Goal: Task Accomplishment & Management: Manage account settings

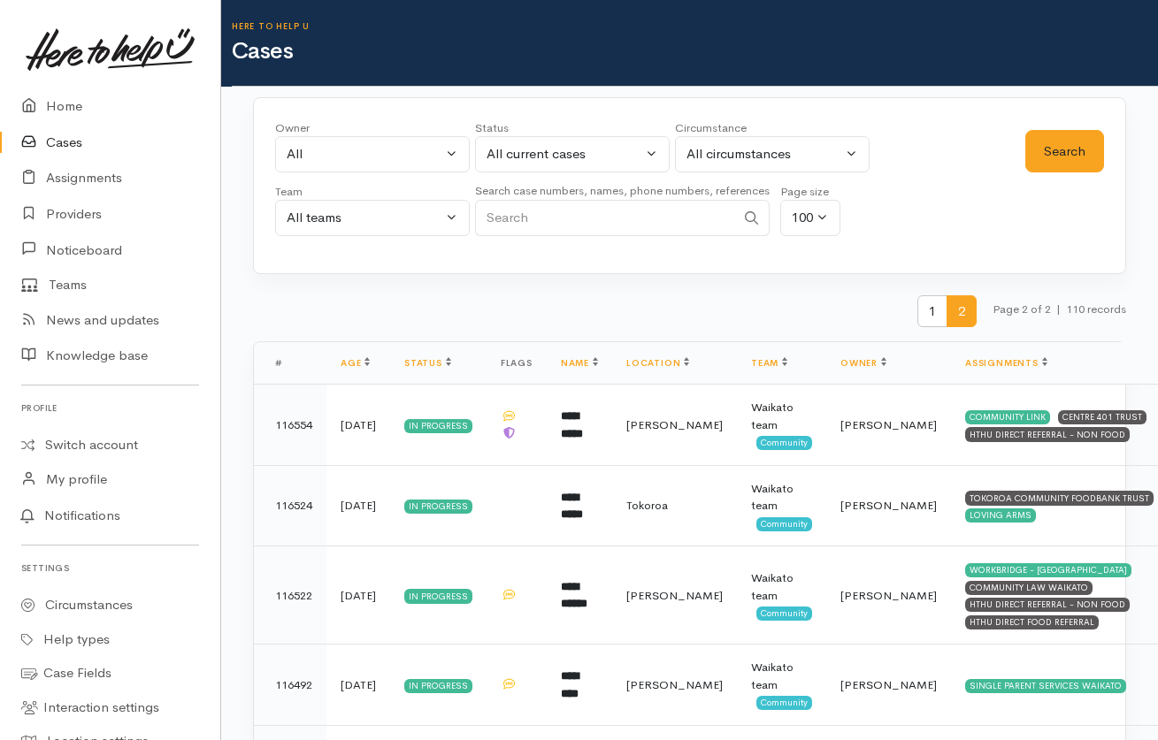
scroll to position [537, 0]
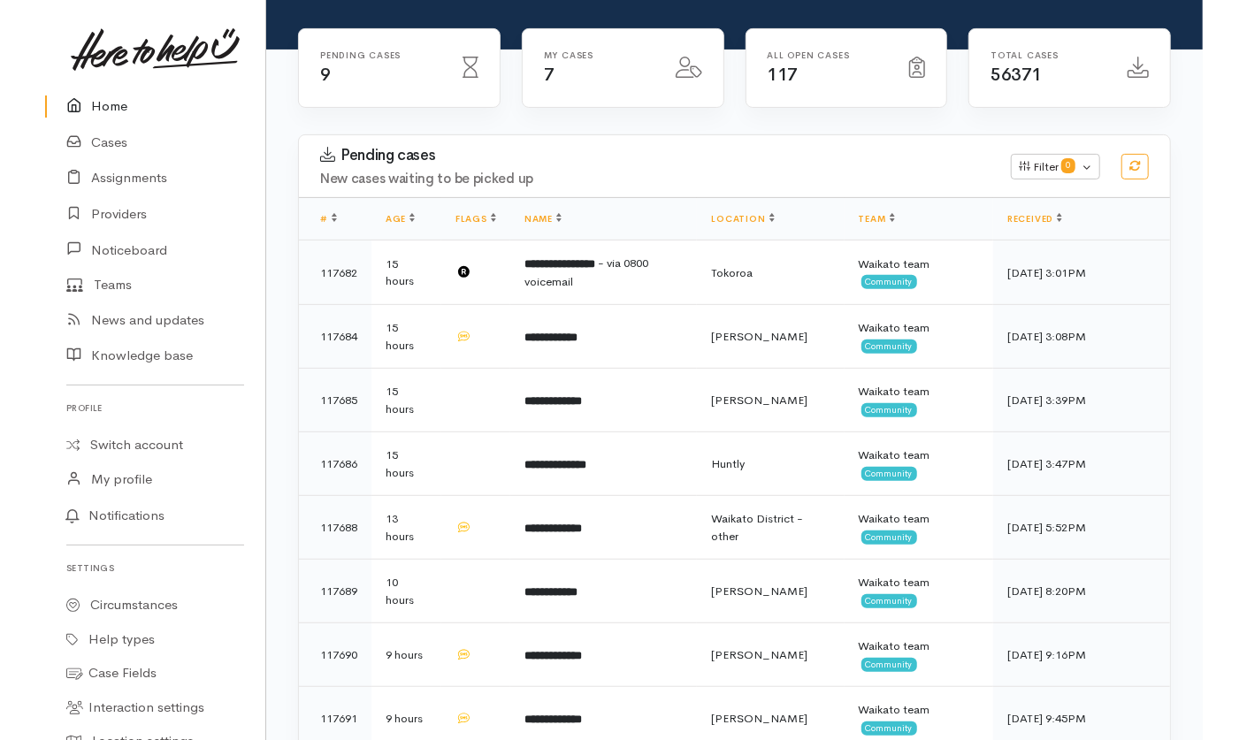
scroll to position [332, 0]
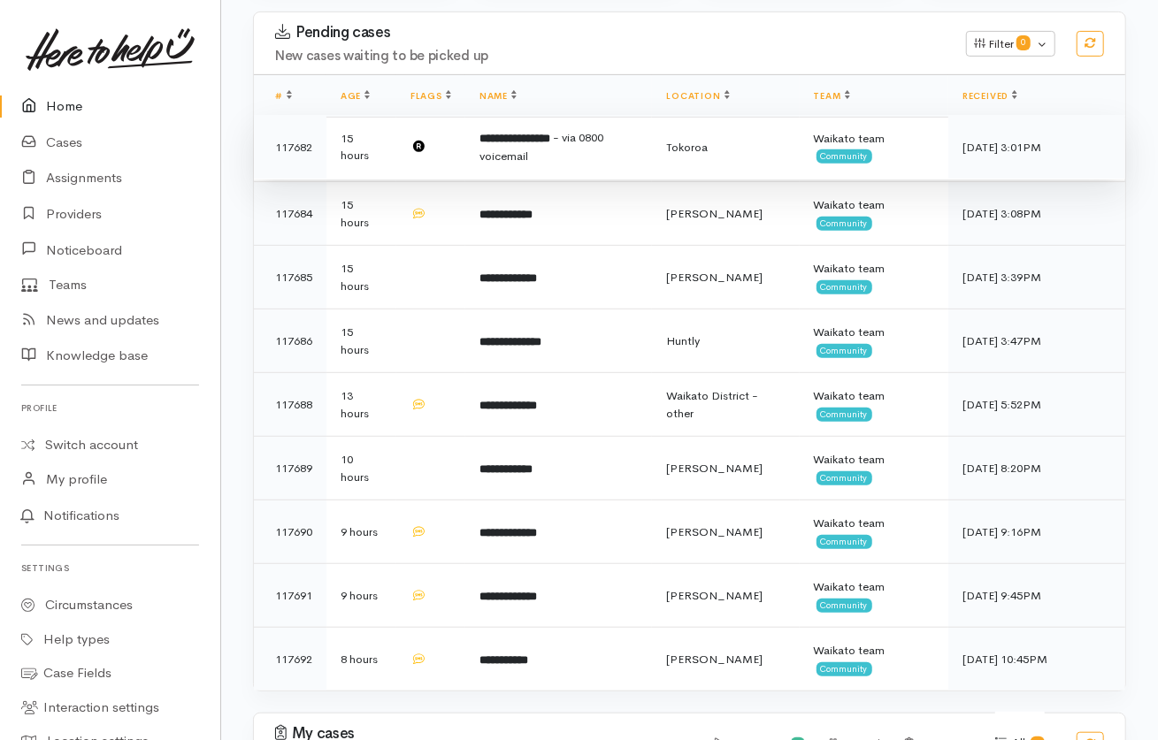
click at [627, 115] on td "**********" at bounding box center [558, 147] width 187 height 65
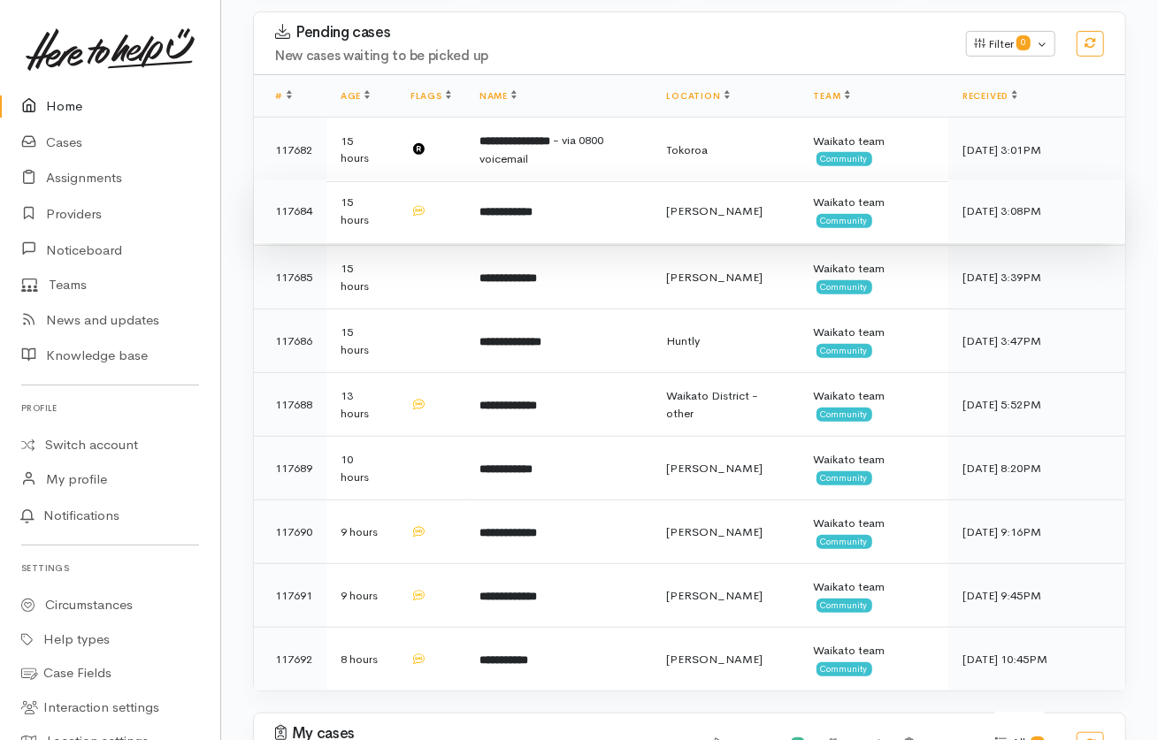
click at [608, 180] on td "**********" at bounding box center [558, 212] width 187 height 64
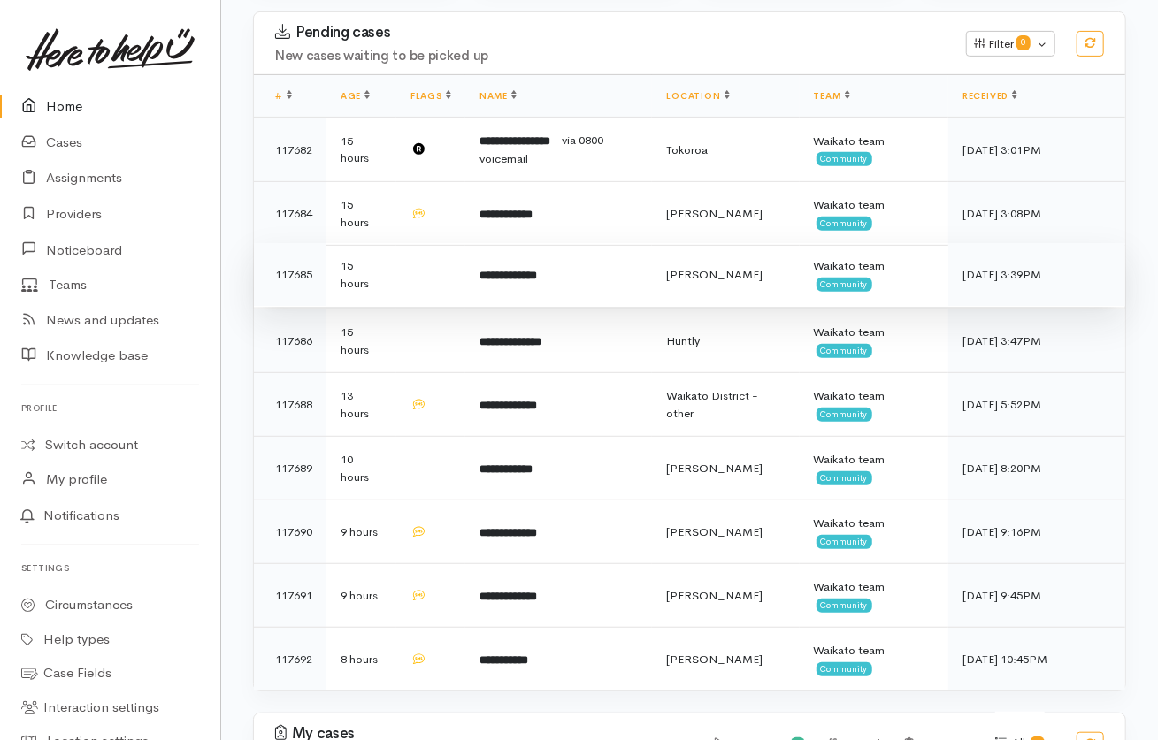
click at [627, 243] on td "**********" at bounding box center [558, 275] width 187 height 64
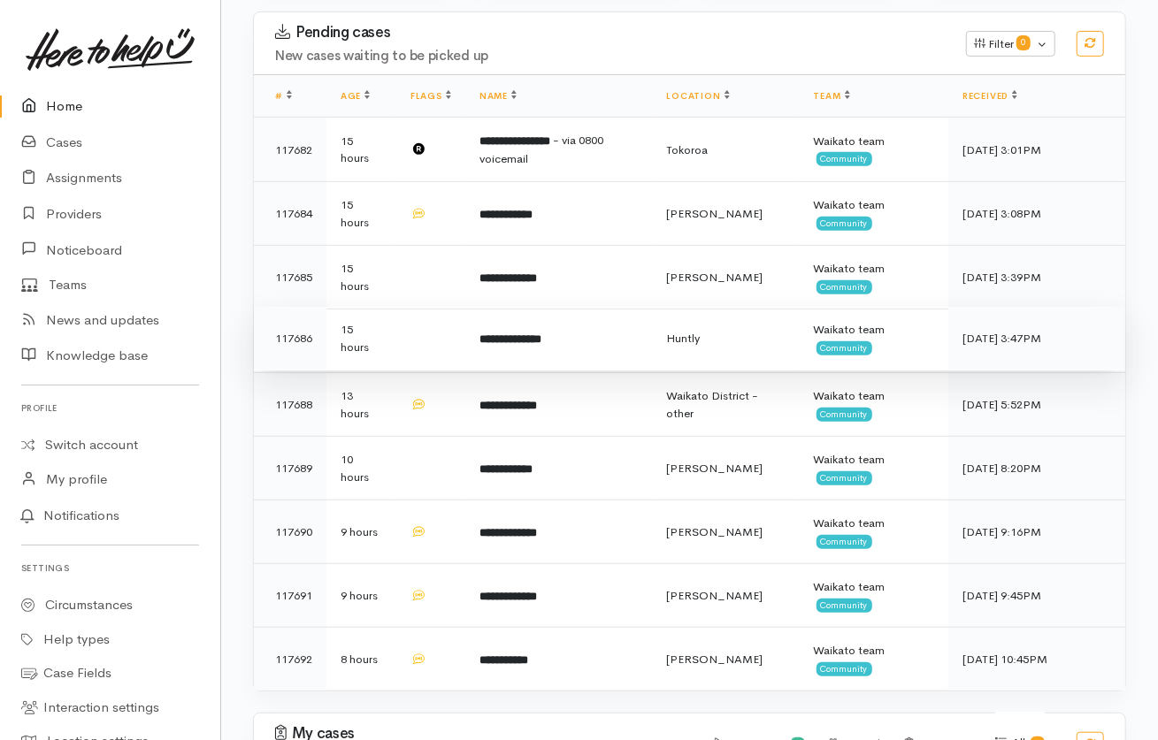
click at [625, 307] on td "**********" at bounding box center [558, 339] width 187 height 64
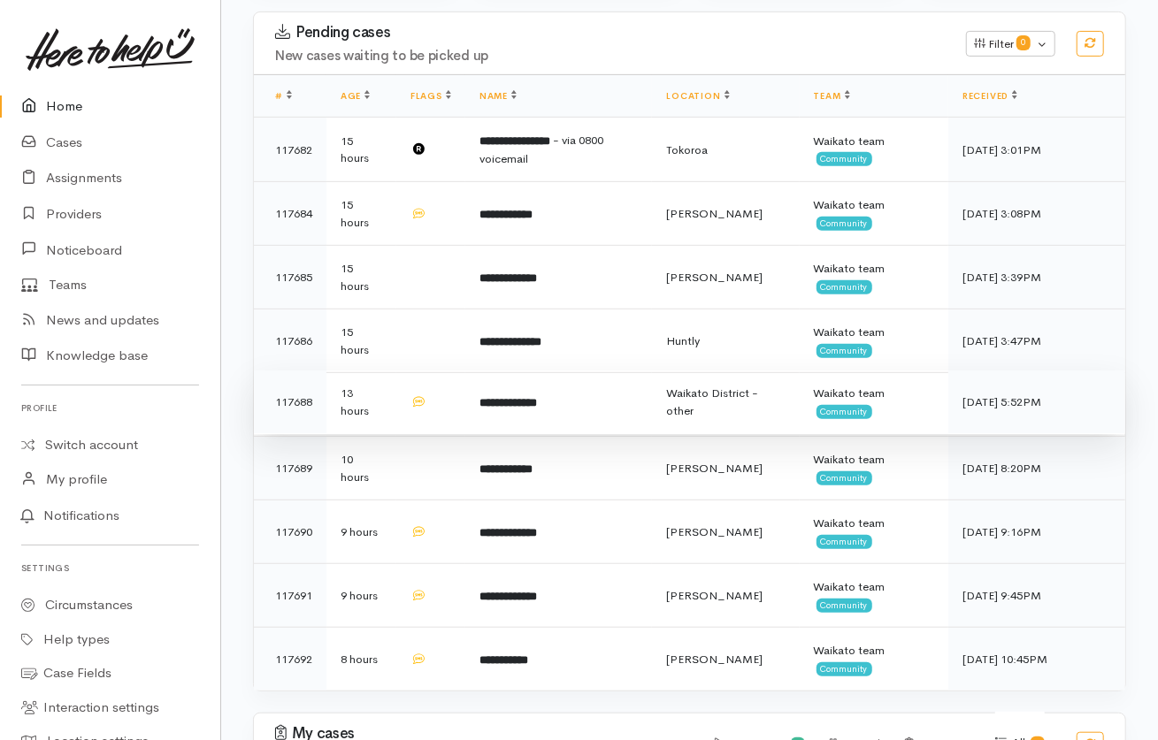
click at [628, 371] on td "**********" at bounding box center [558, 403] width 187 height 64
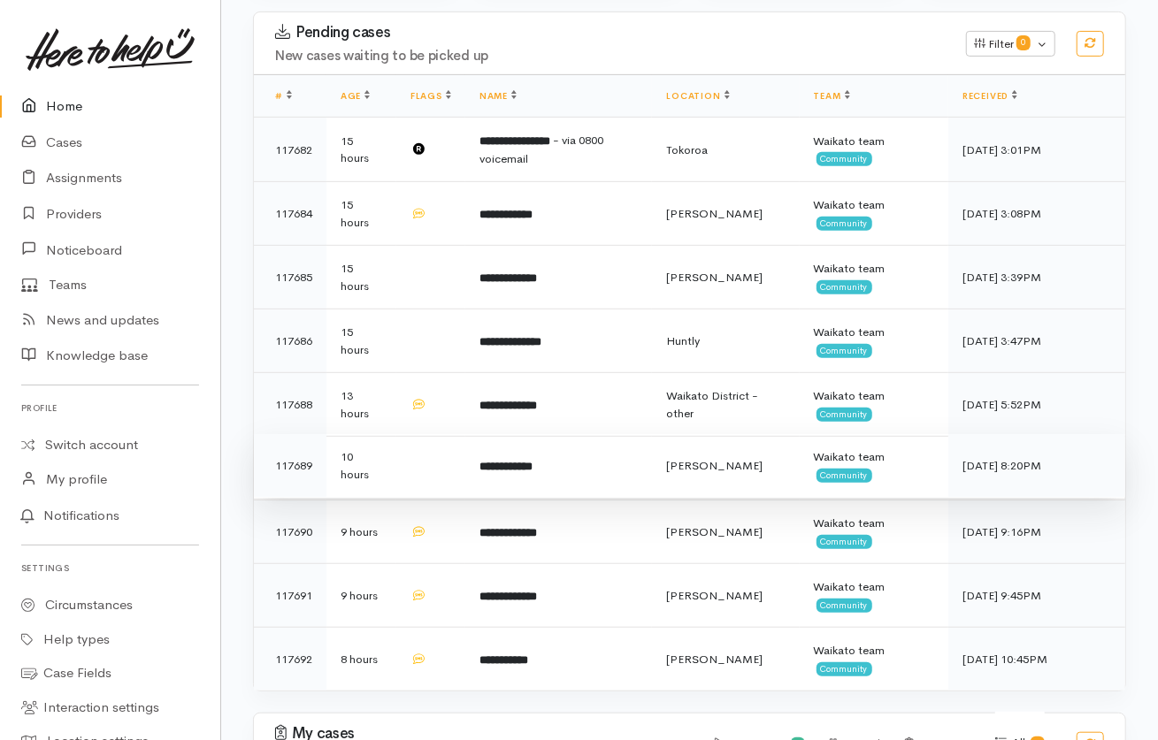
click at [613, 434] on td "**********" at bounding box center [558, 466] width 187 height 64
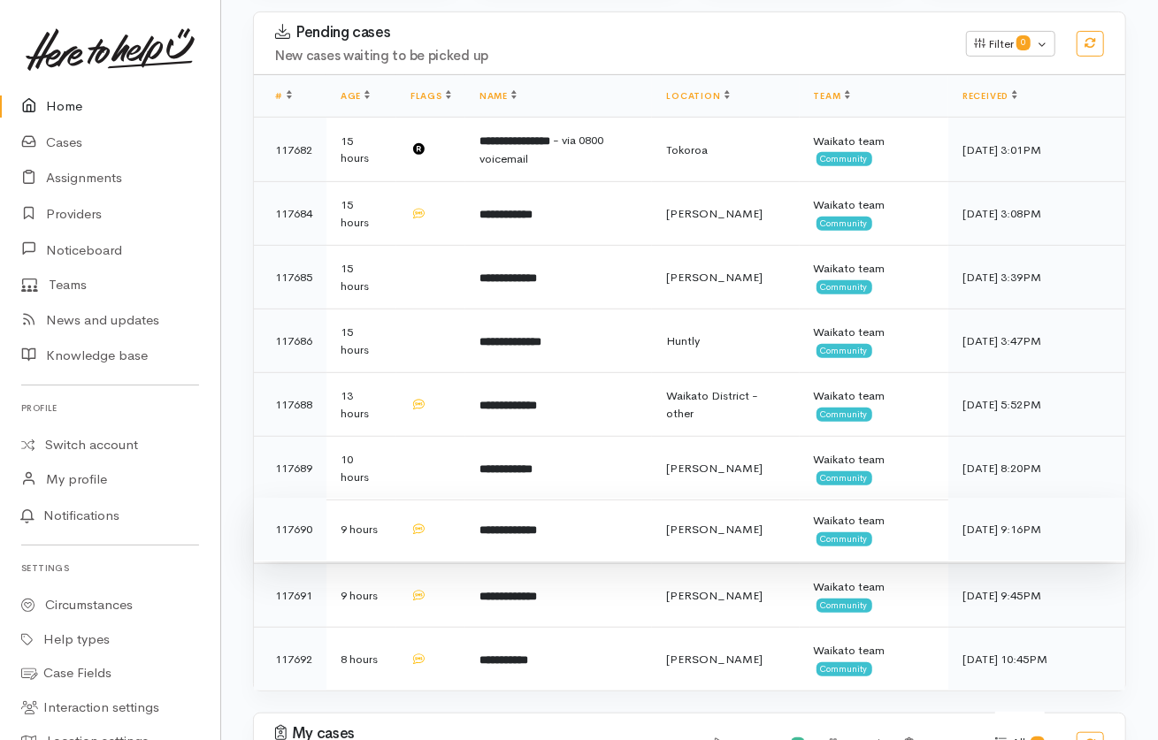
click at [615, 498] on td "**********" at bounding box center [558, 530] width 187 height 64
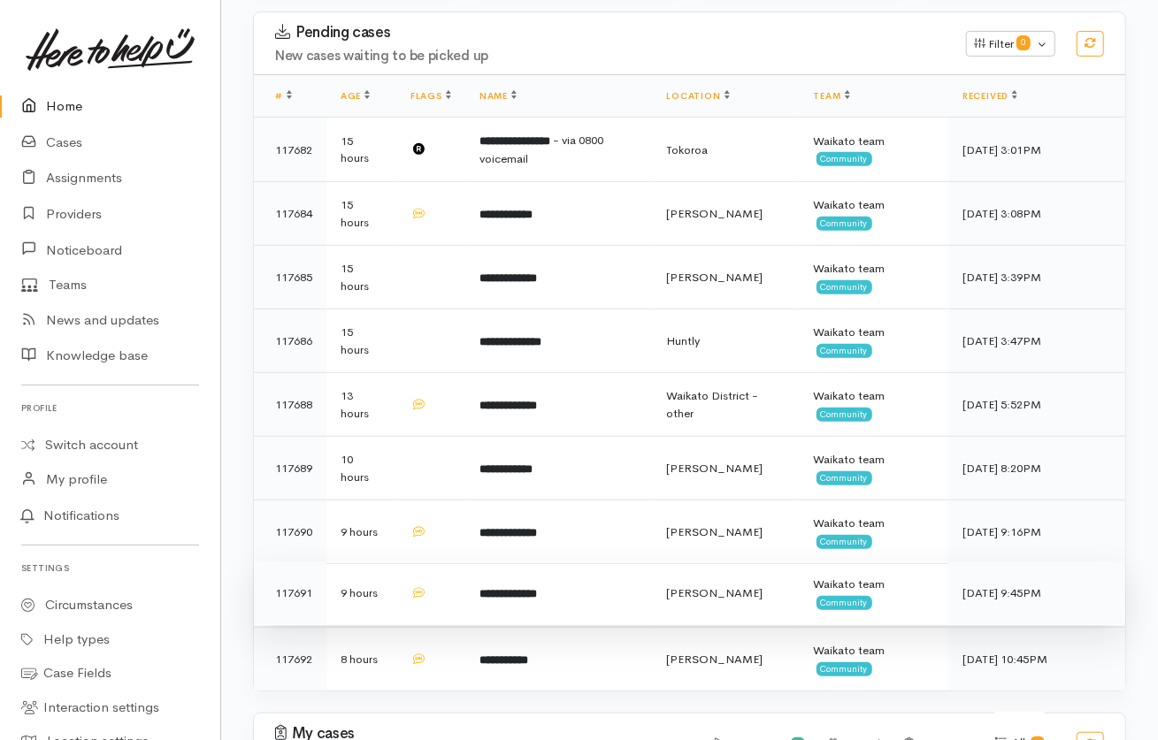
click at [608, 562] on td "**********" at bounding box center [558, 594] width 187 height 64
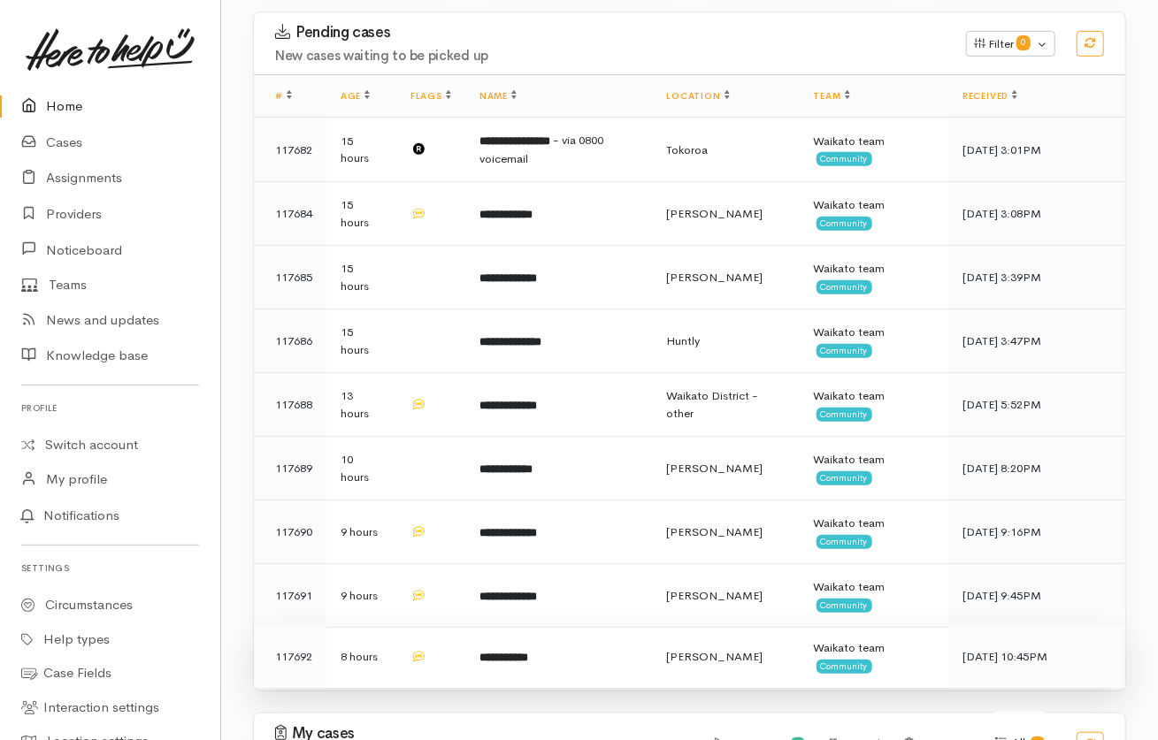
click at [595, 625] on td "**********" at bounding box center [558, 657] width 187 height 64
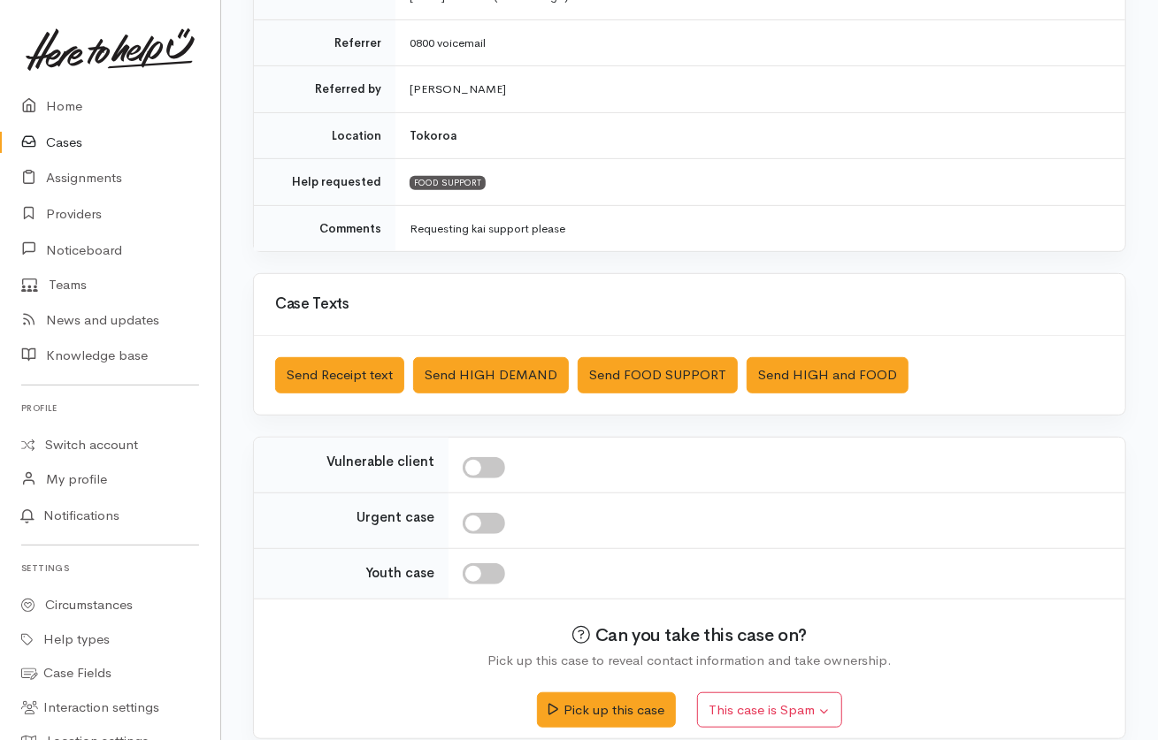
scroll to position [355, 0]
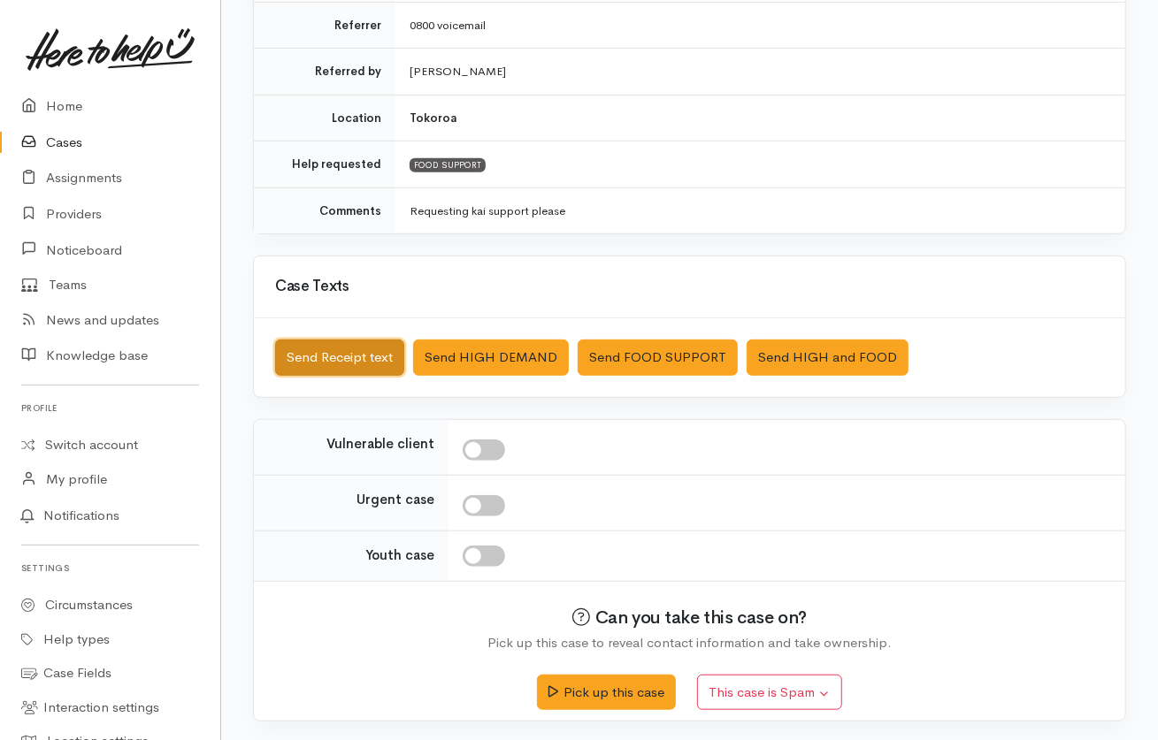
click at [349, 366] on button "Send Receipt text" at bounding box center [339, 358] width 129 height 36
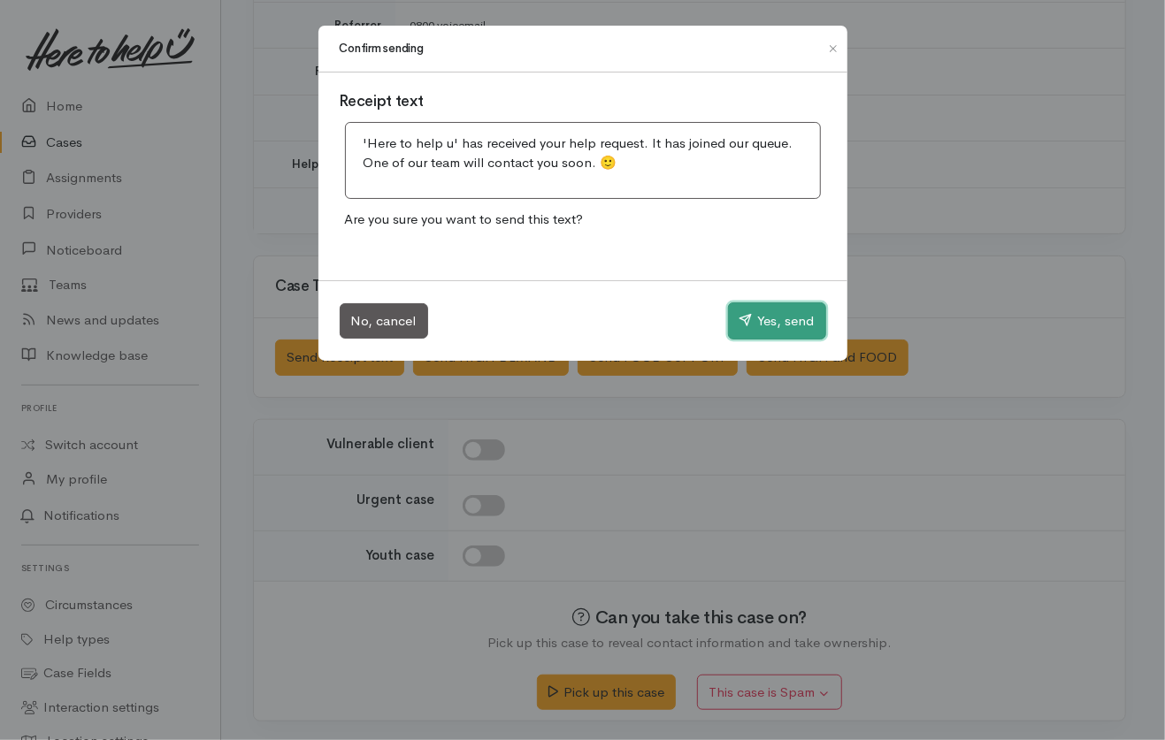
click at [785, 329] on button "Yes, send" at bounding box center [777, 320] width 98 height 37
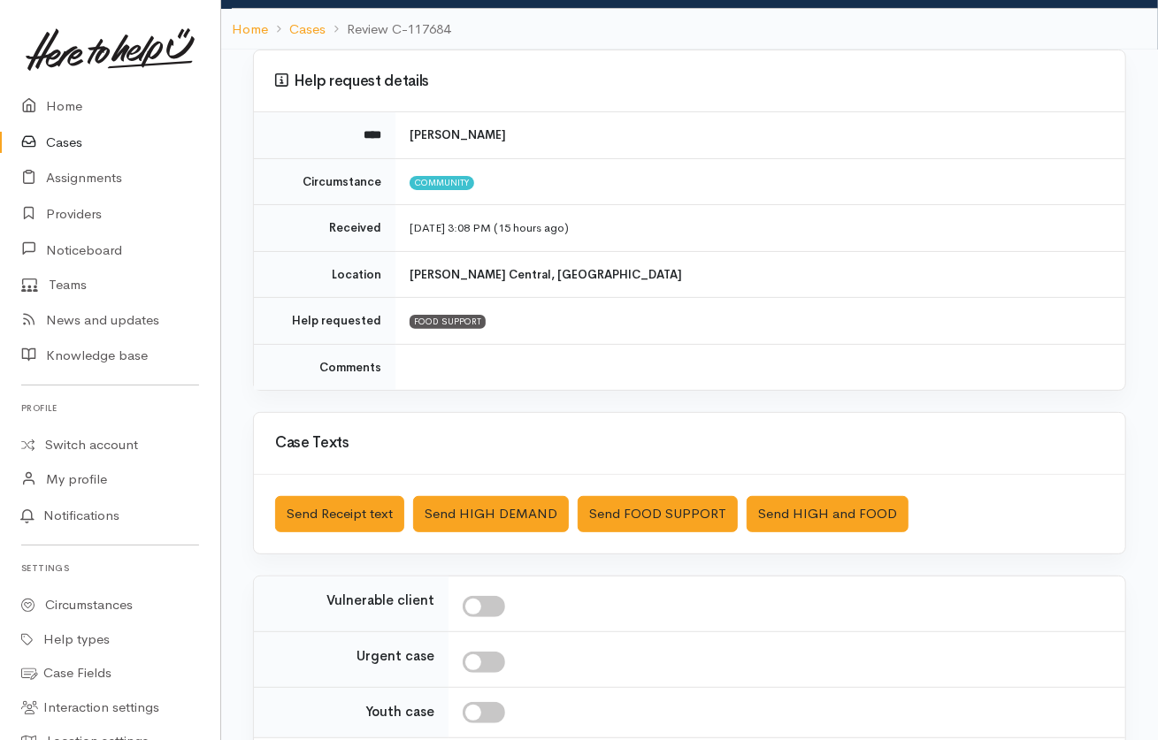
scroll to position [169, 0]
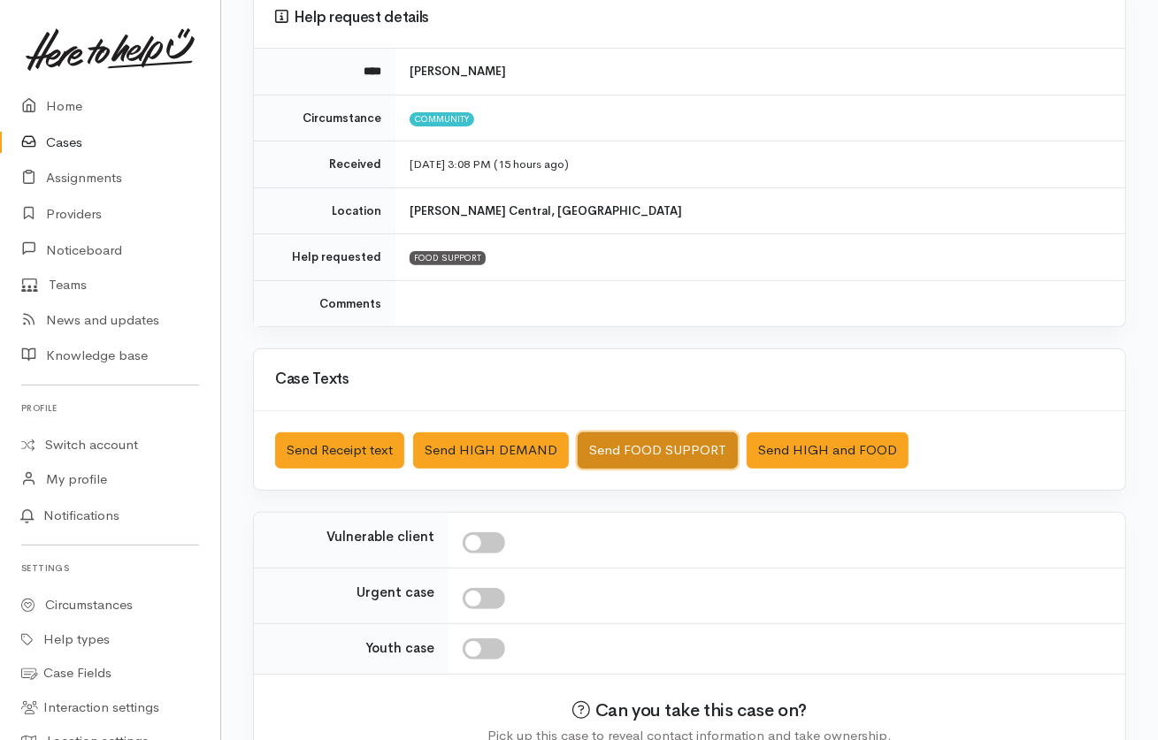
click at [649, 462] on button "Send FOOD SUPPORT" at bounding box center [657, 450] width 160 height 36
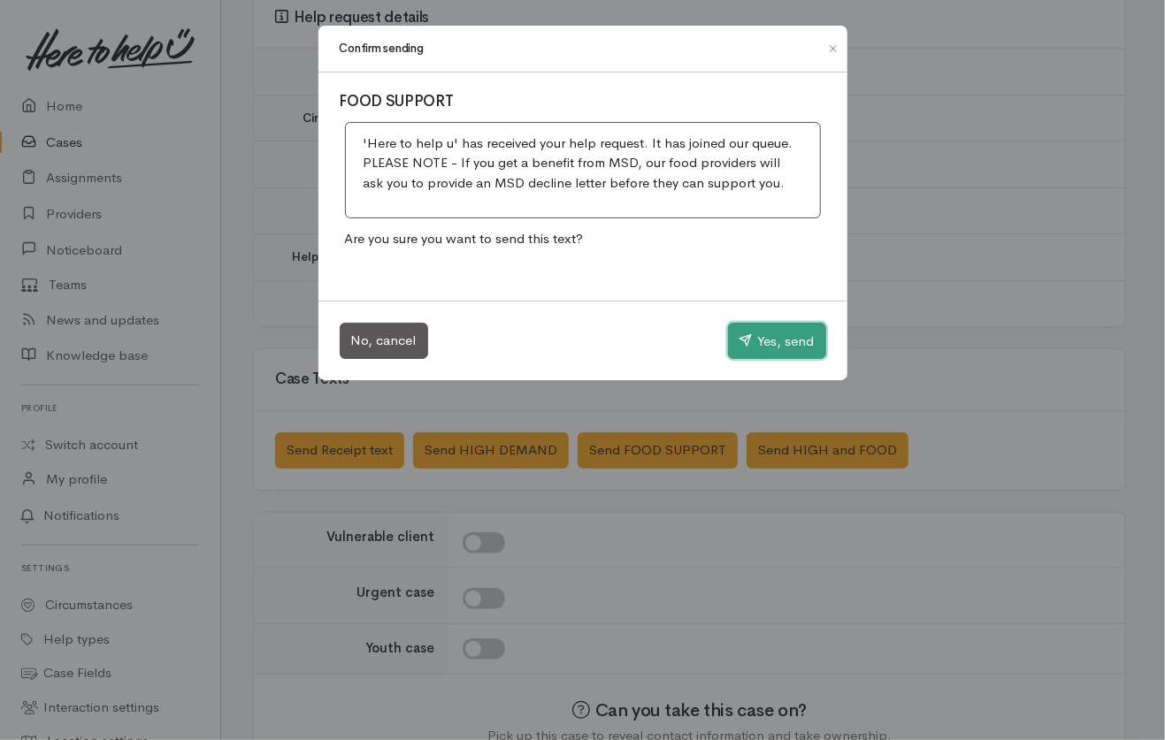
click at [784, 348] on button "Yes, send" at bounding box center [777, 341] width 98 height 37
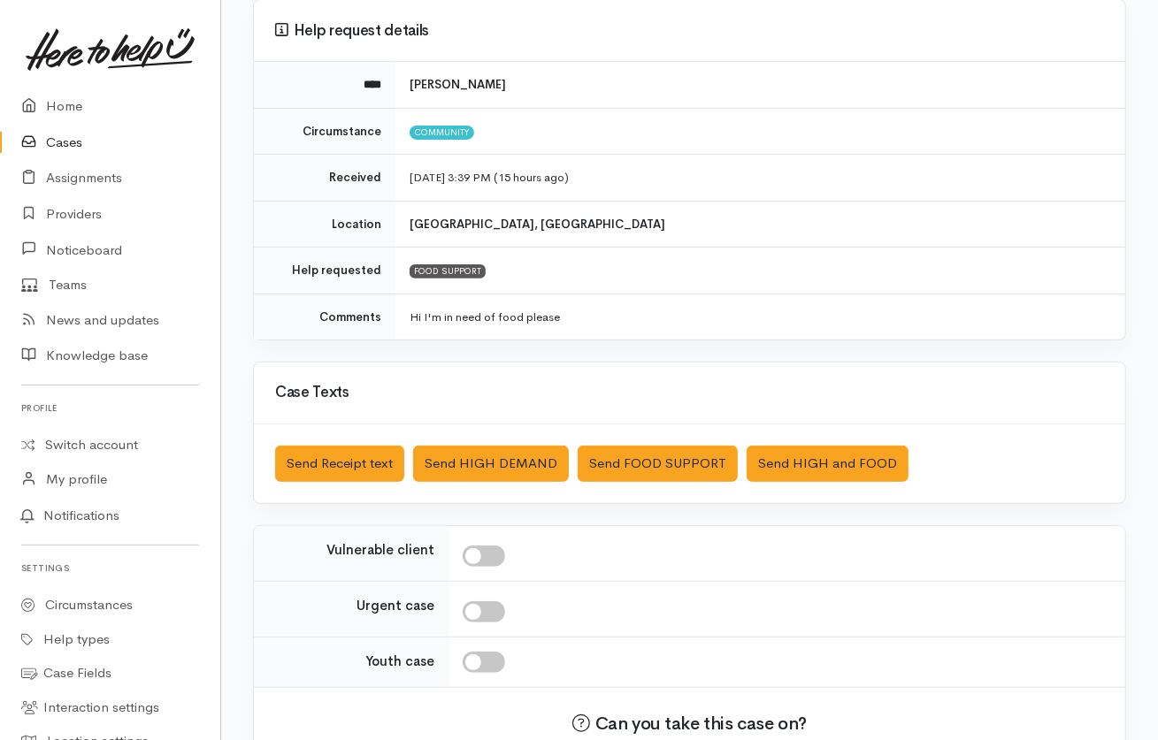
scroll to position [157, 0]
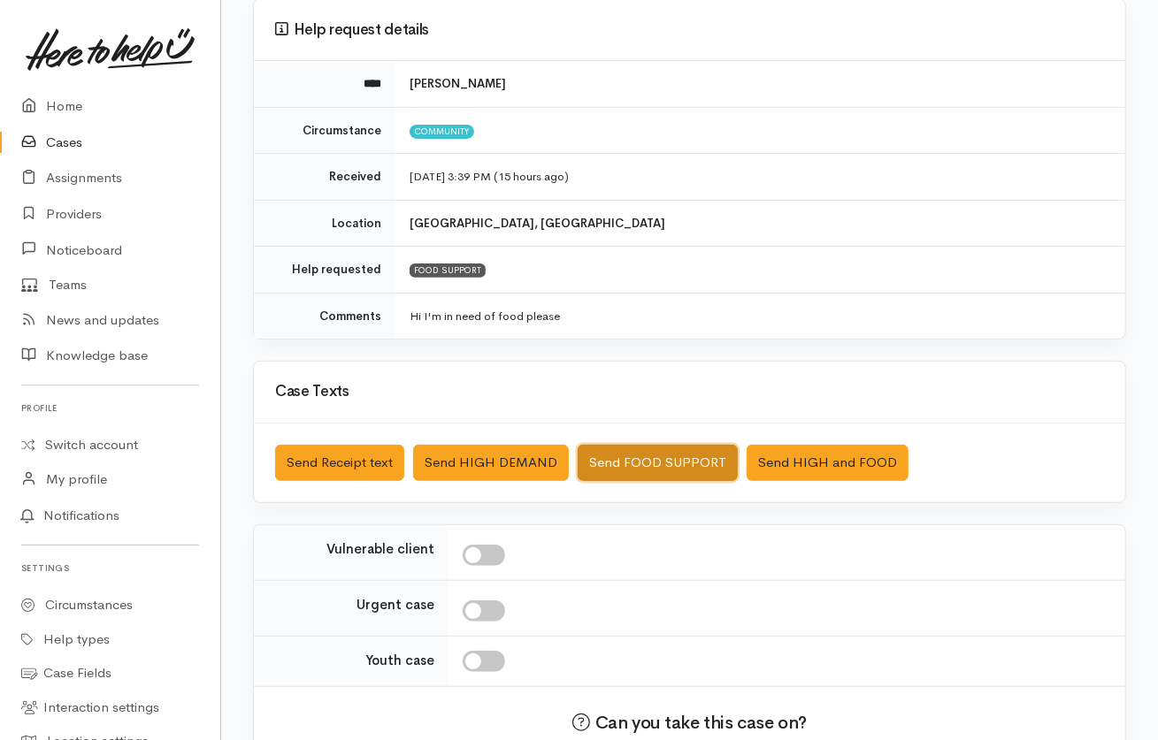
click at [665, 458] on button "Send FOOD SUPPORT" at bounding box center [657, 463] width 160 height 36
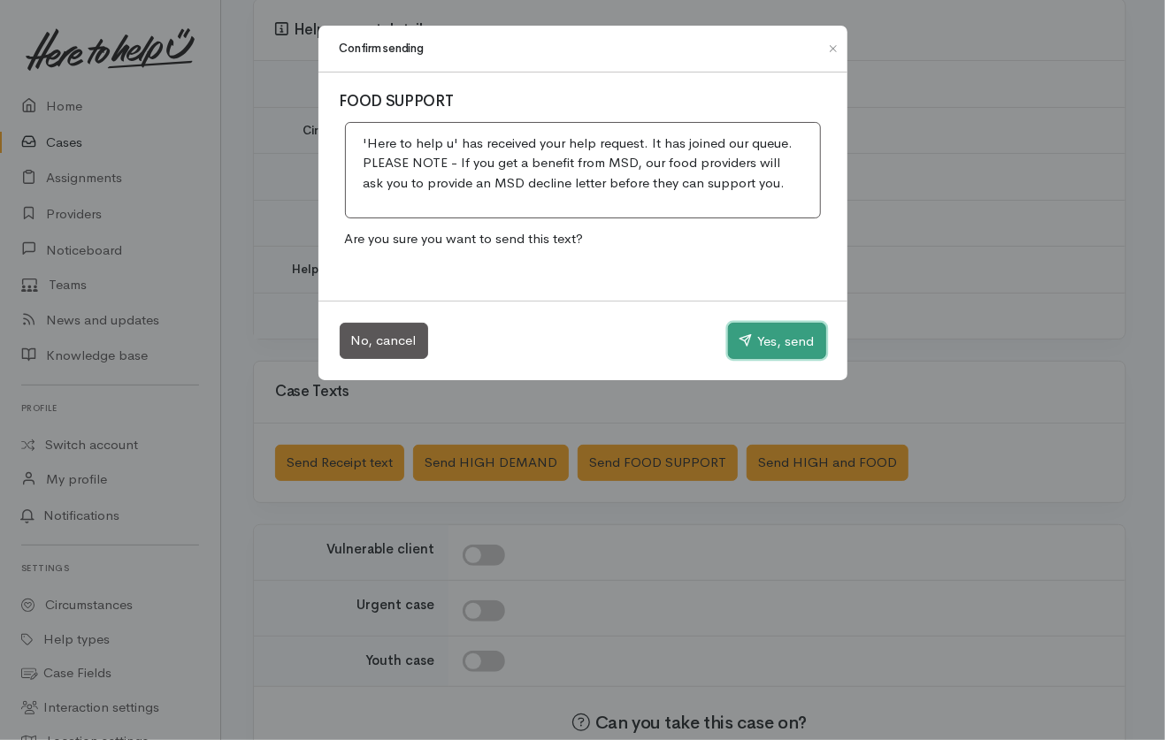
click at [765, 354] on button "Yes, send" at bounding box center [777, 341] width 98 height 37
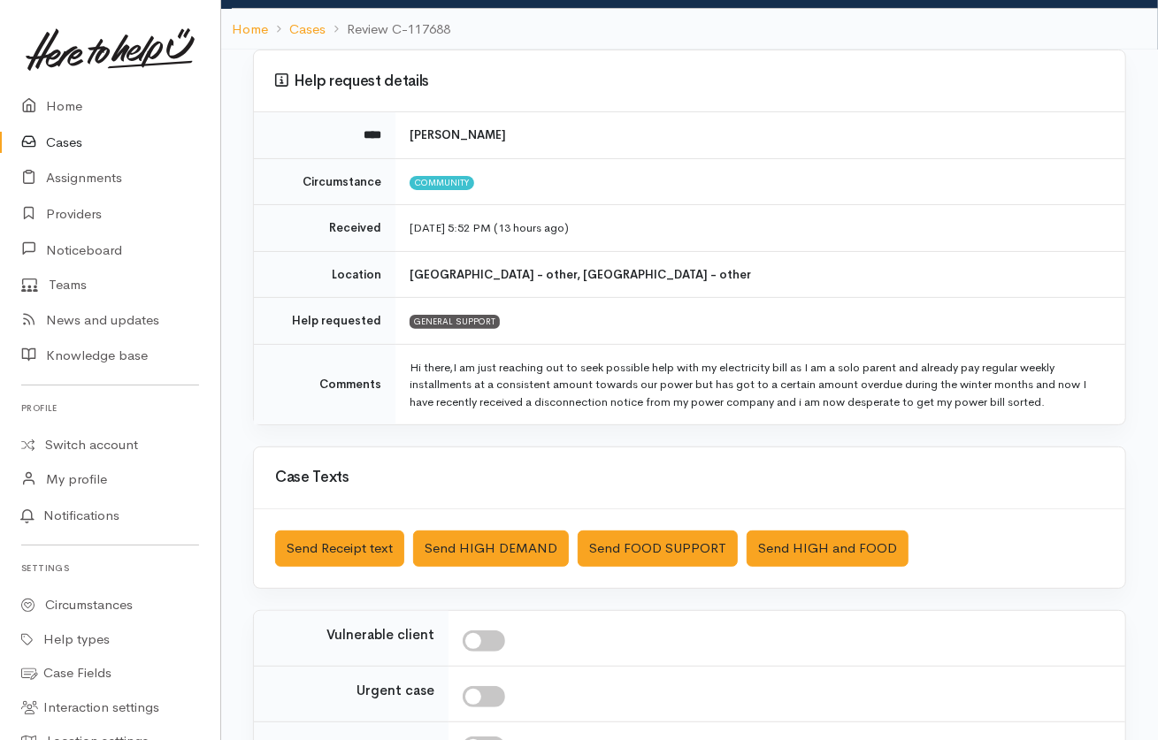
scroll to position [122, 0]
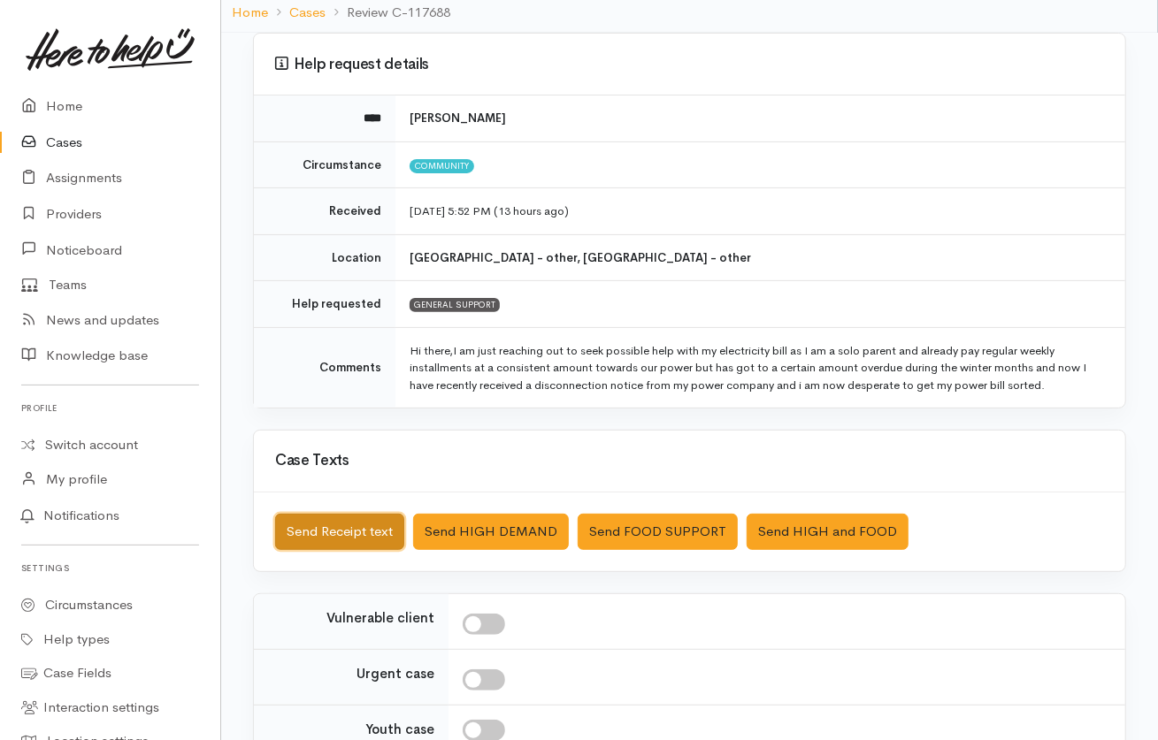
click at [348, 529] on button "Send Receipt text" at bounding box center [339, 532] width 129 height 36
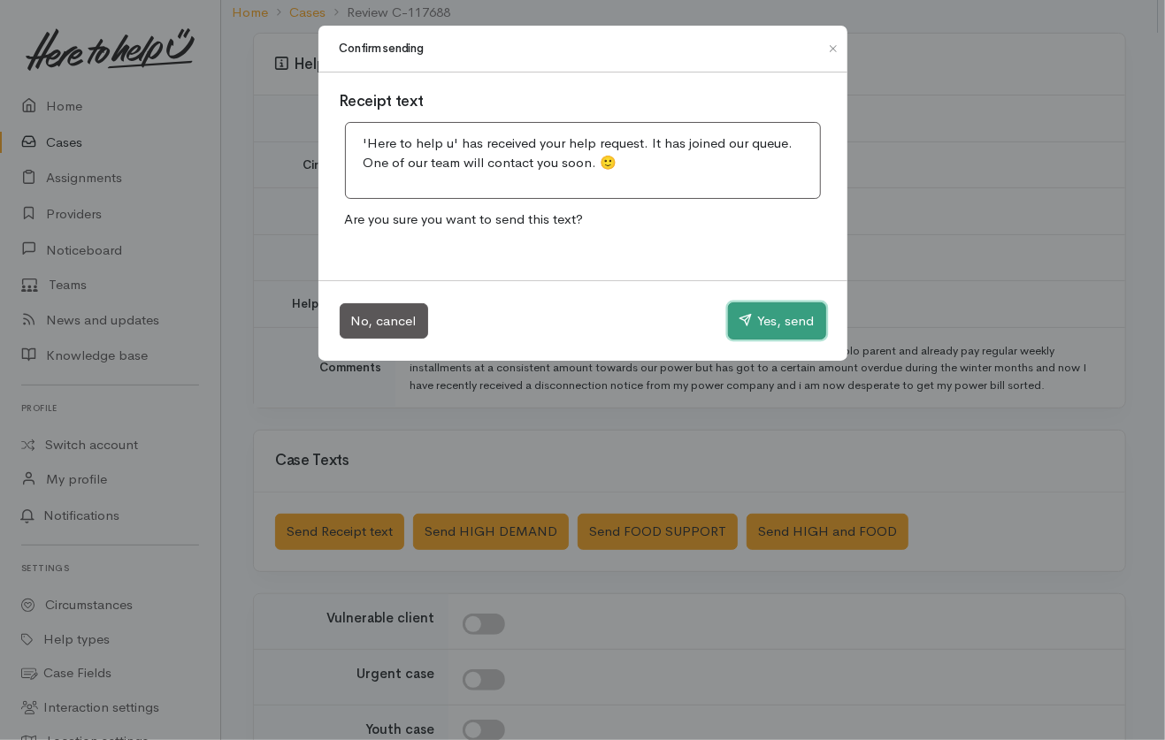
click at [786, 321] on button "Yes, send" at bounding box center [777, 320] width 98 height 37
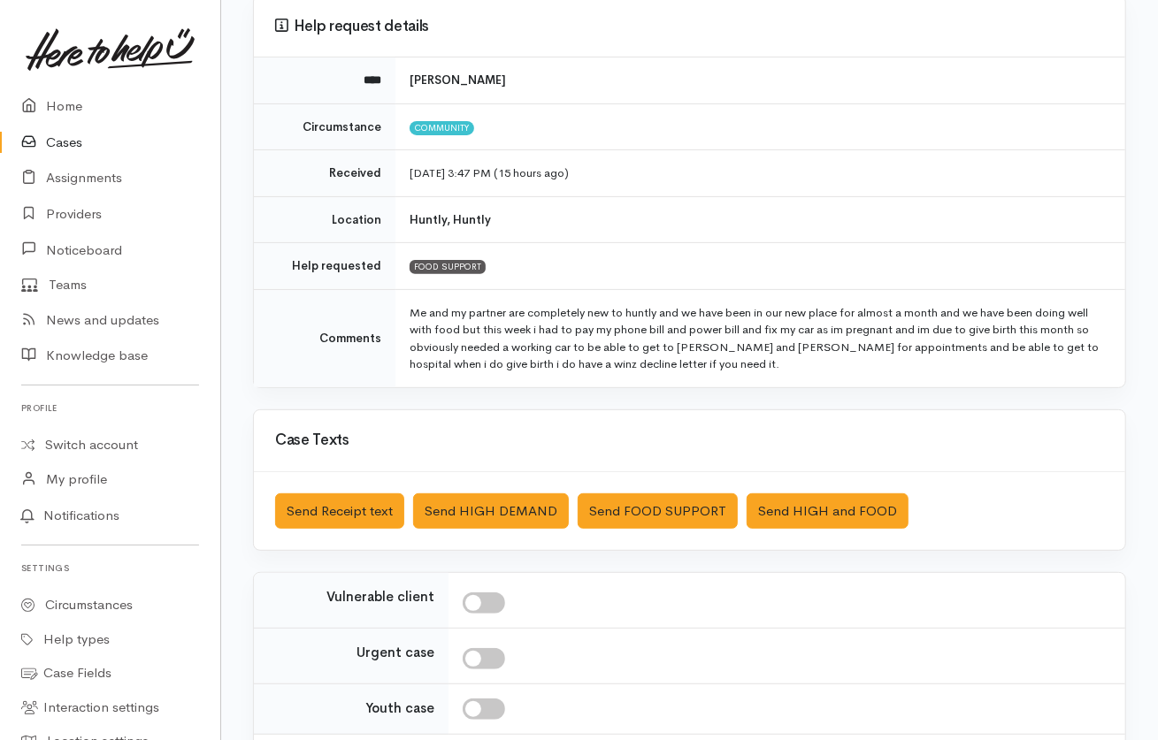
scroll to position [161, 0]
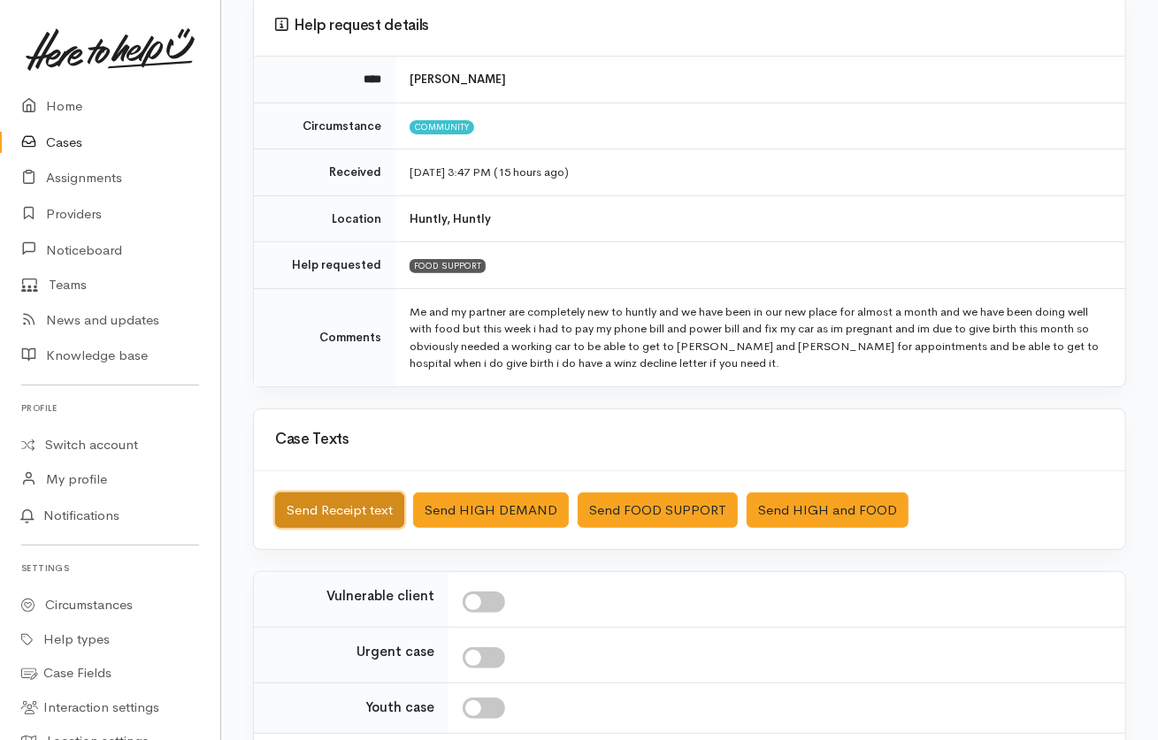
click at [368, 502] on button "Send Receipt text" at bounding box center [339, 511] width 129 height 36
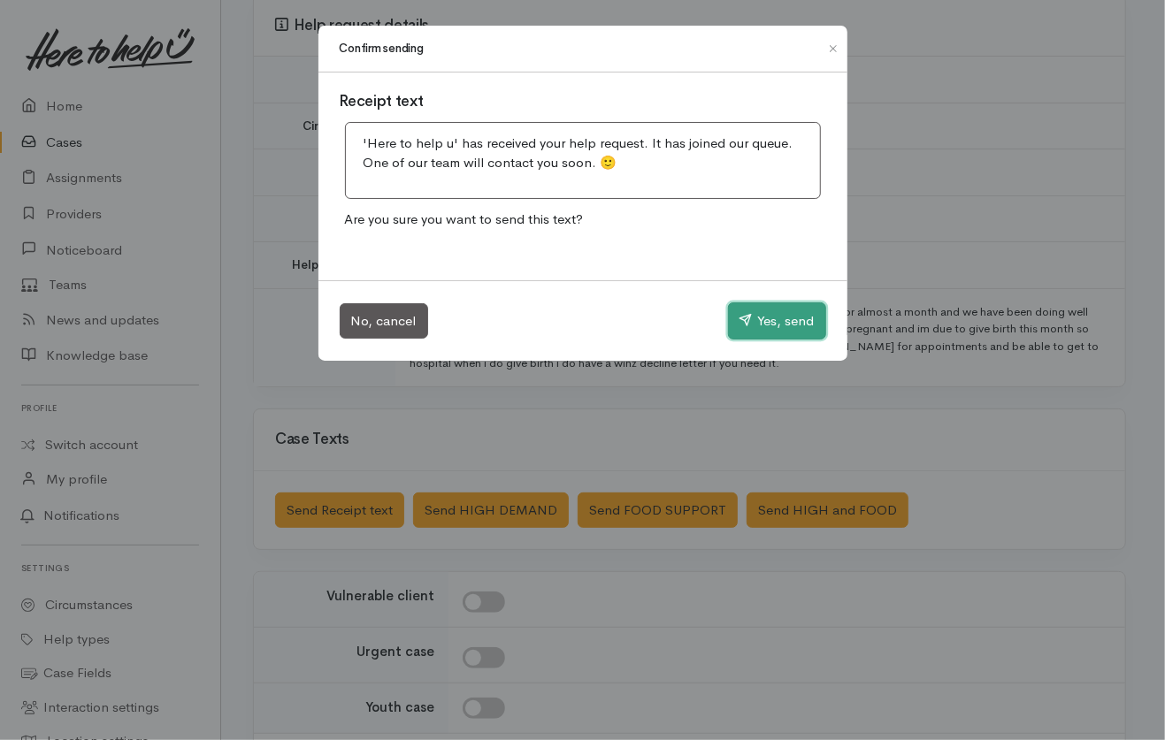
click at [781, 326] on button "Yes, send" at bounding box center [777, 320] width 98 height 37
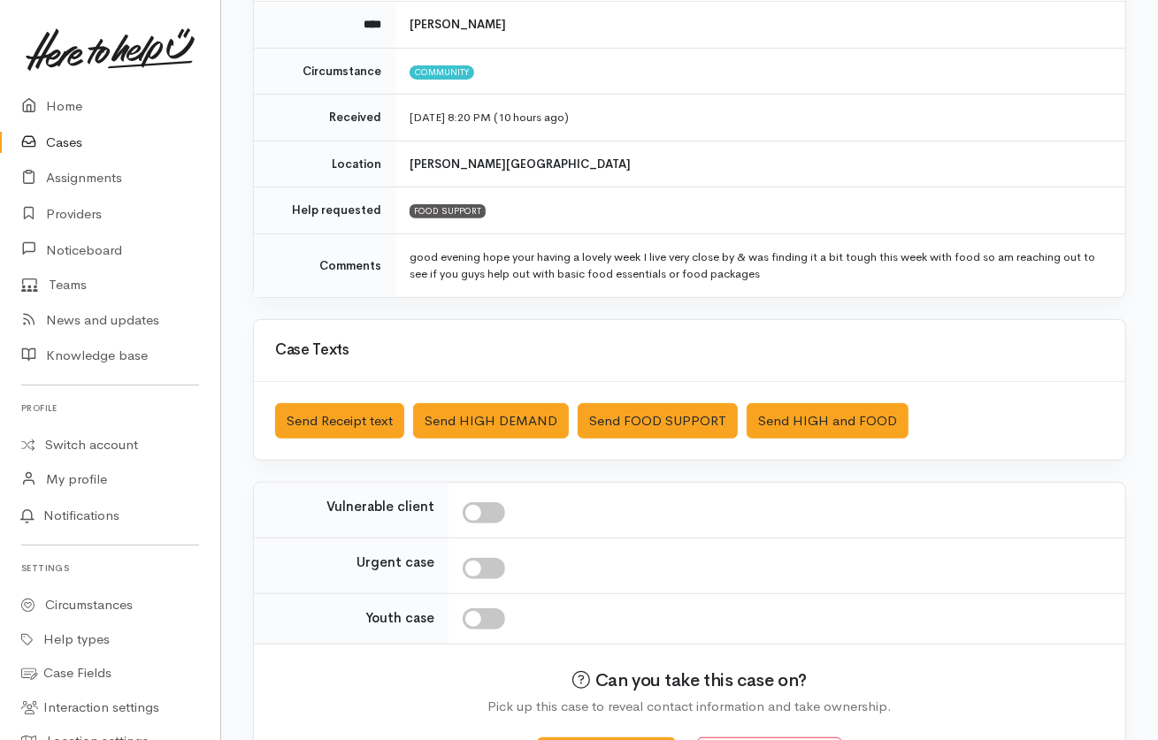
scroll to position [219, 0]
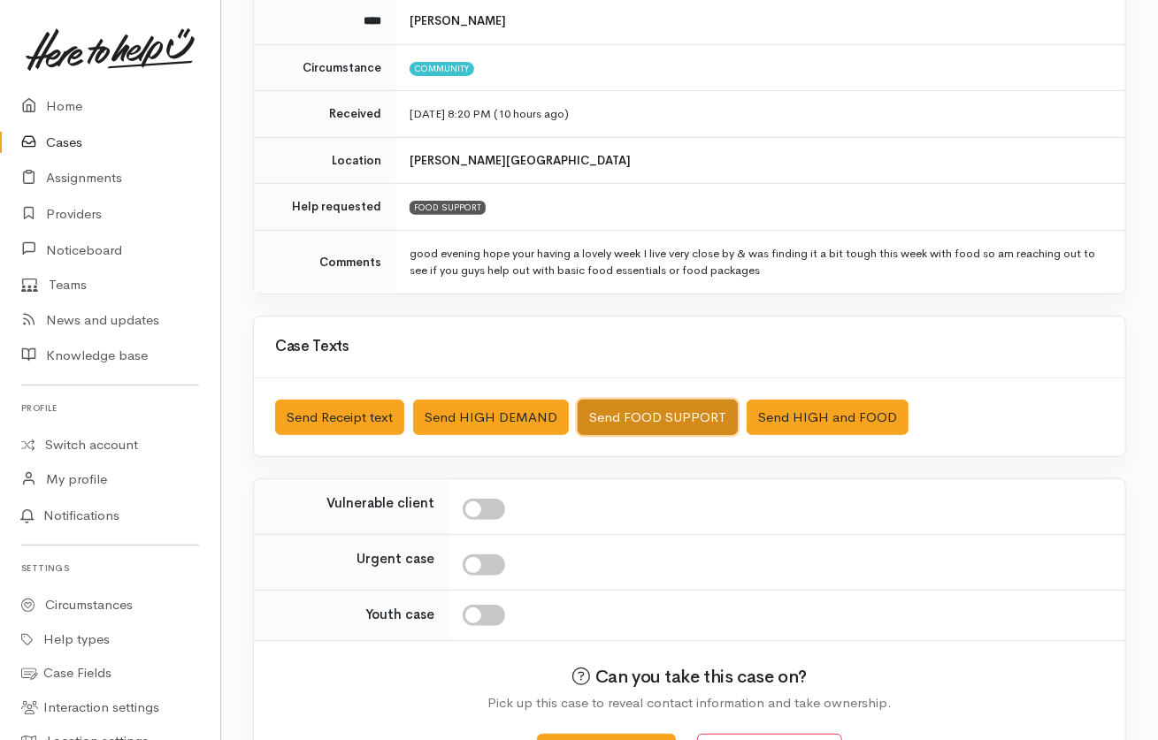
click at [646, 421] on button "Send FOOD SUPPORT" at bounding box center [657, 418] width 160 height 36
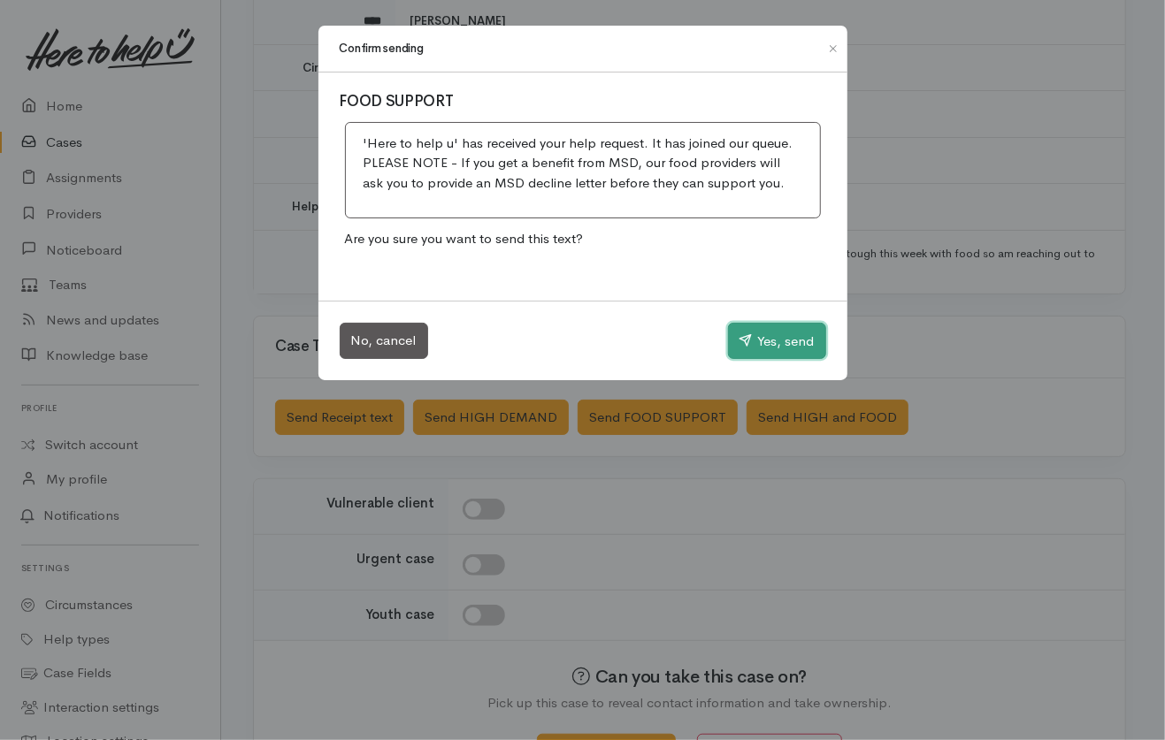
click at [776, 339] on button "Yes, send" at bounding box center [777, 341] width 98 height 37
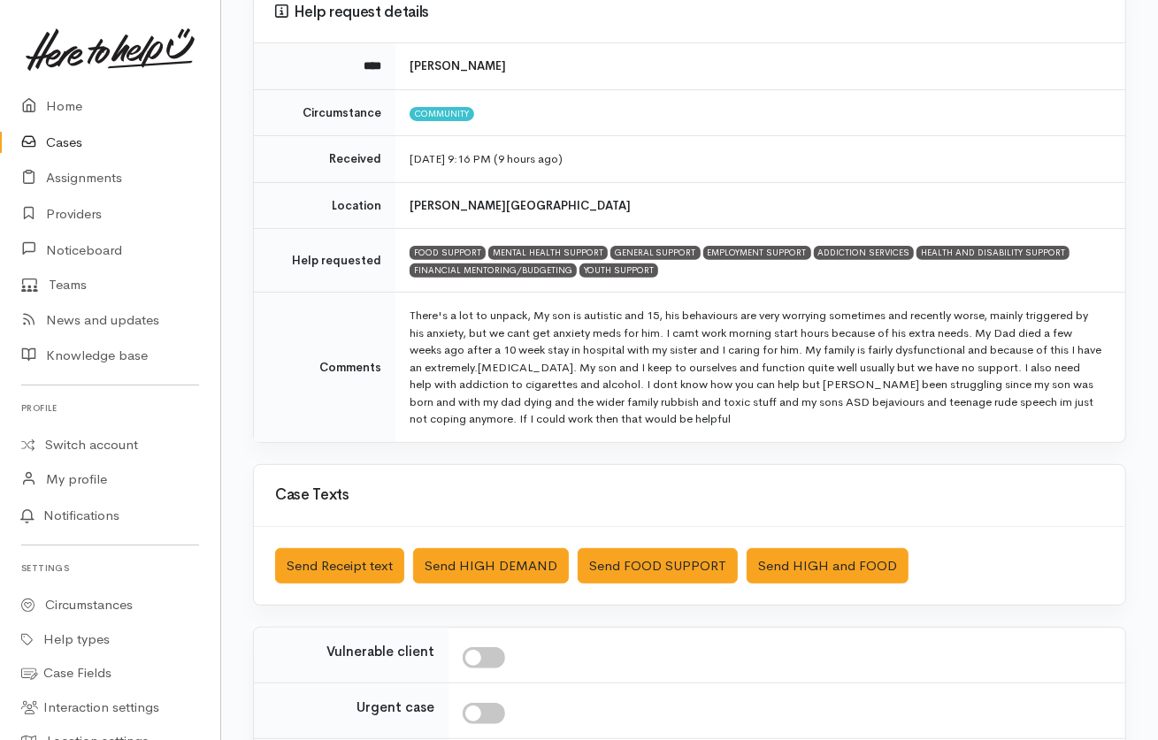
scroll to position [227, 0]
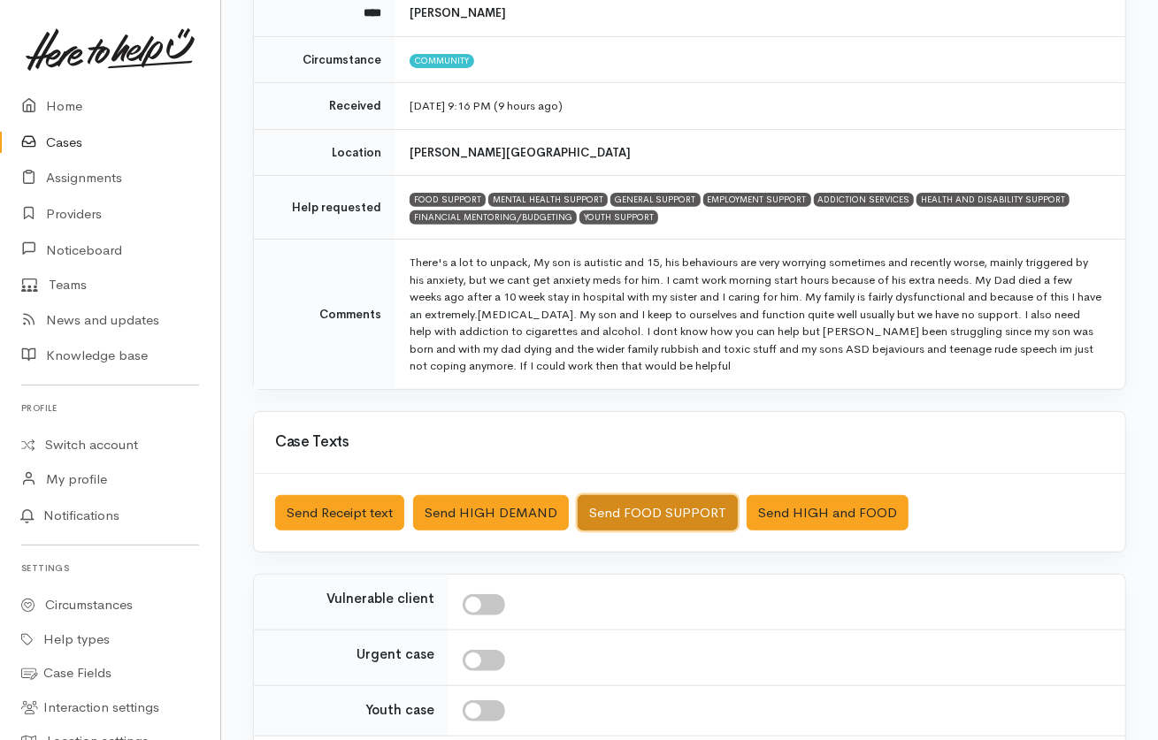
click at [683, 510] on button "Send FOOD SUPPORT" at bounding box center [657, 513] width 160 height 36
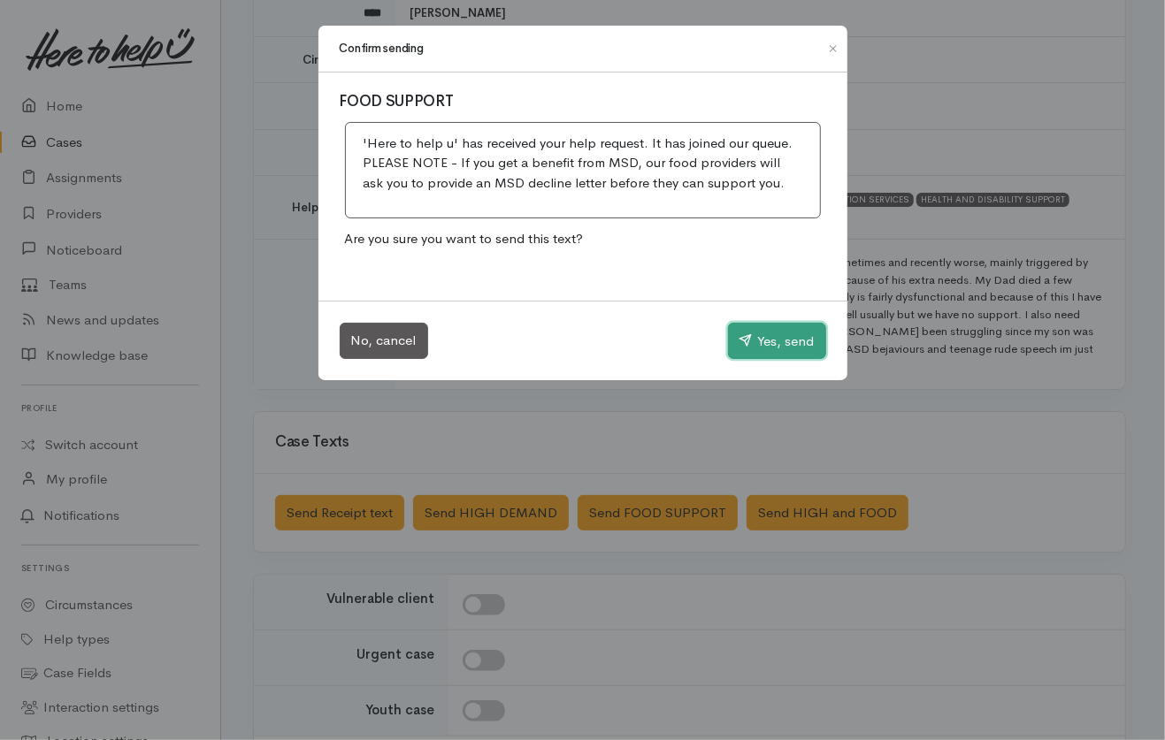
click at [779, 354] on button "Yes, send" at bounding box center [777, 341] width 98 height 37
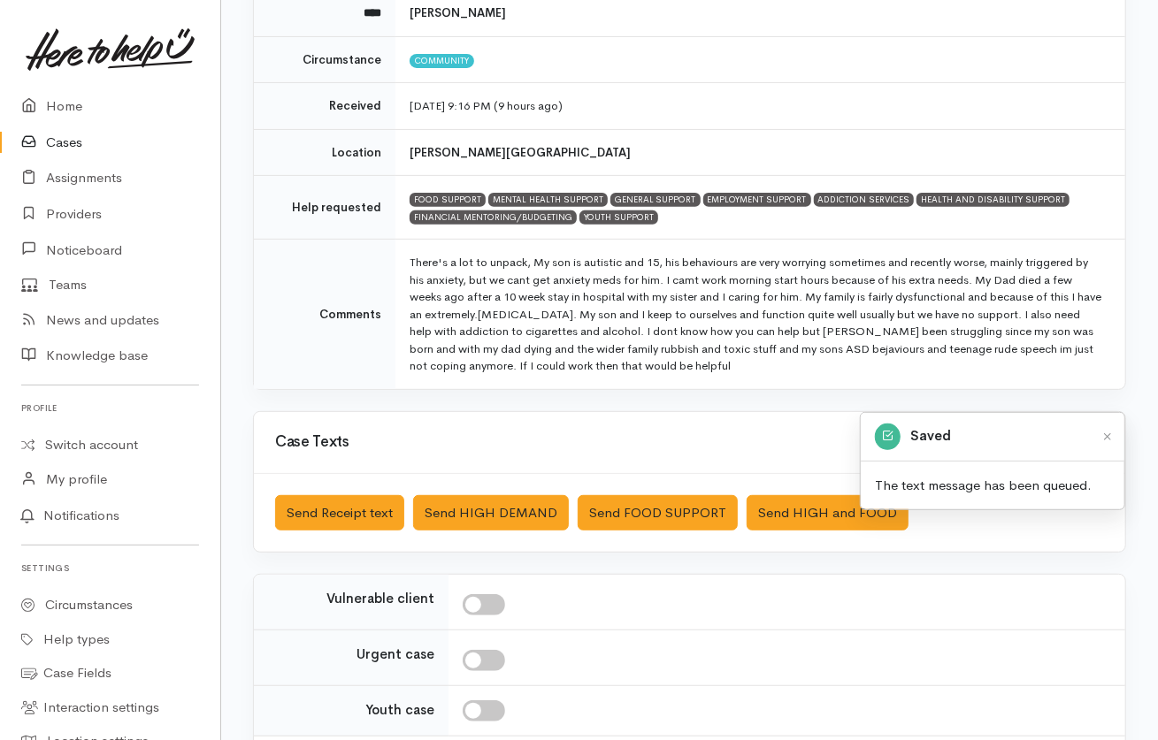
click at [490, 597] on input "checkbox" at bounding box center [483, 604] width 42 height 21
checkbox input "true"
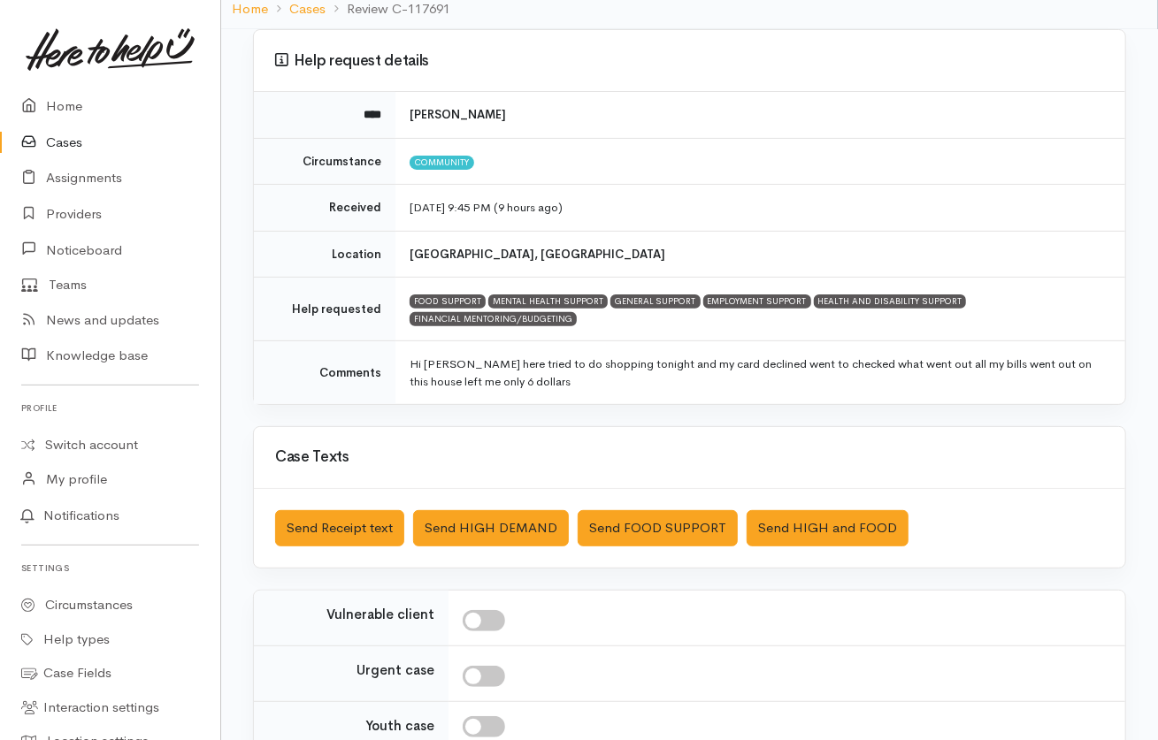
scroll to position [128, 0]
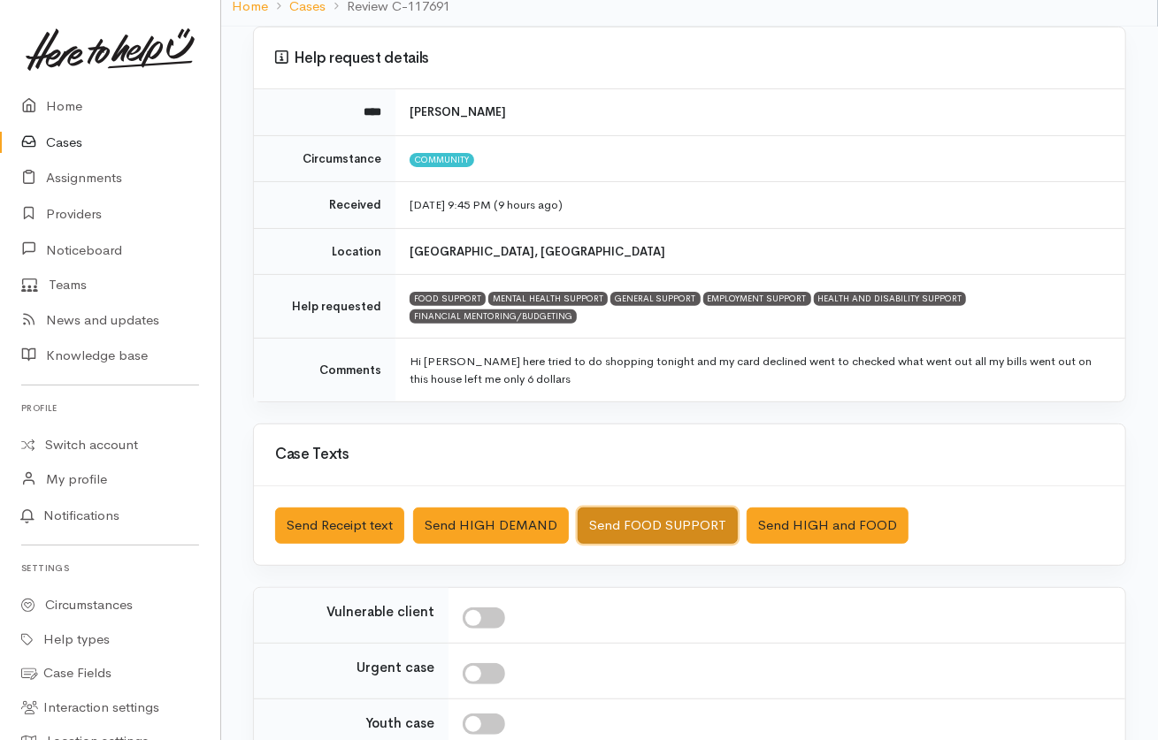
click at [675, 524] on button "Send FOOD SUPPORT" at bounding box center [657, 526] width 160 height 36
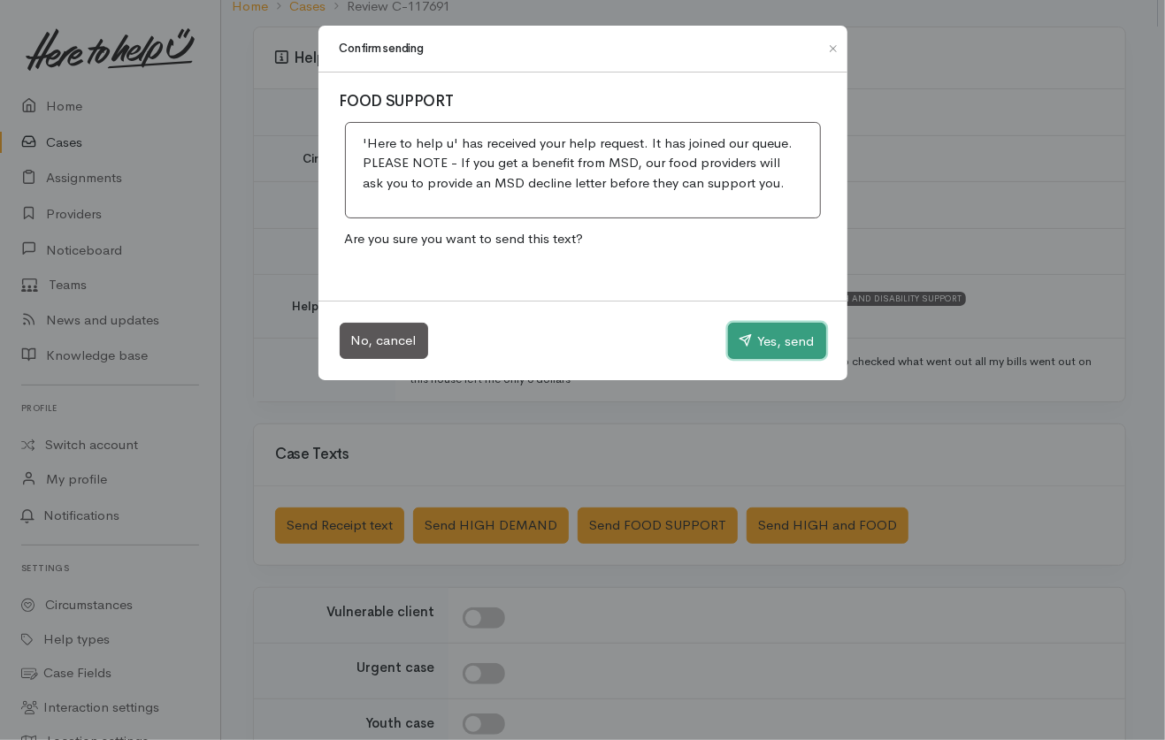
click at [811, 338] on button "Yes, send" at bounding box center [777, 341] width 98 height 37
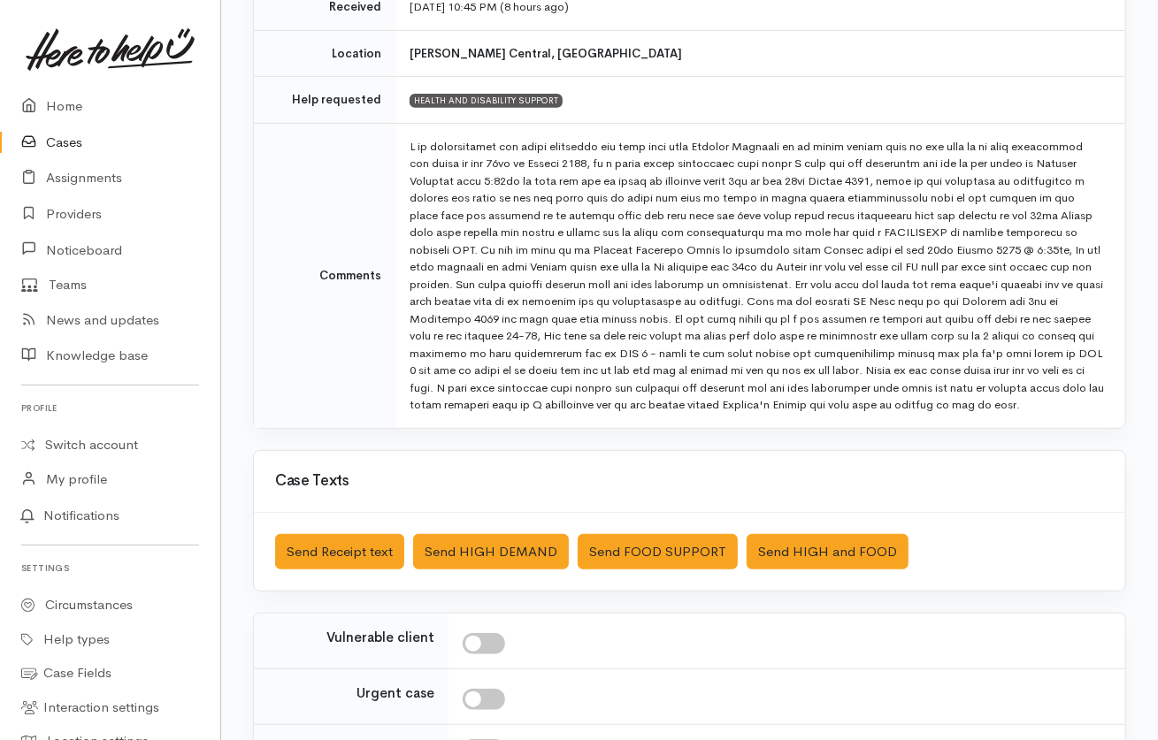
scroll to position [330, 0]
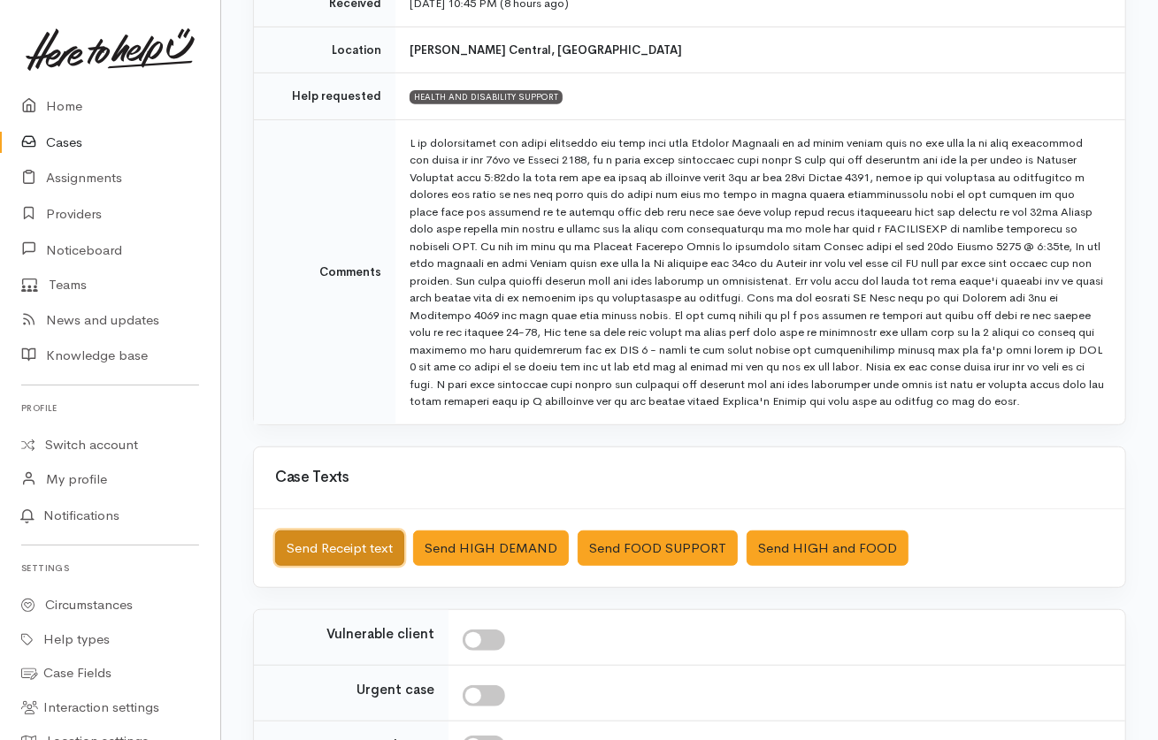
click at [361, 556] on button "Send Receipt text" at bounding box center [339, 549] width 129 height 36
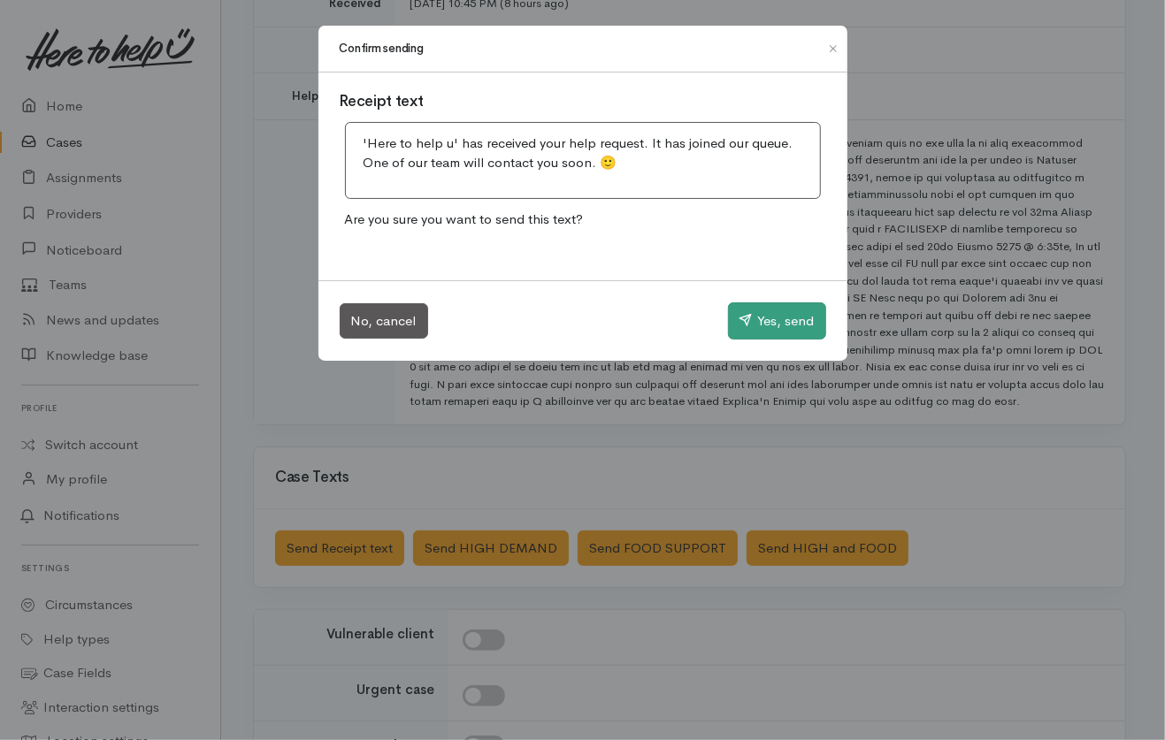
click at [775, 325] on button "Yes, send" at bounding box center [777, 320] width 98 height 37
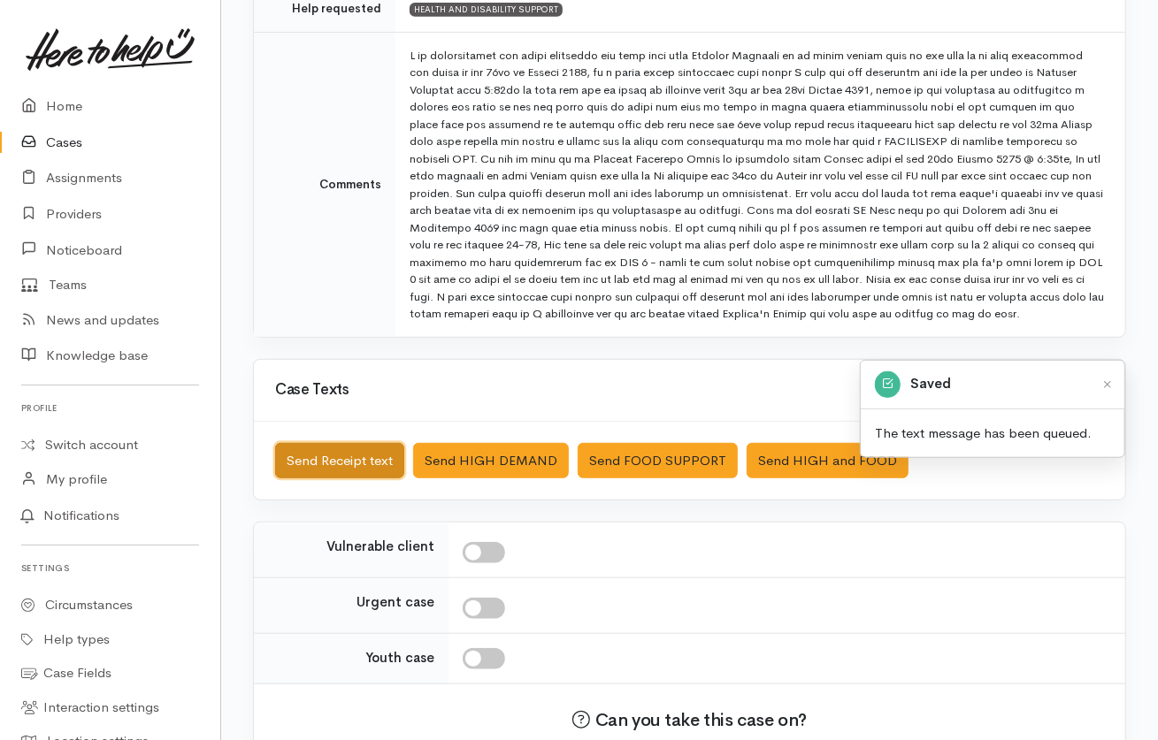
scroll to position [521, 0]
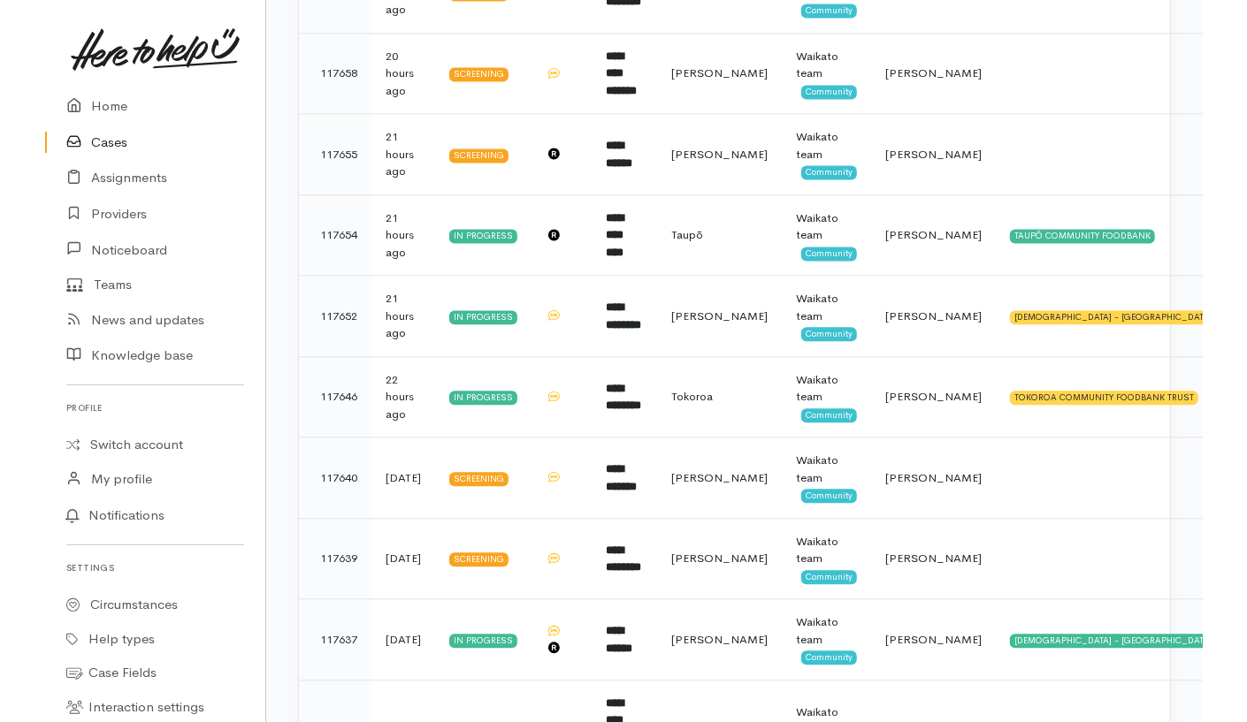
scroll to position [1865, 0]
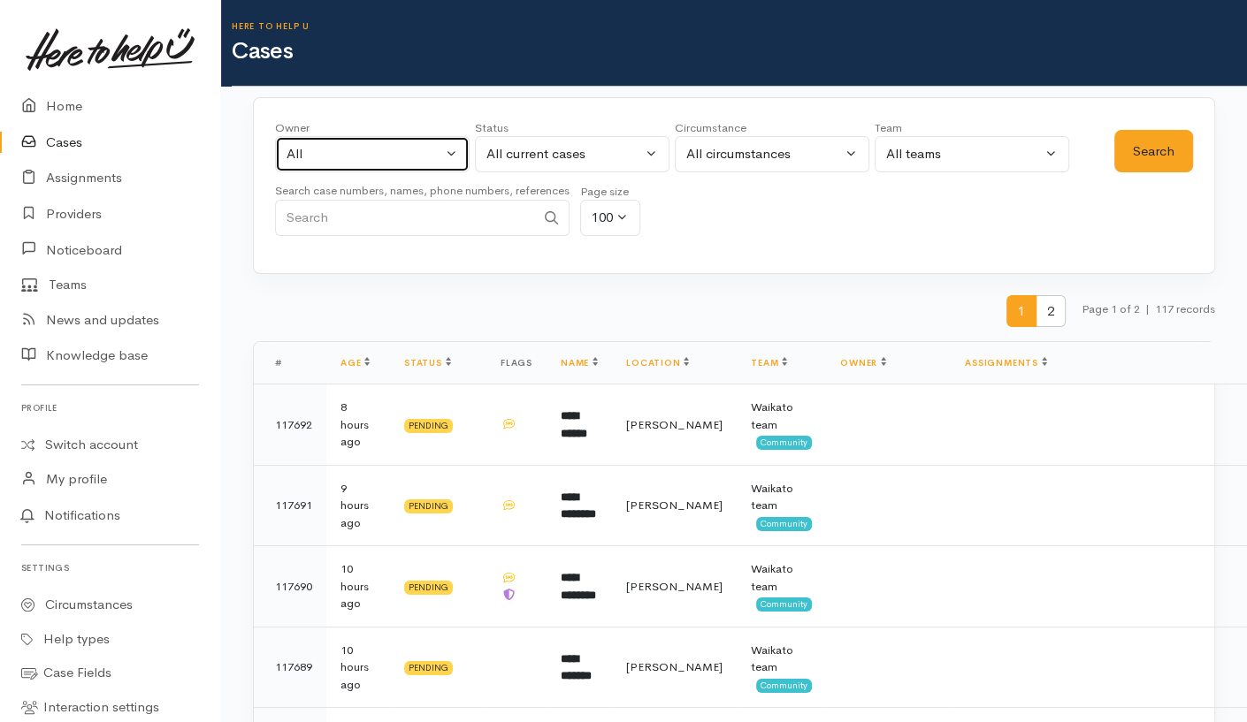
click at [418, 153] on div "All" at bounding box center [365, 154] width 156 height 20
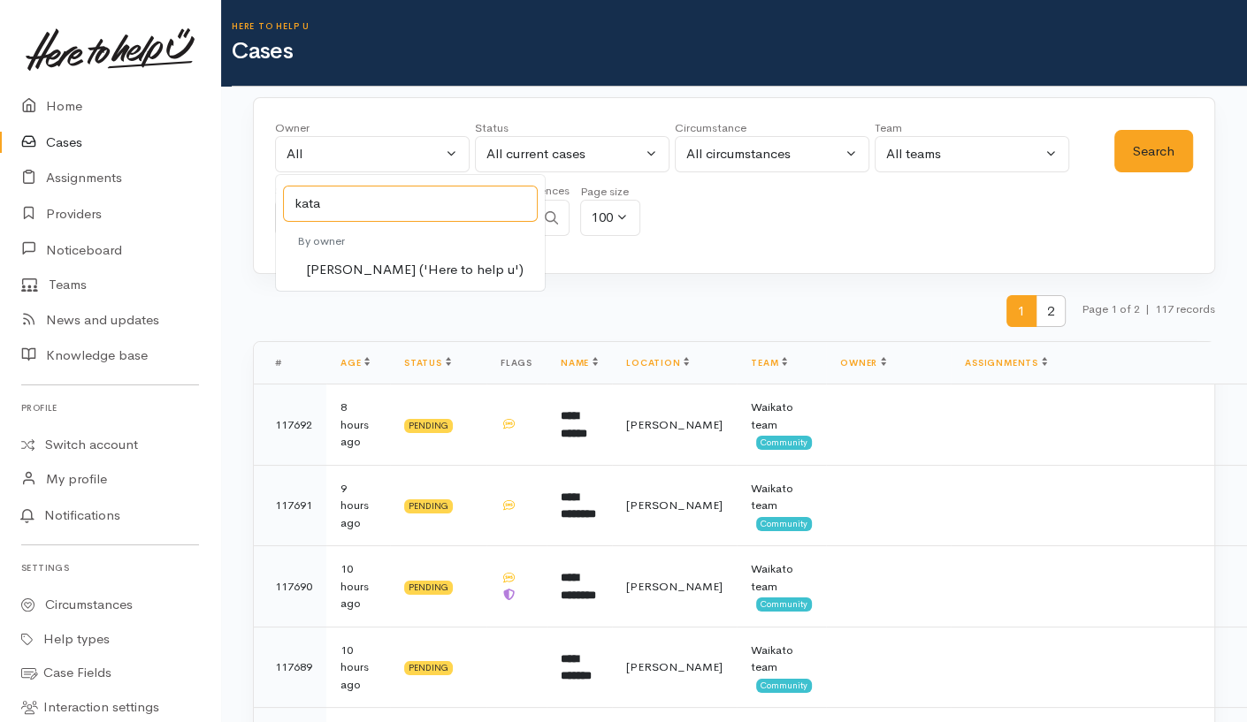
type input "kata"
click at [371, 267] on span "[PERSON_NAME] ('Here to help u')" at bounding box center [415, 270] width 218 height 20
select select "1252"
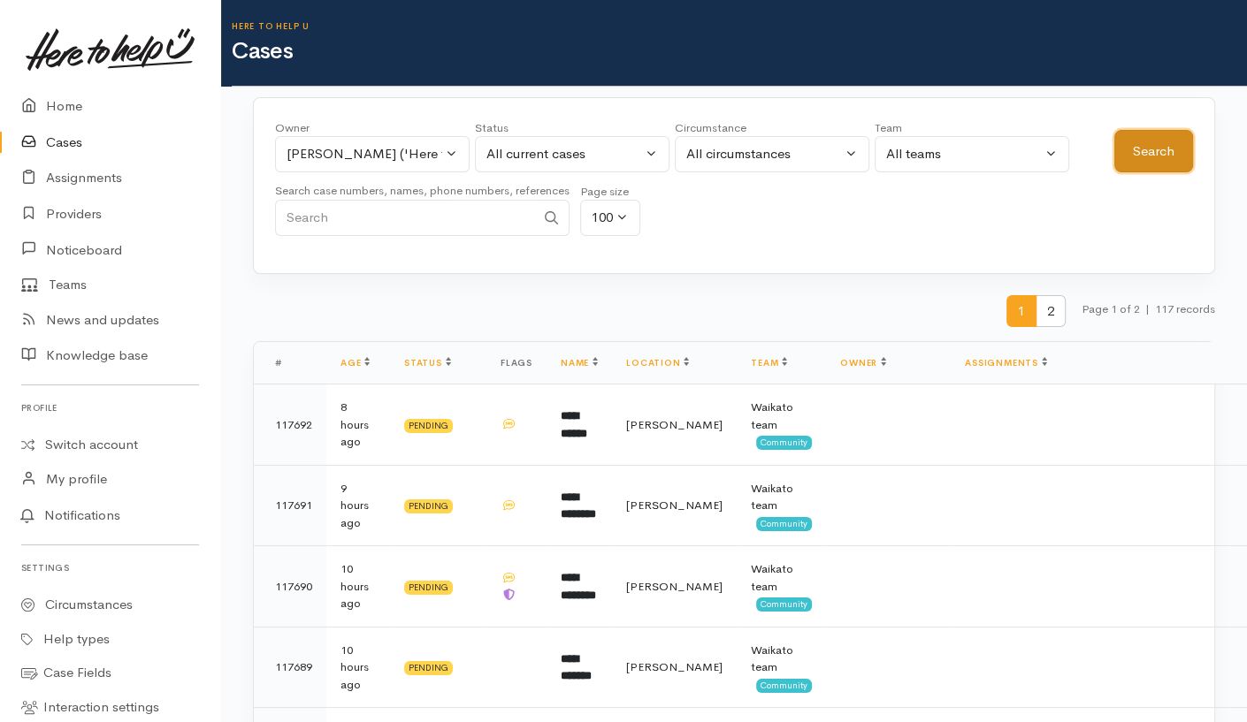
click at [1136, 150] on button "Search" at bounding box center [1153, 151] width 79 height 43
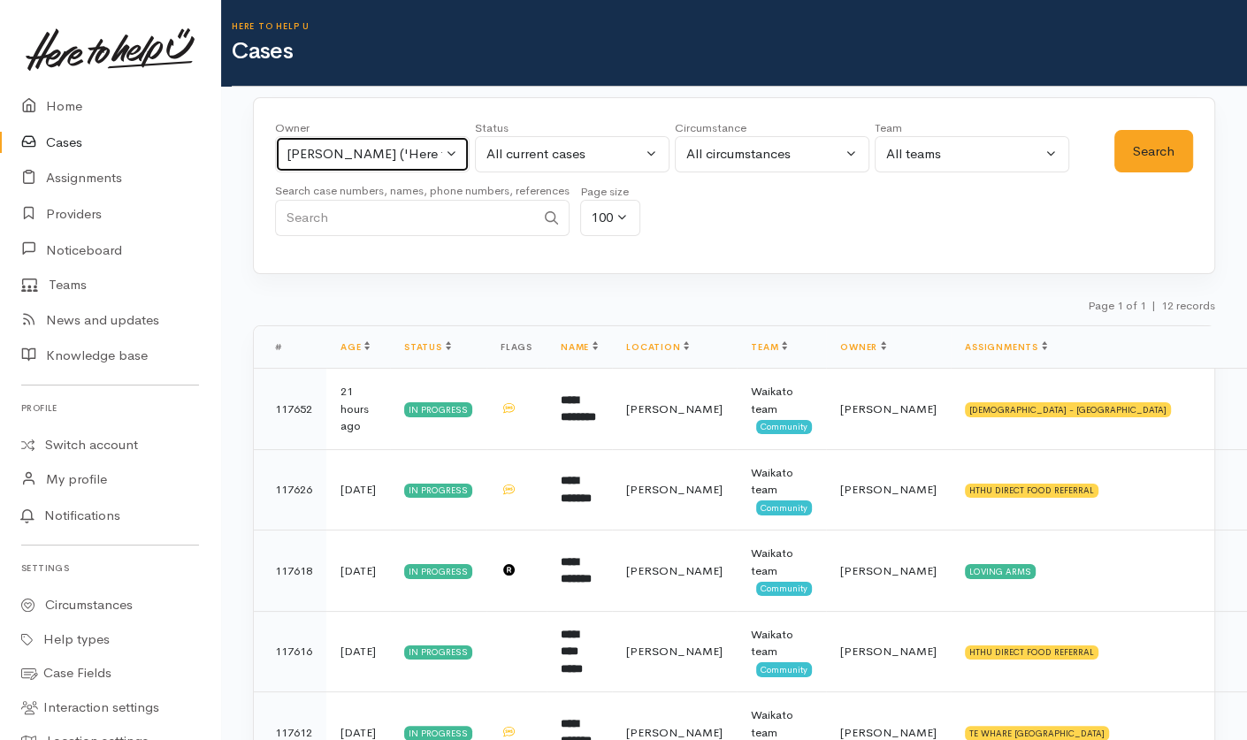
click at [364, 136] on button "[PERSON_NAME] ('Here to help u')" at bounding box center [372, 154] width 195 height 36
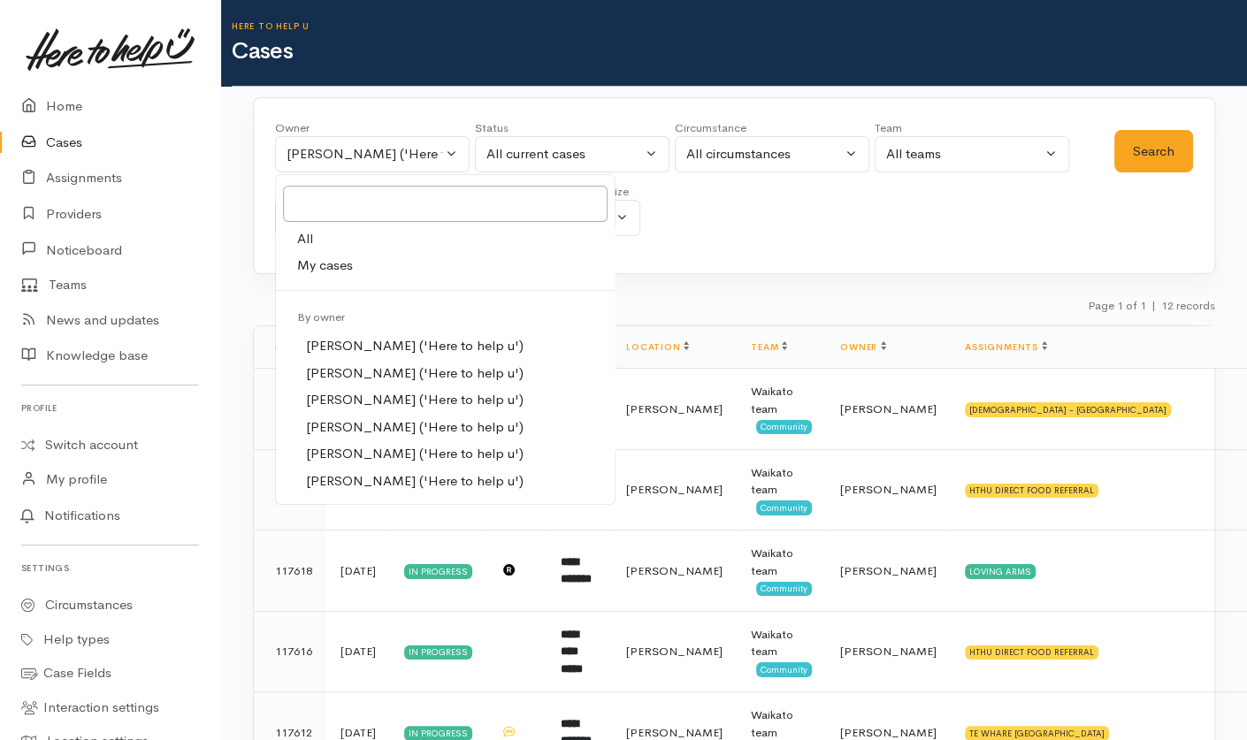
click at [307, 232] on span "All" at bounding box center [305, 239] width 16 height 20
select select "-1"
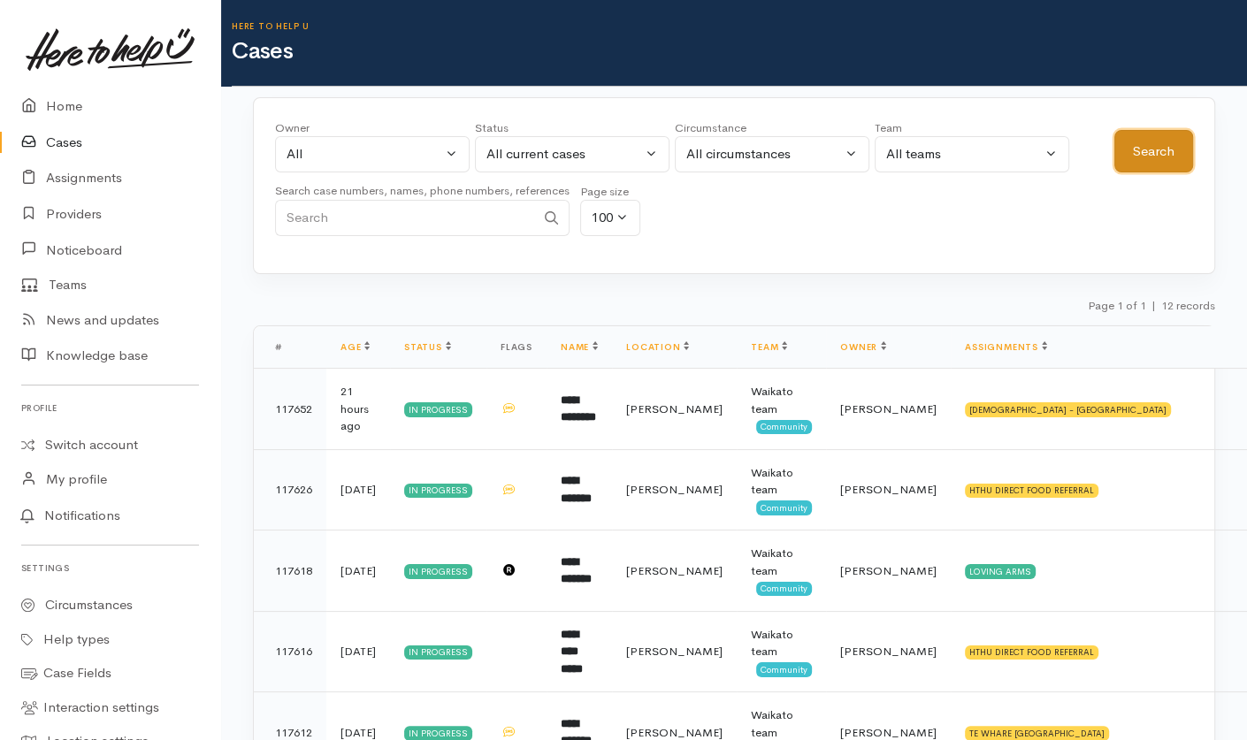
click at [1137, 163] on button "Search" at bounding box center [1153, 151] width 79 height 43
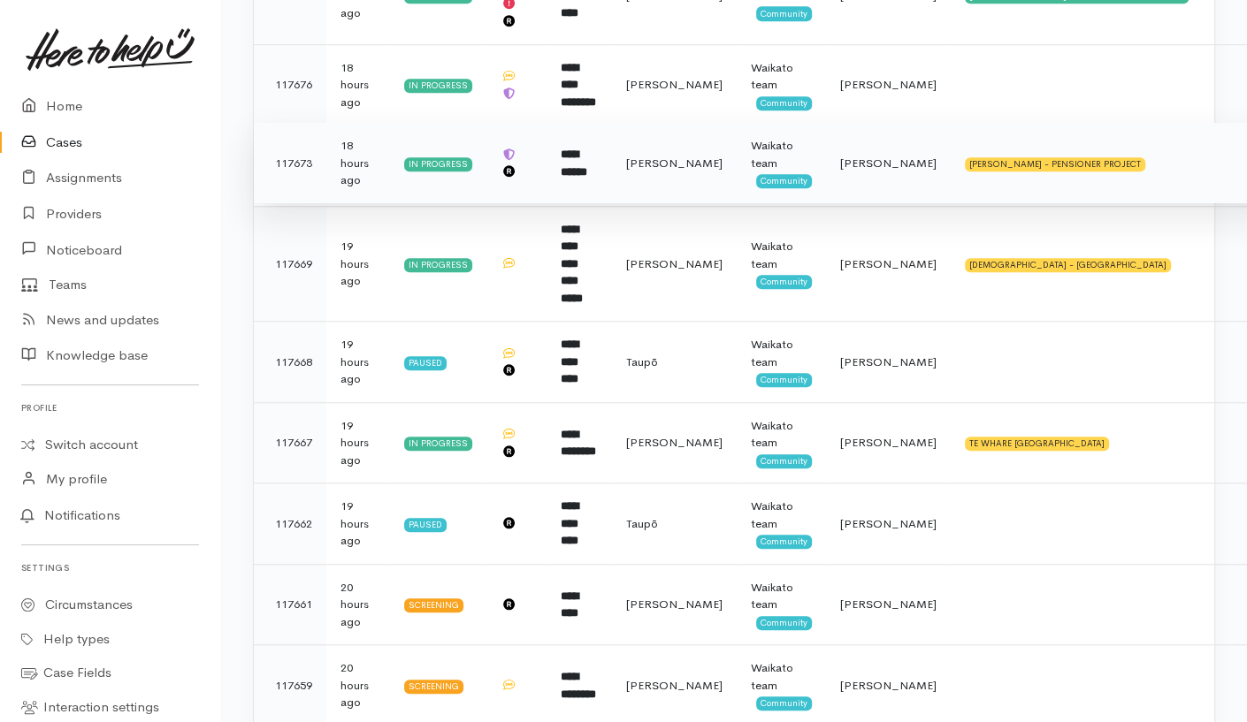
scroll to position [1169, 0]
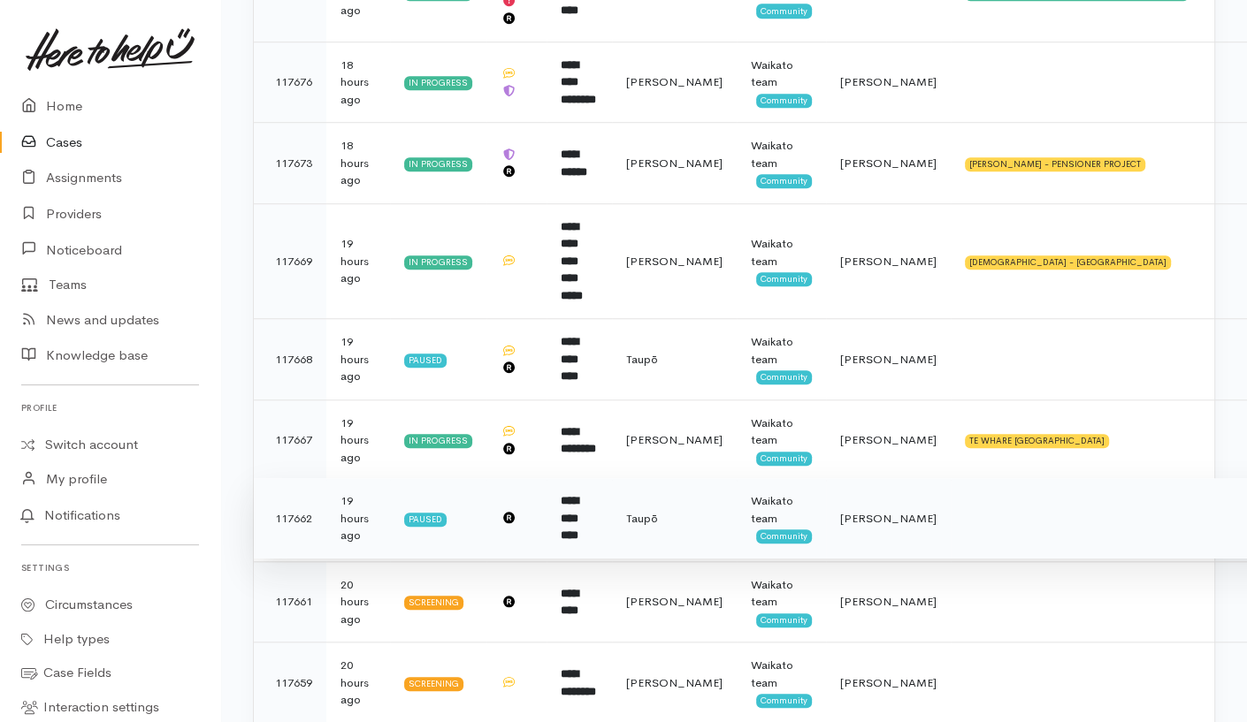
click at [1061, 484] on td at bounding box center [1135, 518] width 368 height 81
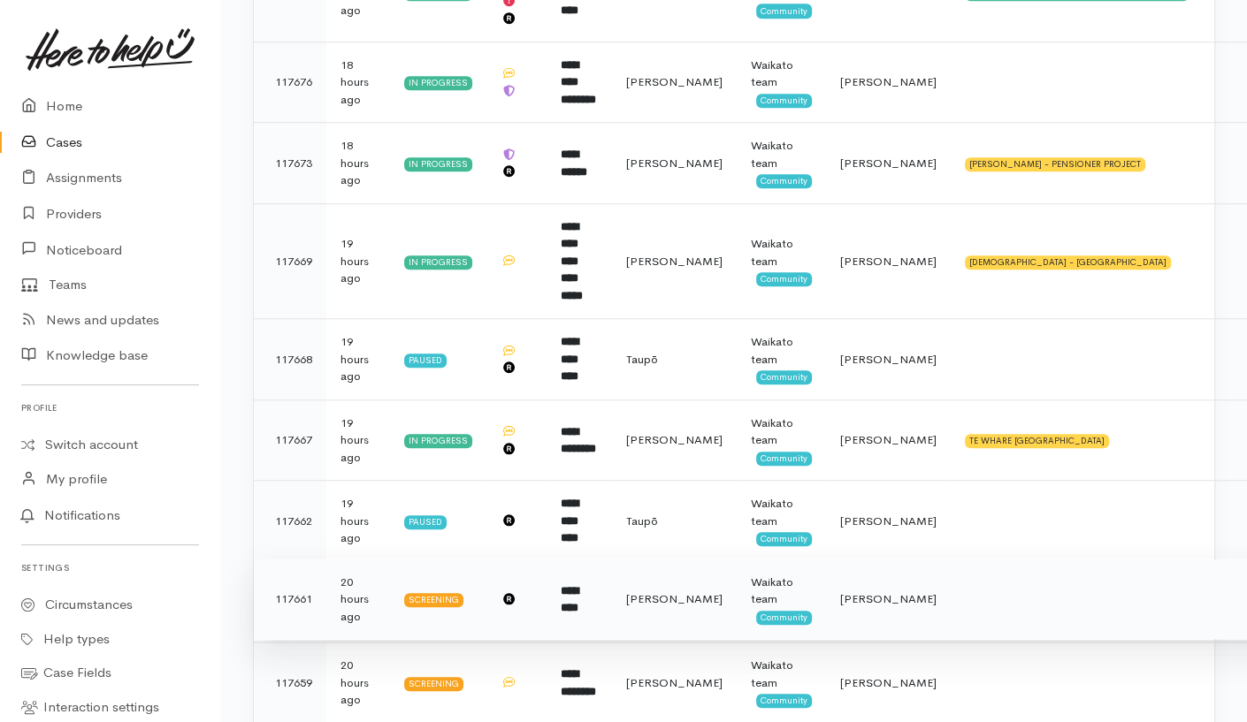
click at [1065, 560] on td at bounding box center [1135, 599] width 368 height 81
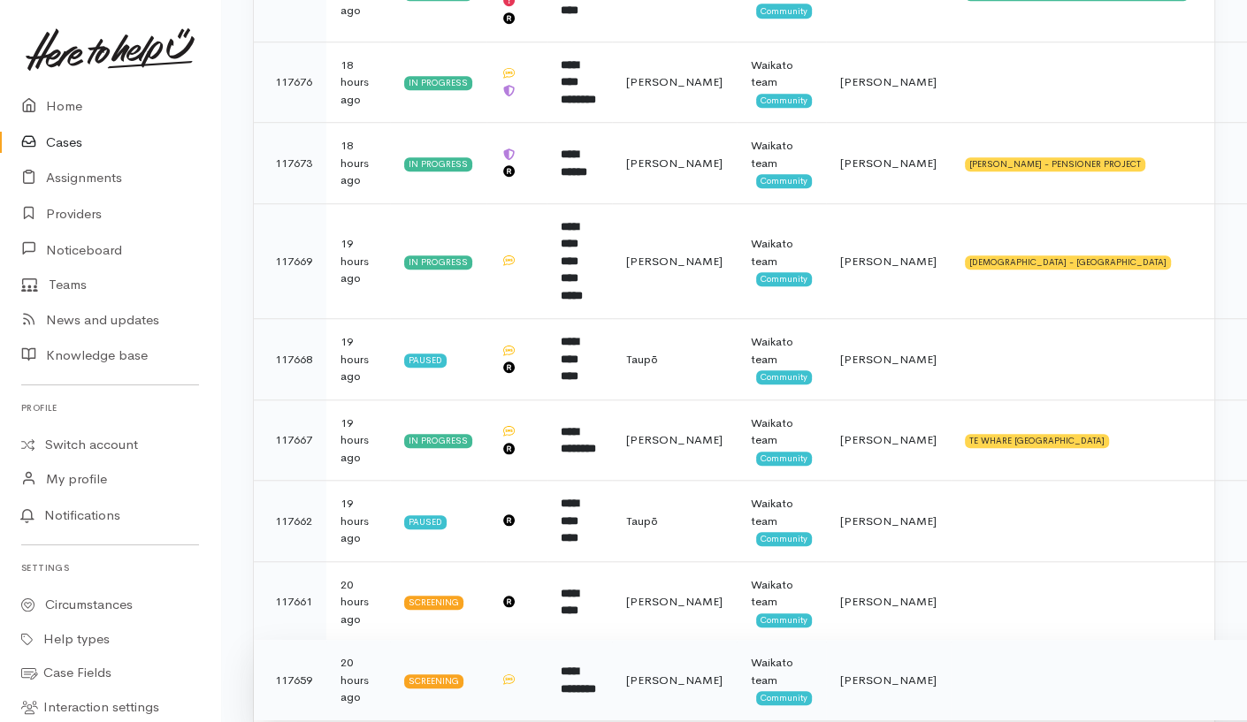
click at [1045, 648] on td at bounding box center [1135, 680] width 368 height 81
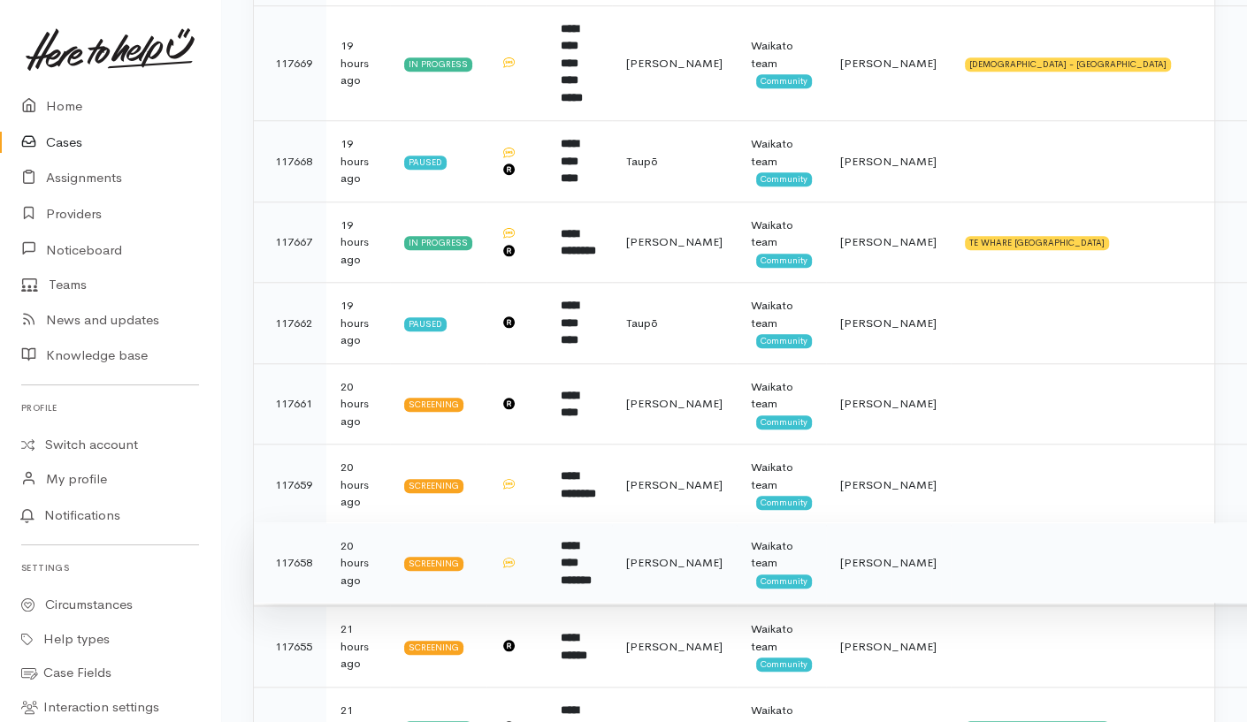
click at [1048, 531] on td at bounding box center [1135, 563] width 368 height 81
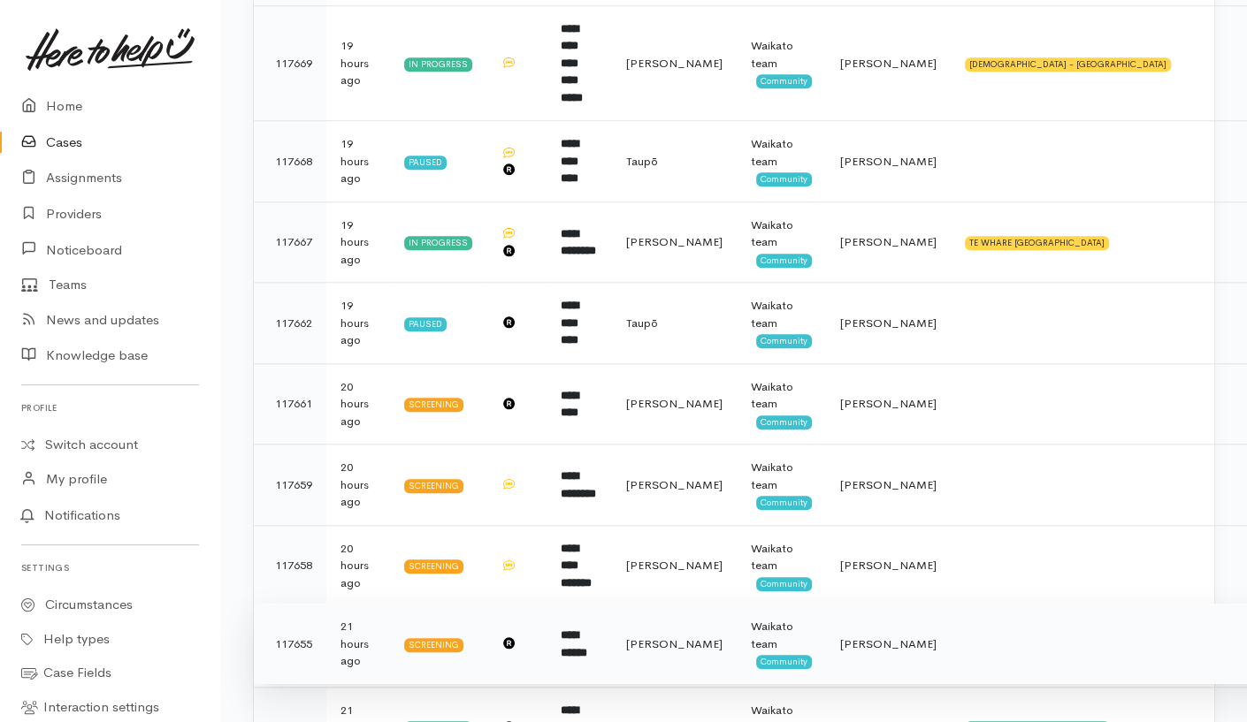
click at [1061, 614] on td at bounding box center [1135, 644] width 368 height 81
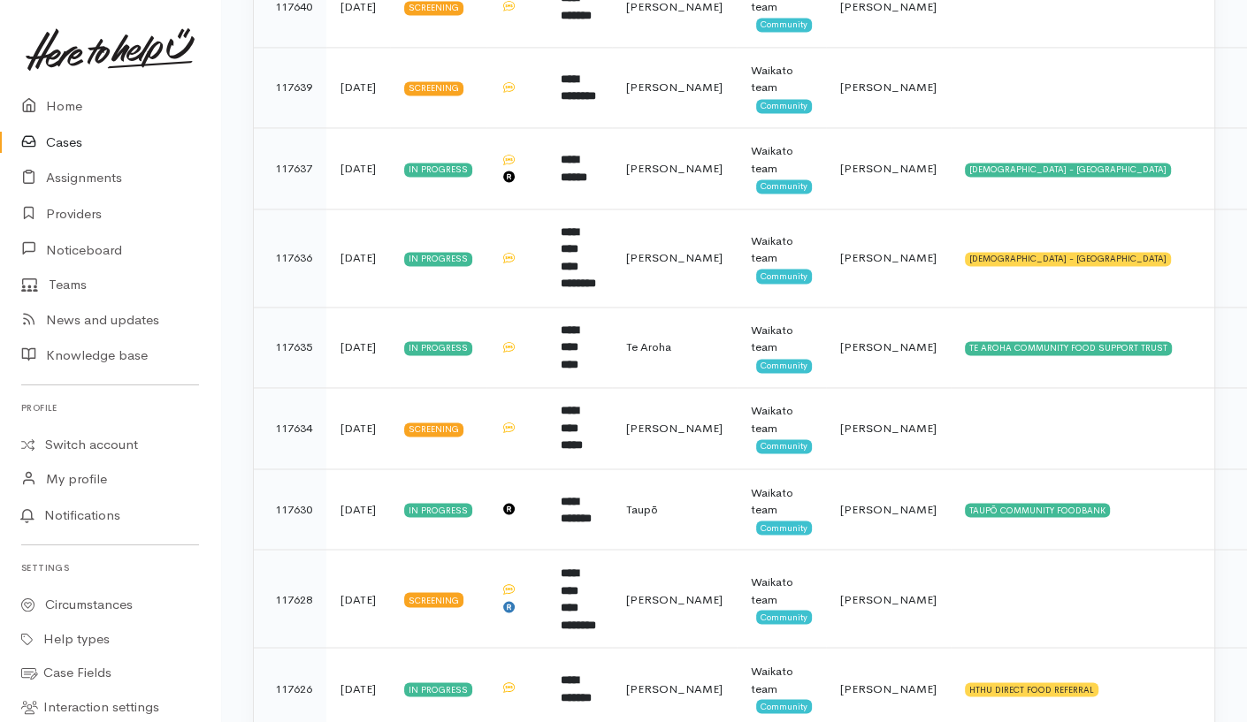
scroll to position [2370, 0]
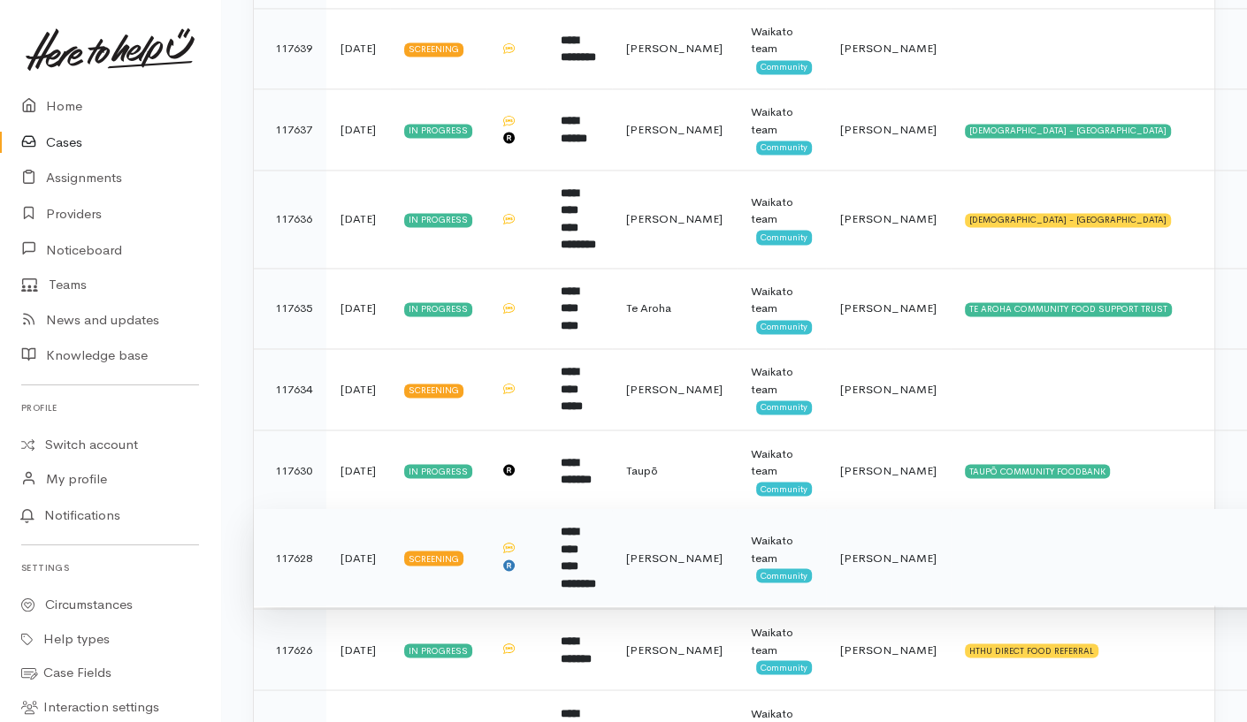
click at [1046, 508] on td at bounding box center [1135, 557] width 368 height 98
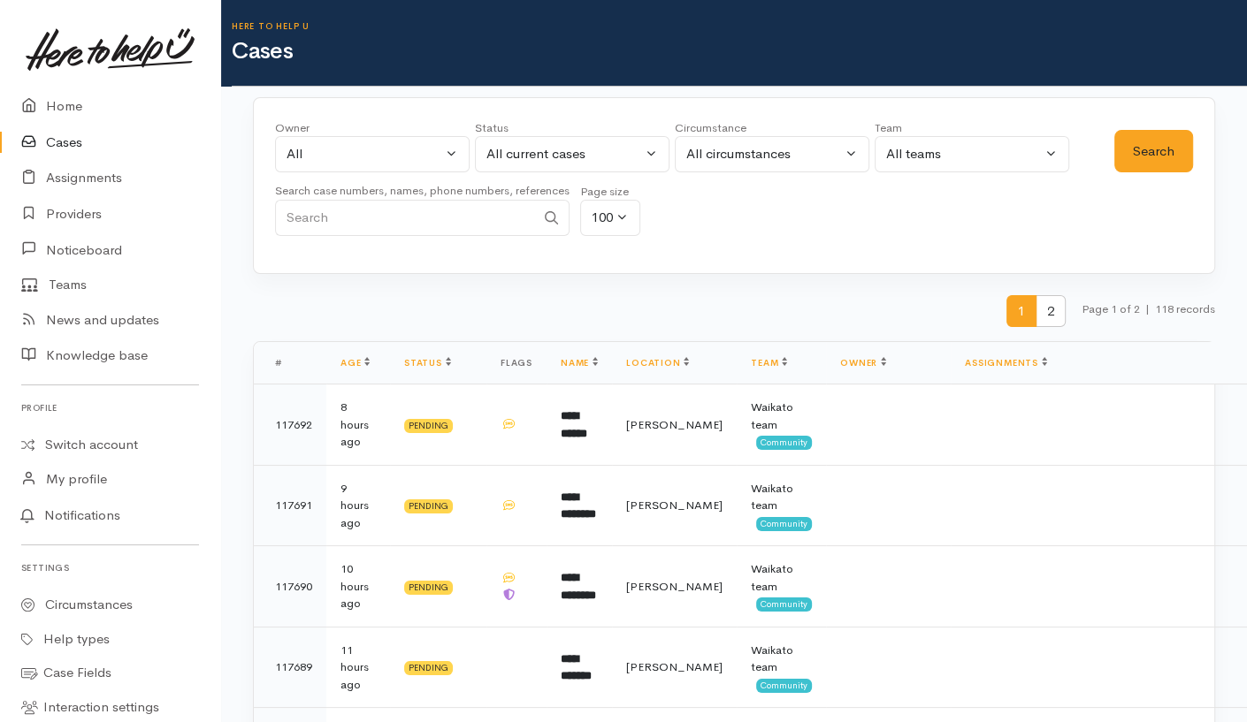
scroll to position [0, 0]
click at [435, 164] on button "All" at bounding box center [372, 154] width 195 height 36
type input "nor"
click at [412, 258] on link "Nor Hashim ('Here to help u')" at bounding box center [410, 269] width 269 height 27
select select "1920"
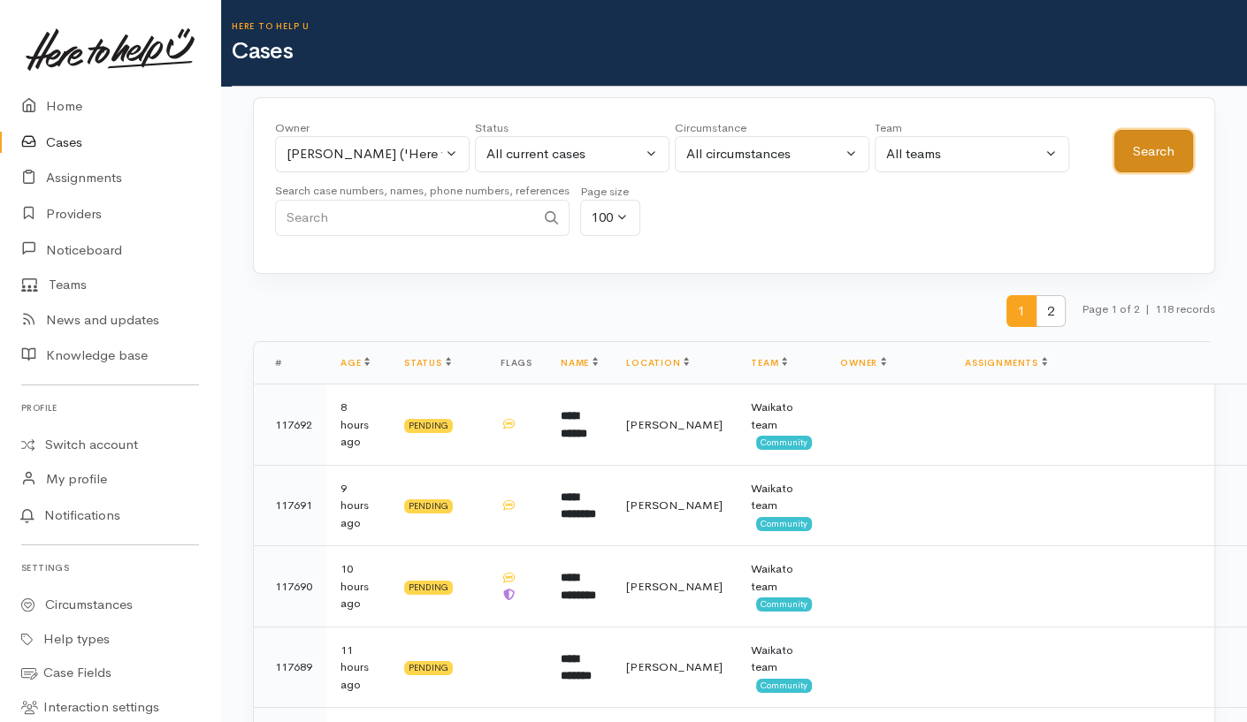
click at [1164, 149] on button "Search" at bounding box center [1153, 151] width 79 height 43
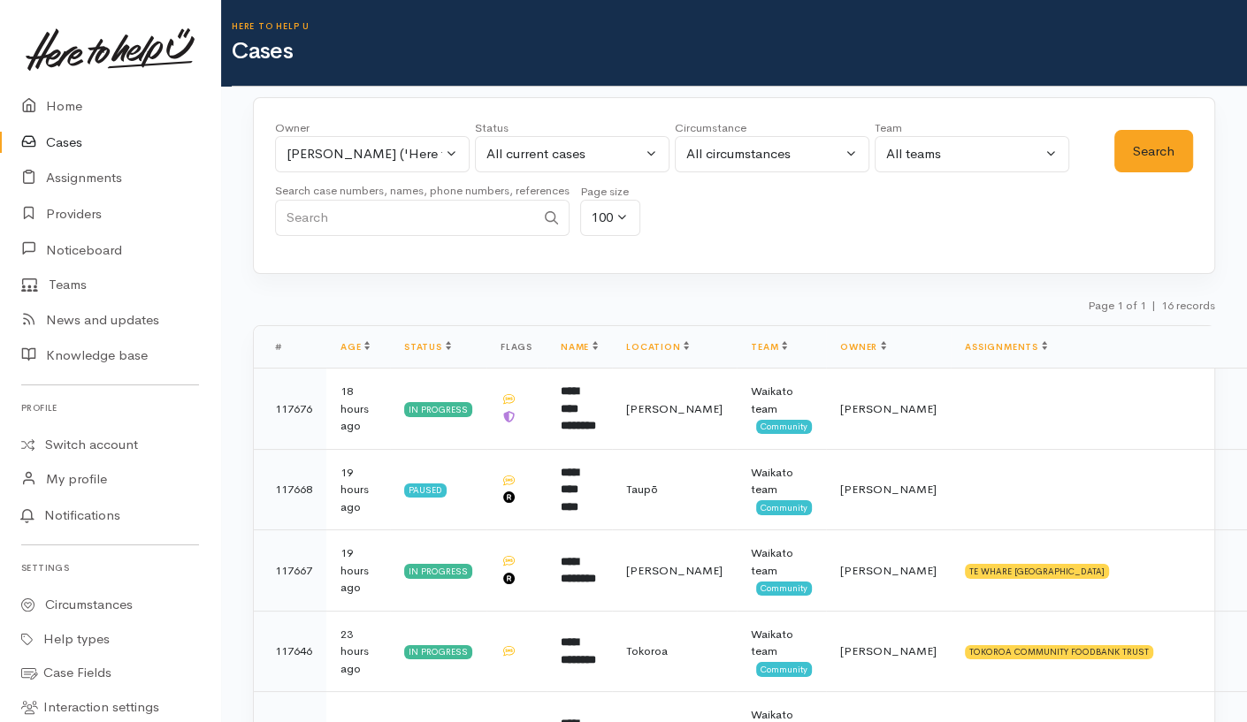
click at [431, 113] on div "Owner All My cases Aandrea Murray ('Here to help u') Akash Prakash ('Here to he…" at bounding box center [734, 185] width 962 height 177
click at [417, 151] on div "Nor Hashim ('Here to help u')" at bounding box center [365, 154] width 156 height 20
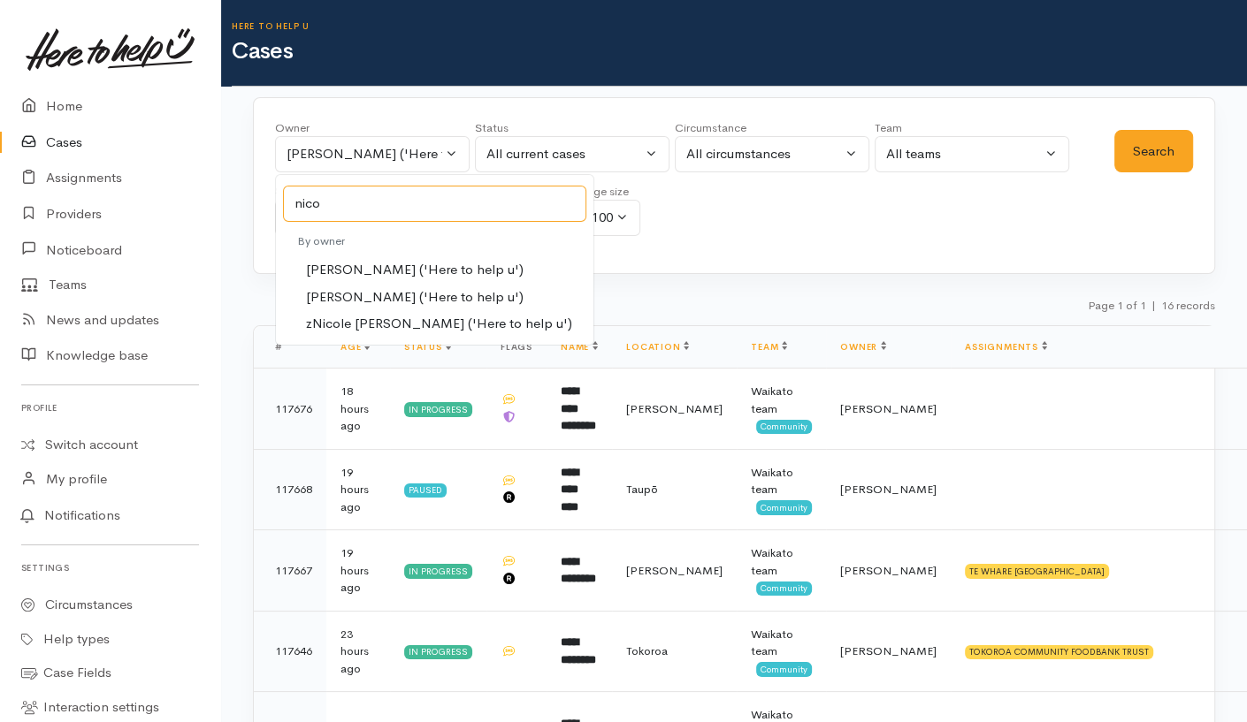
type input "nico"
click at [381, 293] on span "Nicole Rusk ('Here to help u')" at bounding box center [415, 297] width 218 height 20
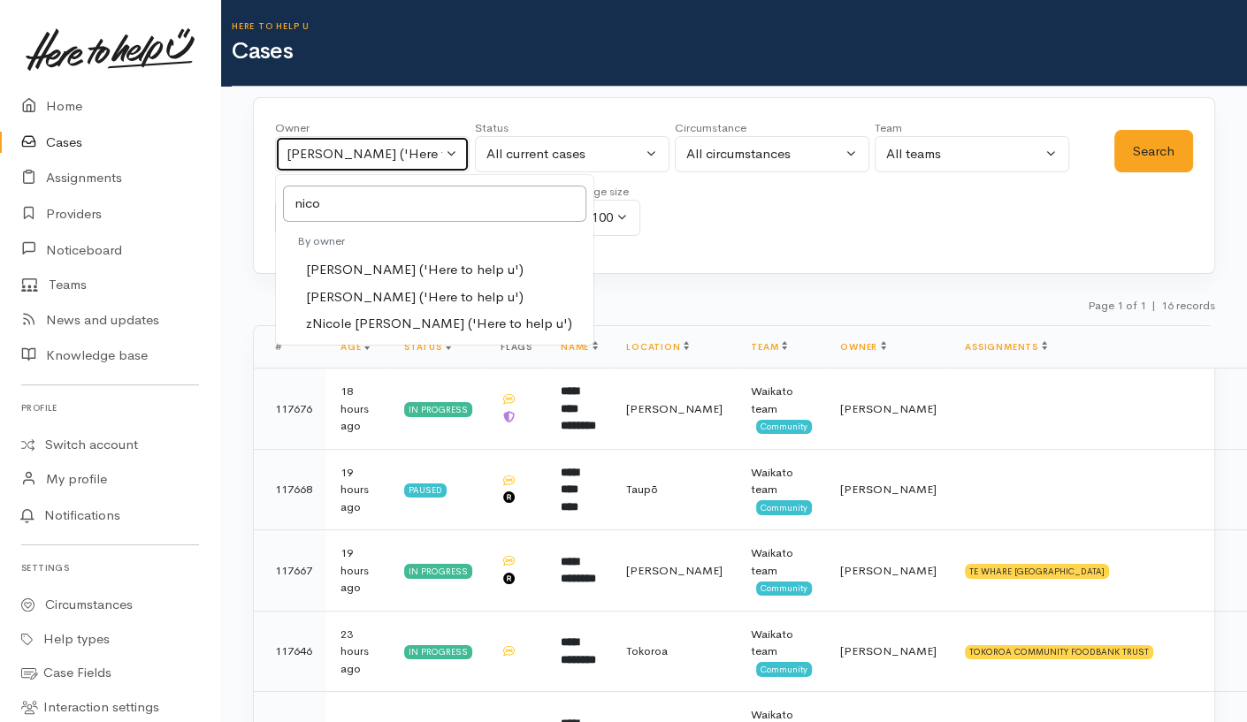
select select "2314"
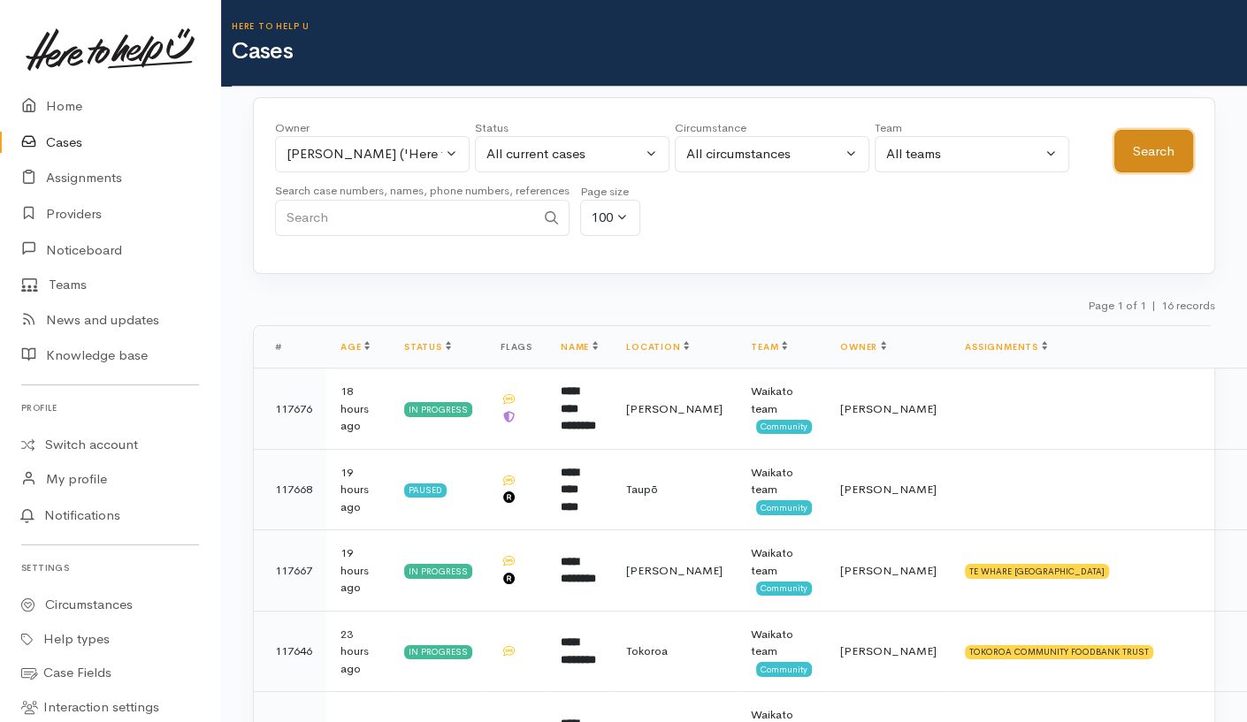
click at [1151, 157] on button "Search" at bounding box center [1153, 151] width 79 height 43
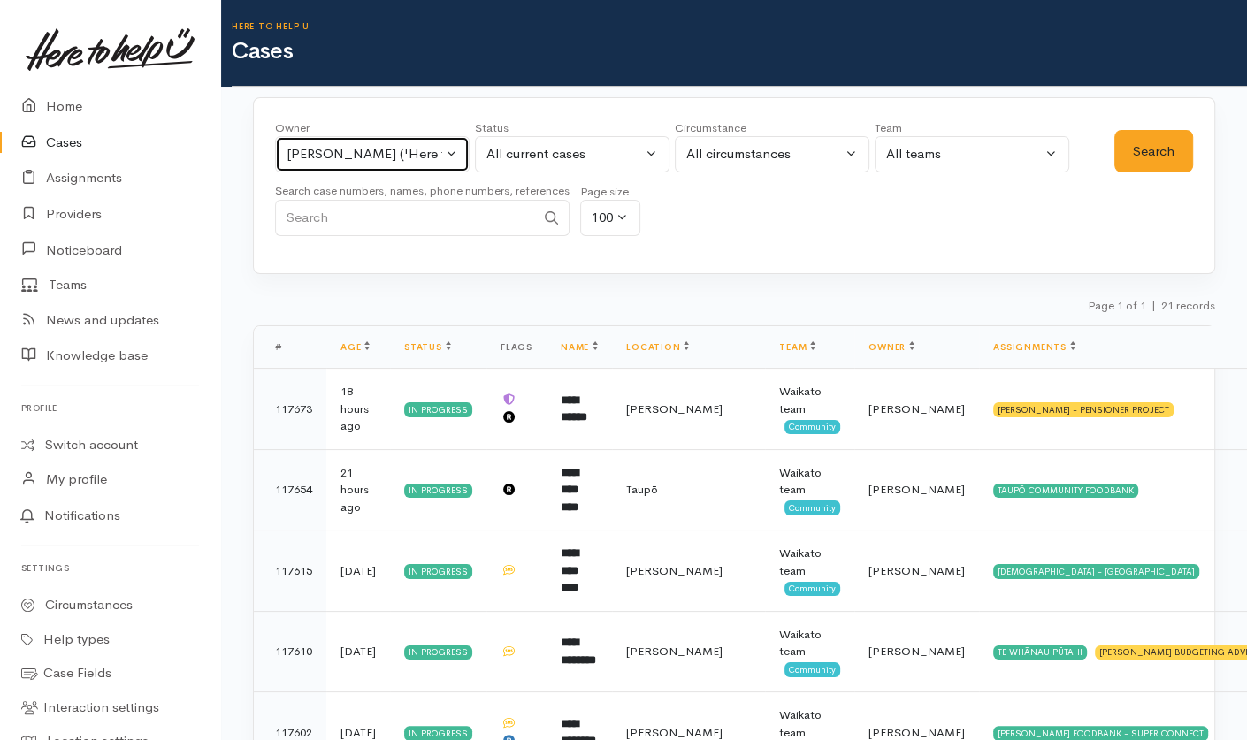
click at [370, 156] on div "Nicole Rusk ('Here to help u')" at bounding box center [365, 154] width 156 height 20
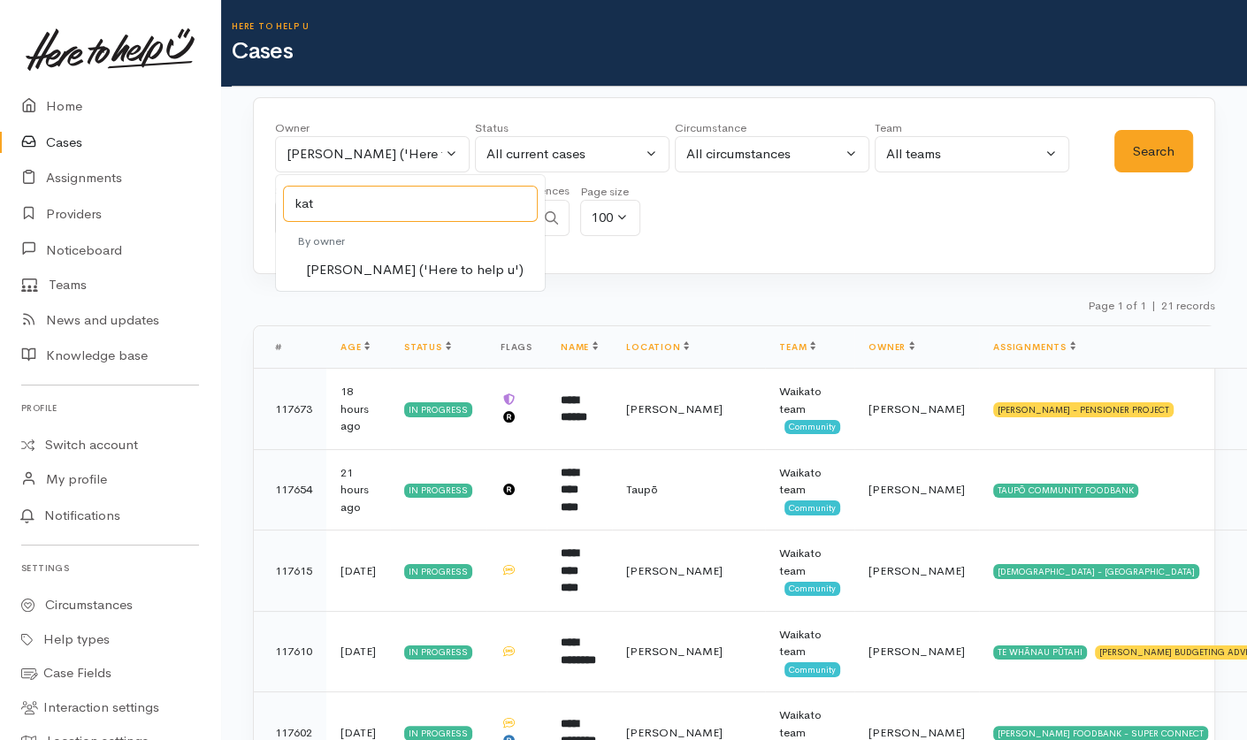
type input "kat"
click at [800, 222] on div "Owner All My cases Aandrea Murray ('Here to help u') Akash Prakash ('Here to he…" at bounding box center [694, 182] width 839 height 127
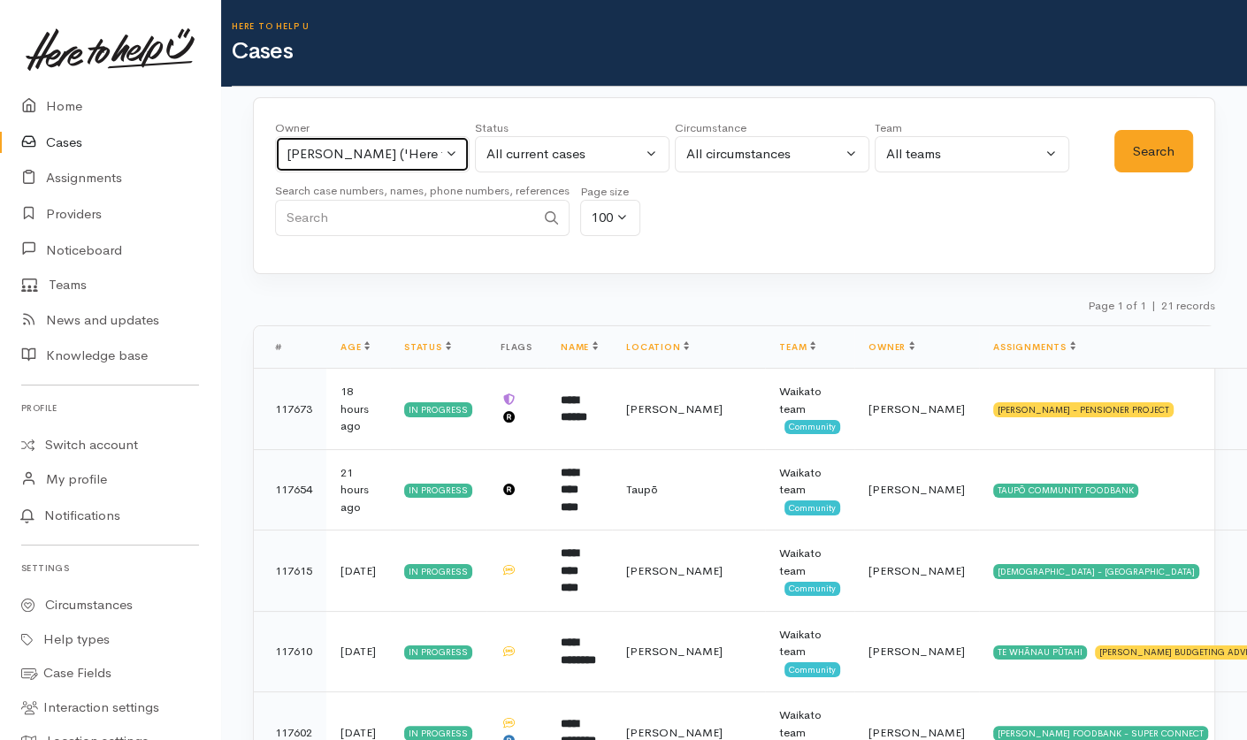
click at [414, 157] on div "Nicole Rusk ('Here to help u')" at bounding box center [365, 154] width 156 height 20
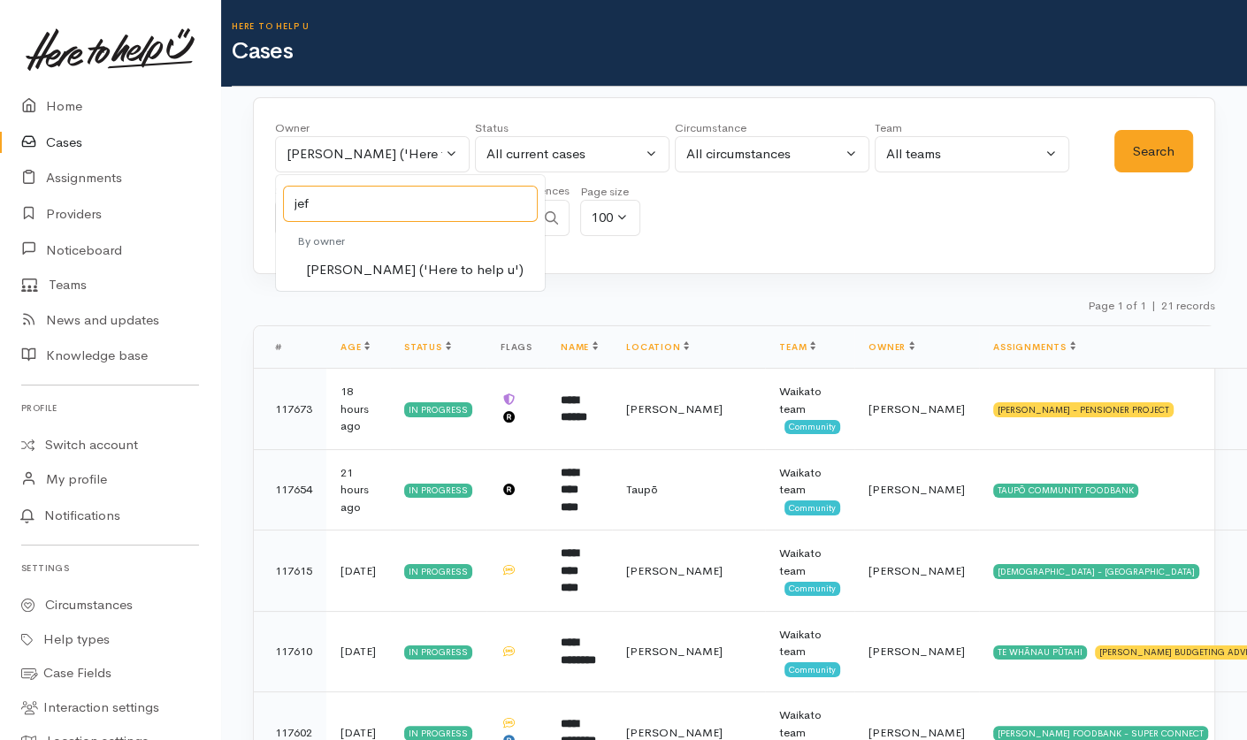
type input "jef"
click at [386, 267] on span "Jeffin Gopi ('Here to help u')" at bounding box center [415, 270] width 218 height 20
select select "1037"
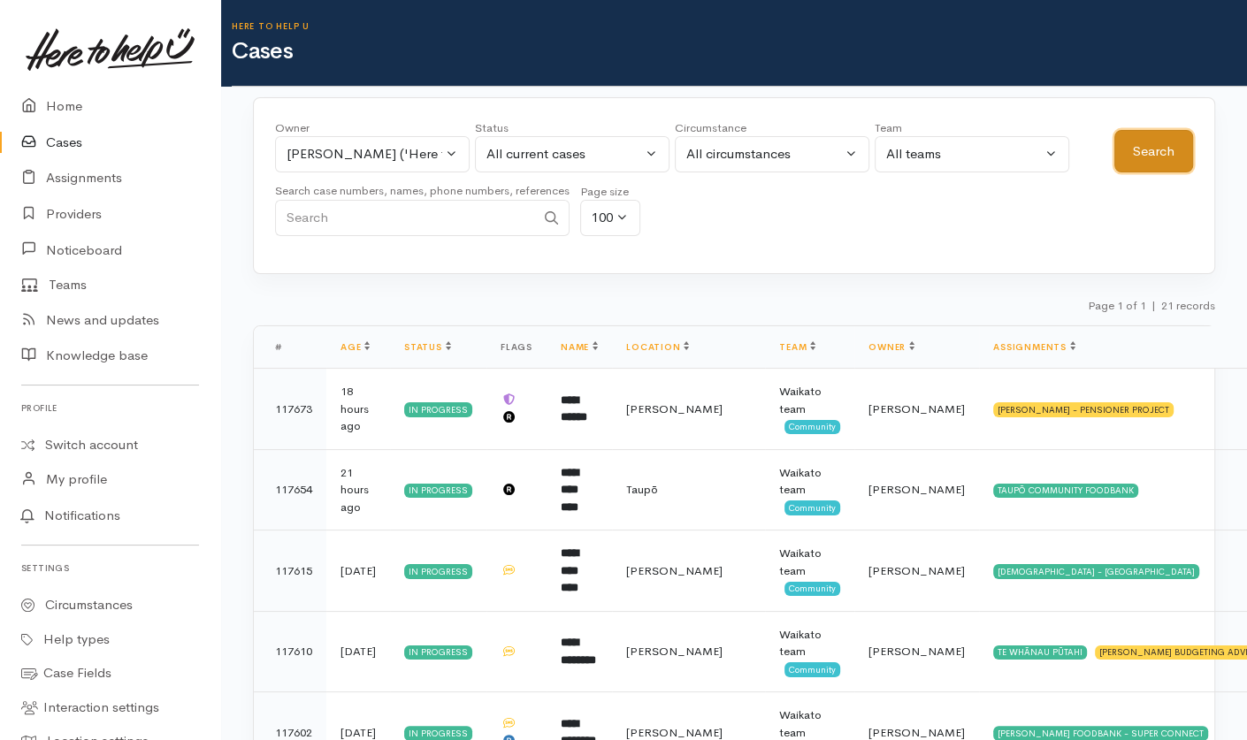
click at [1147, 134] on button "Search" at bounding box center [1153, 151] width 79 height 43
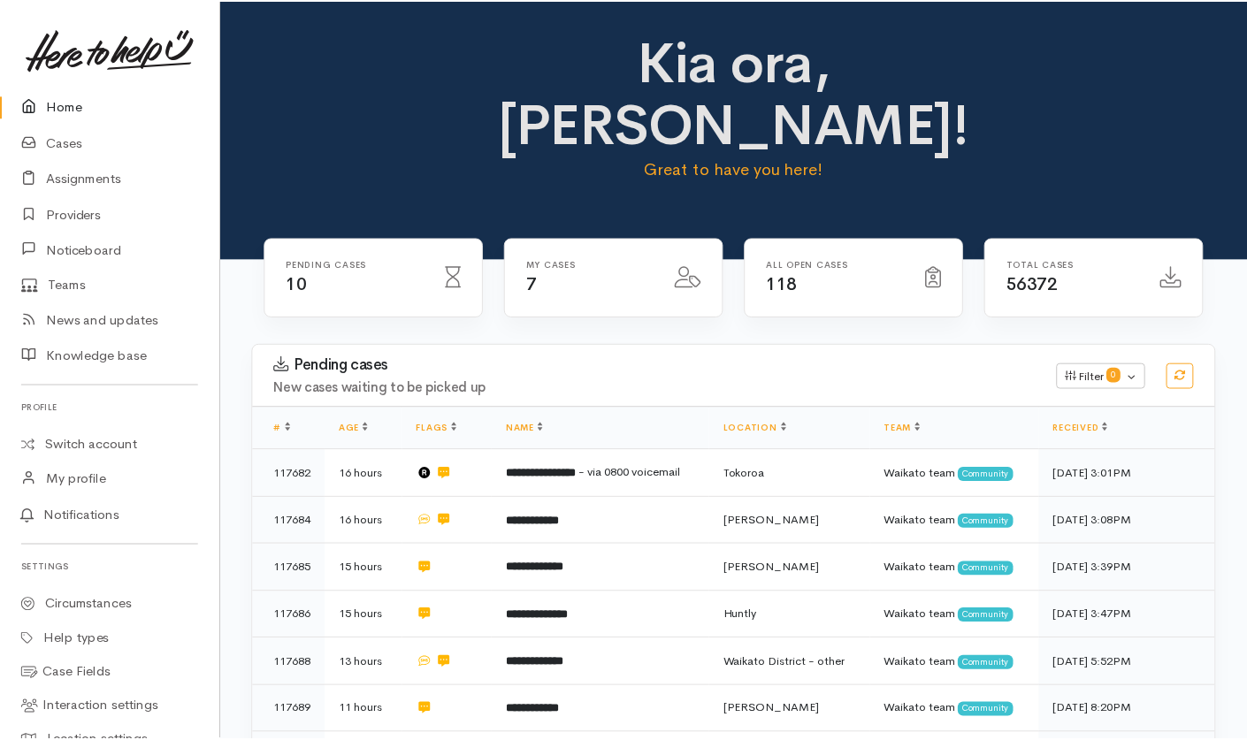
scroll to position [333, 0]
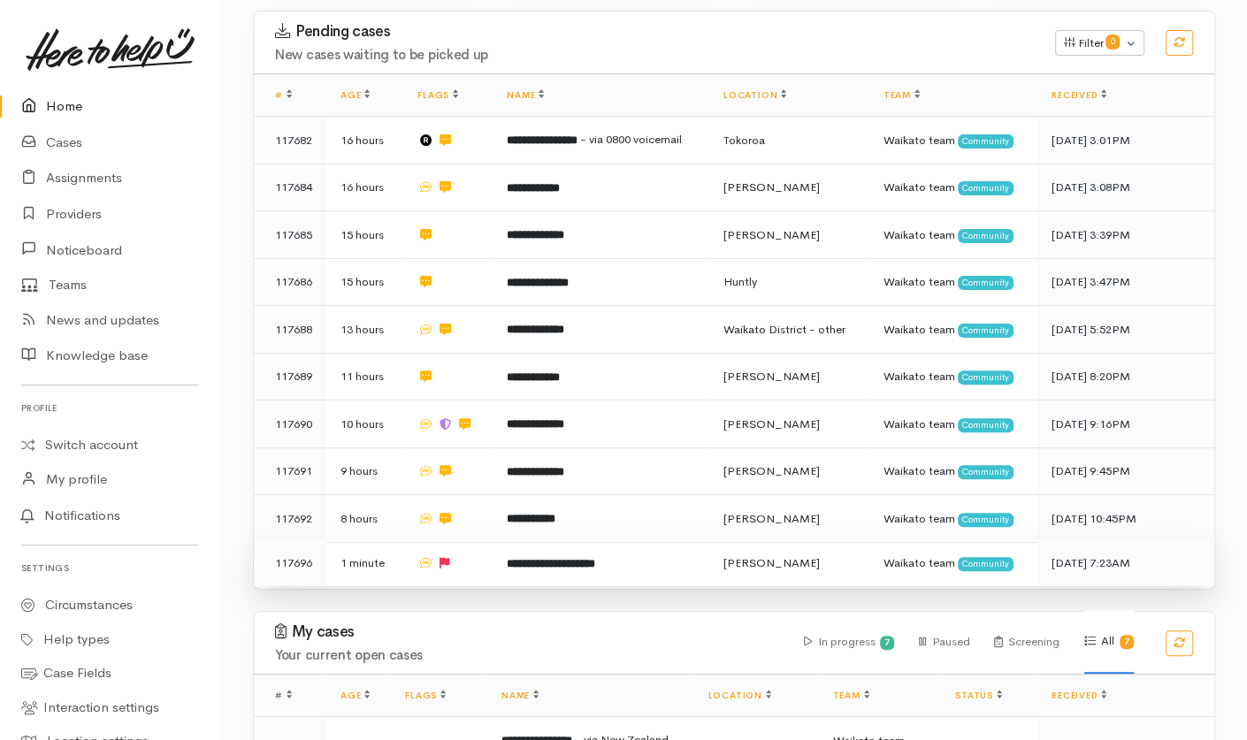
click at [498, 539] on td "**********" at bounding box center [601, 562] width 217 height 47
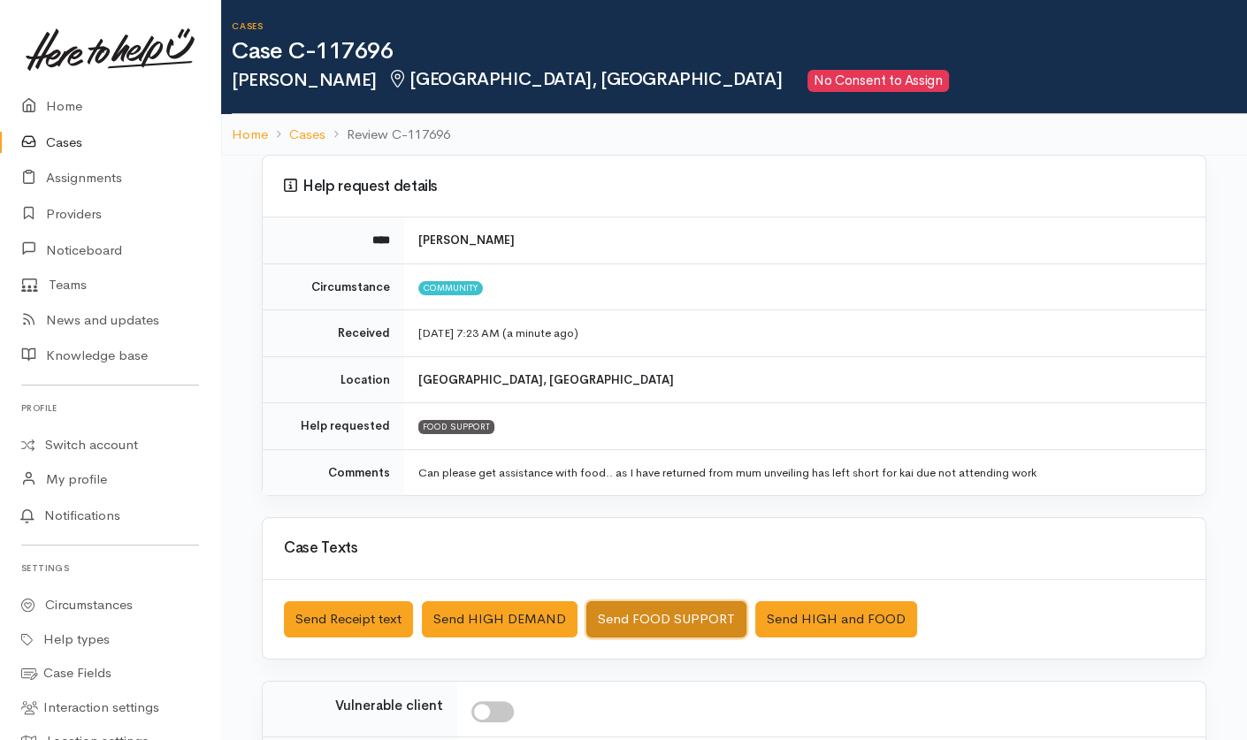
click at [699, 619] on button "Send FOOD SUPPORT" at bounding box center [666, 619] width 160 height 36
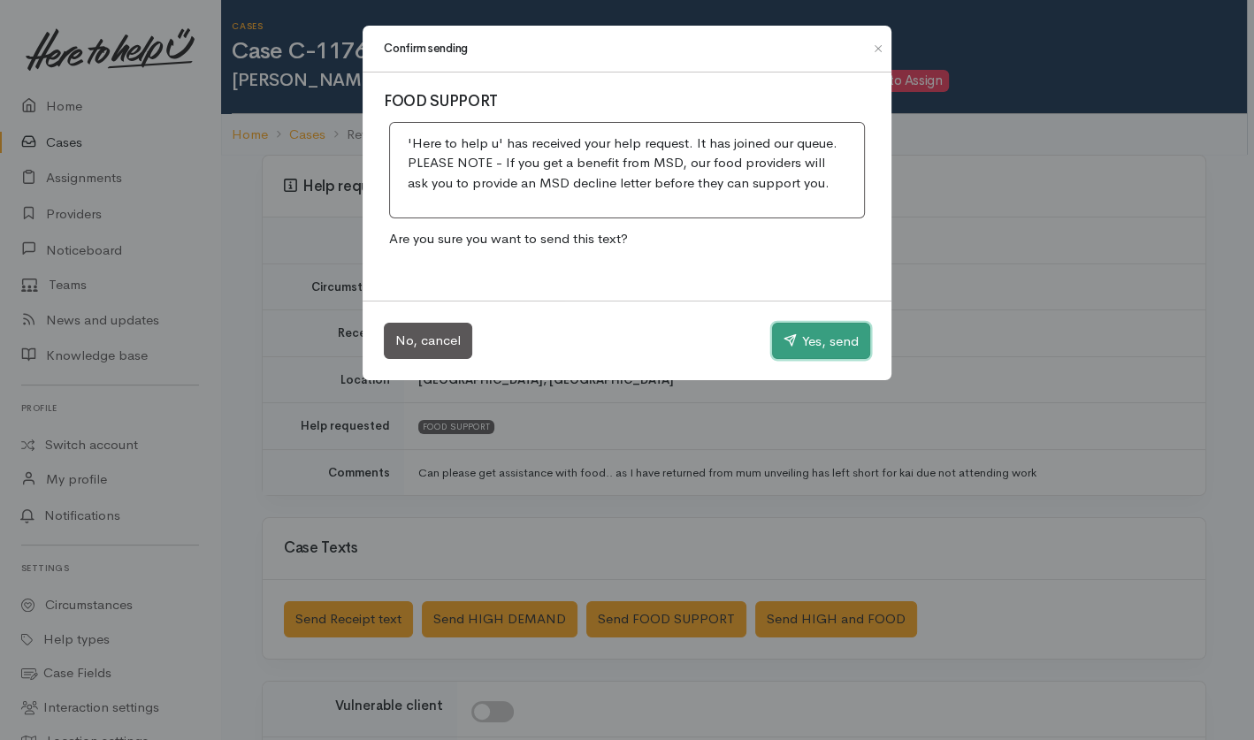
click at [799, 351] on button "Yes, send" at bounding box center [821, 341] width 98 height 37
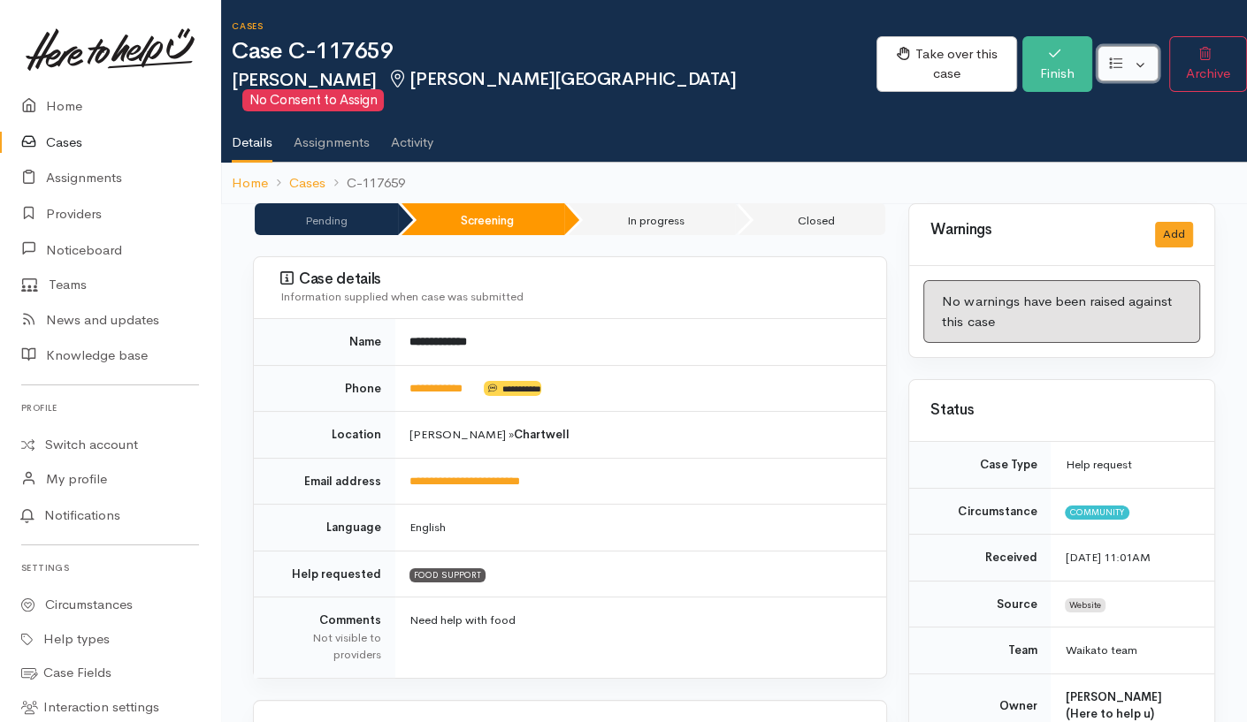
click at [1127, 58] on button "button" at bounding box center [1127, 64] width 61 height 36
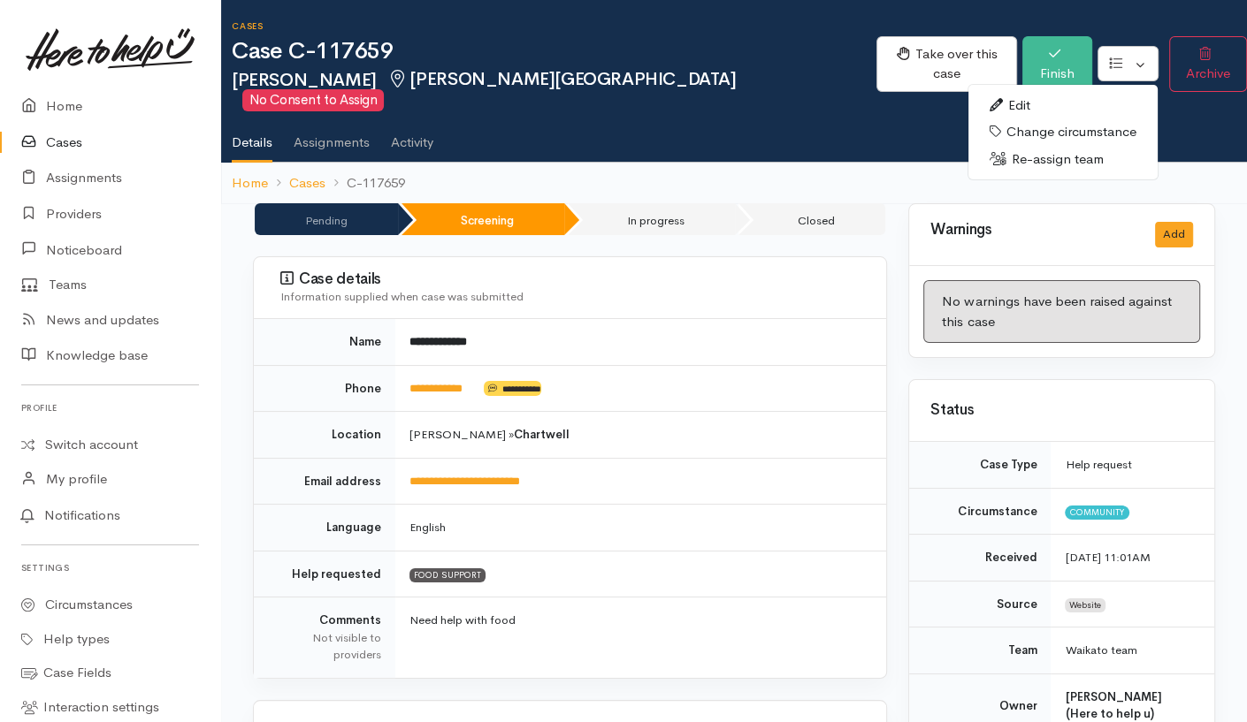
click at [1043, 146] on link "Re-assign team" at bounding box center [1062, 159] width 189 height 27
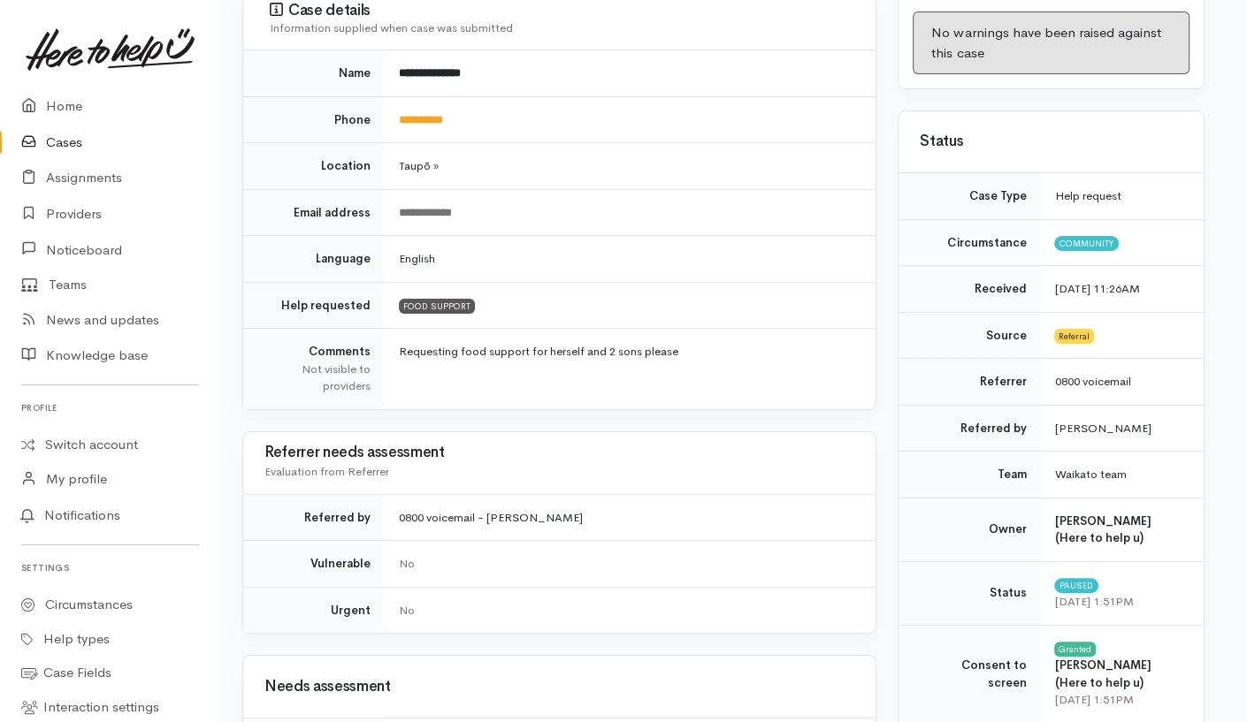
scroll to position [245, 11]
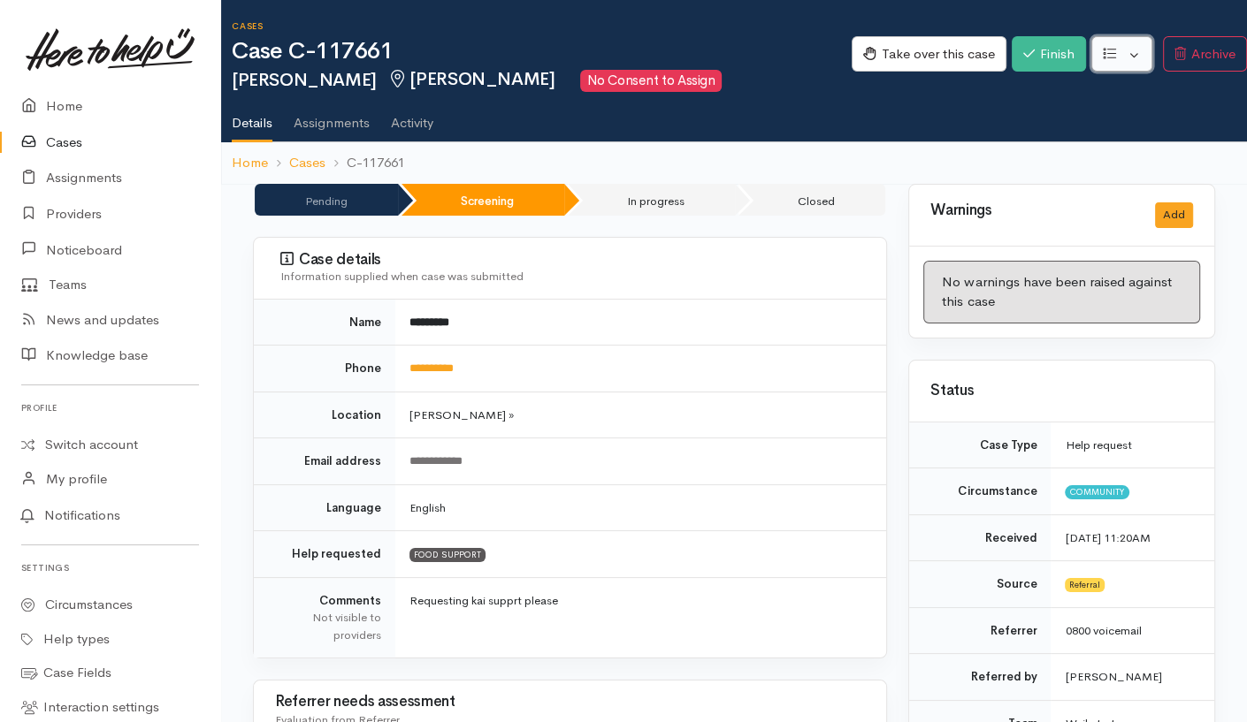
click at [1126, 47] on button "button" at bounding box center [1121, 54] width 61 height 36
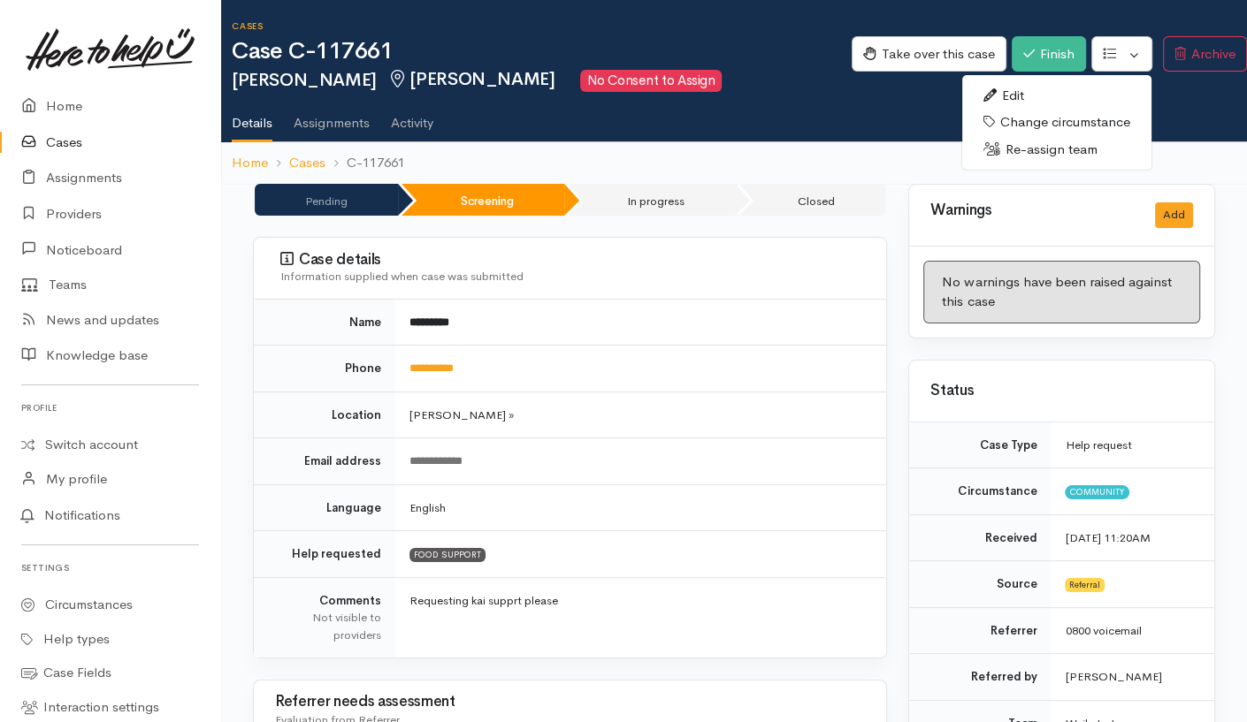
click at [1013, 153] on link "Re-assign team" at bounding box center [1056, 149] width 189 height 27
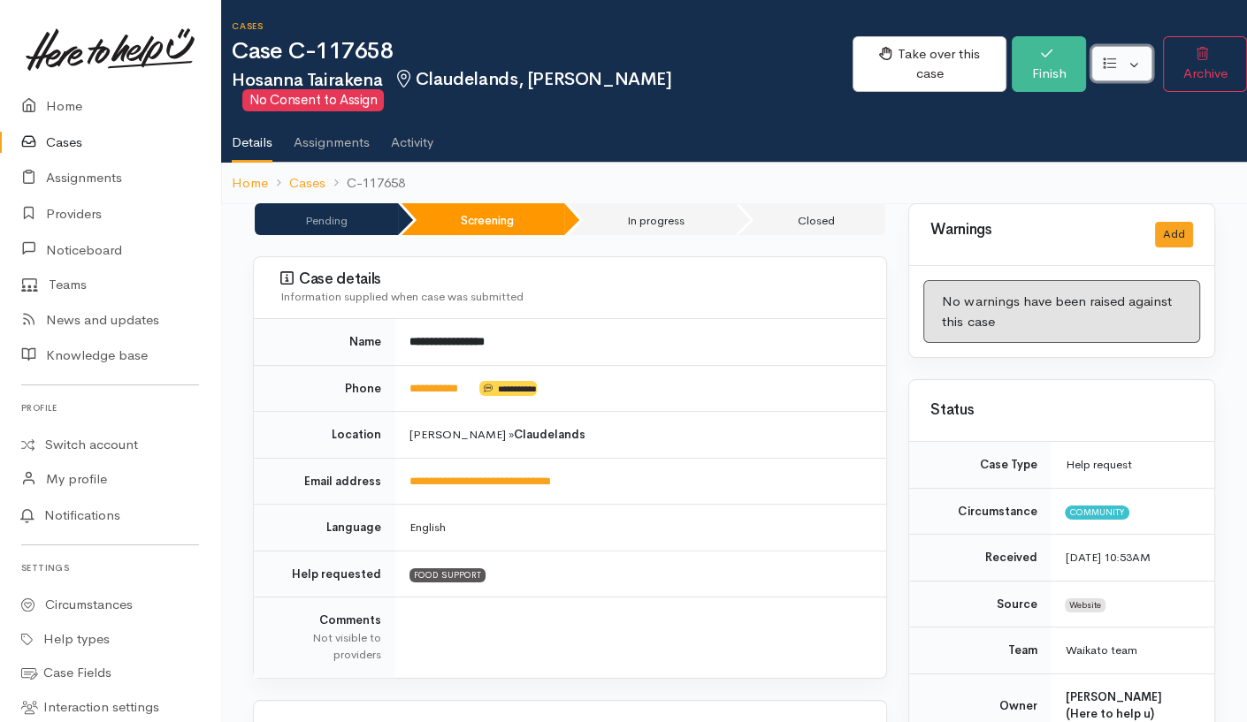
click at [1120, 61] on button "button" at bounding box center [1121, 64] width 61 height 36
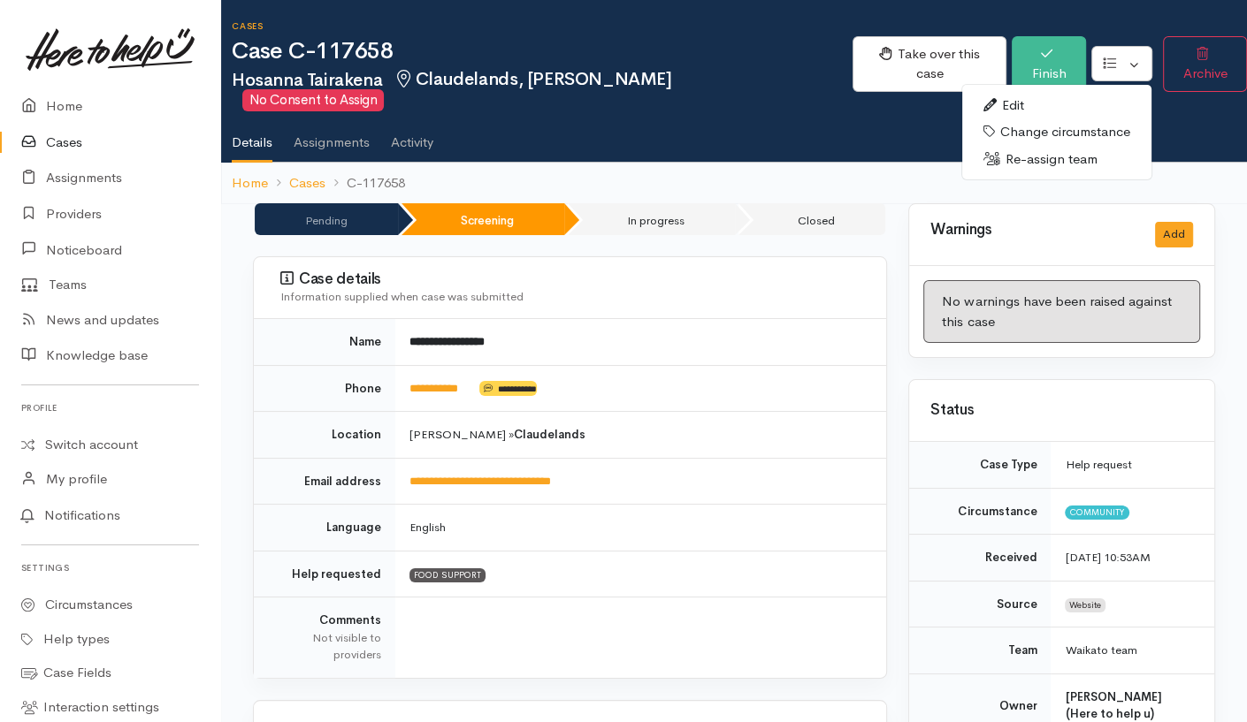
click at [1030, 149] on link "Re-assign team" at bounding box center [1056, 159] width 189 height 27
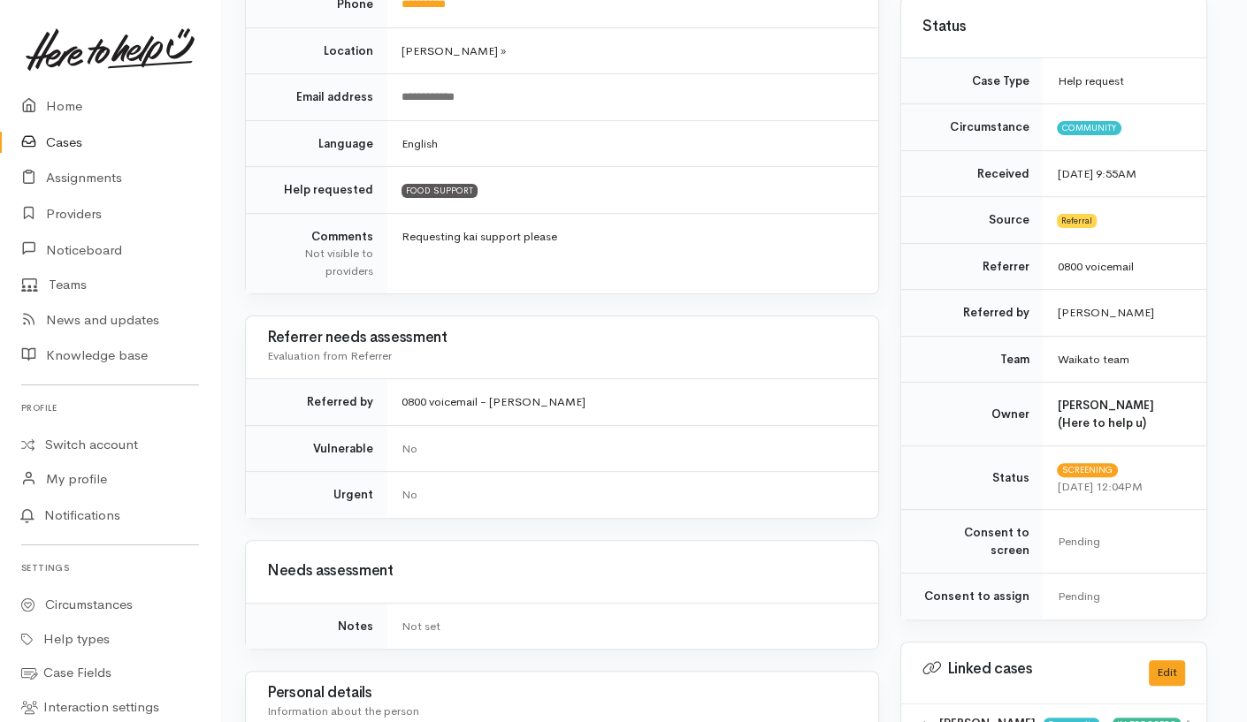
scroll to position [0, 8]
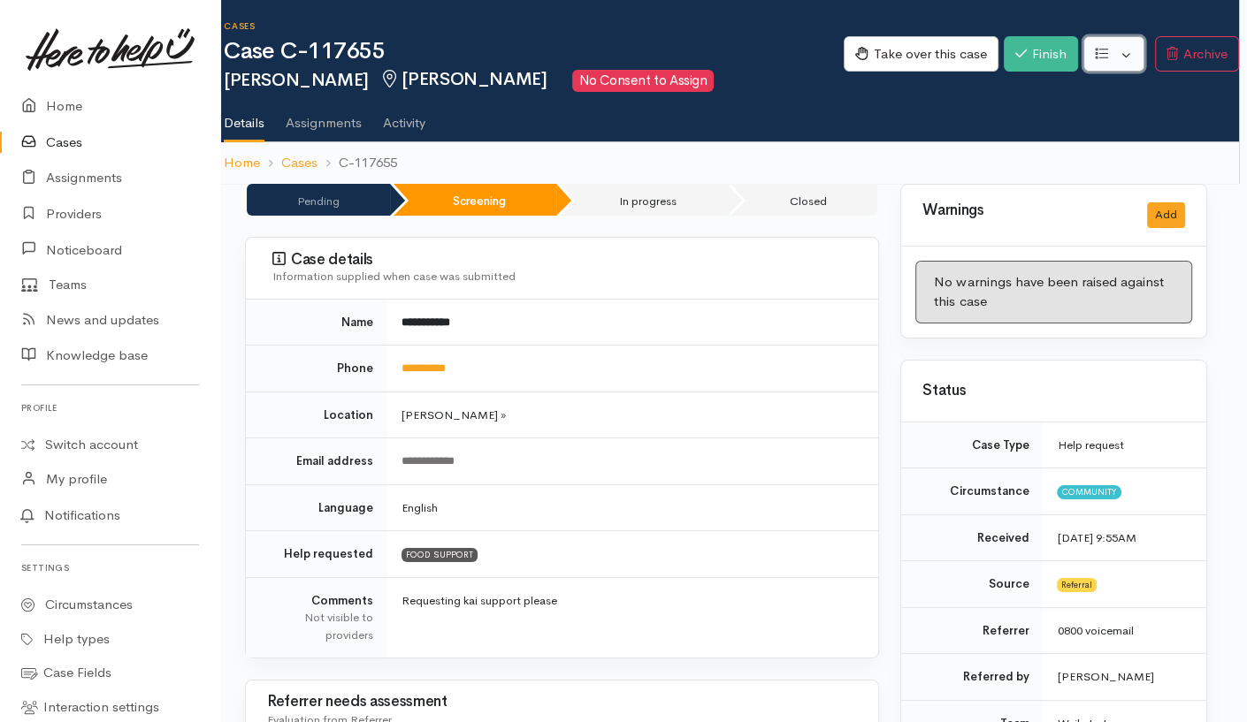
click at [1133, 41] on button "button" at bounding box center [1113, 54] width 61 height 36
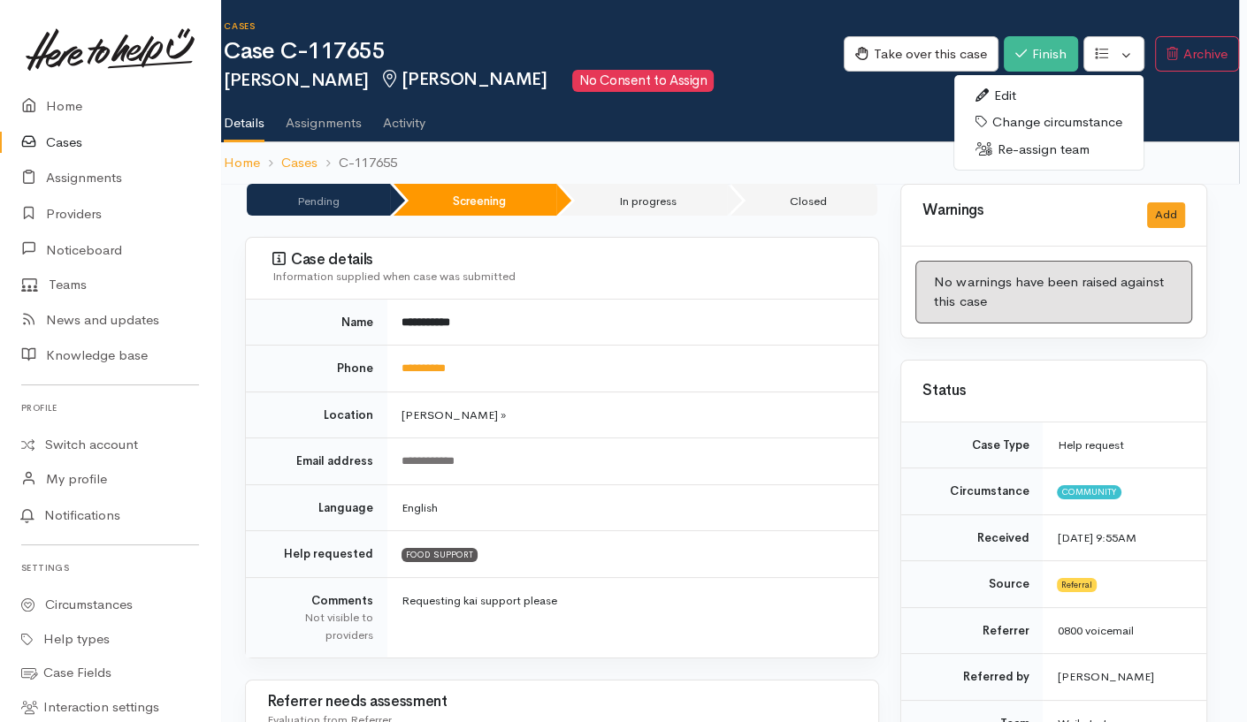
click at [1017, 155] on link "Re-assign team" at bounding box center [1048, 149] width 189 height 27
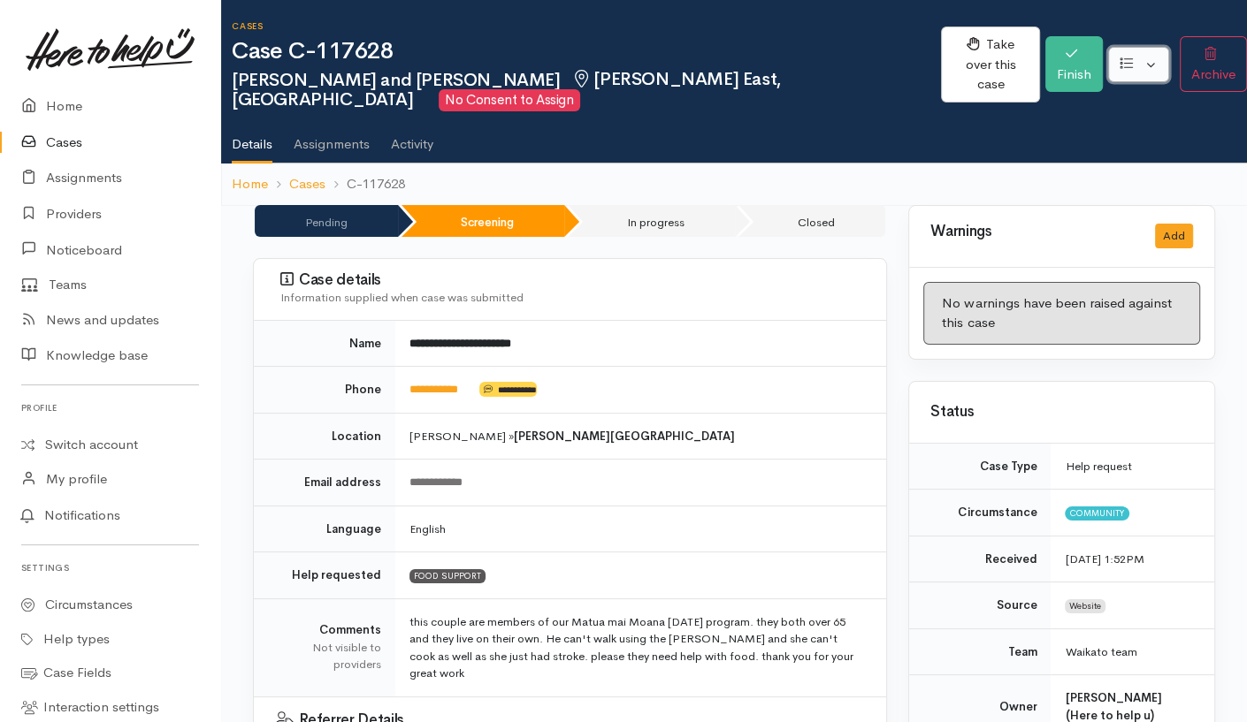
click at [1120, 57] on icon "button" at bounding box center [1126, 63] width 13 height 13
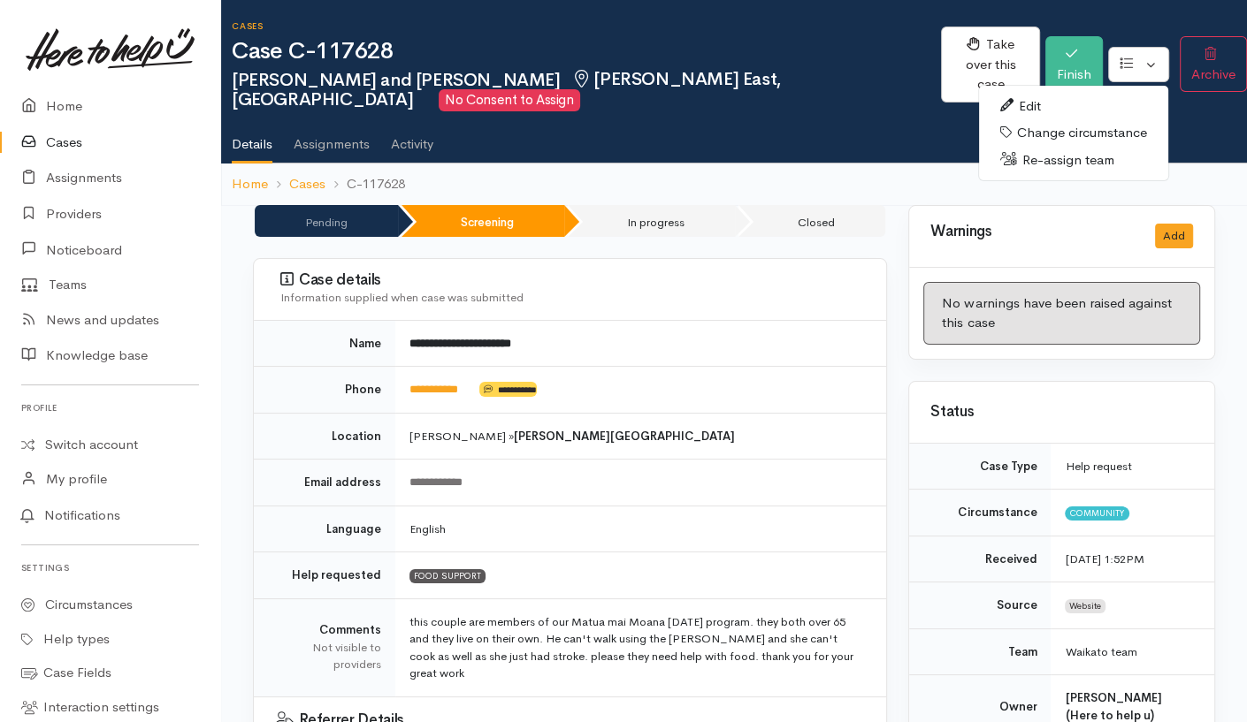
click at [1067, 150] on link "Re-assign team" at bounding box center [1073, 160] width 189 height 27
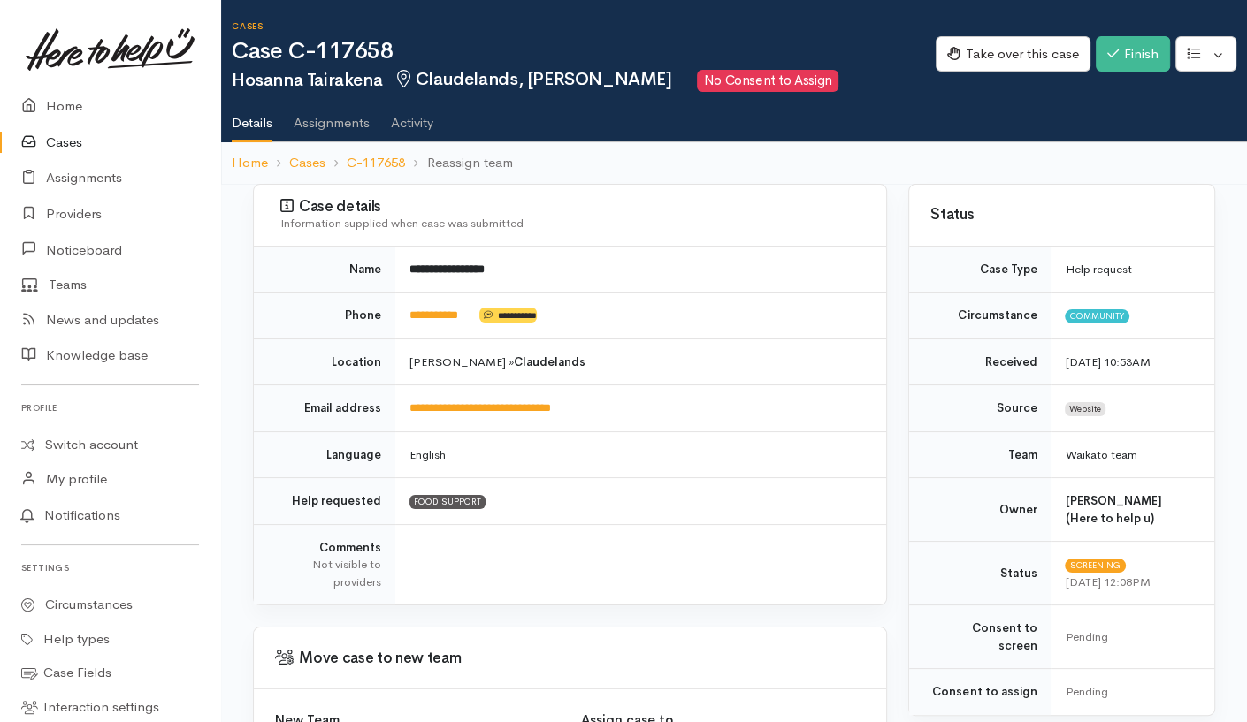
scroll to position [177, 0]
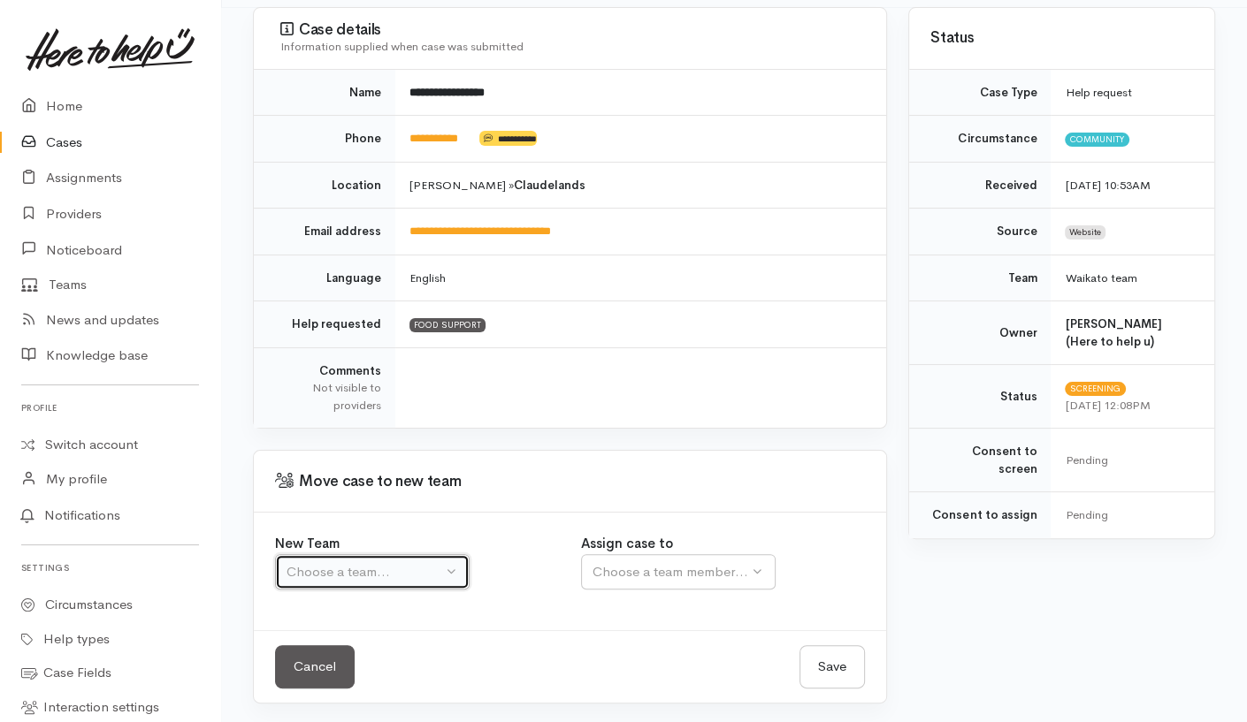
click at [400, 563] on div "Choose a team..." at bounding box center [365, 572] width 156 height 20
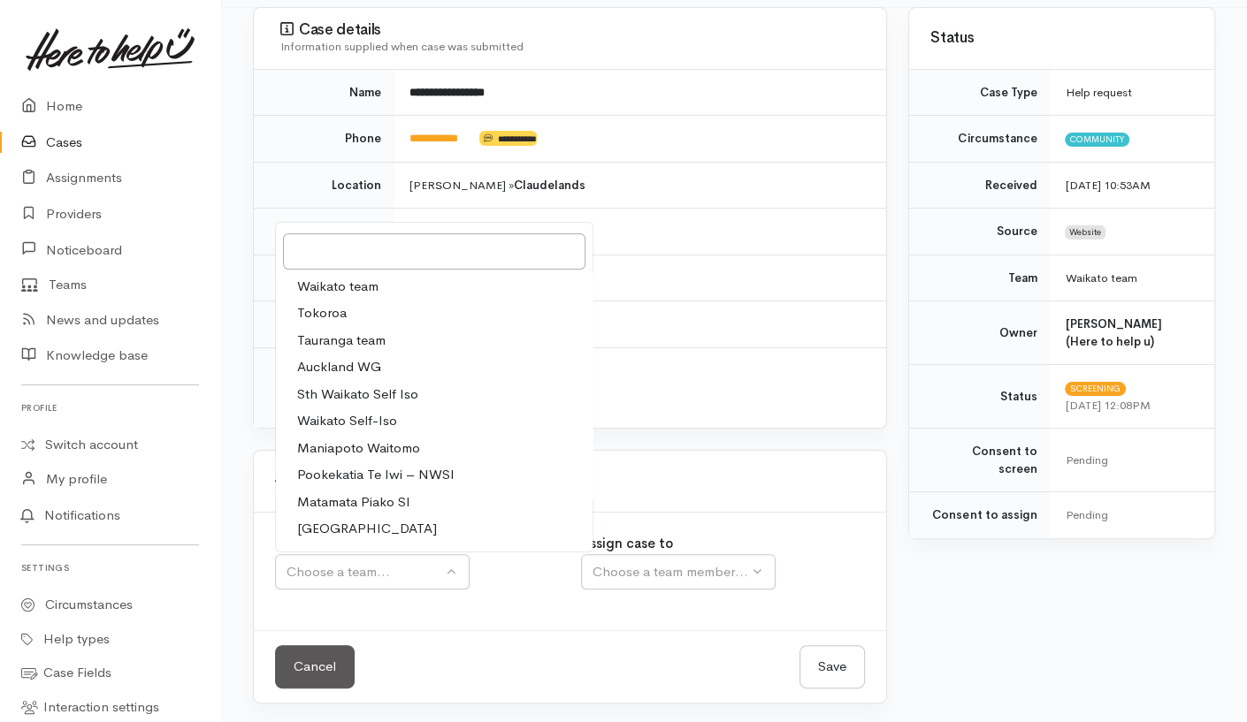
click at [401, 287] on link "Waikato team" at bounding box center [434, 286] width 317 height 27
select select "1"
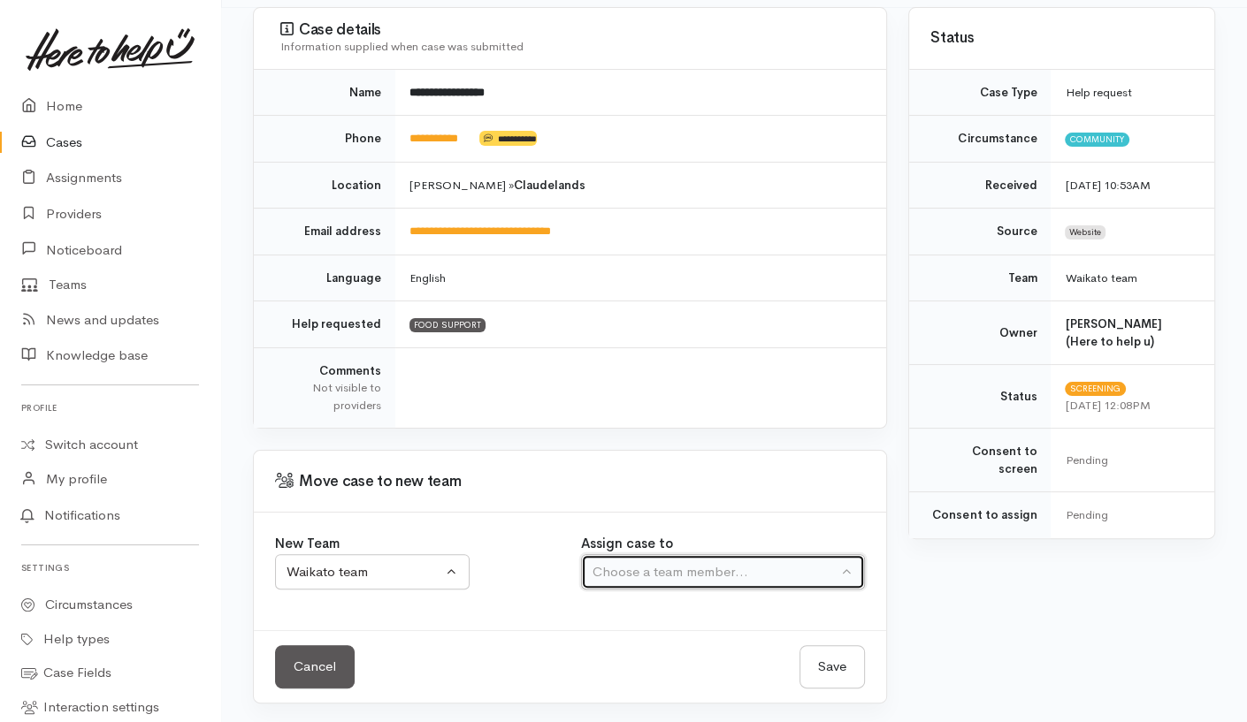
click at [603, 571] on div "Choose a team member..." at bounding box center [714, 572] width 245 height 20
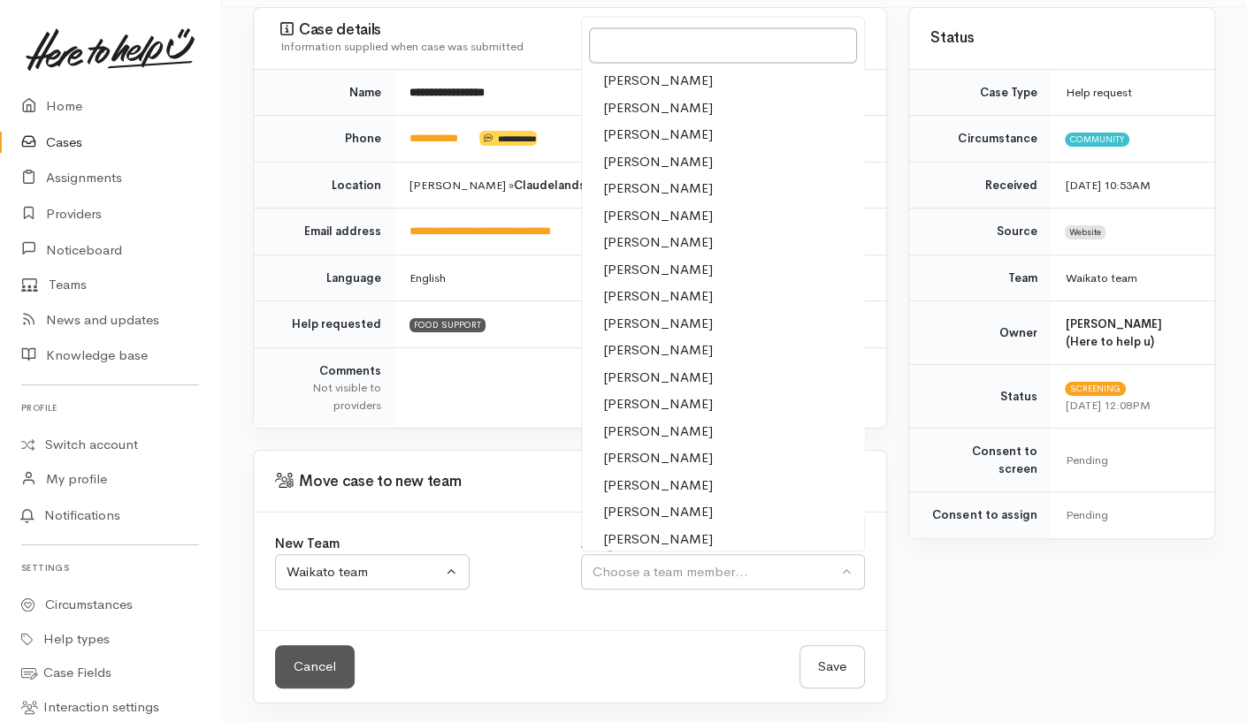
click at [653, 318] on span "Katarina Daly" at bounding box center [658, 323] width 110 height 20
select select "1252"
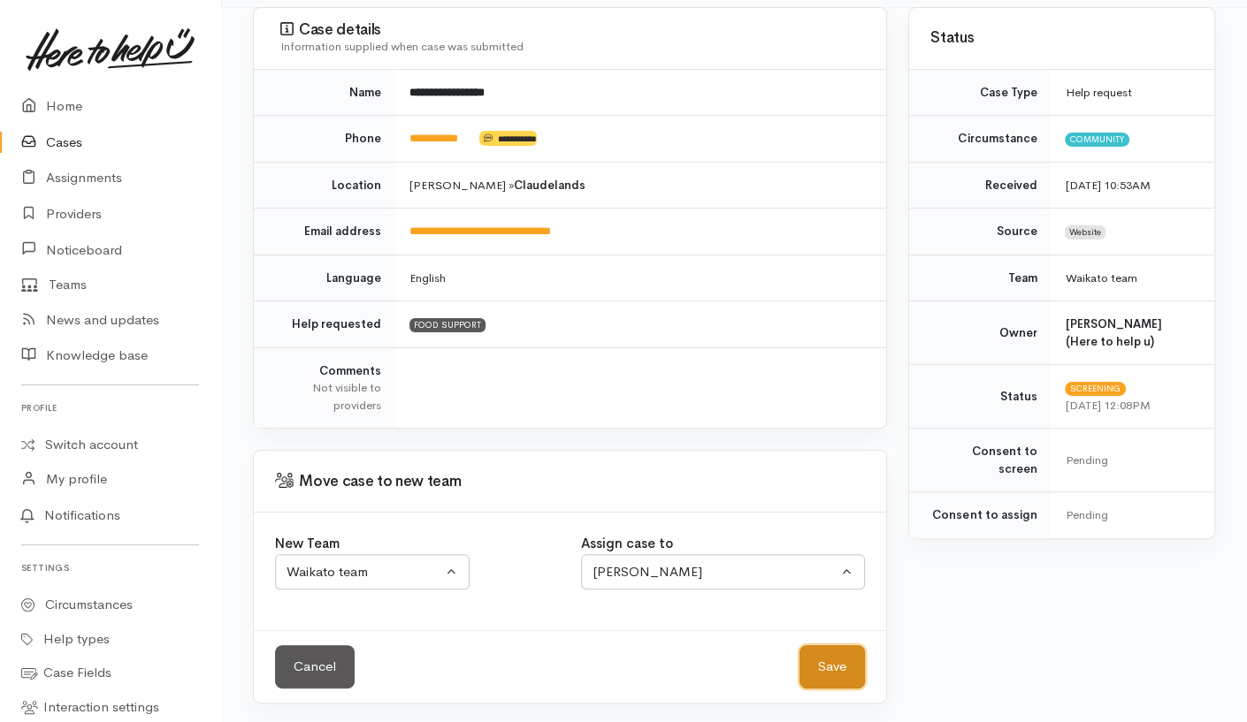
click at [846, 661] on button "Save" at bounding box center [831, 667] width 65 height 43
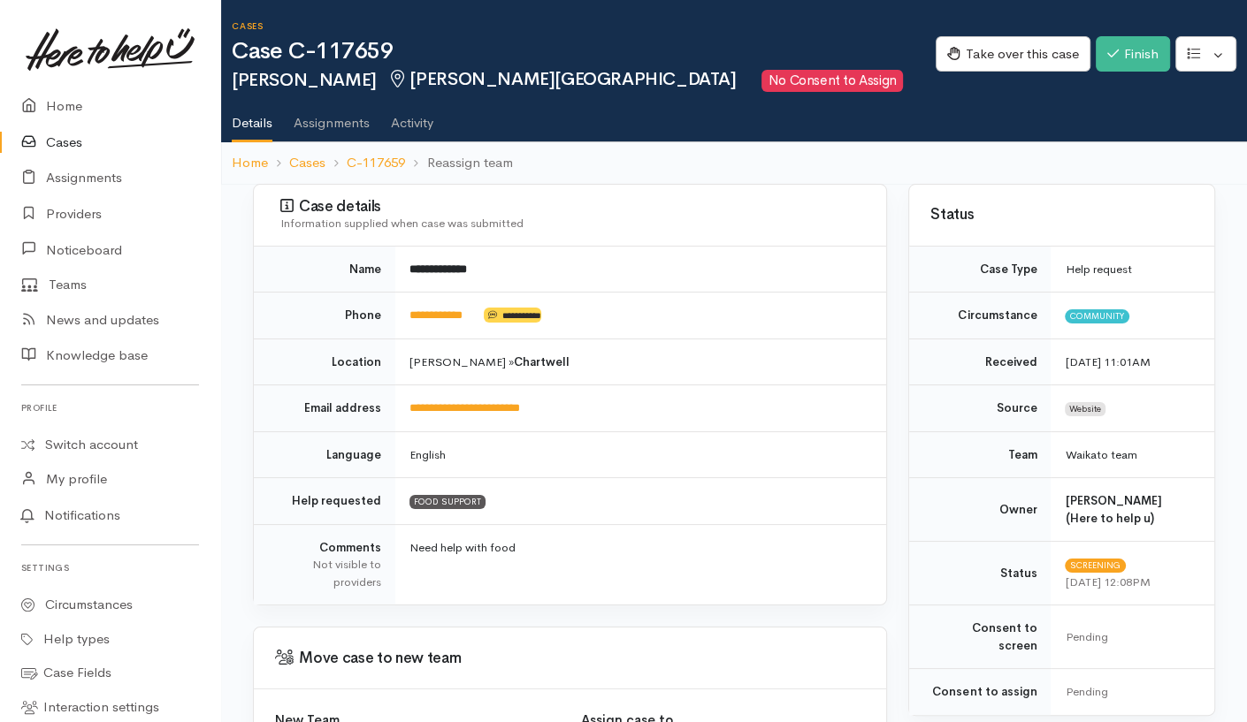
scroll to position [177, 0]
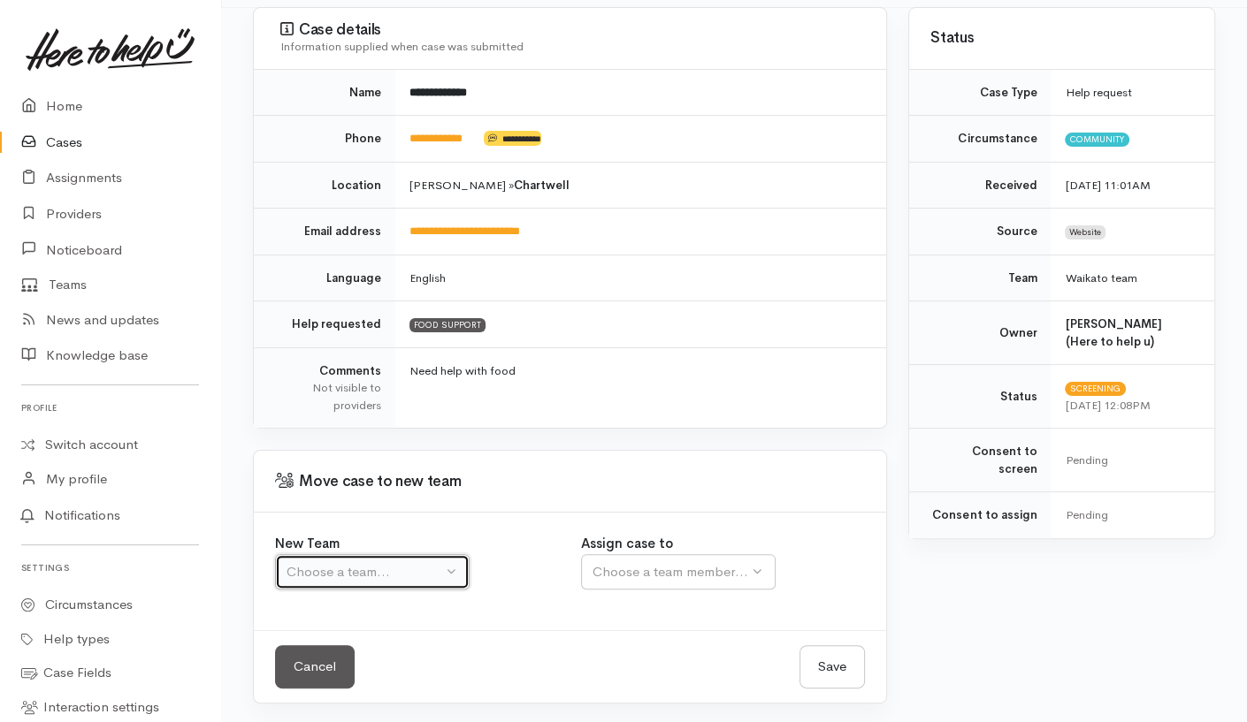
click at [422, 579] on div "Choose a team..." at bounding box center [365, 572] width 156 height 20
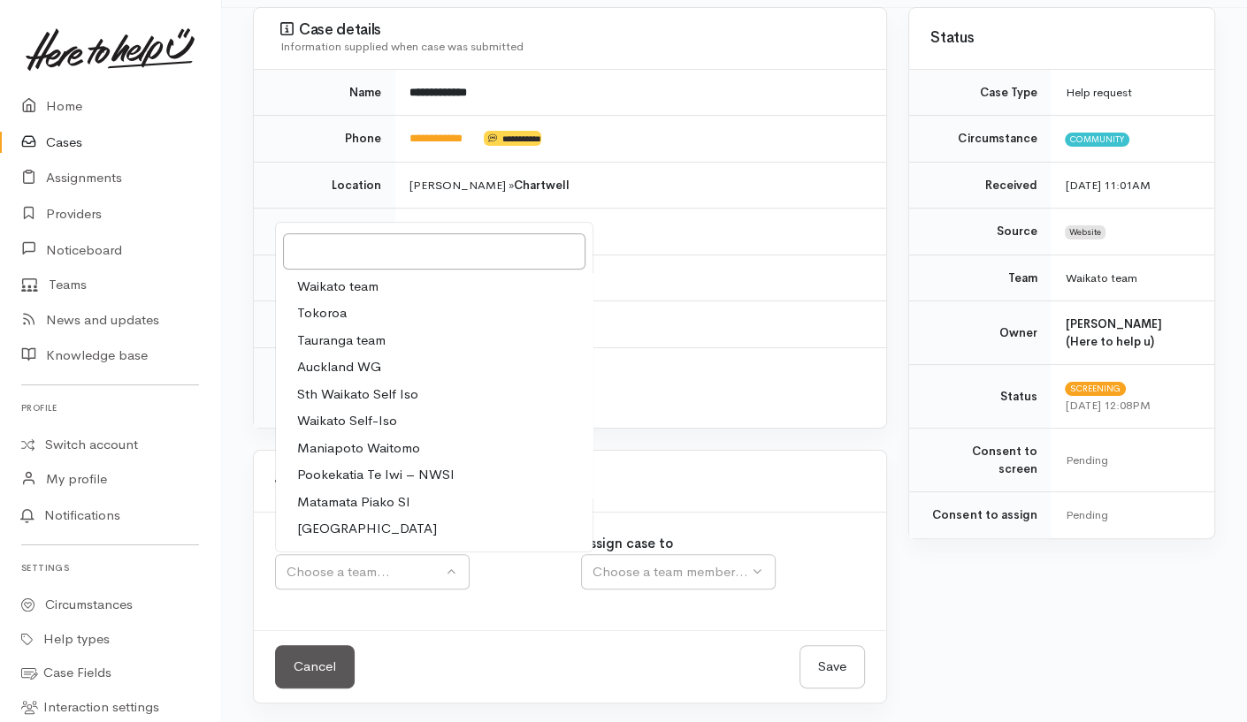
click at [357, 294] on link "Waikato team" at bounding box center [434, 286] width 317 height 27
select select "1"
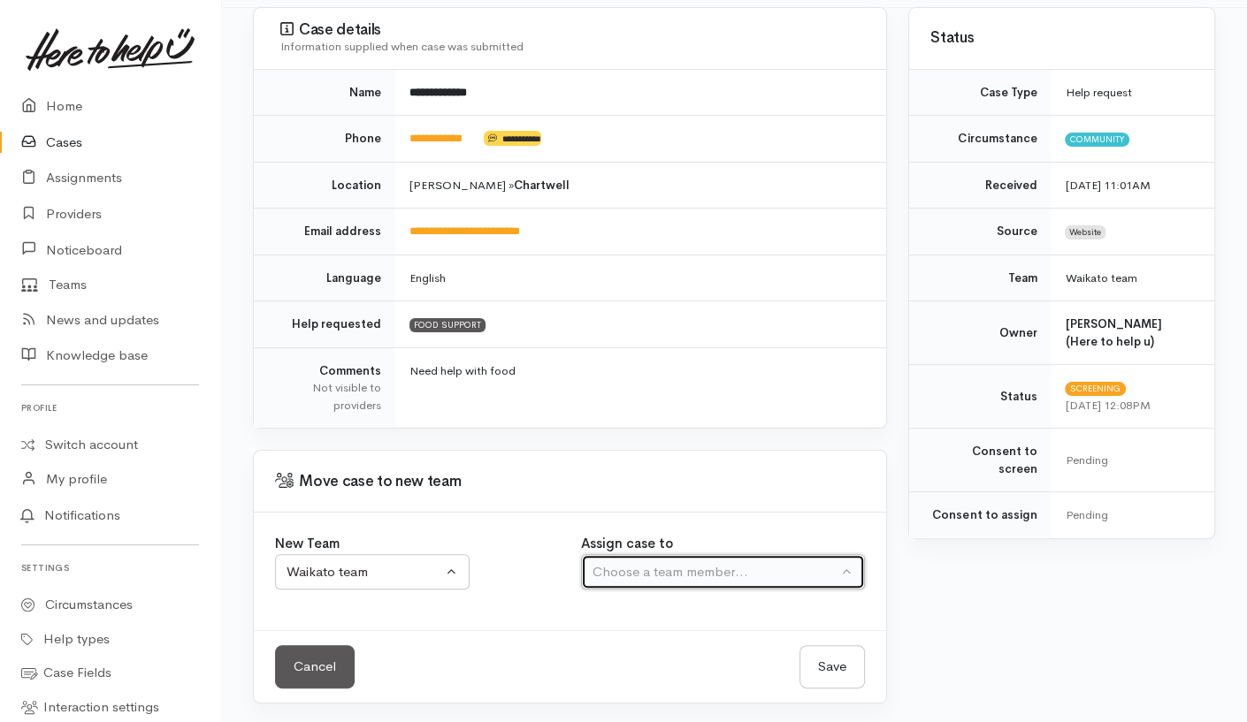
click at [663, 569] on div "Choose a team member..." at bounding box center [714, 572] width 245 height 20
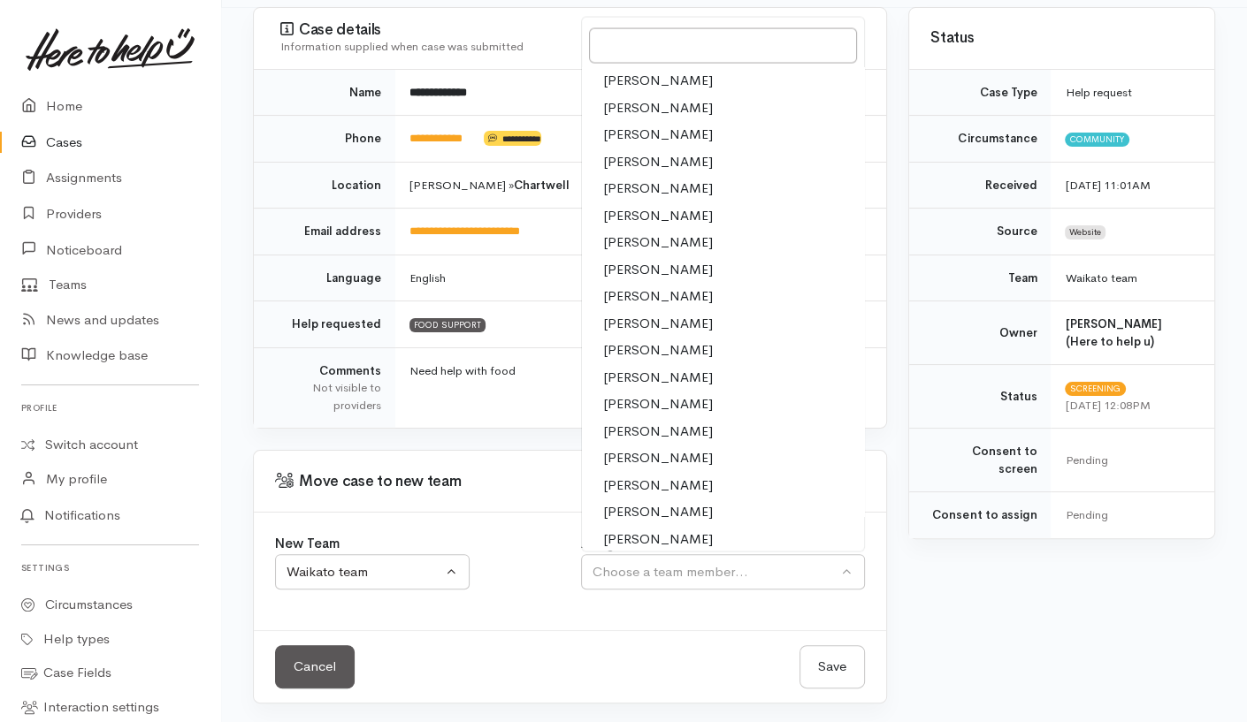
click at [659, 323] on span "[PERSON_NAME]" at bounding box center [658, 323] width 110 height 20
select select "1252"
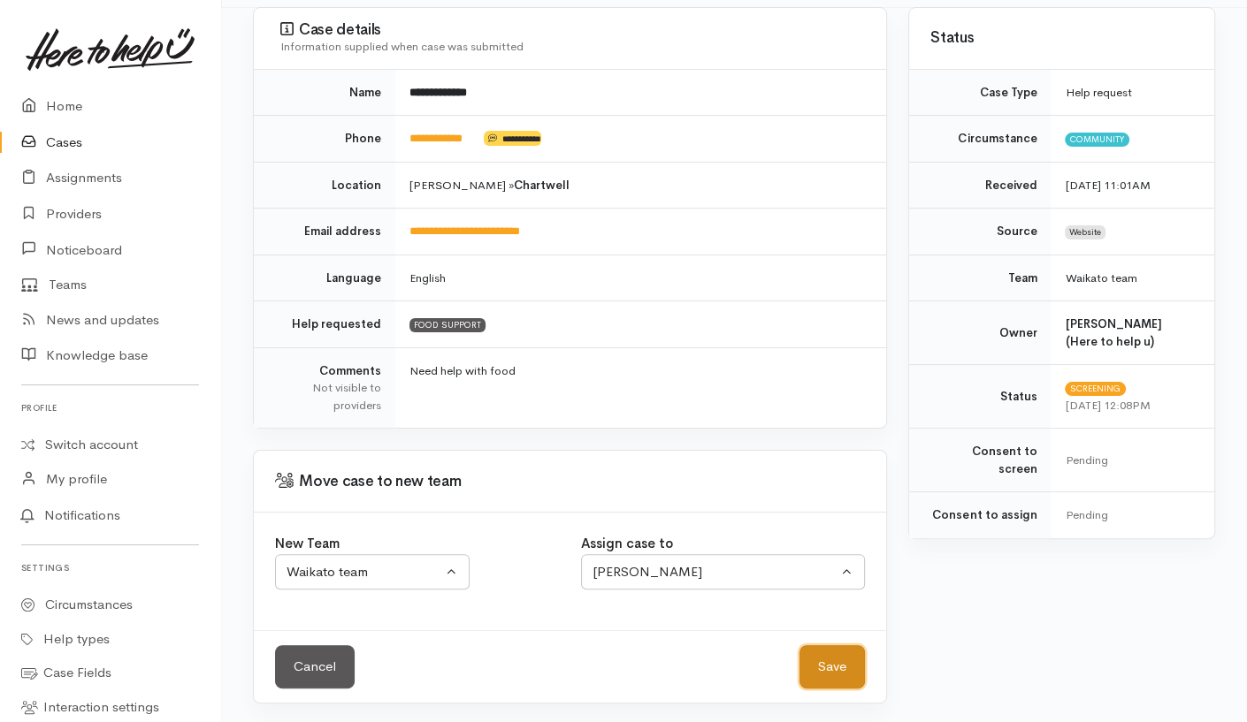
click at [825, 665] on button "Save" at bounding box center [831, 667] width 65 height 43
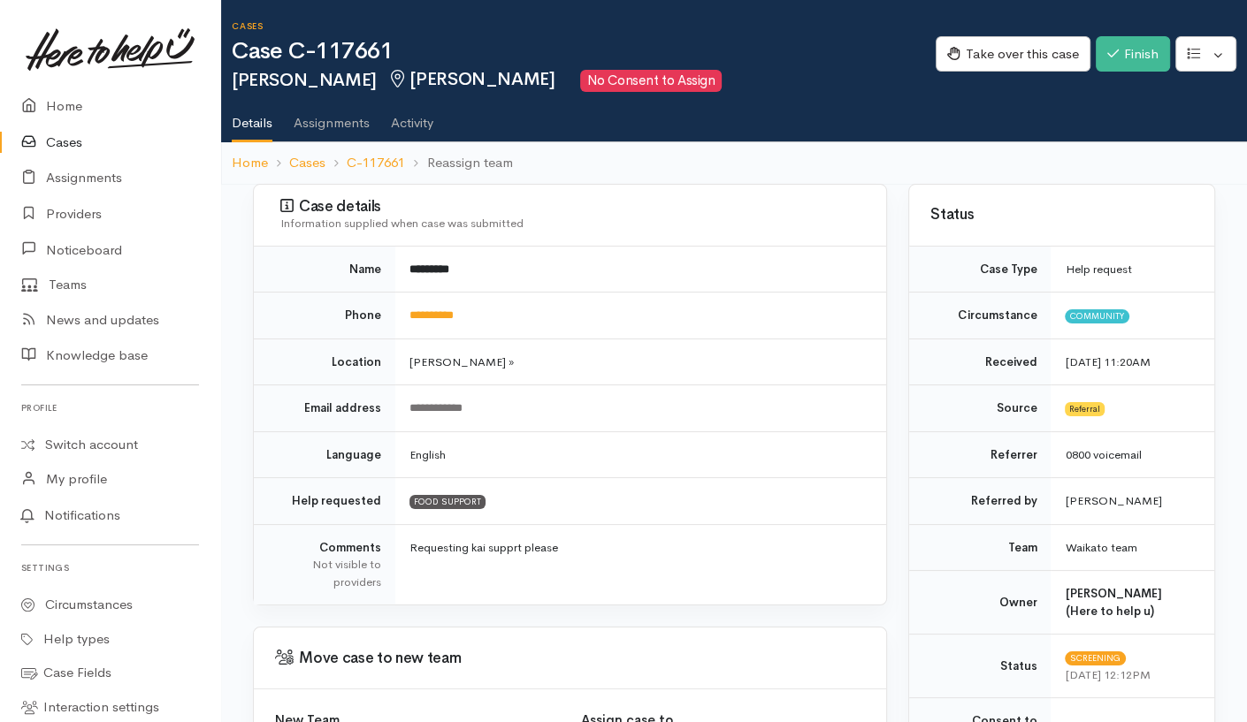
scroll to position [177, 0]
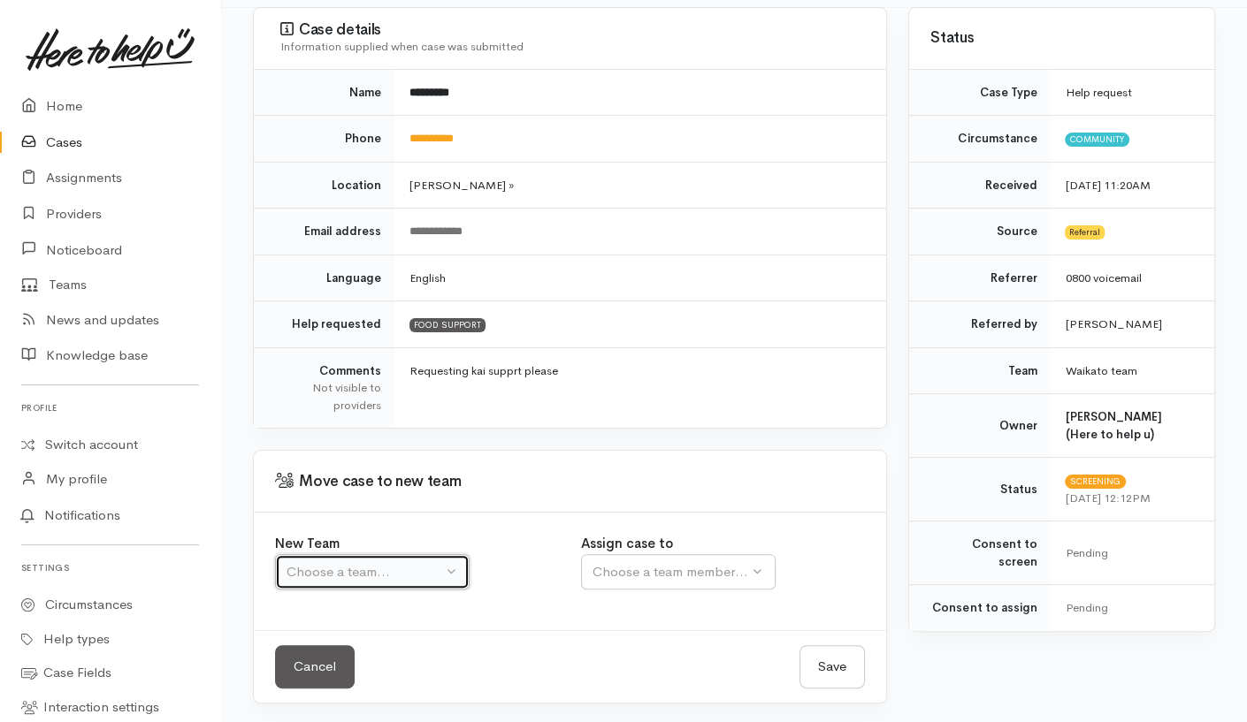
click at [429, 576] on div "Choose a team..." at bounding box center [365, 572] width 156 height 20
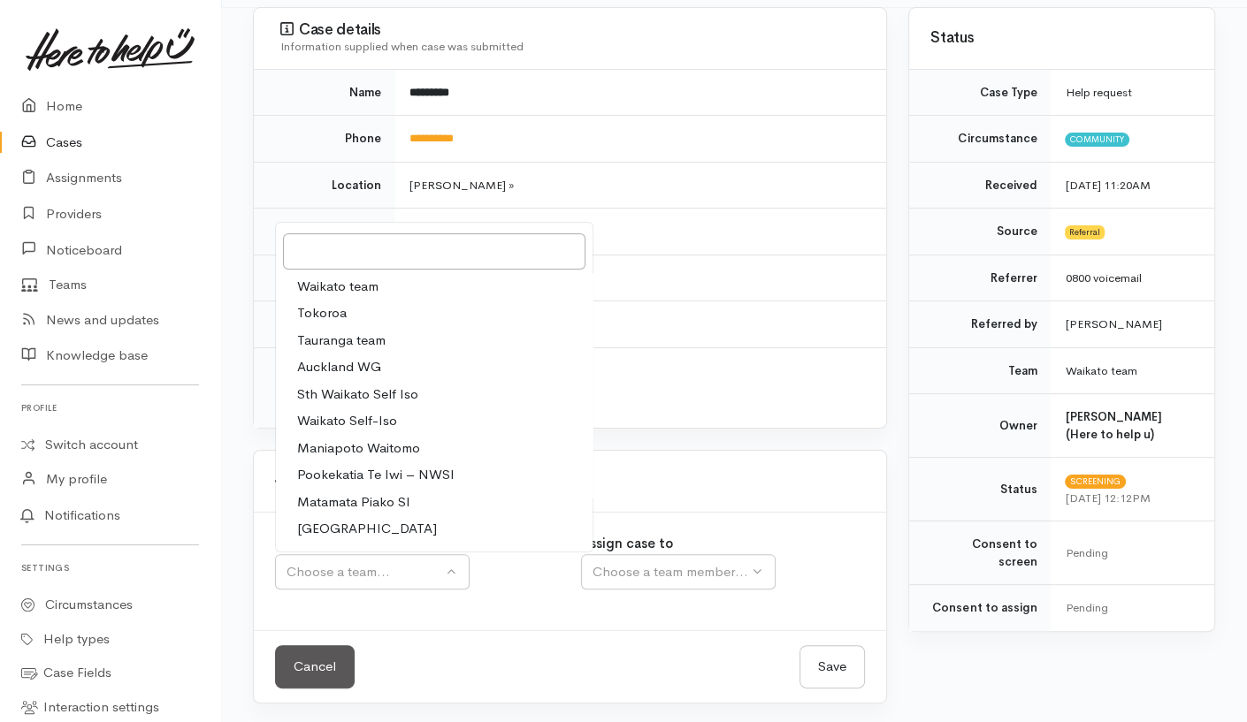
click at [428, 280] on link "Waikato team" at bounding box center [434, 286] width 317 height 27
select select "1"
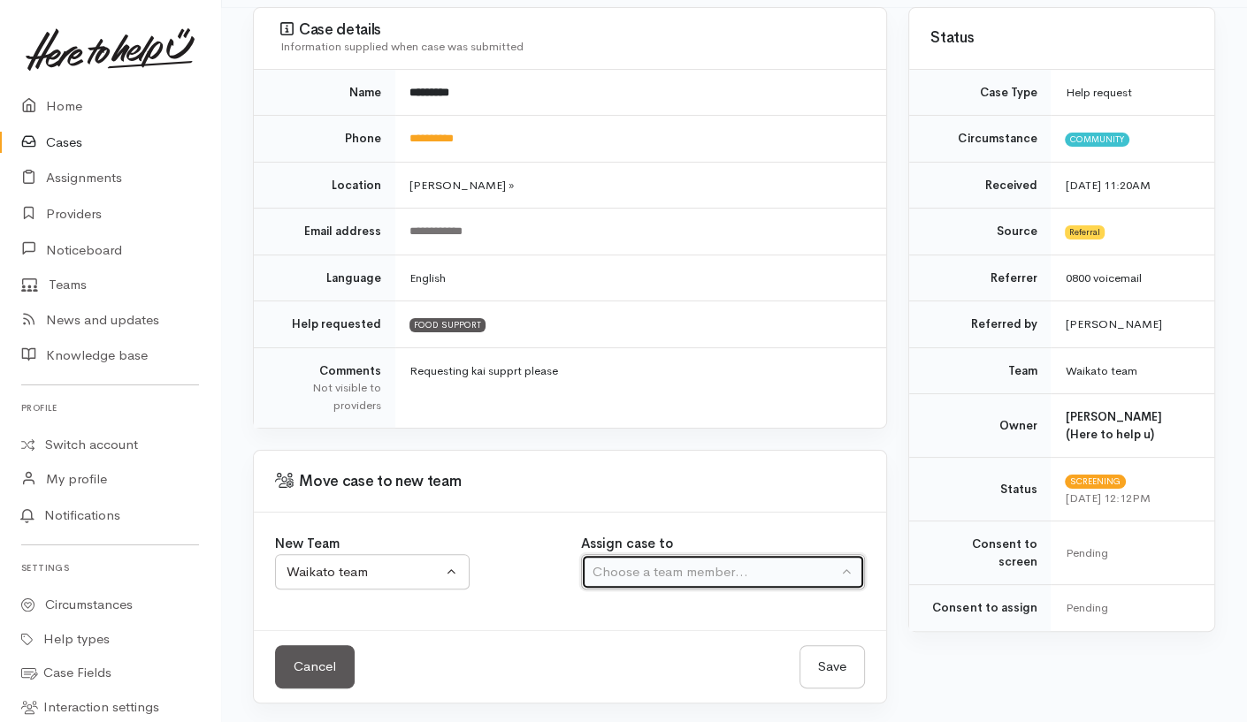
click at [645, 565] on div "Choose a team member..." at bounding box center [714, 572] width 245 height 20
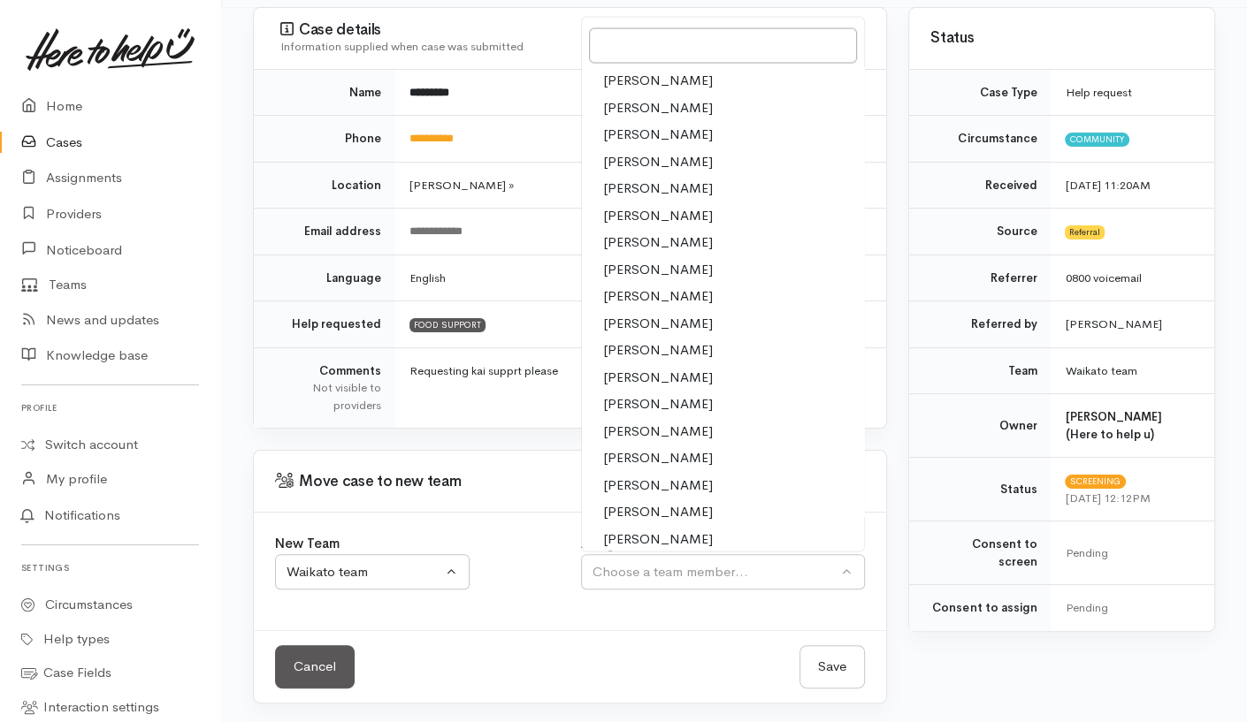
click at [661, 318] on span "[PERSON_NAME]" at bounding box center [658, 323] width 110 height 20
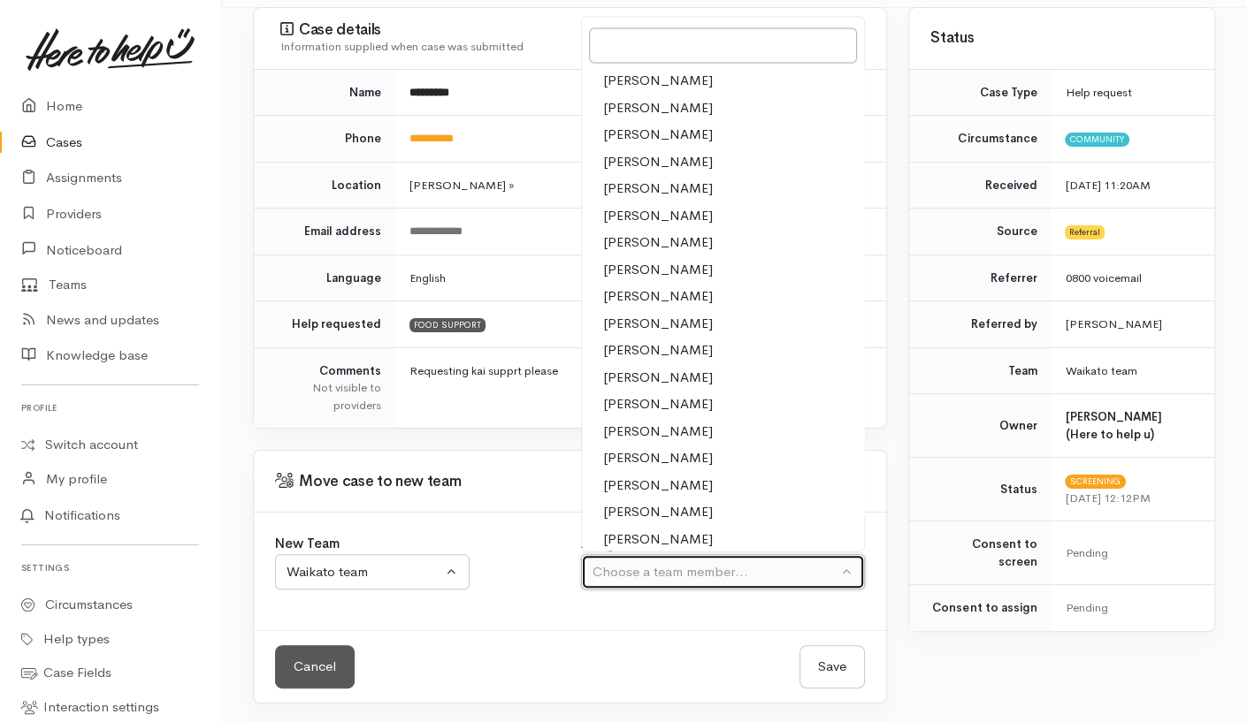
select select "1252"
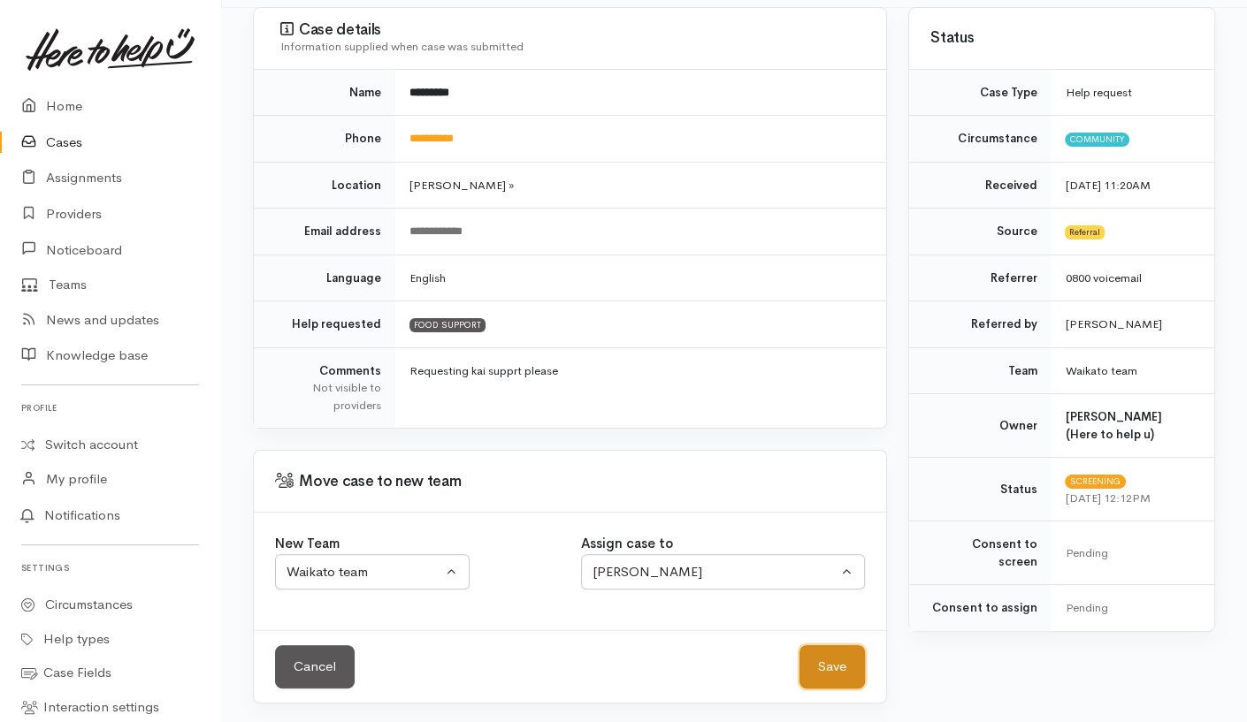
click at [835, 675] on button "Save" at bounding box center [831, 667] width 65 height 43
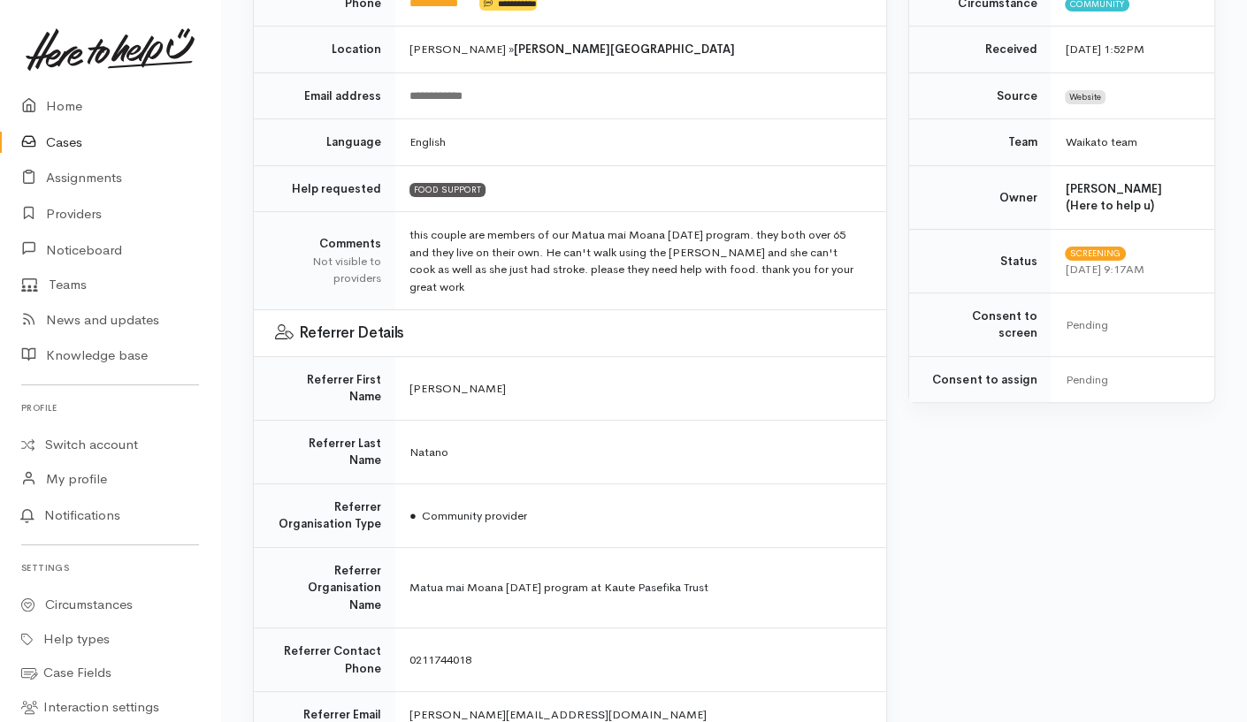
scroll to position [569, 0]
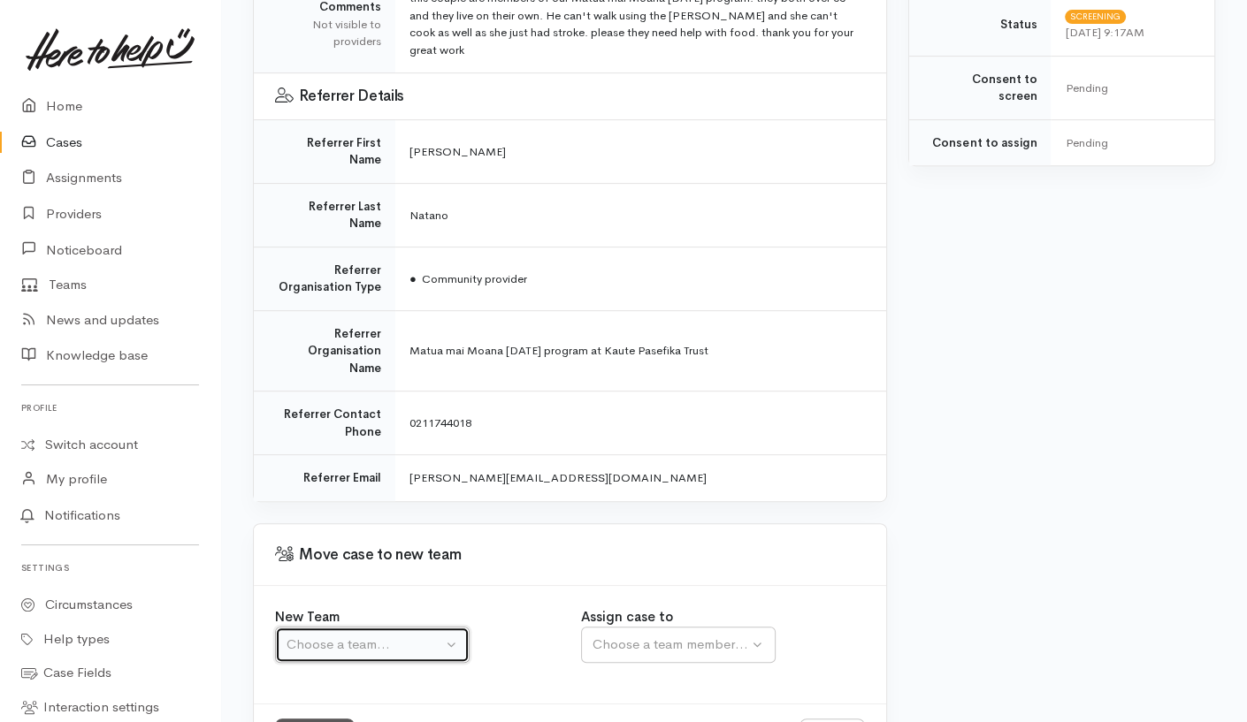
click at [436, 635] on div "Choose a team..." at bounding box center [365, 645] width 156 height 20
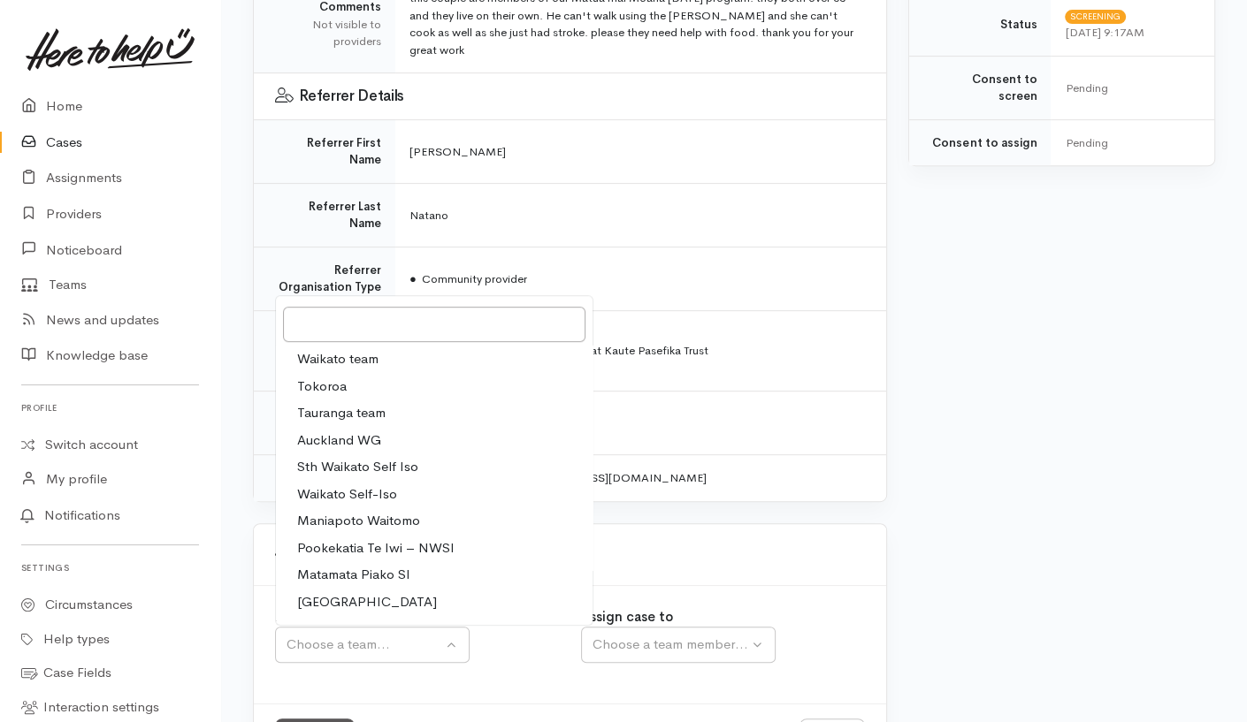
click at [343, 349] on span "Waikato team" at bounding box center [337, 359] width 81 height 20
select select "1"
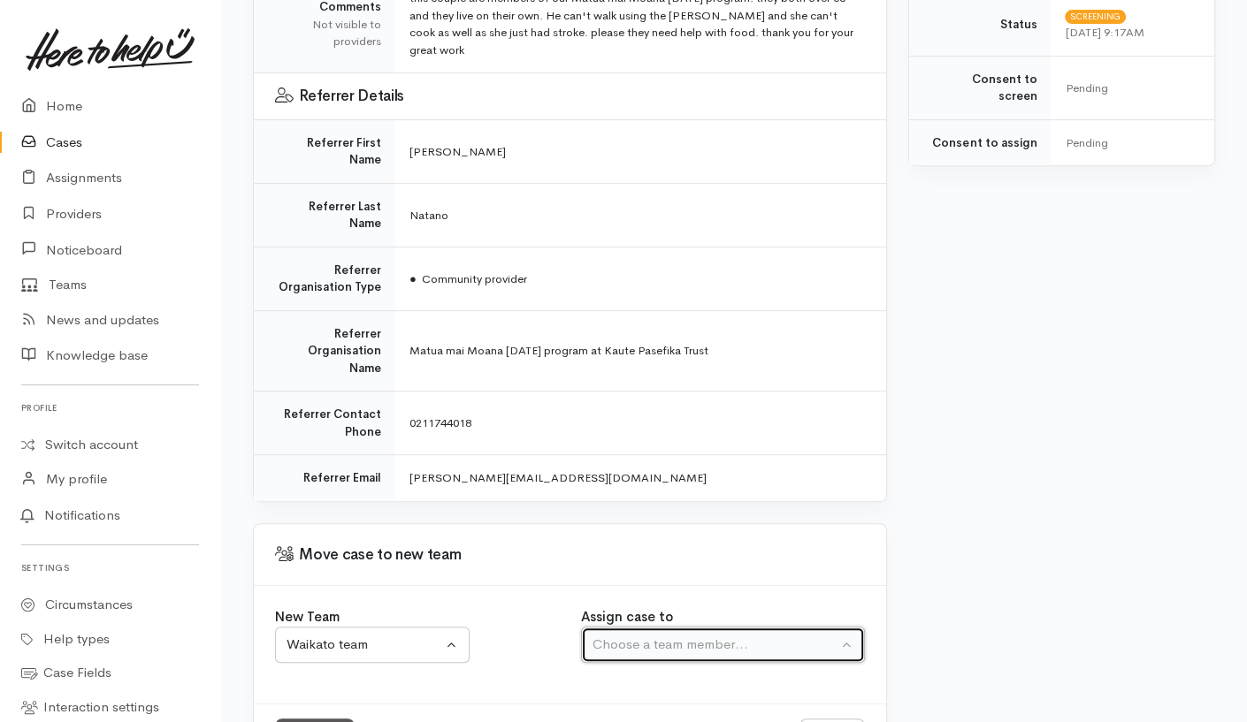
click at [659, 635] on div "Choose a team member..." at bounding box center [714, 645] width 245 height 20
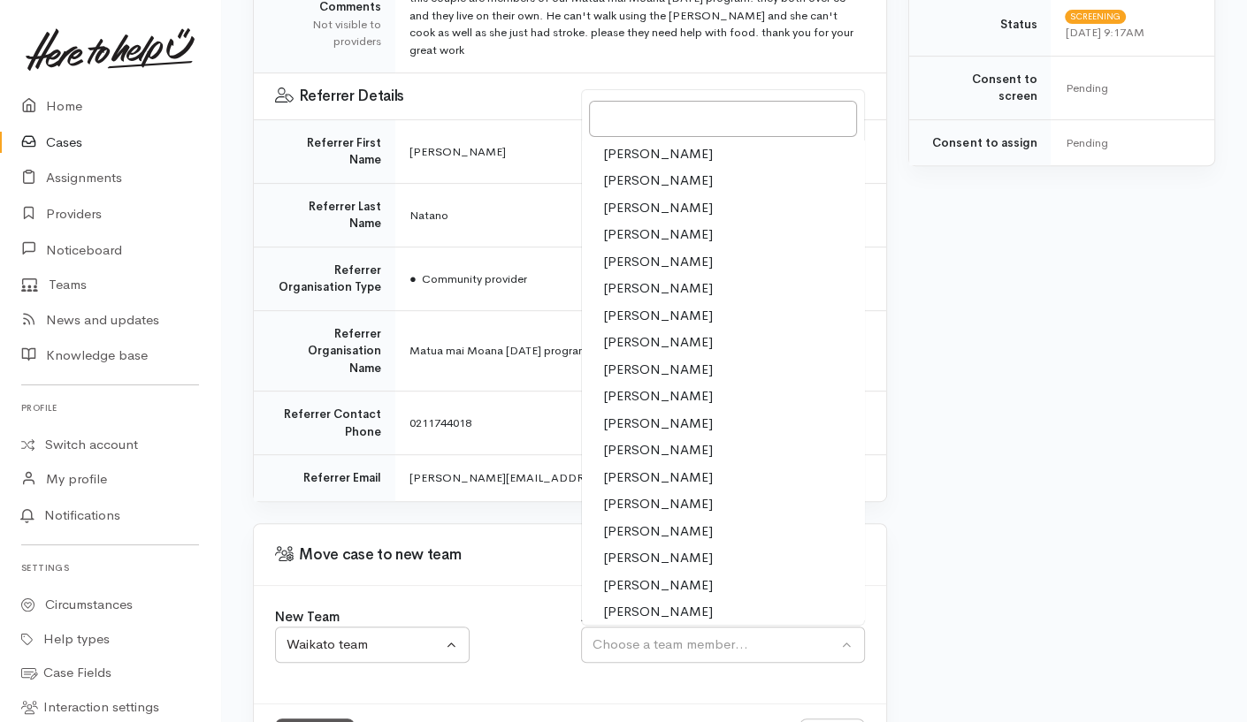
click at [647, 494] on span "Nicole Rusk" at bounding box center [658, 504] width 110 height 20
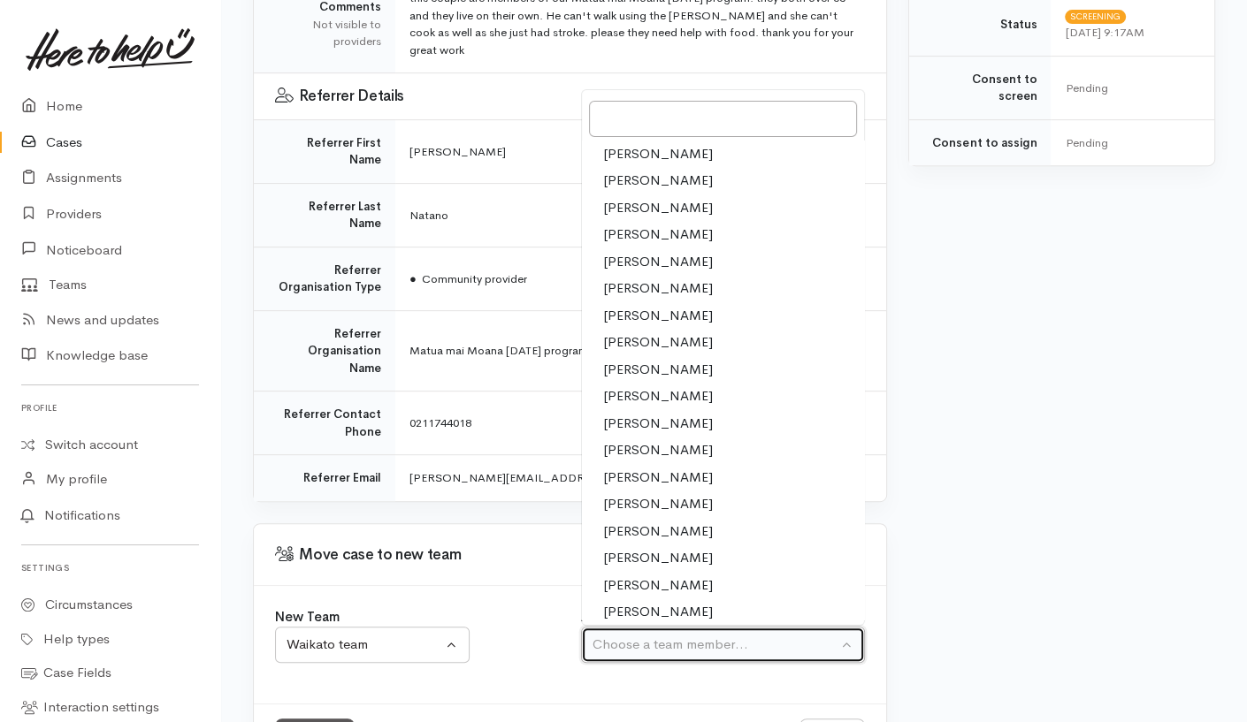
select select "2314"
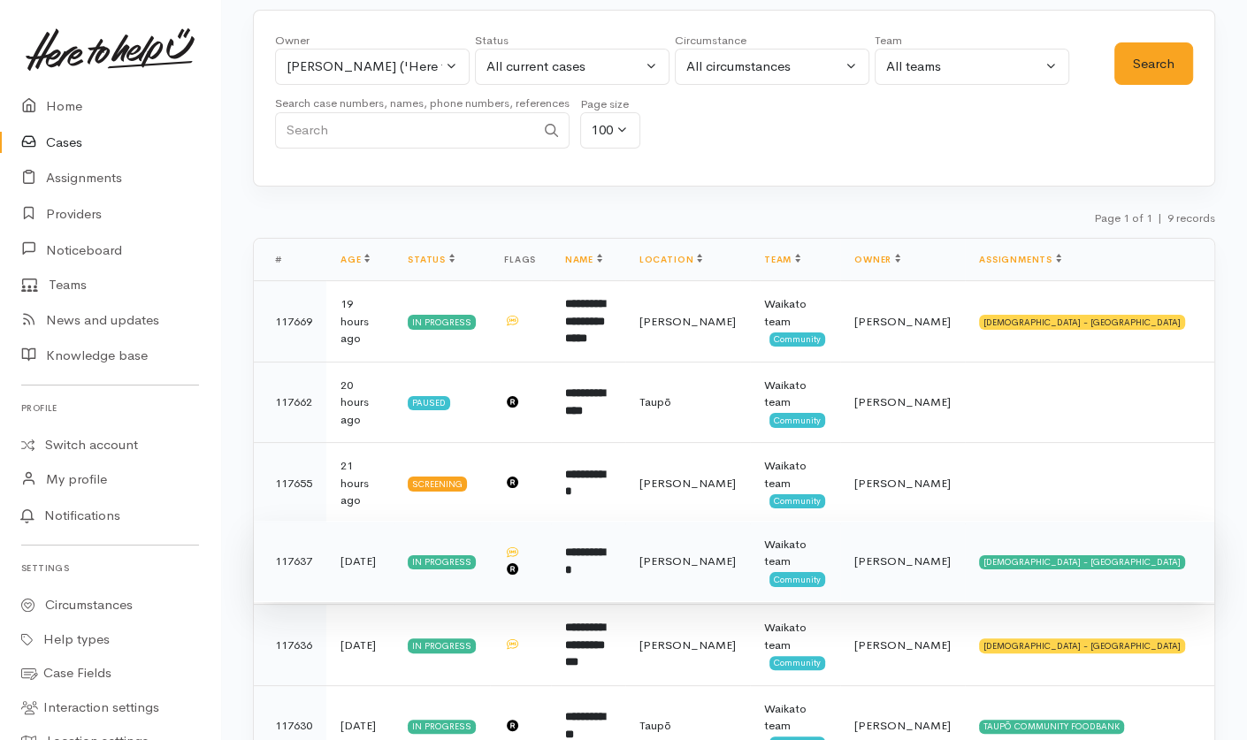
scroll to position [406, 0]
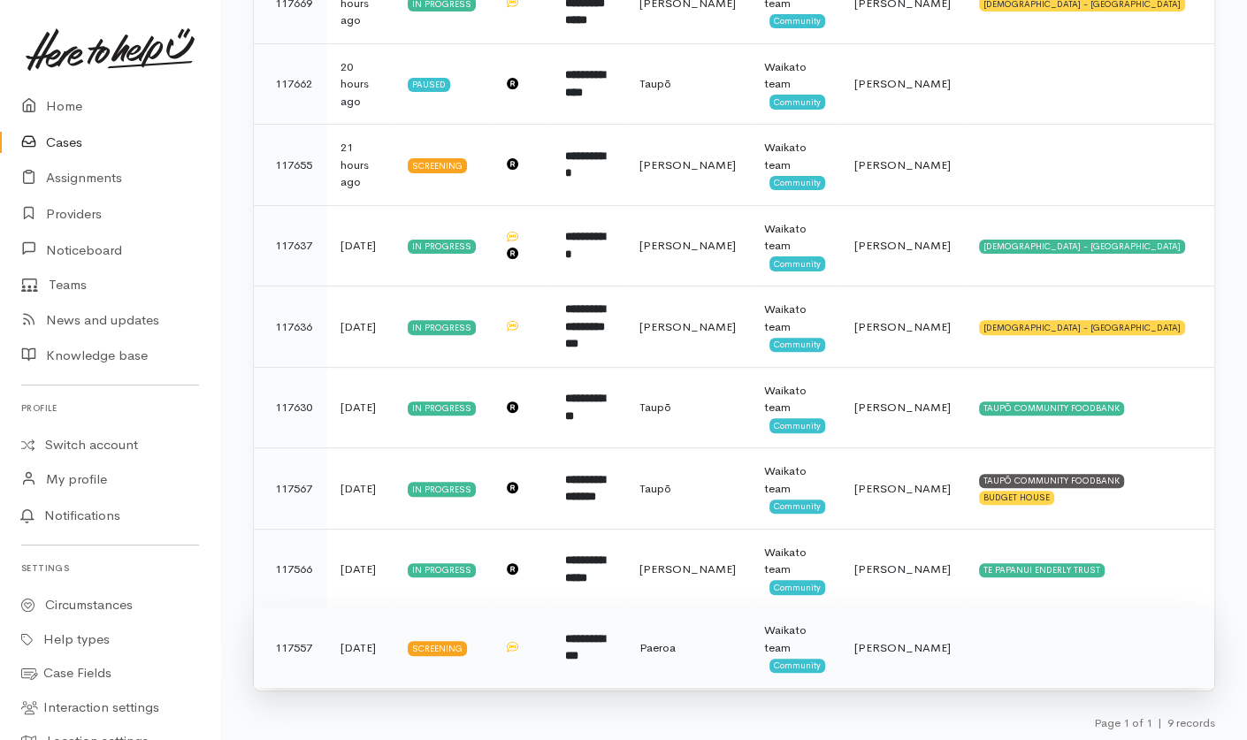
click at [577, 642] on td "**********" at bounding box center [588, 648] width 74 height 80
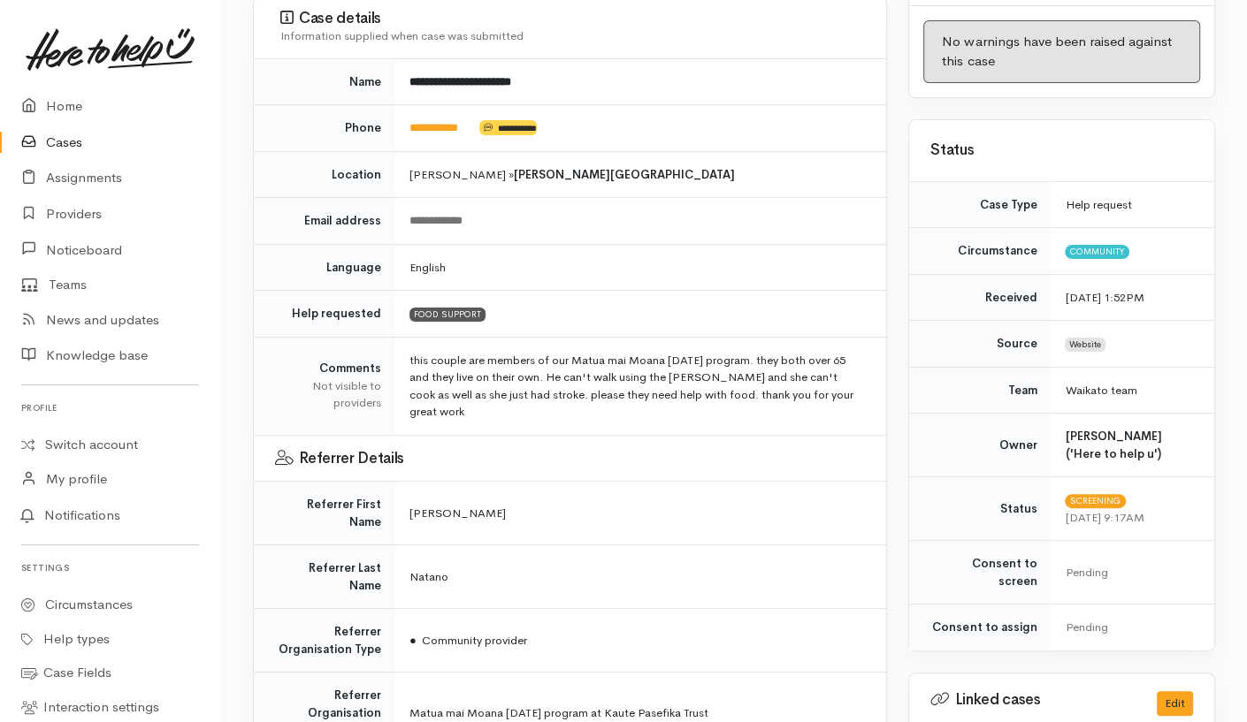
scroll to position [263, 0]
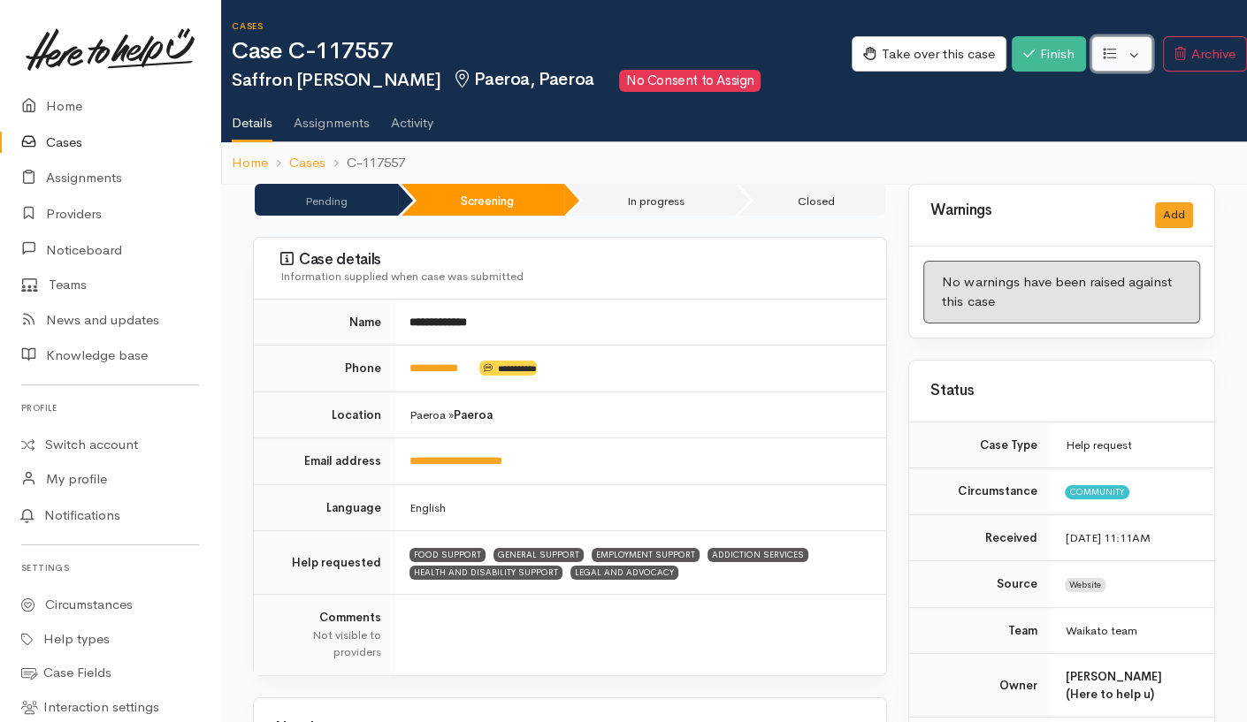
click at [1122, 47] on button "button" at bounding box center [1121, 54] width 61 height 36
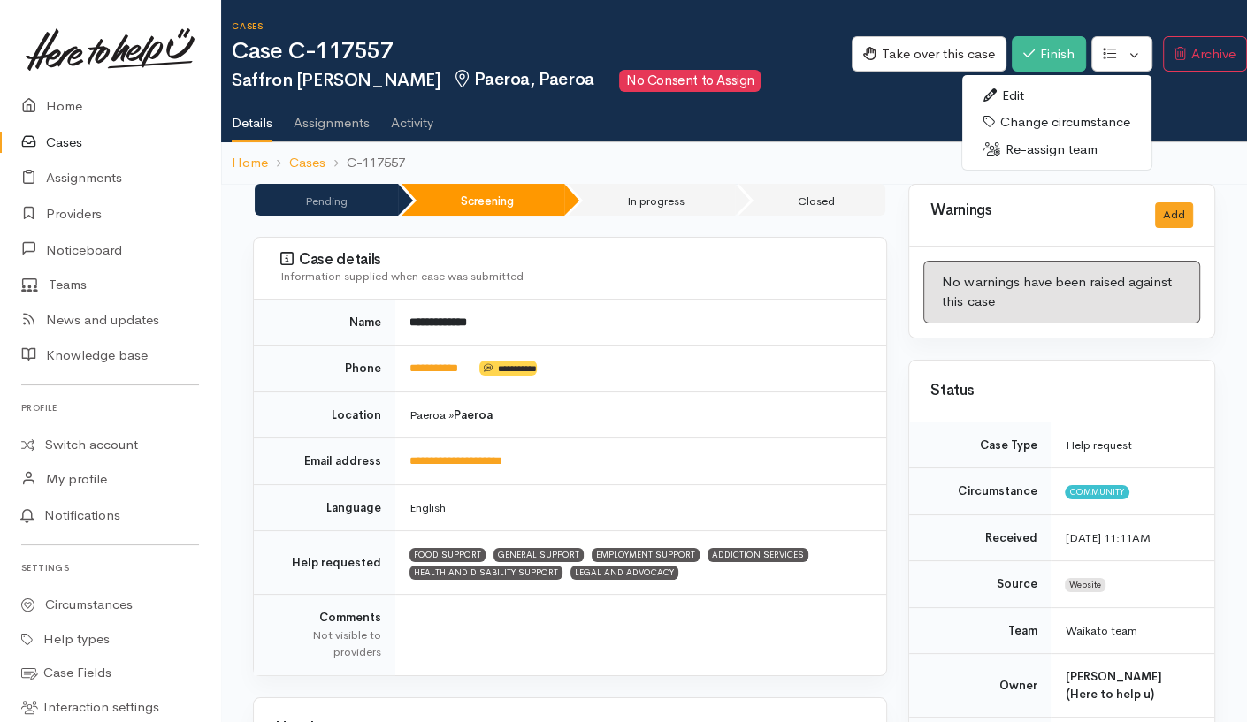
click at [1028, 147] on link "Re-assign team" at bounding box center [1056, 149] width 189 height 27
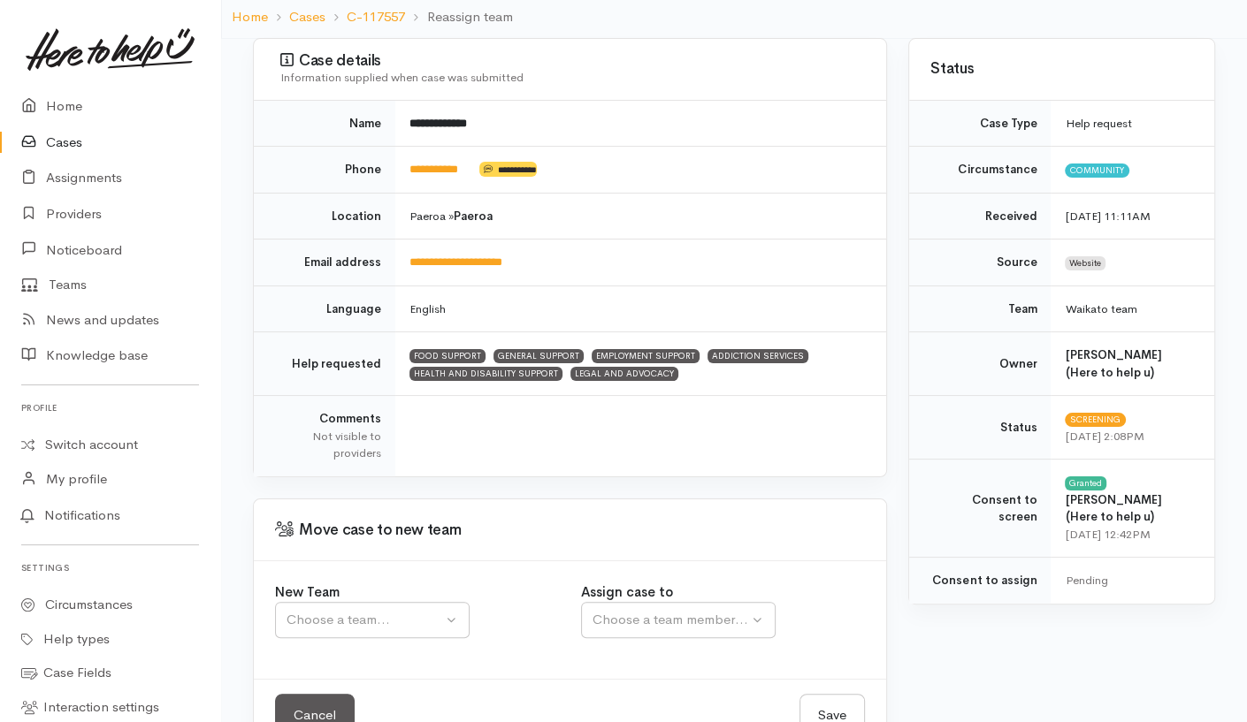
scroll to position [150, 0]
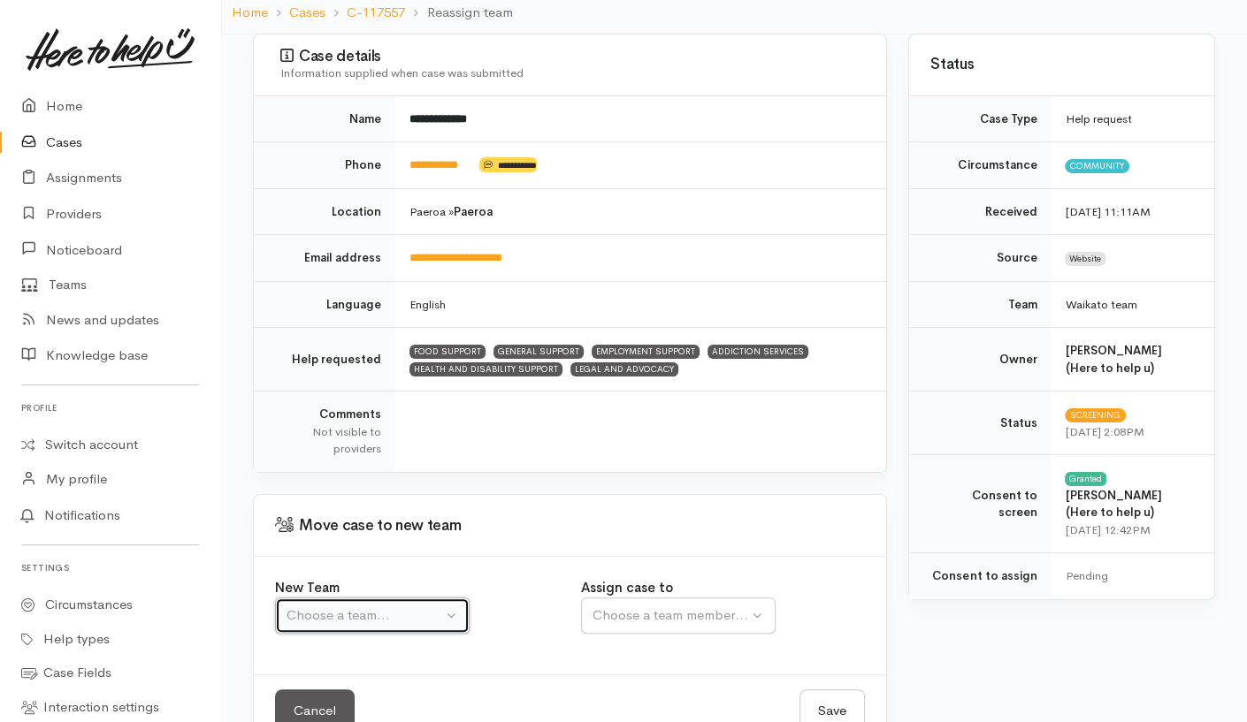
click at [368, 616] on div "Choose a team..." at bounding box center [365, 616] width 156 height 20
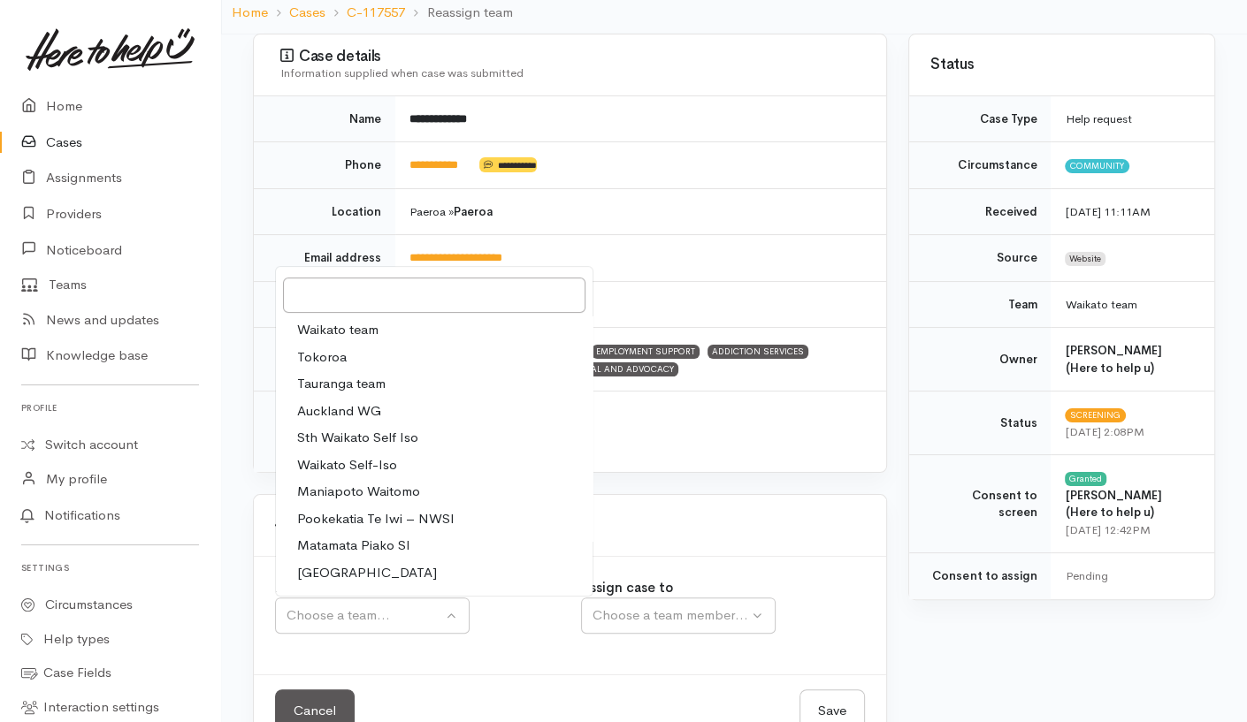
click at [387, 323] on link "Waikato team" at bounding box center [434, 330] width 317 height 27
select select "1"
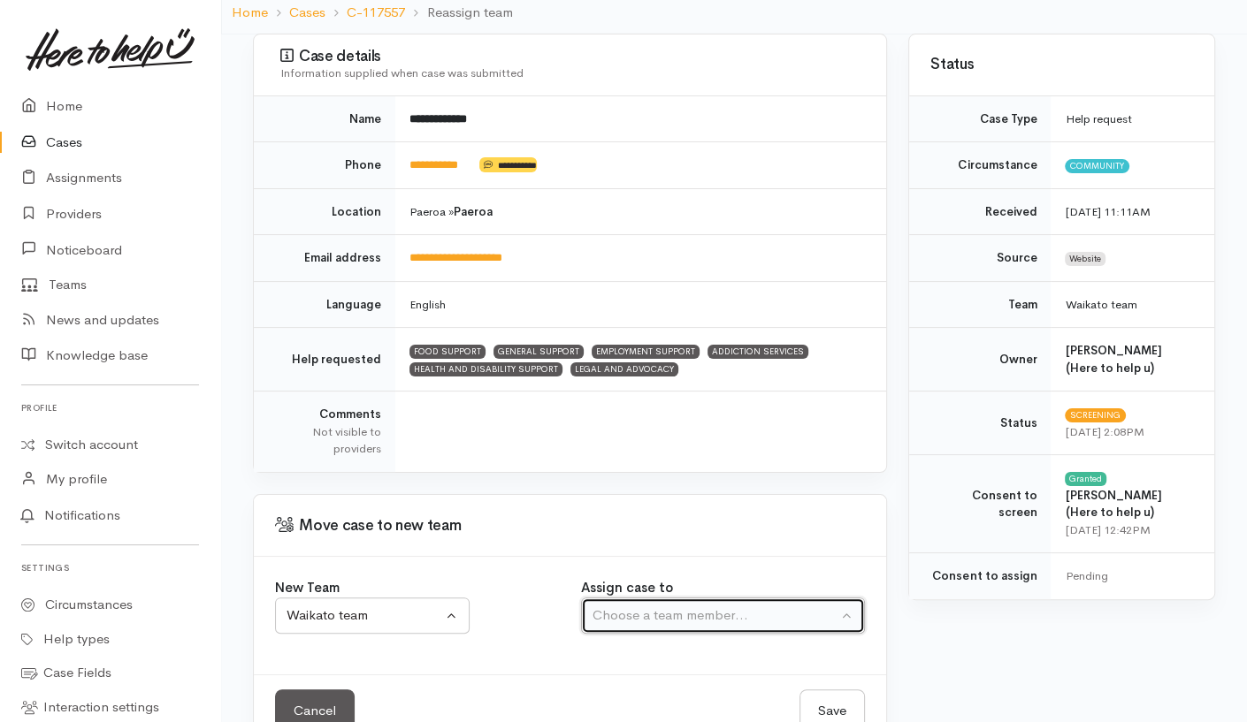
click at [683, 615] on div "Choose a team member..." at bounding box center [714, 616] width 245 height 20
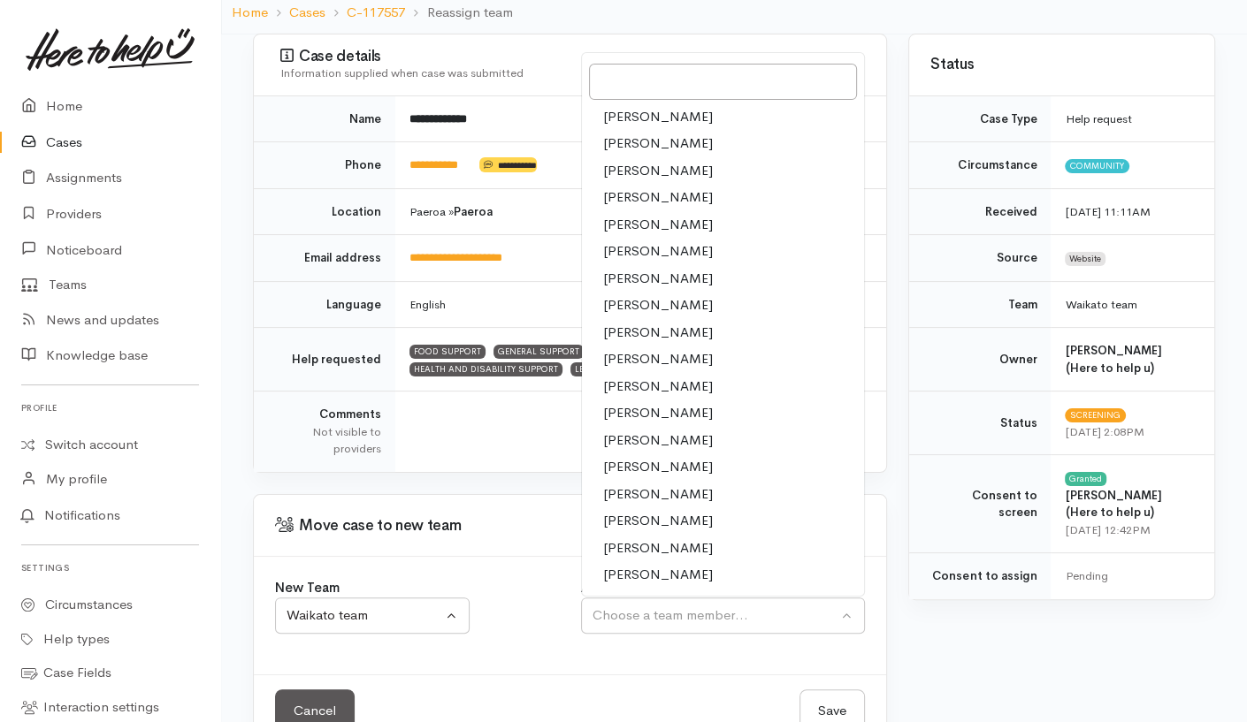
click at [640, 459] on span "[PERSON_NAME]" at bounding box center [658, 467] width 110 height 20
select select "2314"
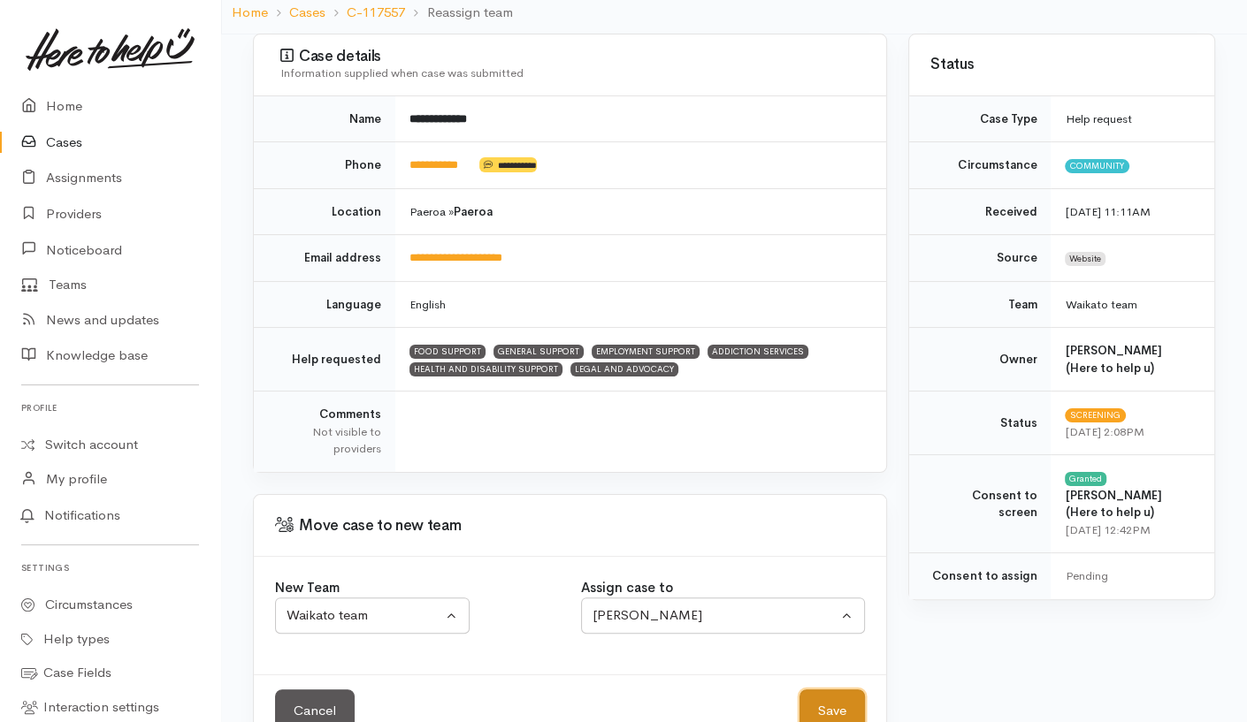
click at [839, 704] on button "Save" at bounding box center [831, 711] width 65 height 43
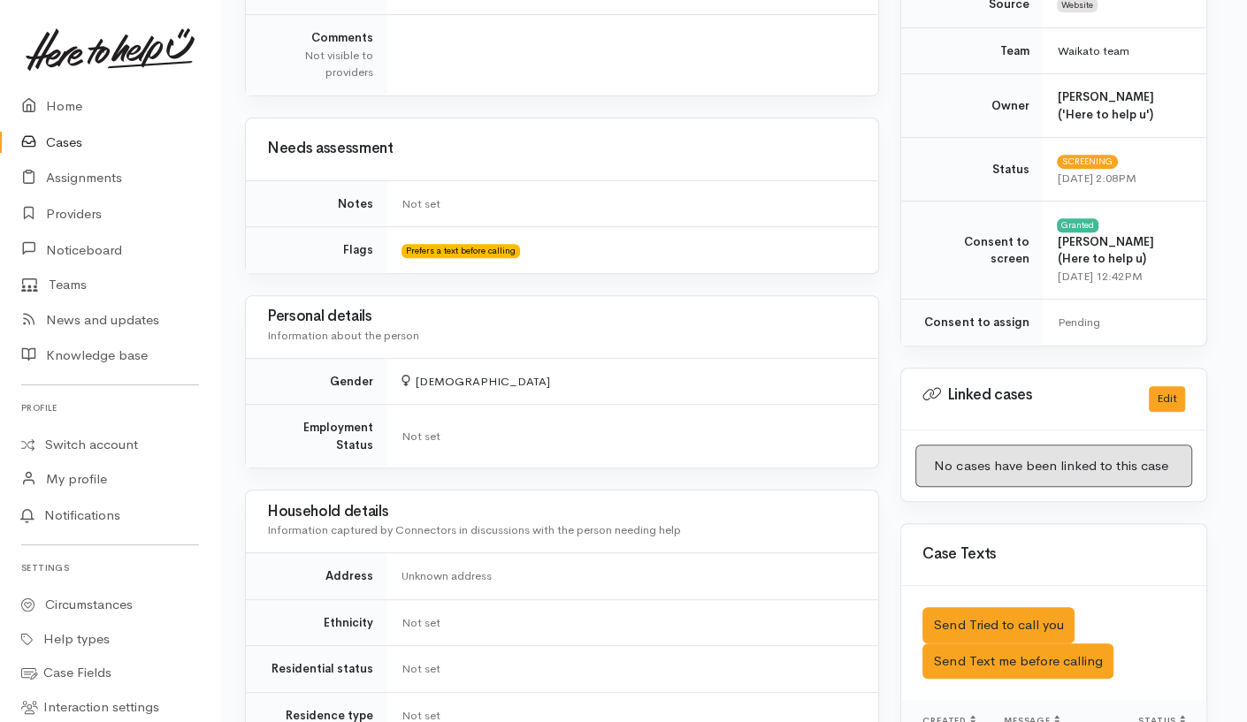
scroll to position [579, 8]
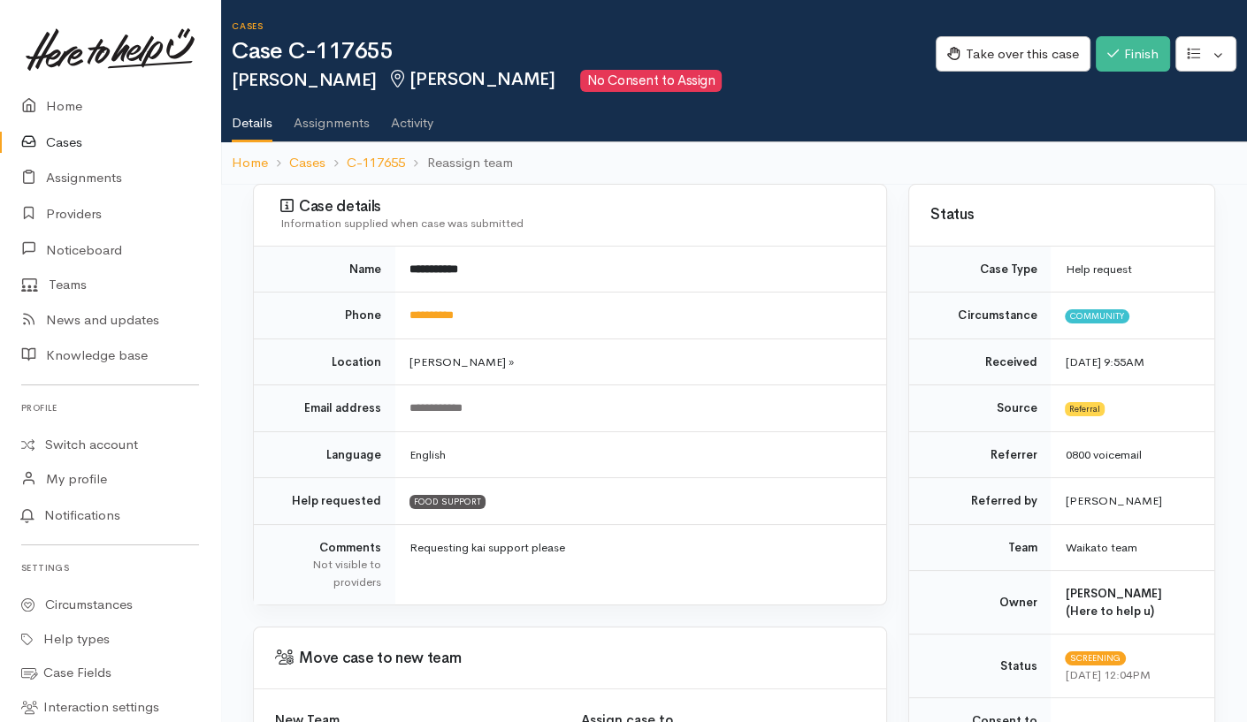
scroll to position [177, 0]
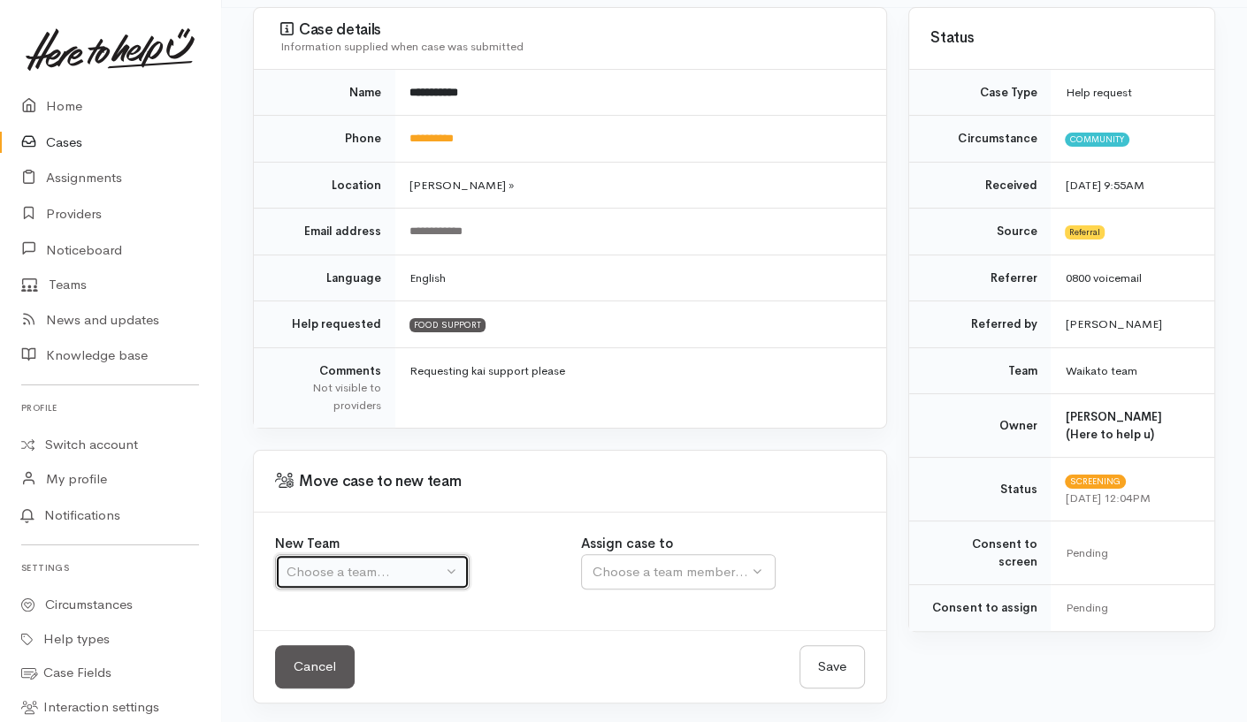
click at [408, 564] on div "Choose a team..." at bounding box center [365, 572] width 156 height 20
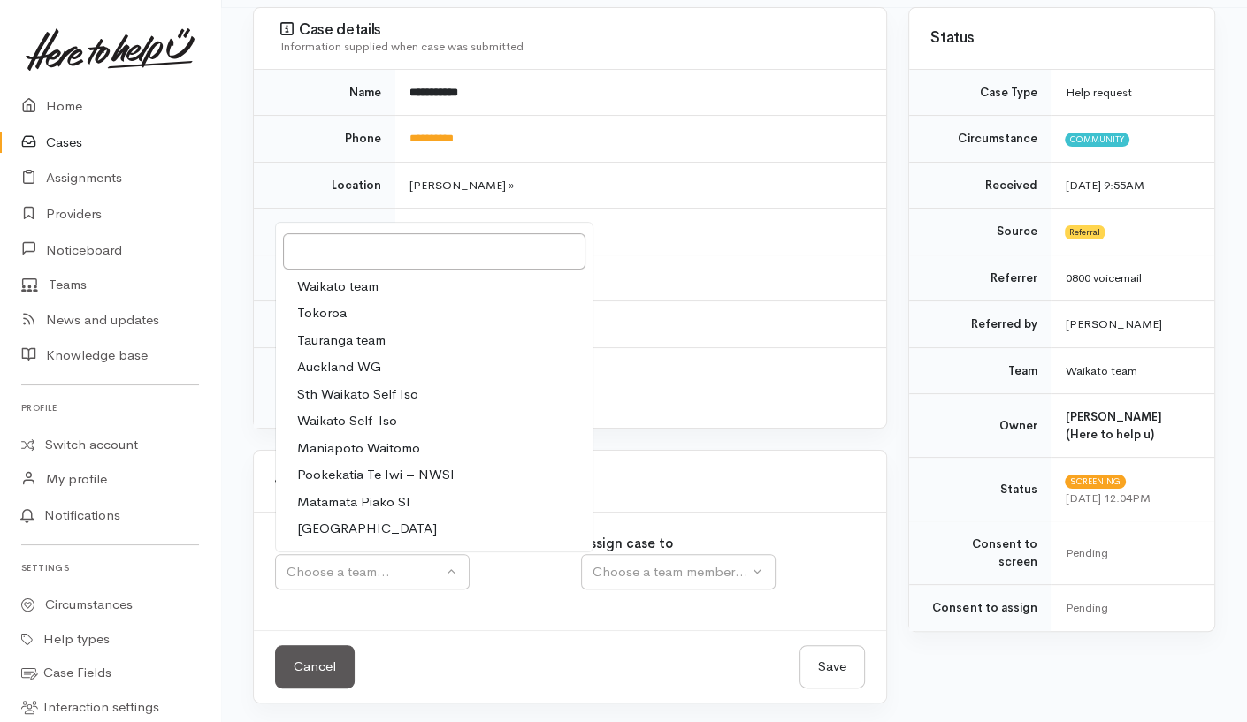
click at [378, 278] on link "Waikato team" at bounding box center [434, 286] width 317 height 27
select select "1"
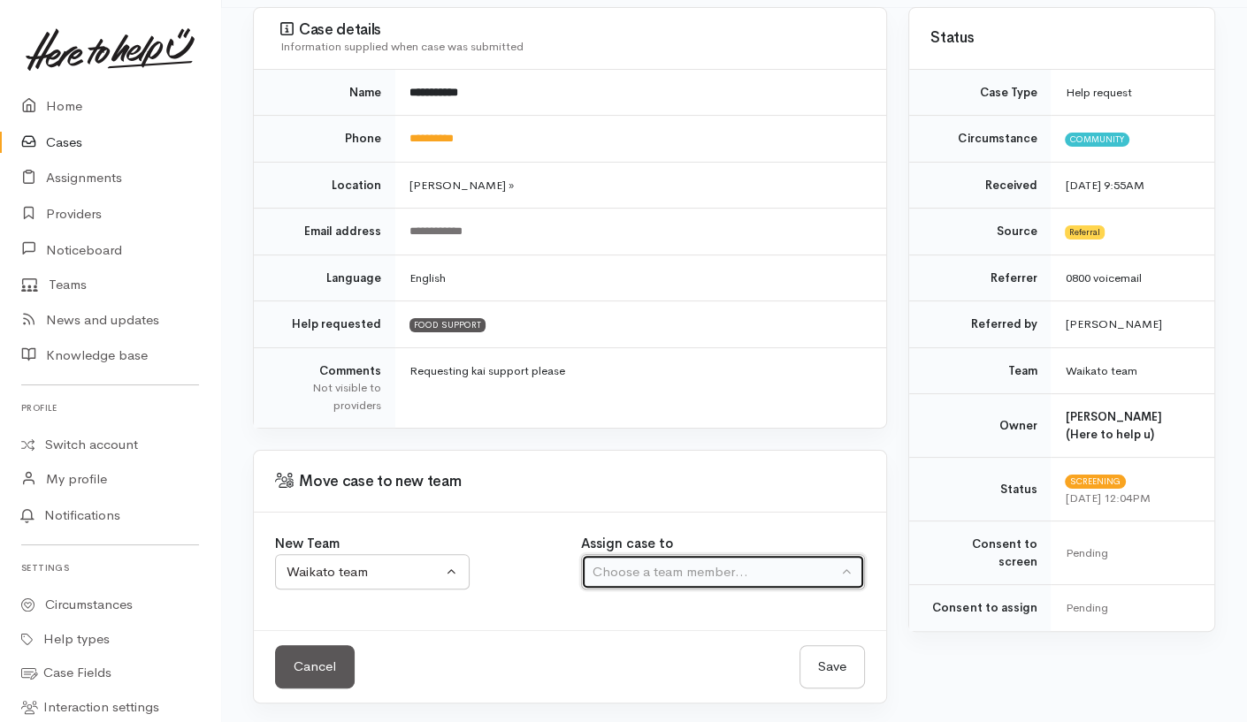
click at [611, 571] on div "Choose a team member..." at bounding box center [714, 572] width 245 height 20
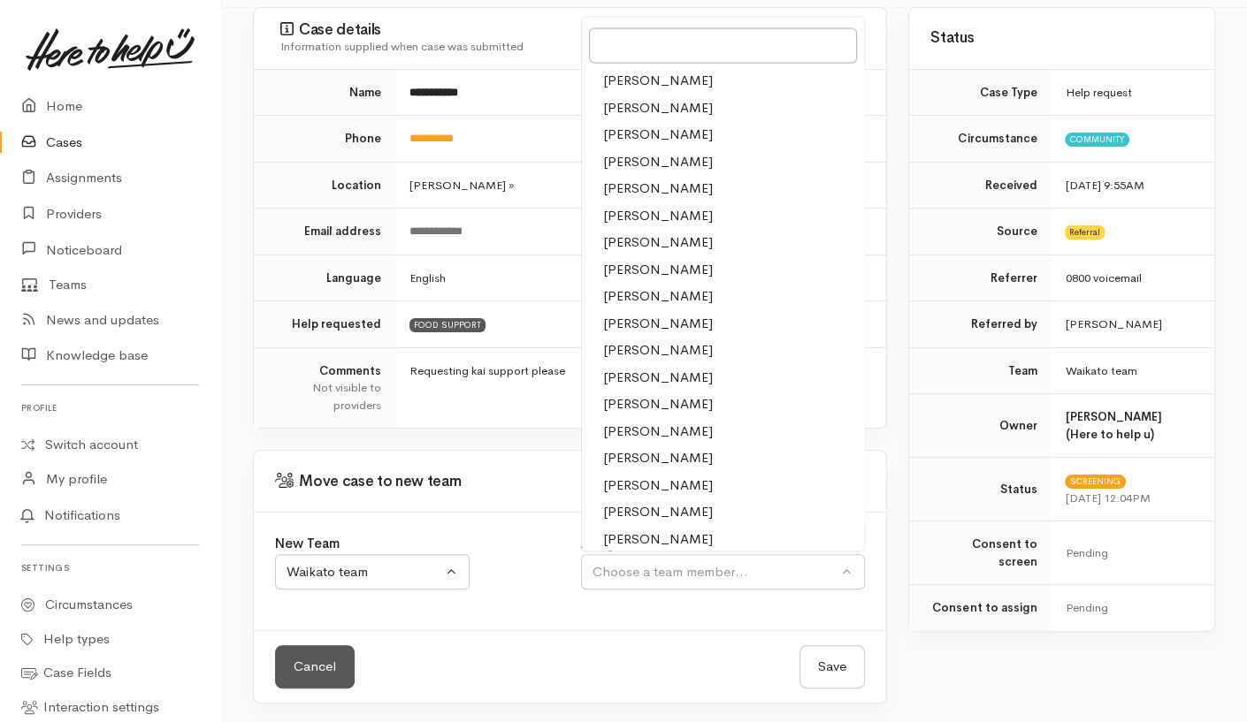
click at [615, 320] on span "Katarina Daly" at bounding box center [658, 323] width 110 height 20
select select "1252"
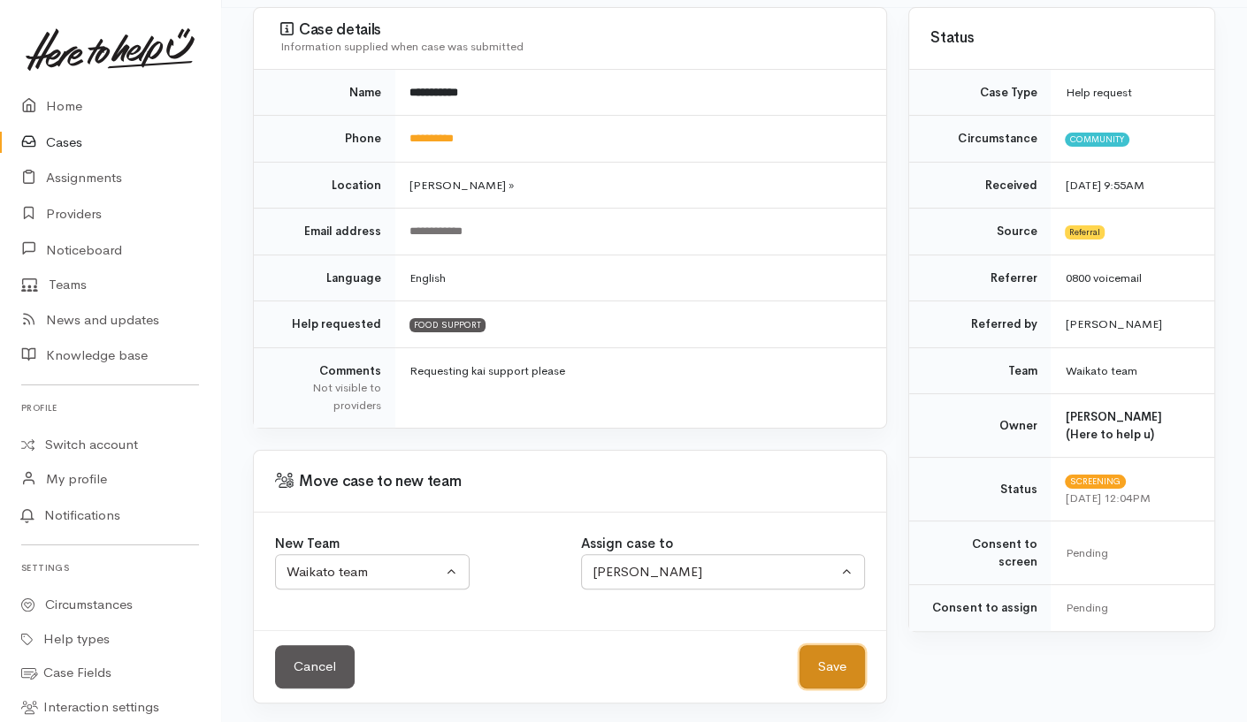
click at [828, 658] on button "Save" at bounding box center [831, 667] width 65 height 43
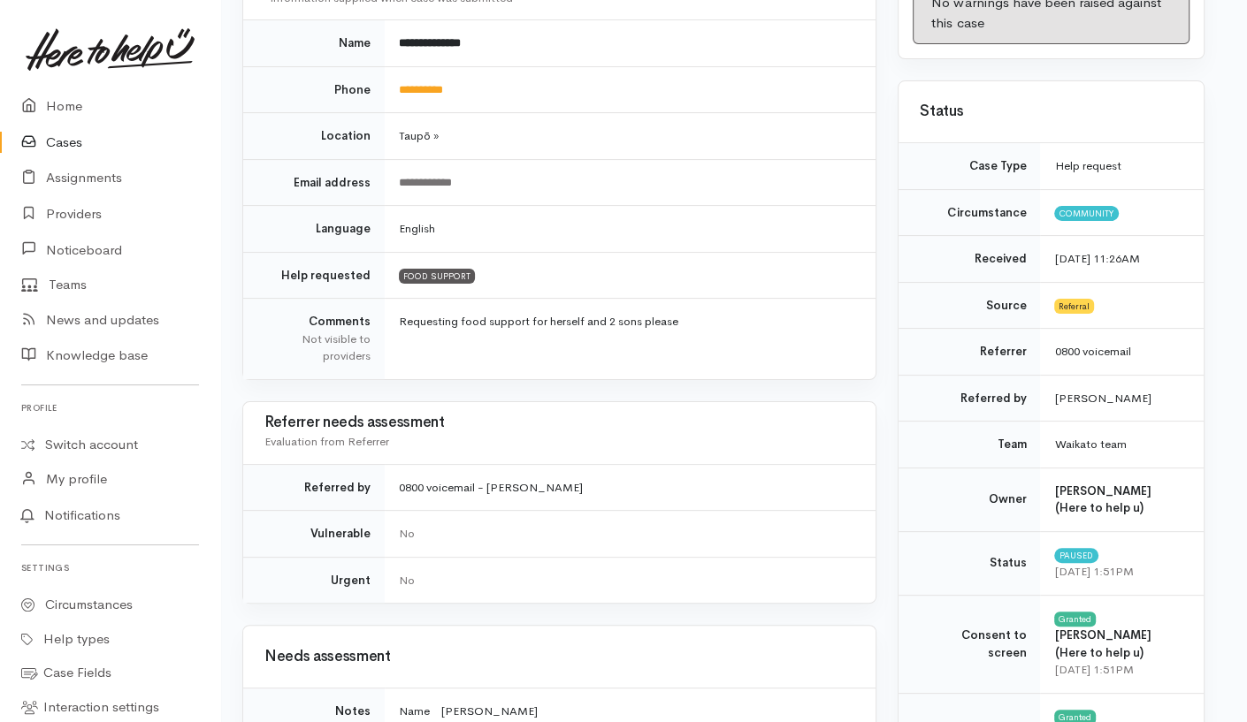
scroll to position [0, 11]
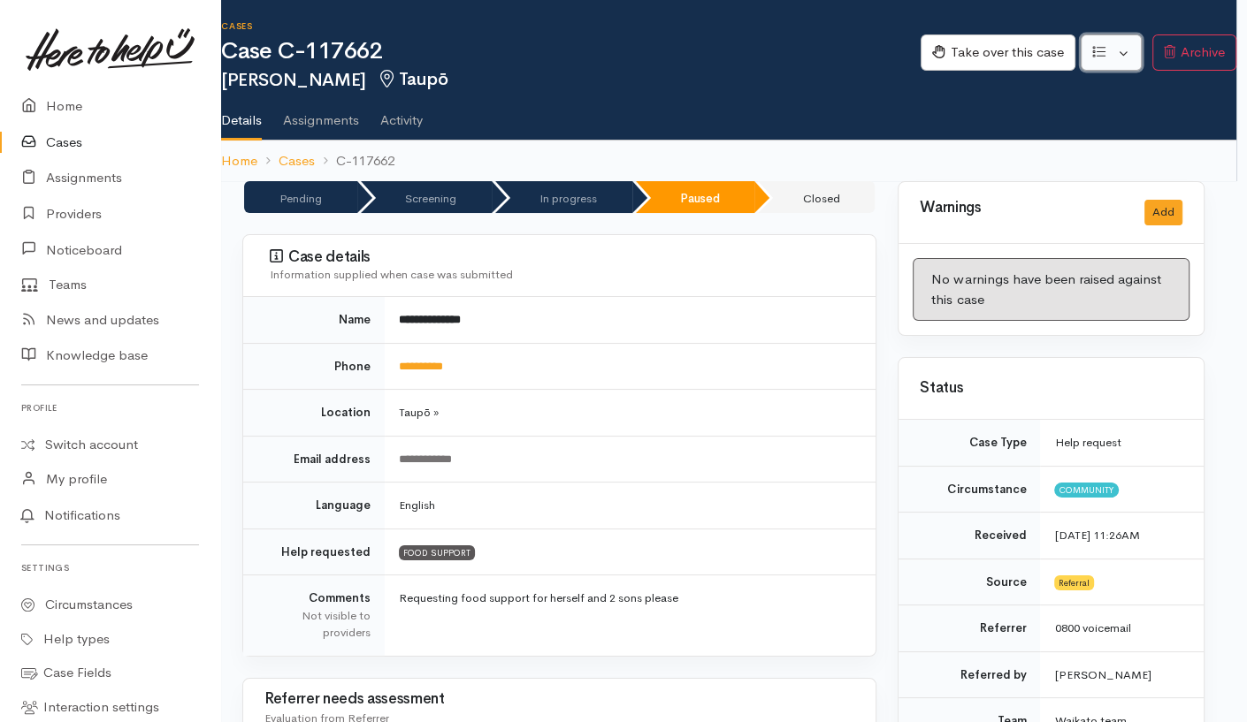
click at [1123, 50] on button "button" at bounding box center [1111, 52] width 61 height 36
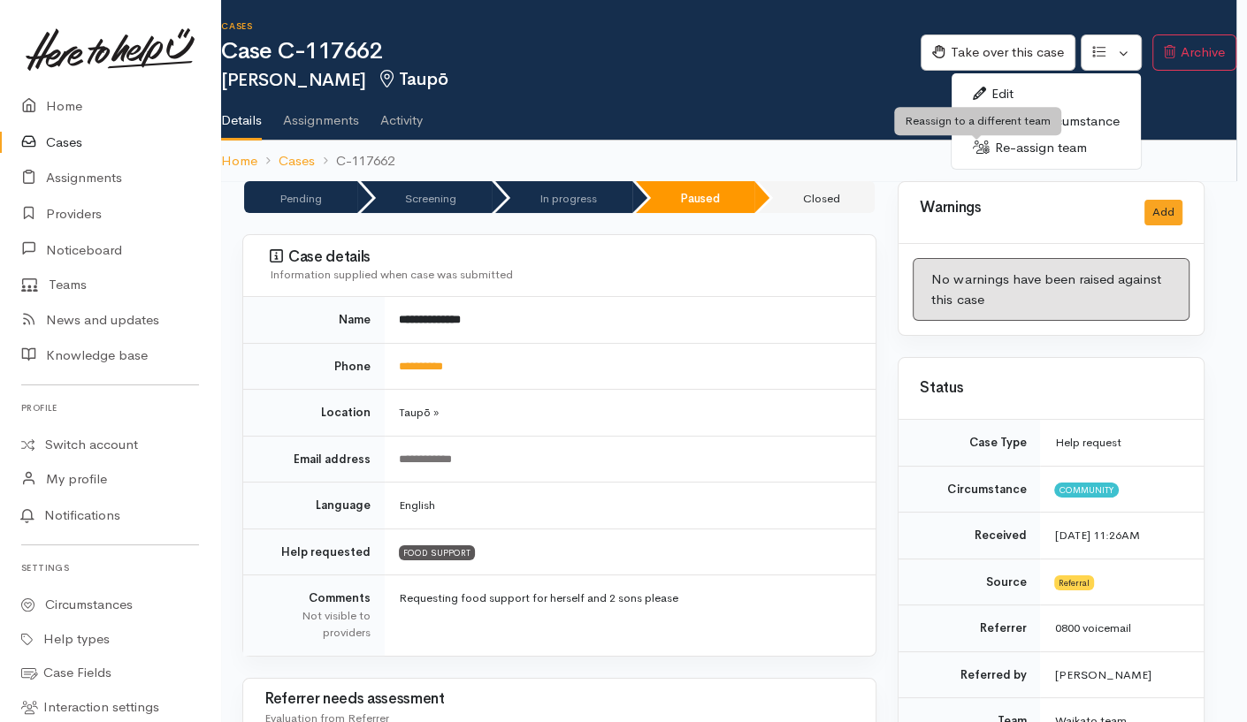
click at [983, 149] on icon at bounding box center [981, 147] width 17 height 13
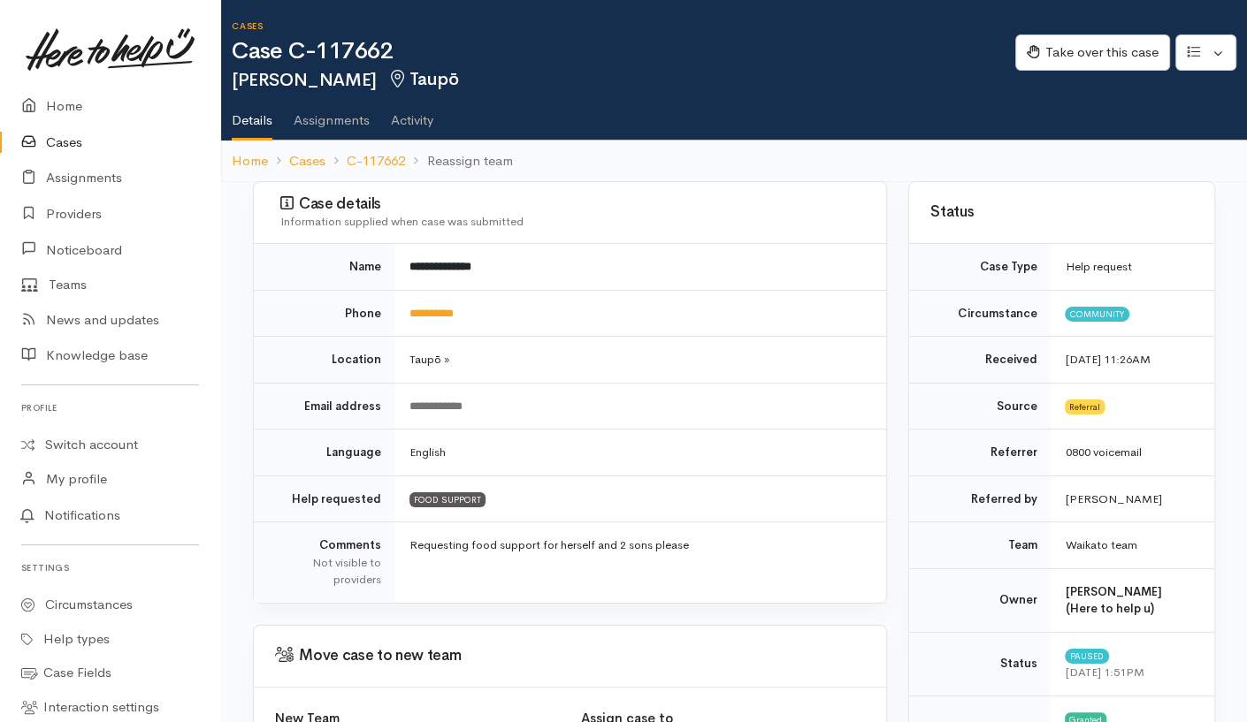
scroll to position [175, 0]
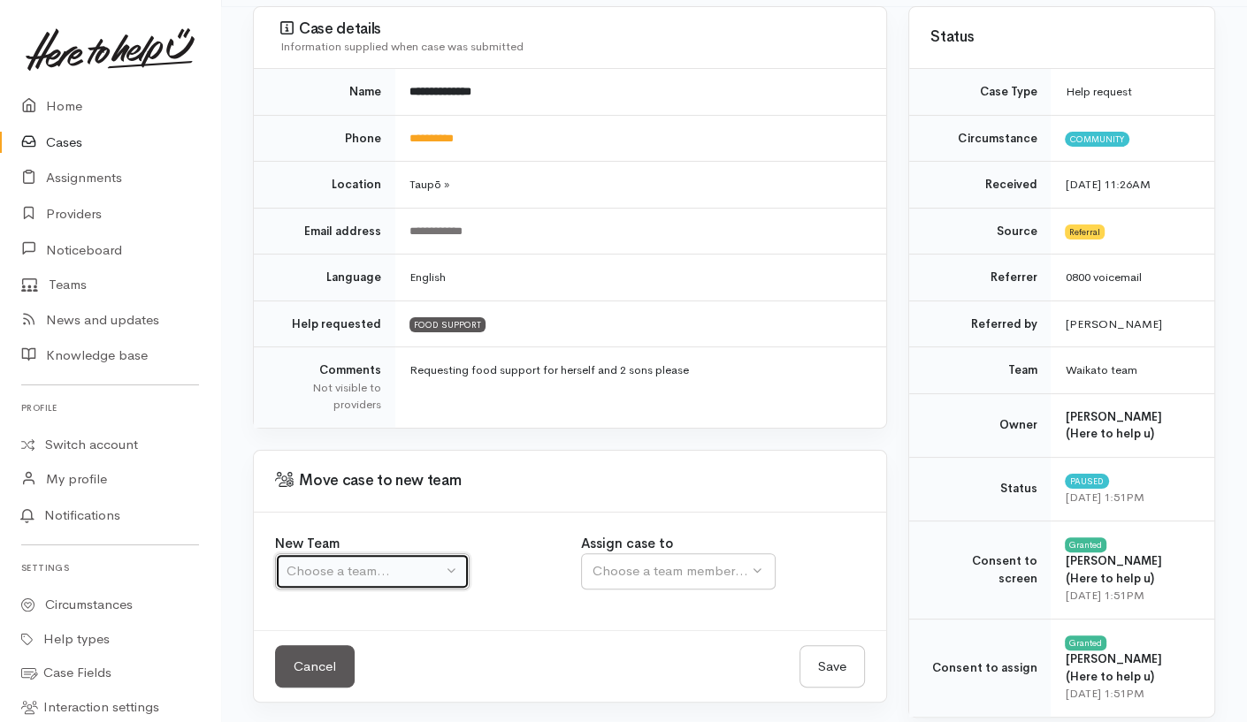
click at [407, 570] on div "Choose a team..." at bounding box center [365, 572] width 156 height 20
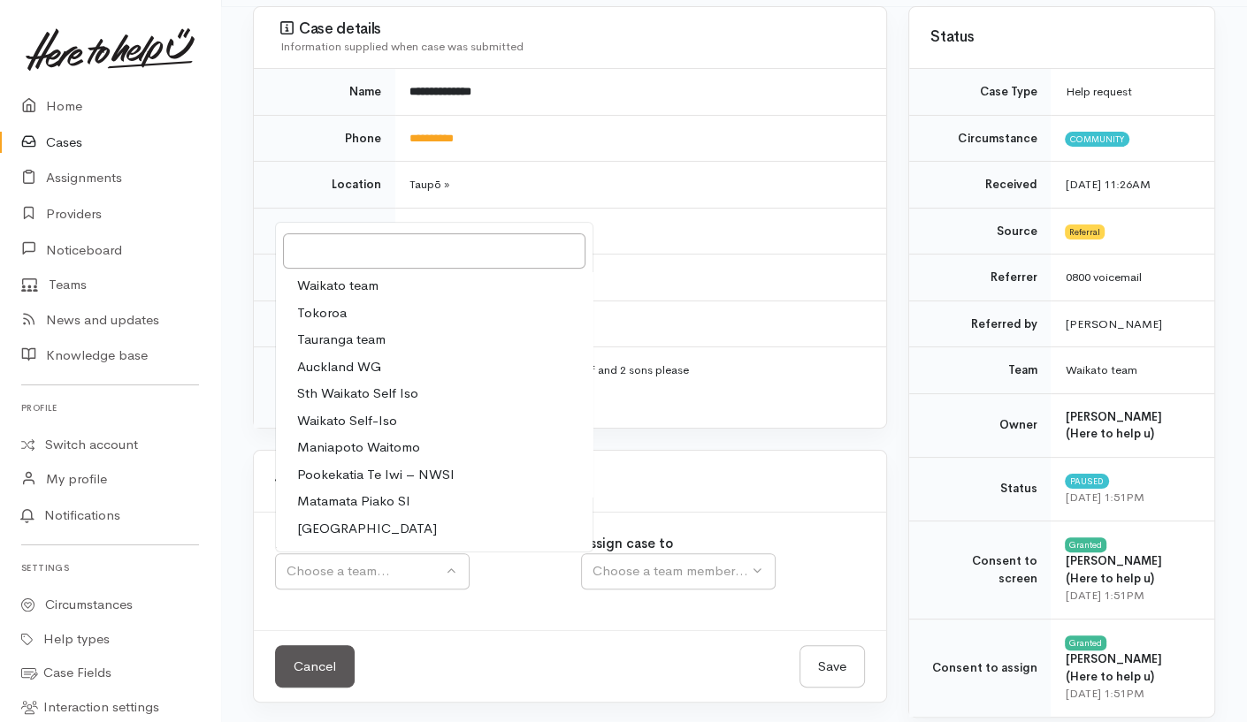
click at [351, 278] on span "Waikato team" at bounding box center [337, 286] width 81 height 20
select select "1"
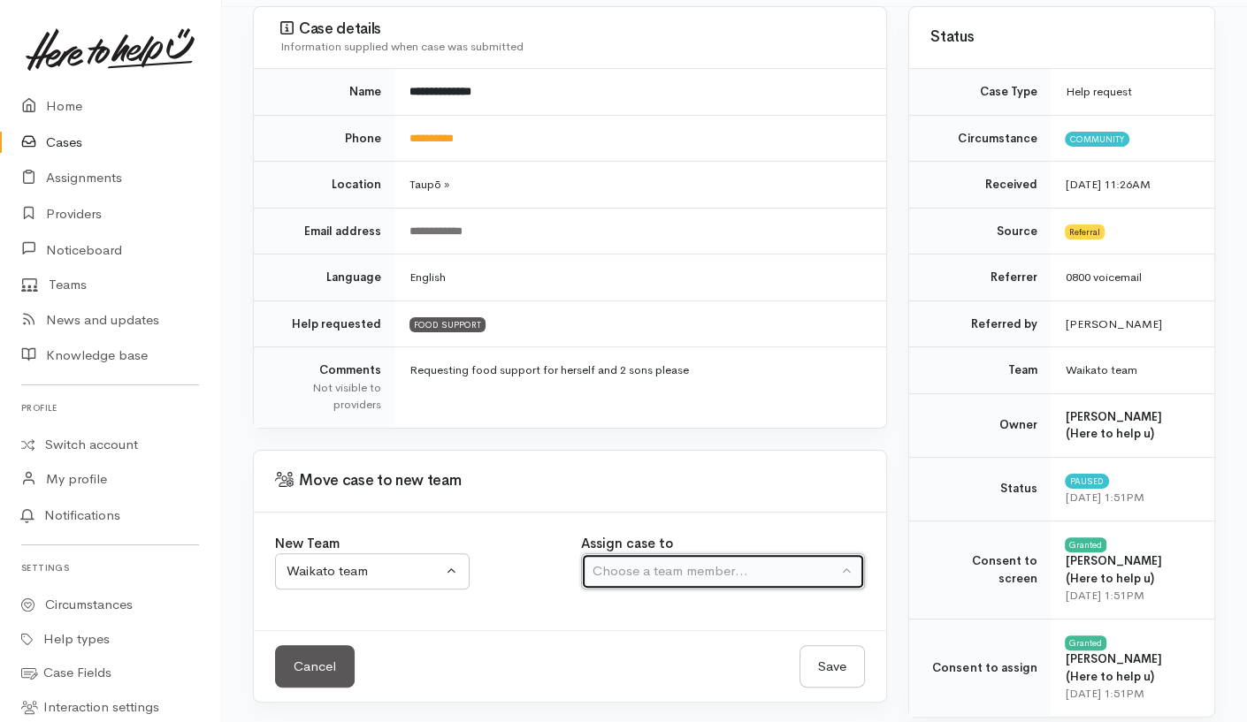
click at [689, 570] on div "Choose a team member..." at bounding box center [714, 572] width 245 height 20
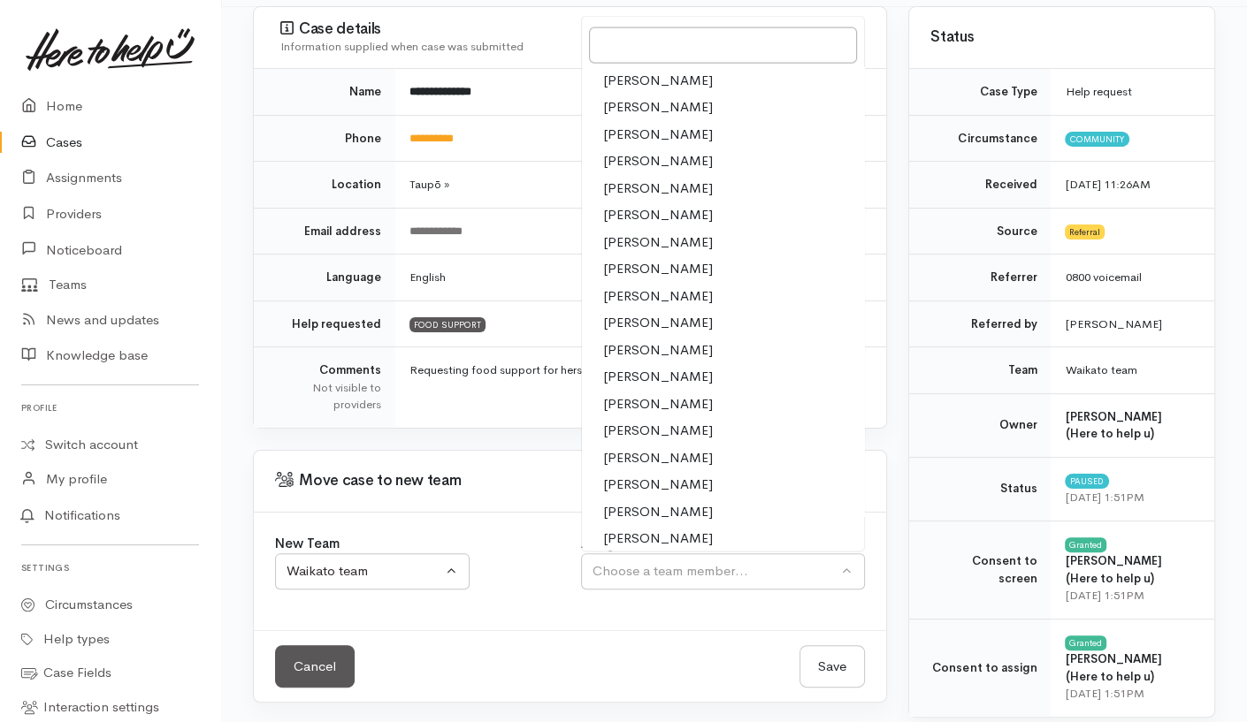
click at [630, 455] on span "Nor Hashim" at bounding box center [658, 457] width 110 height 20
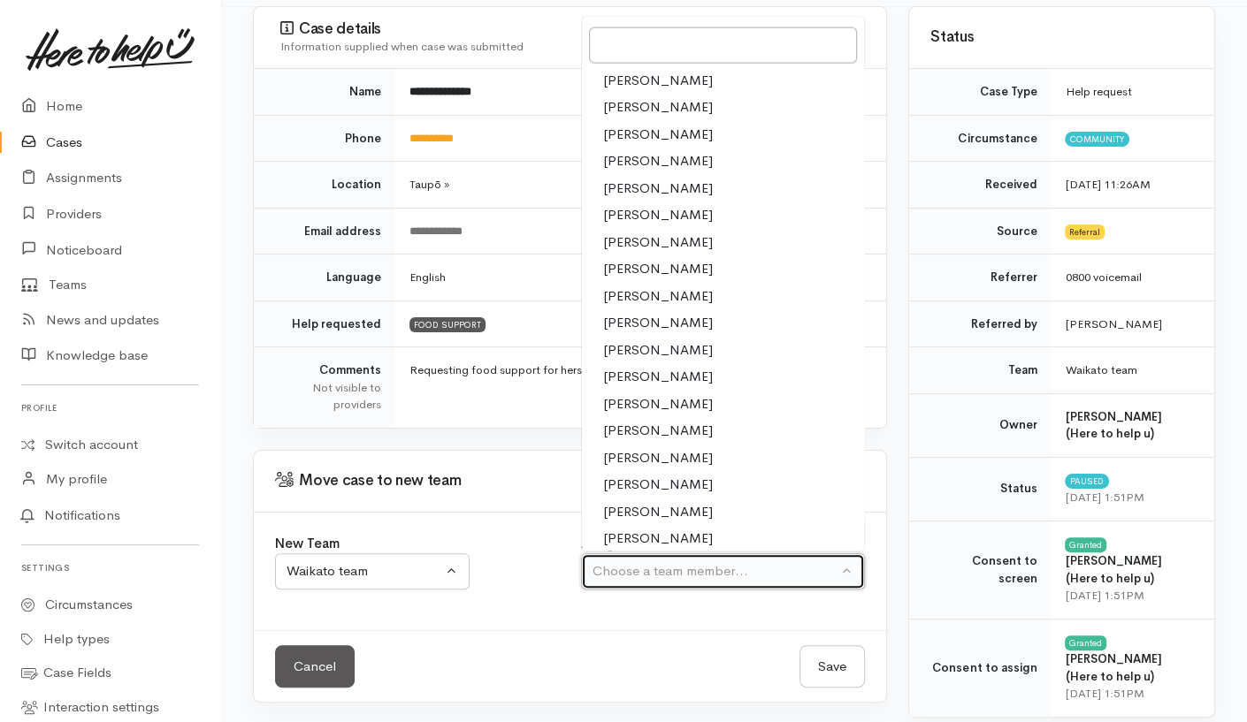
select select "1920"
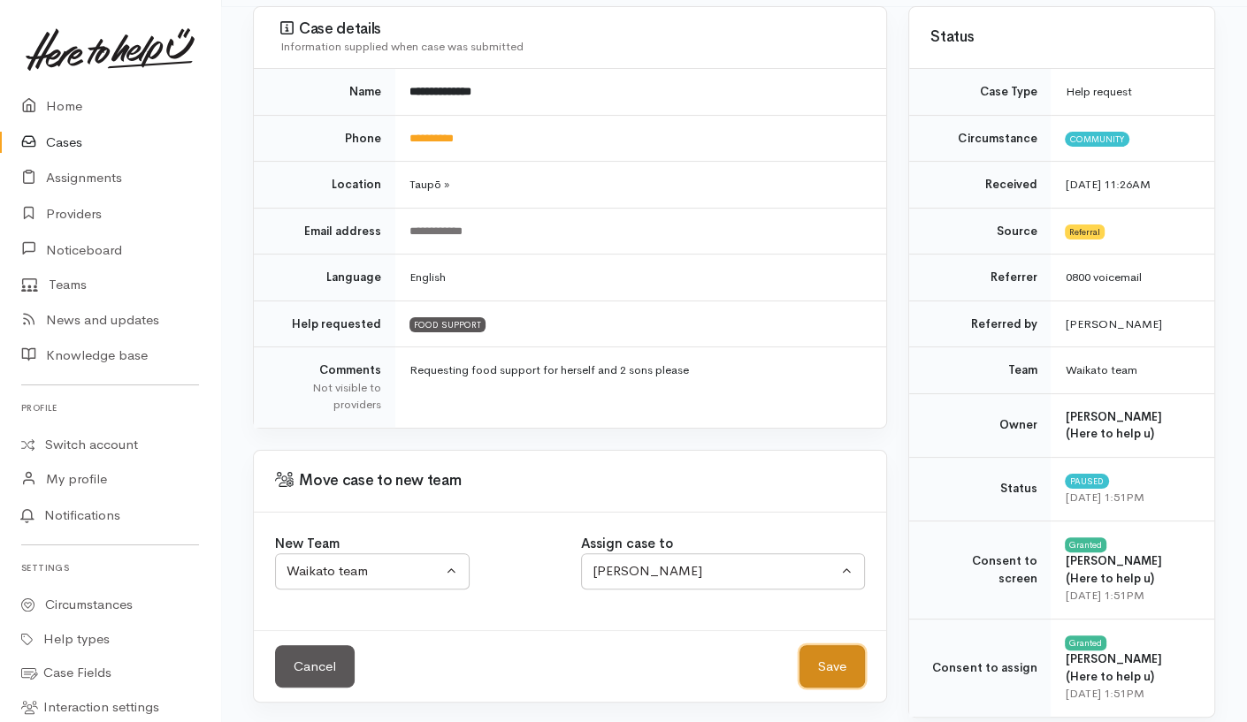
click at [822, 665] on button "Save" at bounding box center [831, 667] width 65 height 43
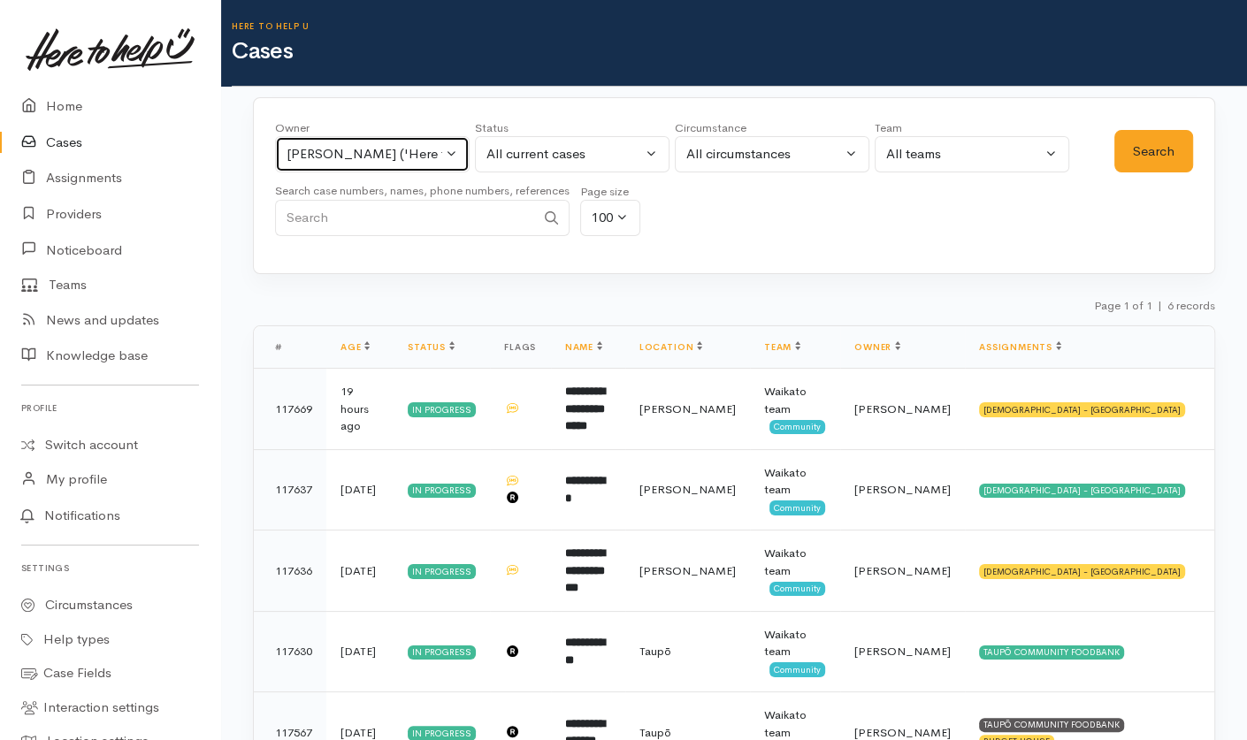
click at [364, 159] on div "Jeffin Gopi ('Here to help u')" at bounding box center [365, 154] width 156 height 20
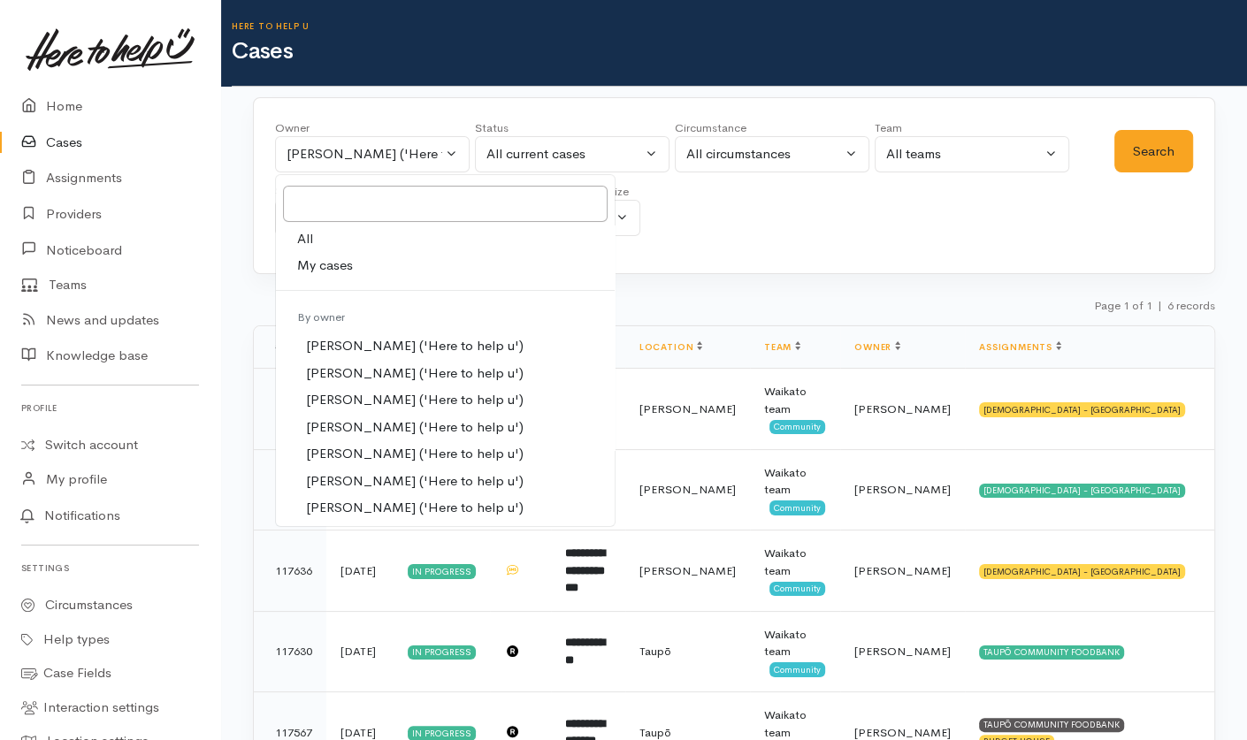
click at [321, 235] on link "All" at bounding box center [445, 238] width 339 height 27
select select "-1"
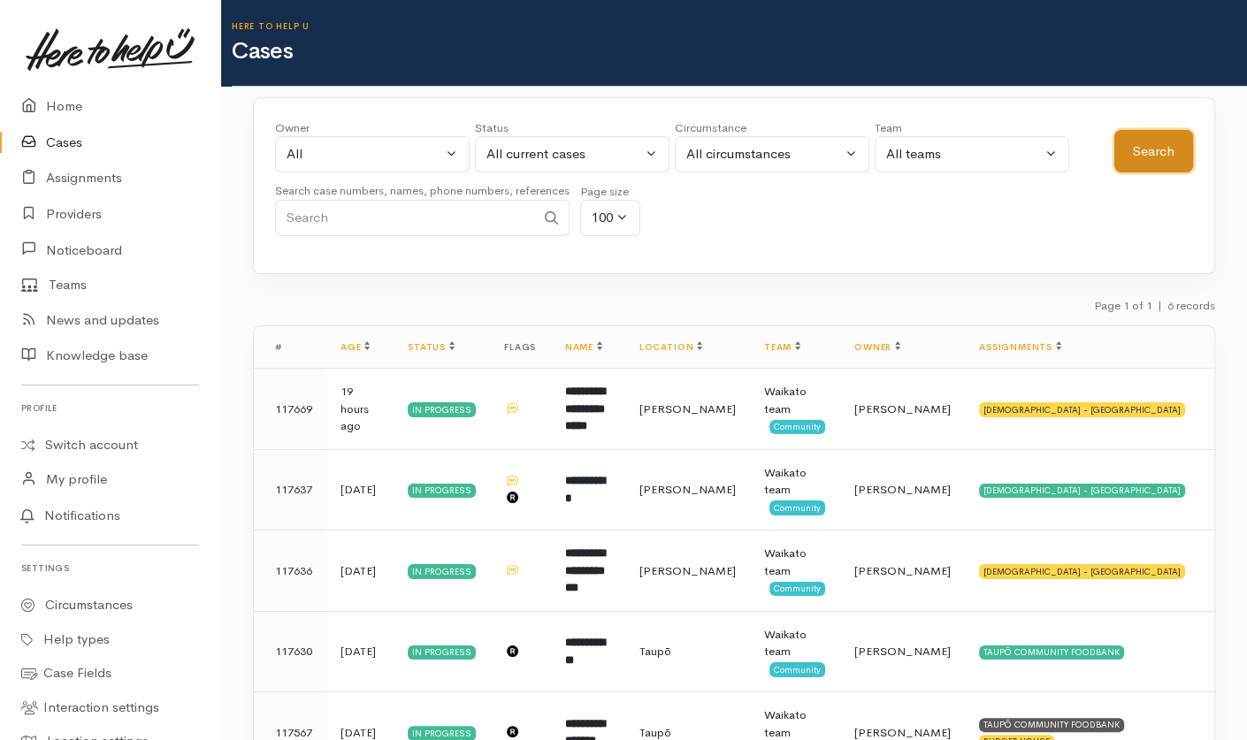
click at [1158, 150] on button "Search" at bounding box center [1153, 151] width 79 height 43
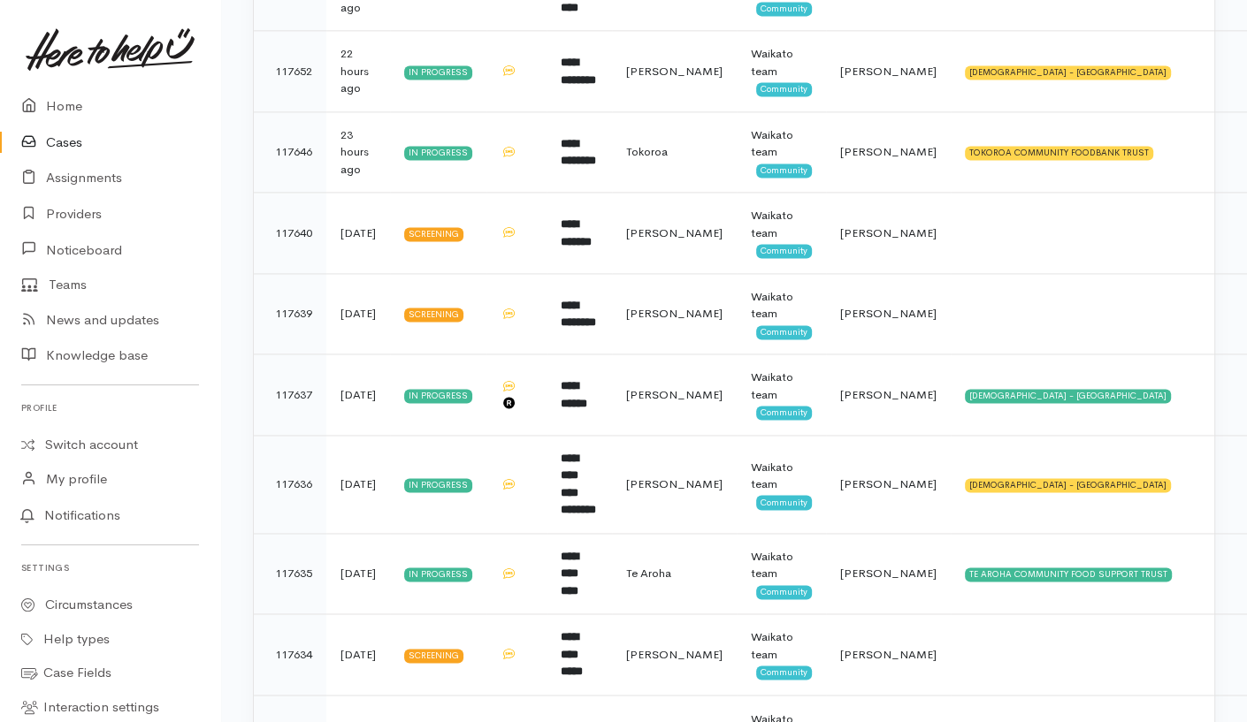
scroll to position [2681, 0]
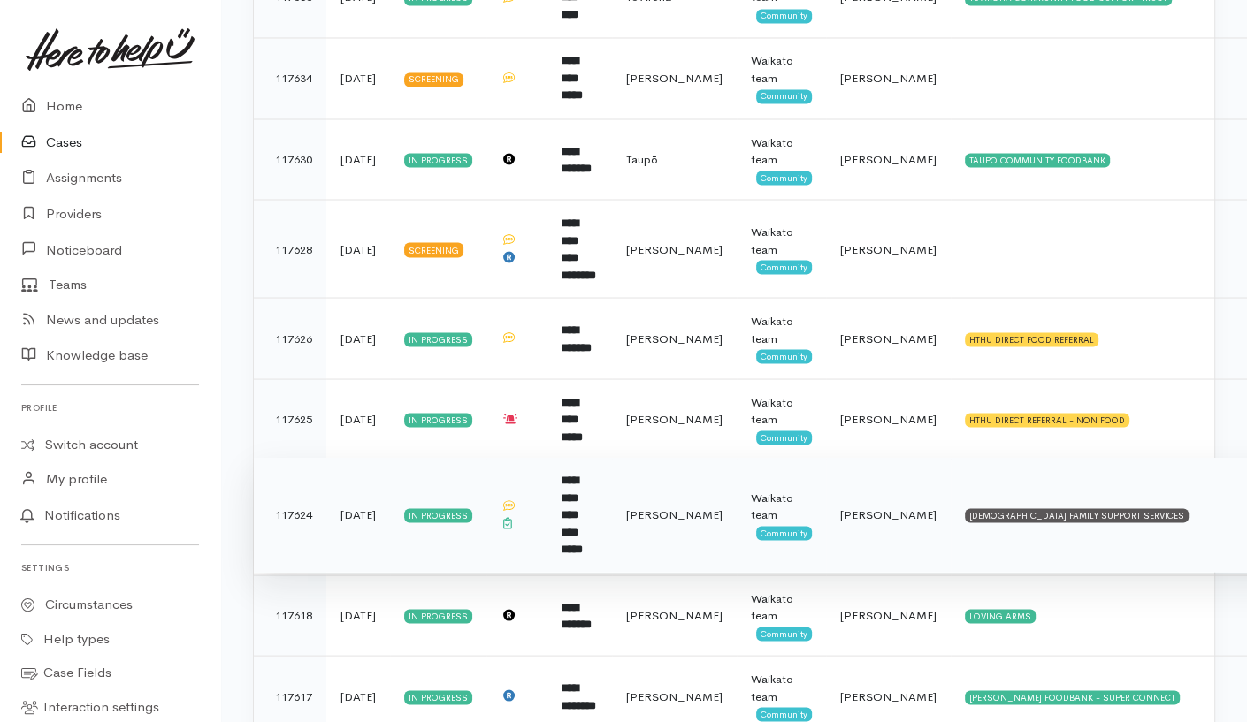
click at [1157, 457] on td "CATHOLIC FAMILY SUPPORT SERVICES" at bounding box center [1135, 515] width 368 height 116
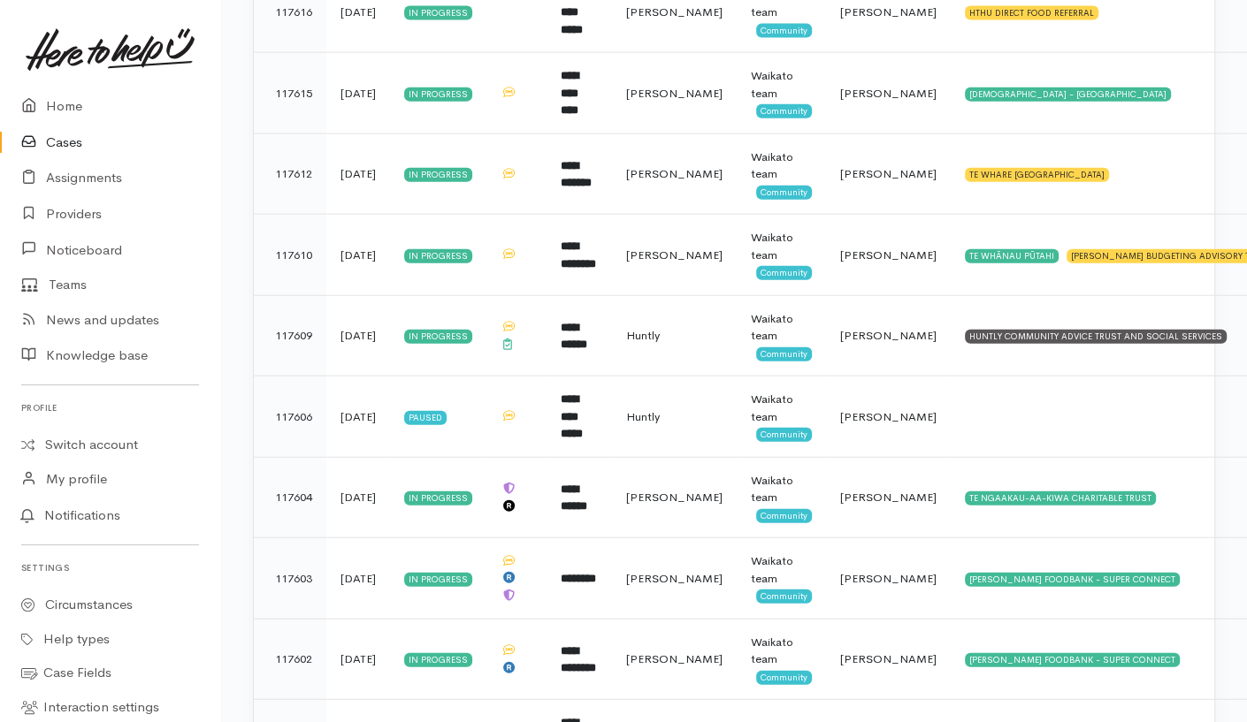
scroll to position [3449, 0]
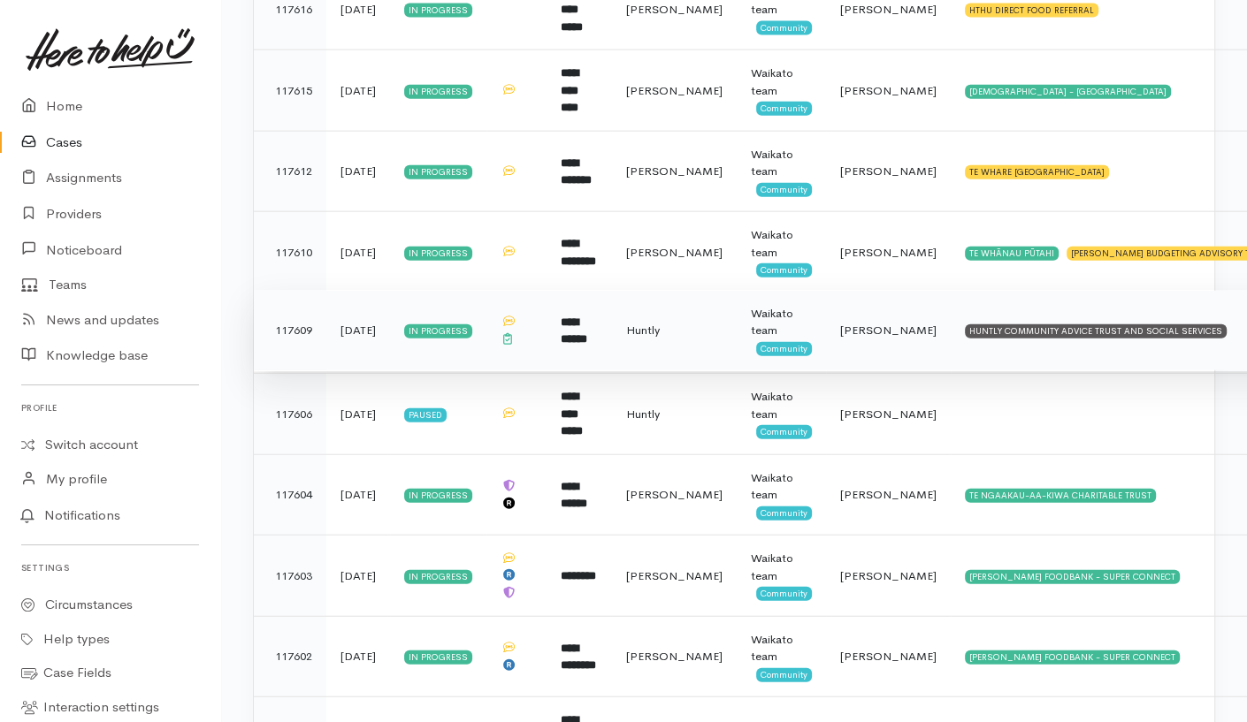
click at [890, 290] on td "Katarina Daly" at bounding box center [888, 330] width 125 height 81
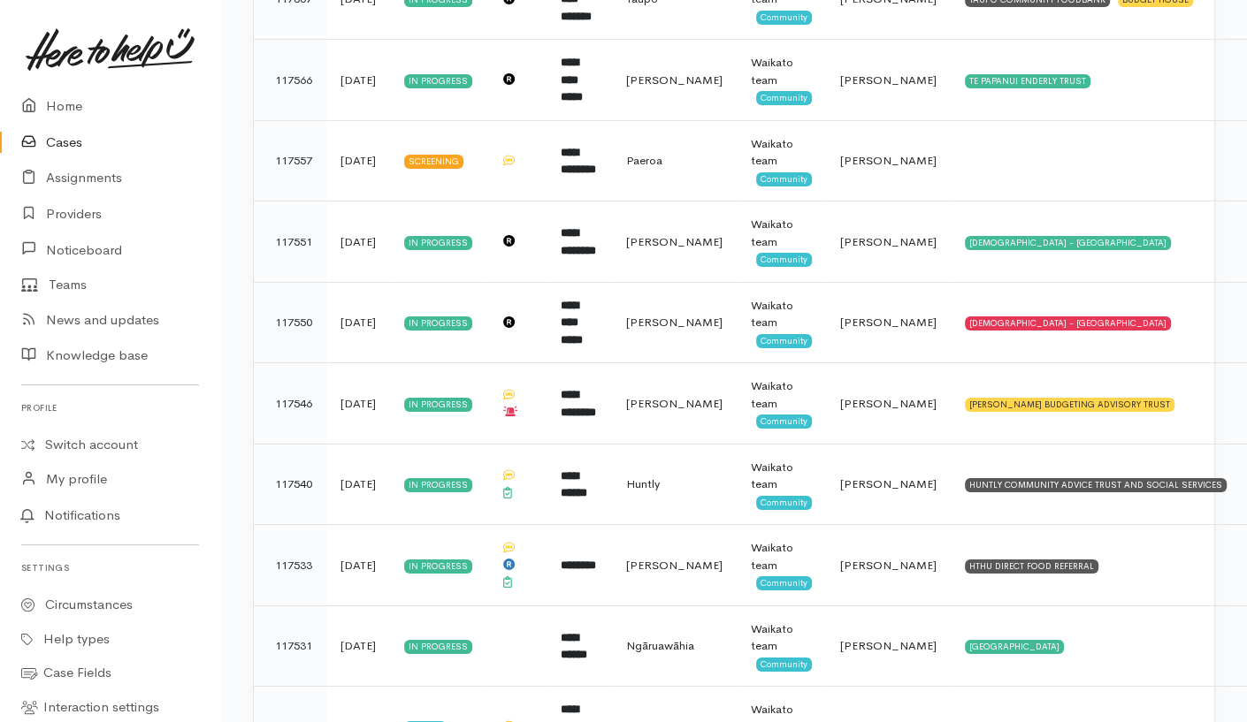
scroll to position [5055, 0]
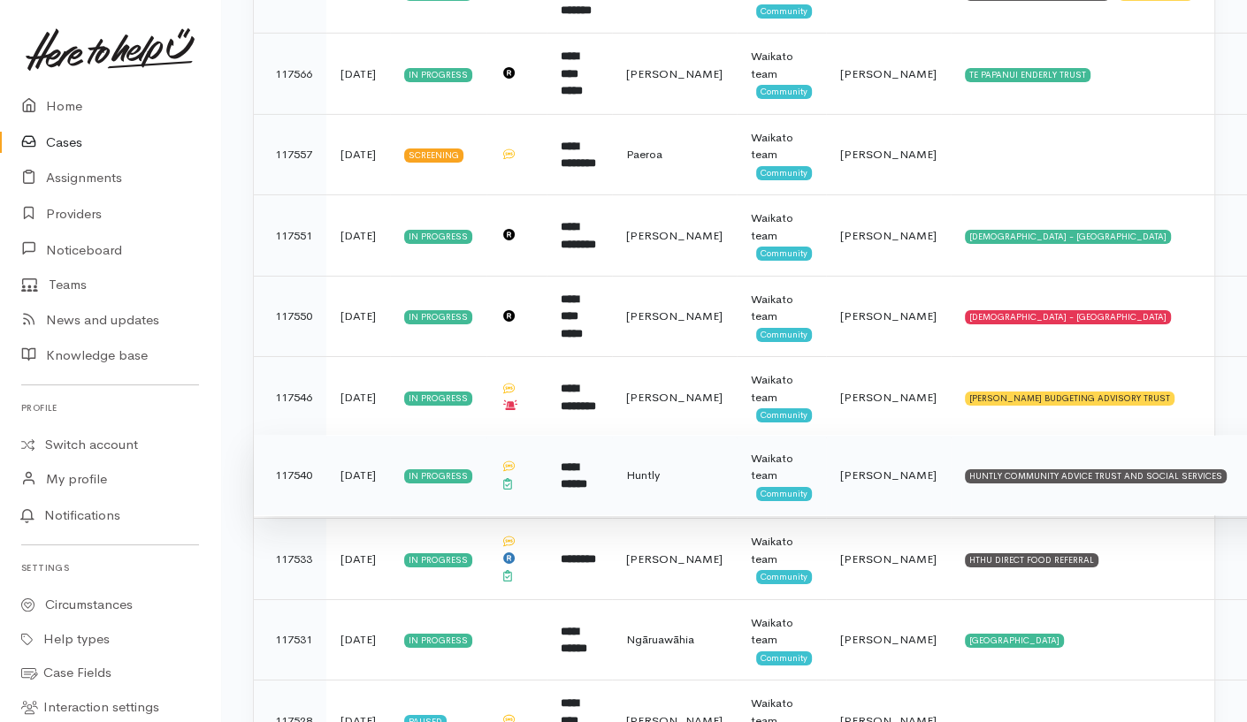
click at [865, 468] on span "Priyanka Duggal" at bounding box center [888, 475] width 96 height 15
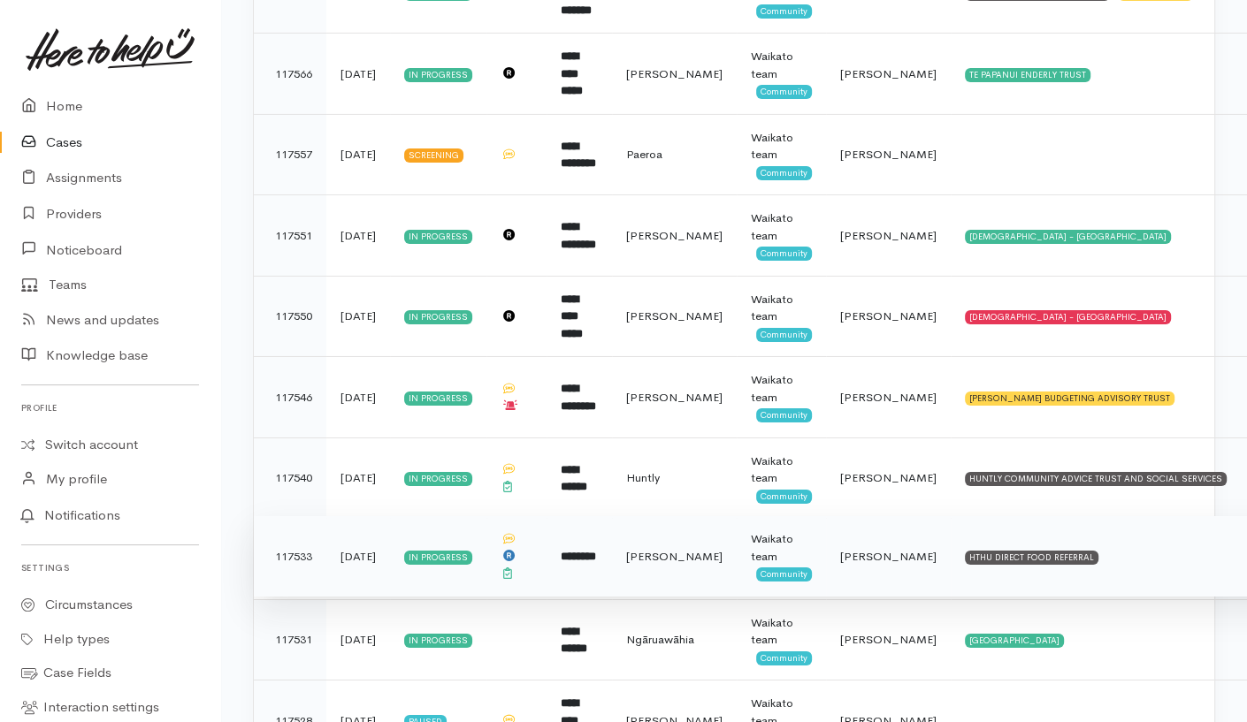
click at [856, 549] on span "Priyanka Duggal" at bounding box center [888, 556] width 96 height 15
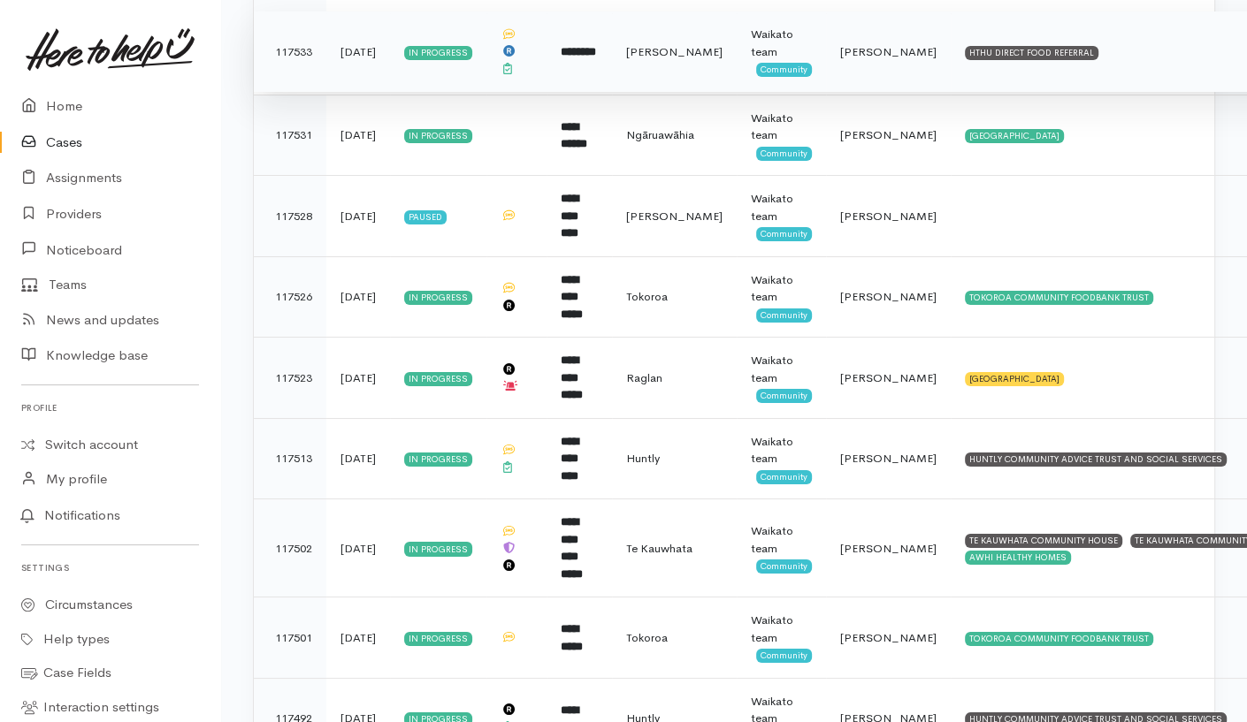
scroll to position [5560, 0]
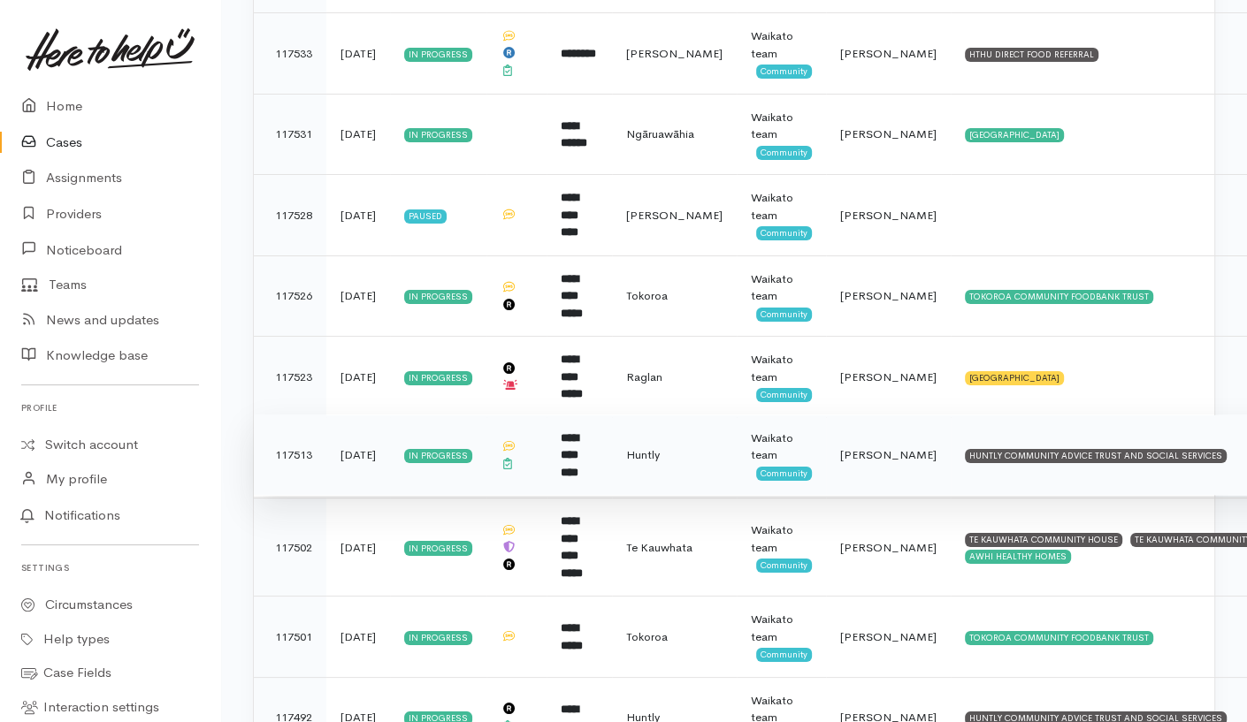
click at [856, 447] on span "Priyanka Duggal" at bounding box center [888, 454] width 96 height 15
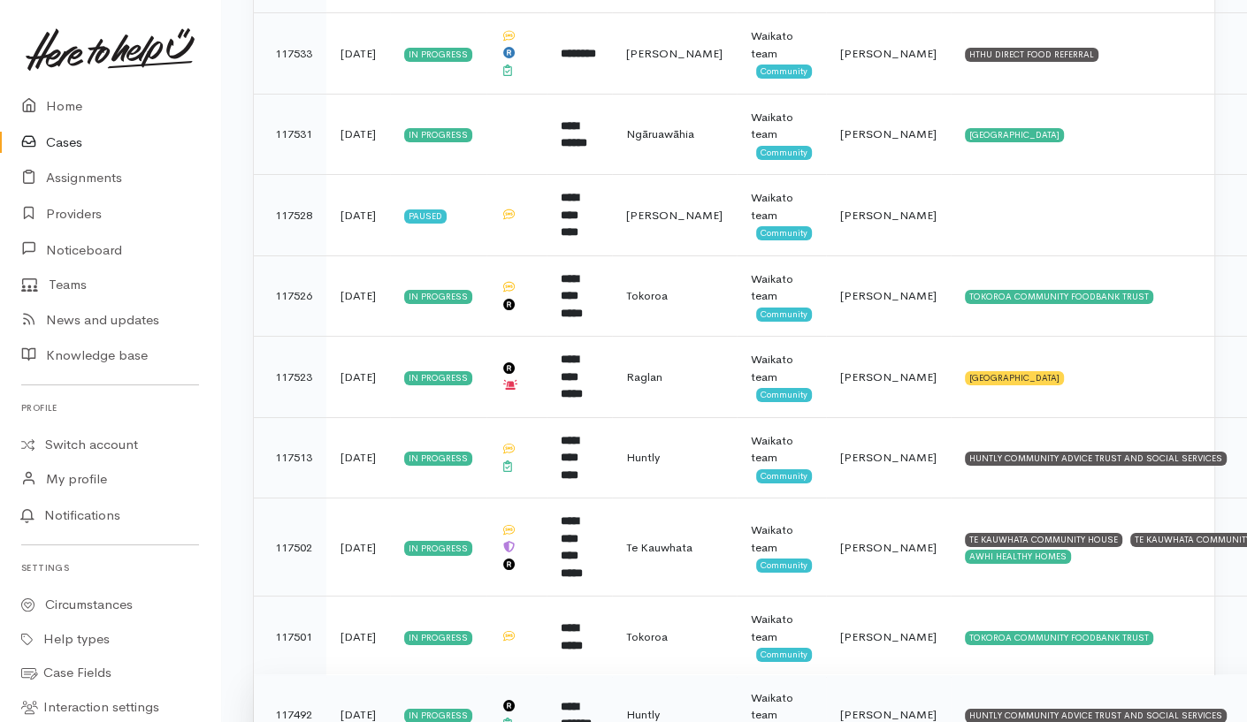
click at [859, 707] on span "Priyanka Duggal" at bounding box center [888, 714] width 96 height 15
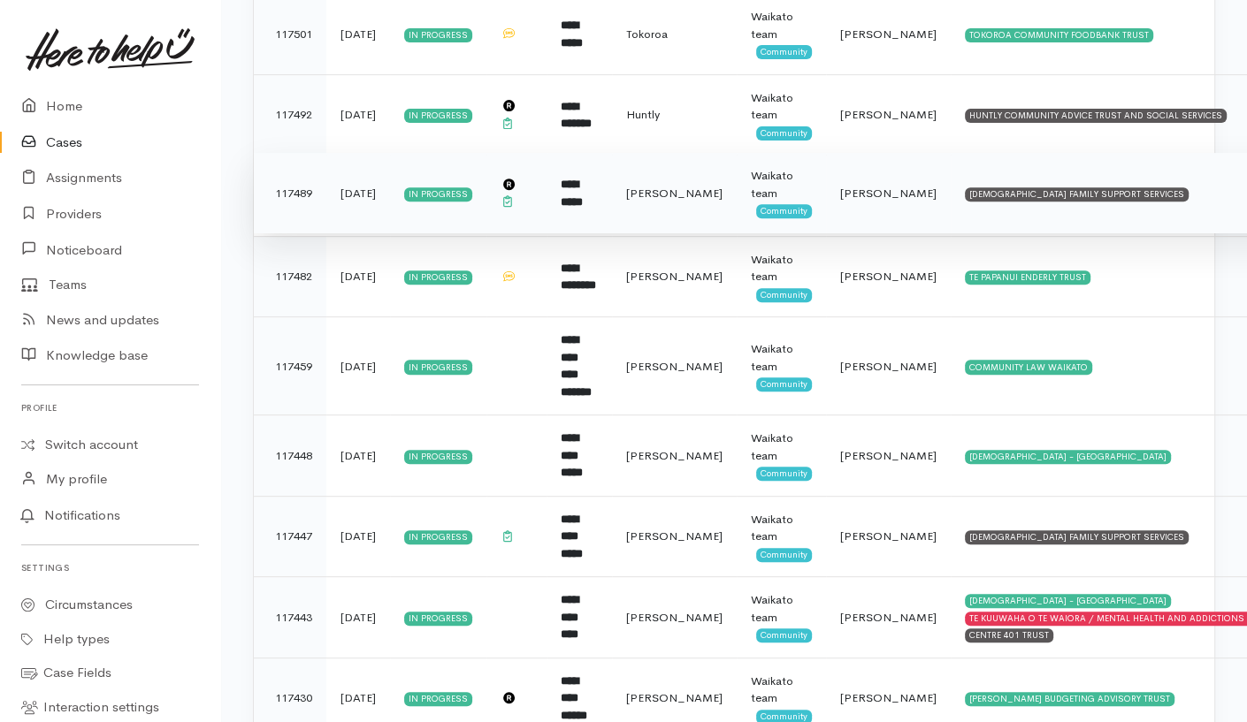
scroll to position [6170, 0]
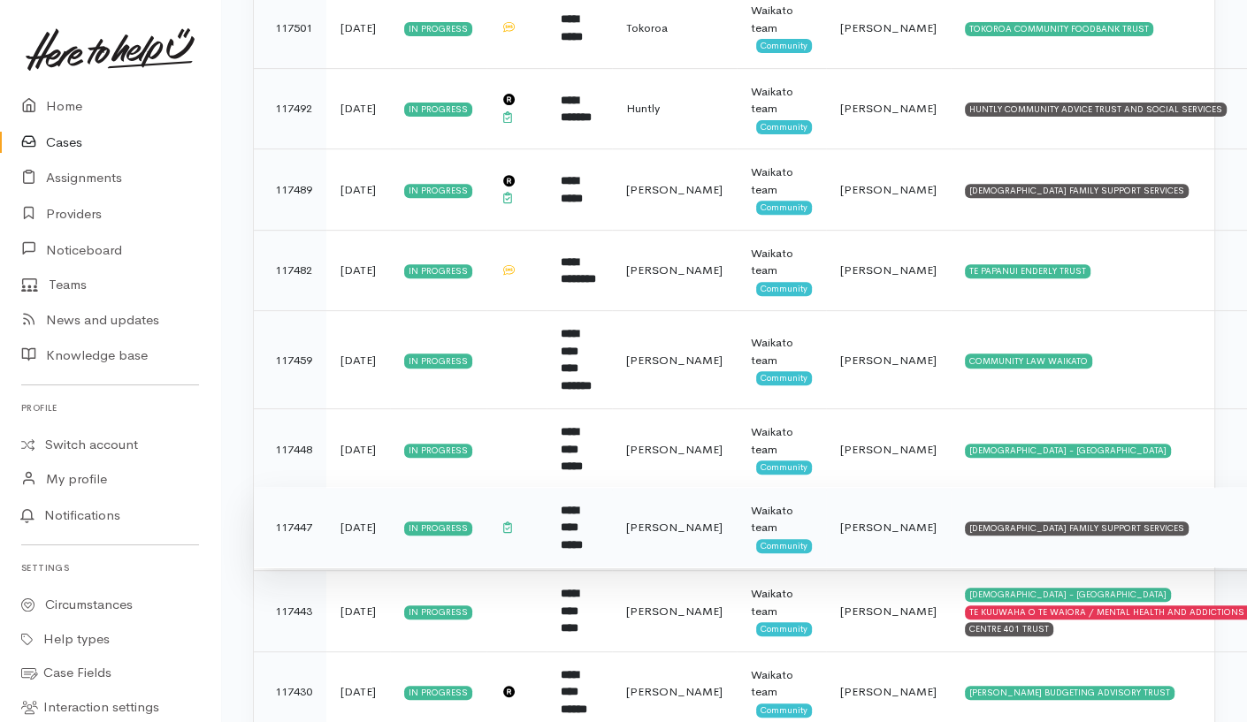
click at [871, 520] on span "Priyanka Duggal" at bounding box center [888, 527] width 96 height 15
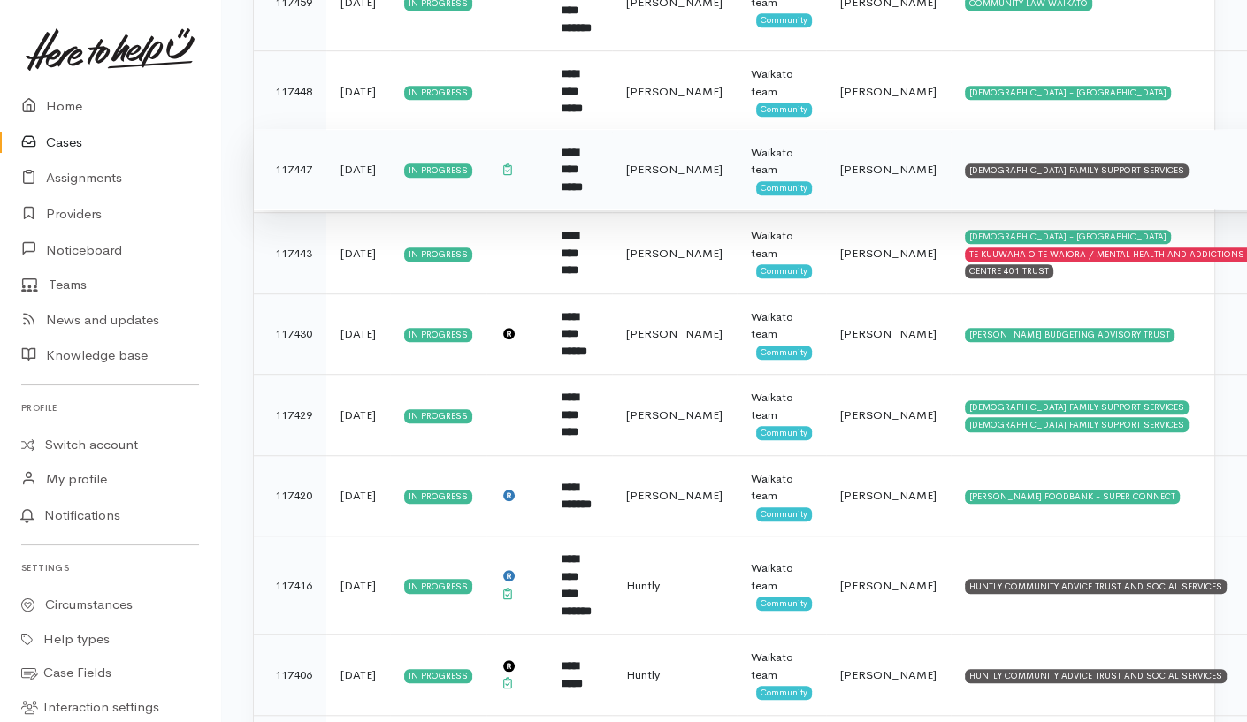
scroll to position [6542, 0]
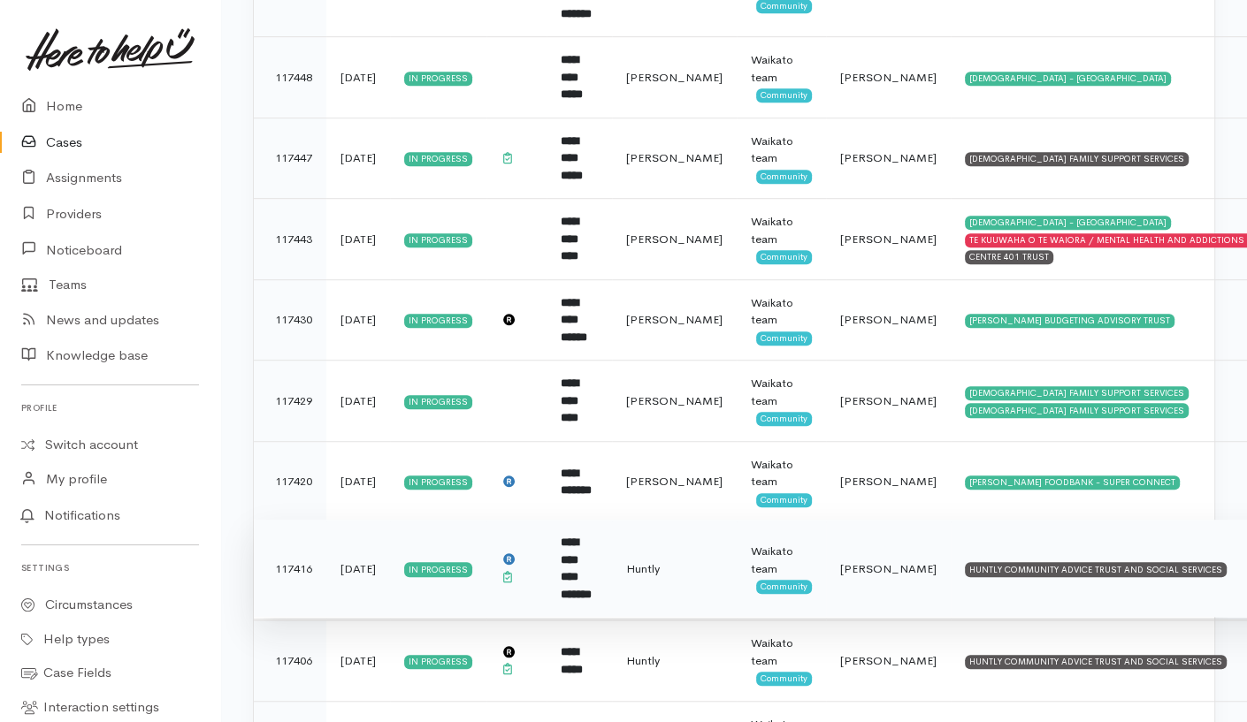
click at [883, 562] on span "[PERSON_NAME]" at bounding box center [888, 569] width 96 height 15
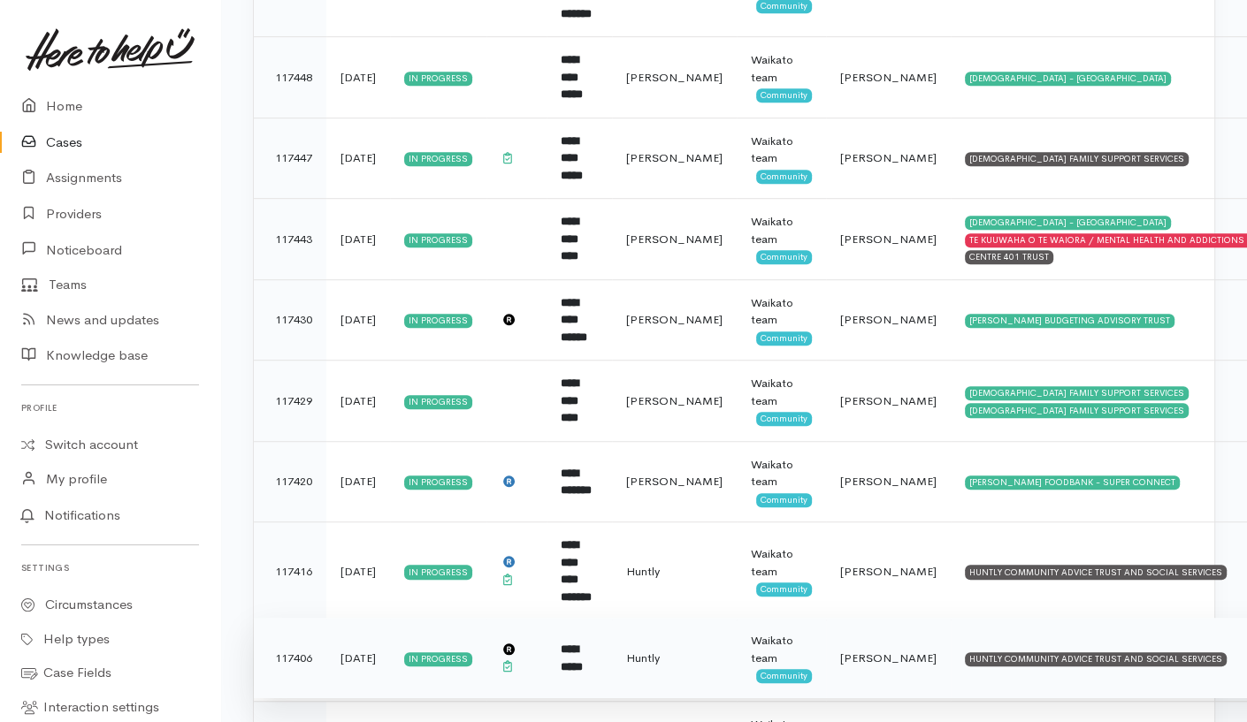
click at [877, 618] on td "Nicole Rusk" at bounding box center [888, 658] width 125 height 81
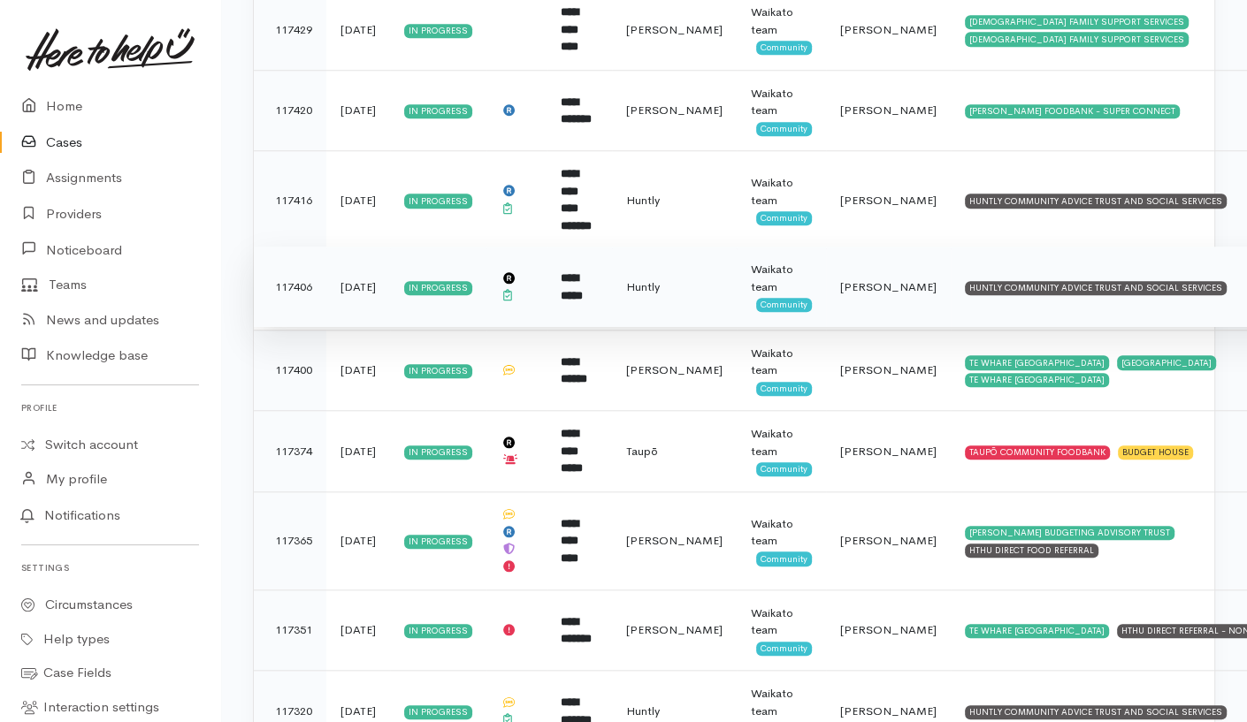
scroll to position [6920, 0]
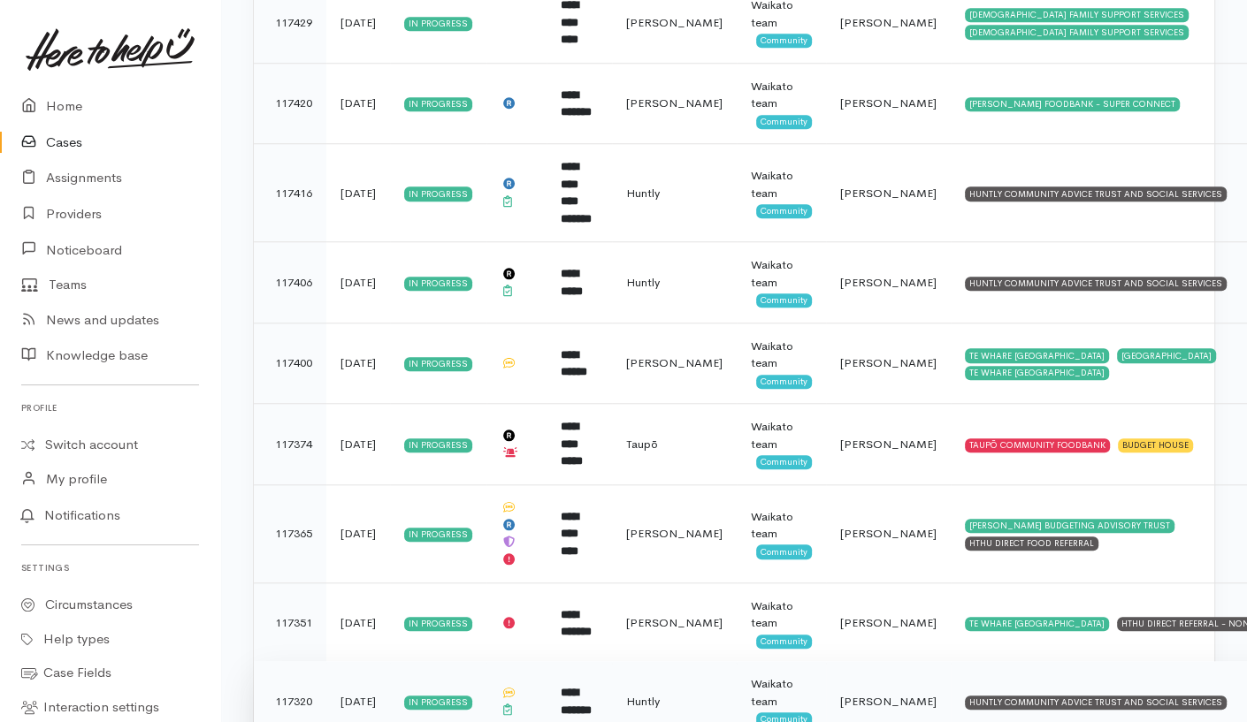
click at [890, 661] on td "Nicole Rusk" at bounding box center [888, 701] width 125 height 81
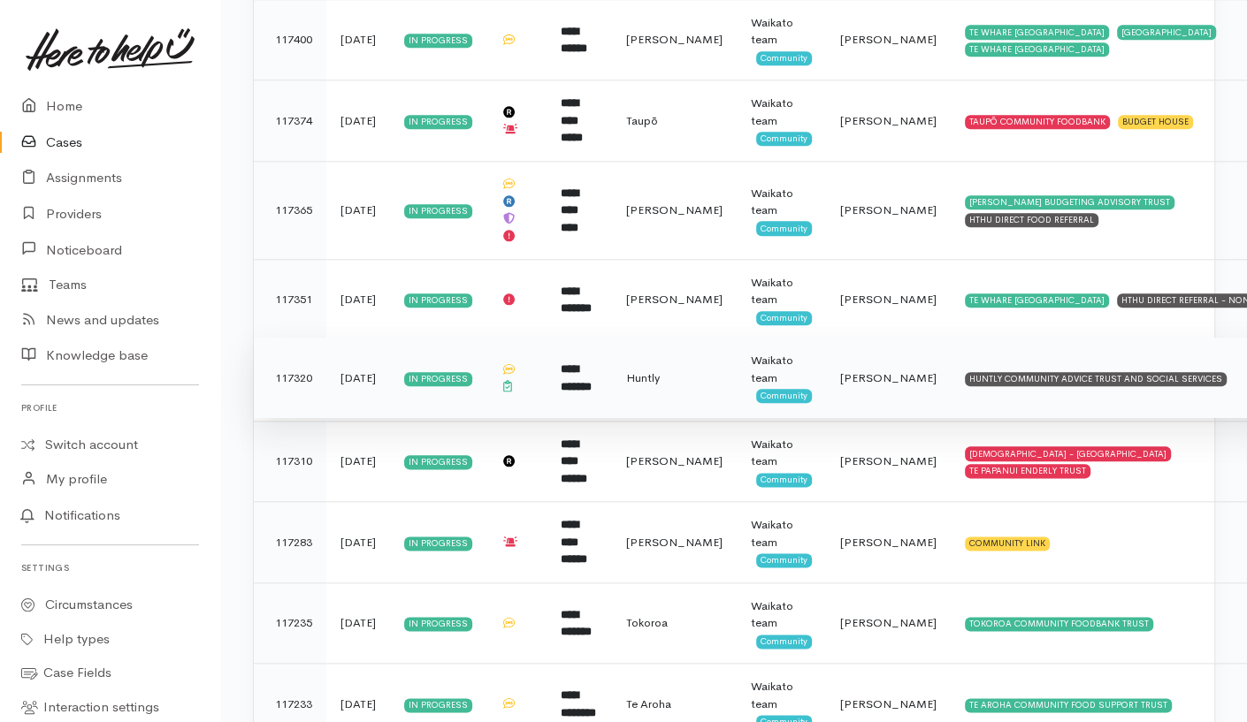
scroll to position [7249, 0]
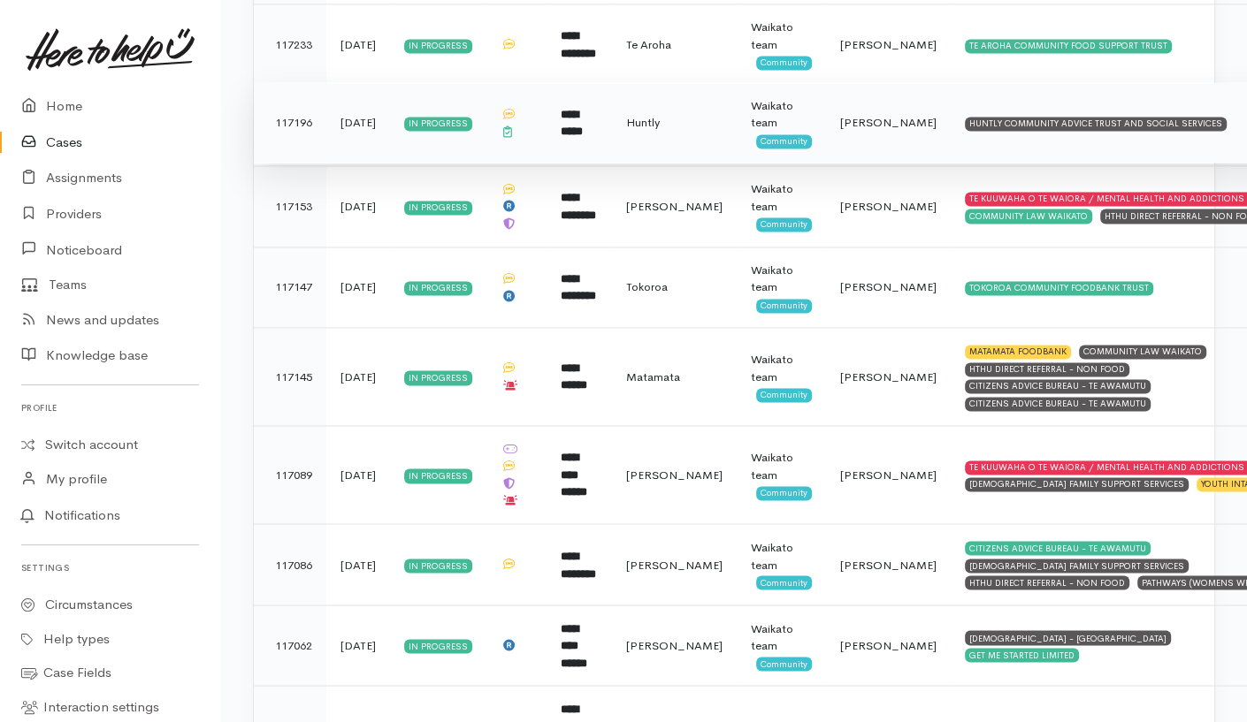
scroll to position [7914, 0]
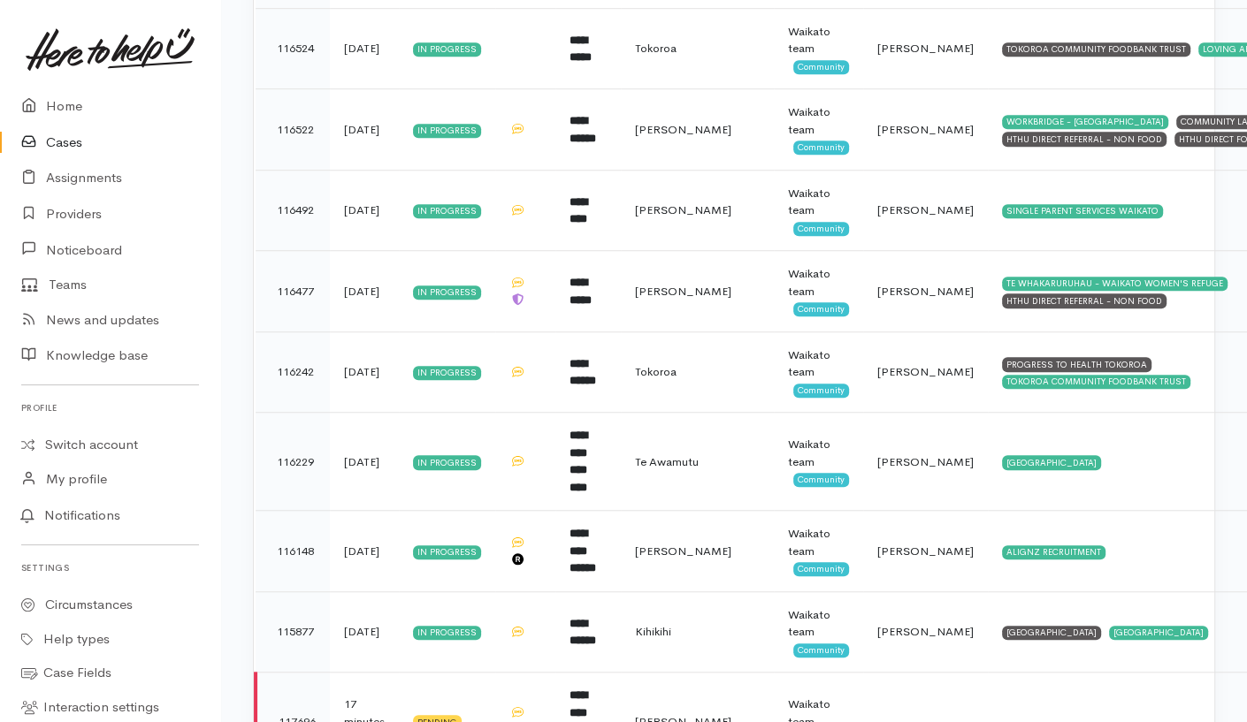
scroll to position [1096, 0]
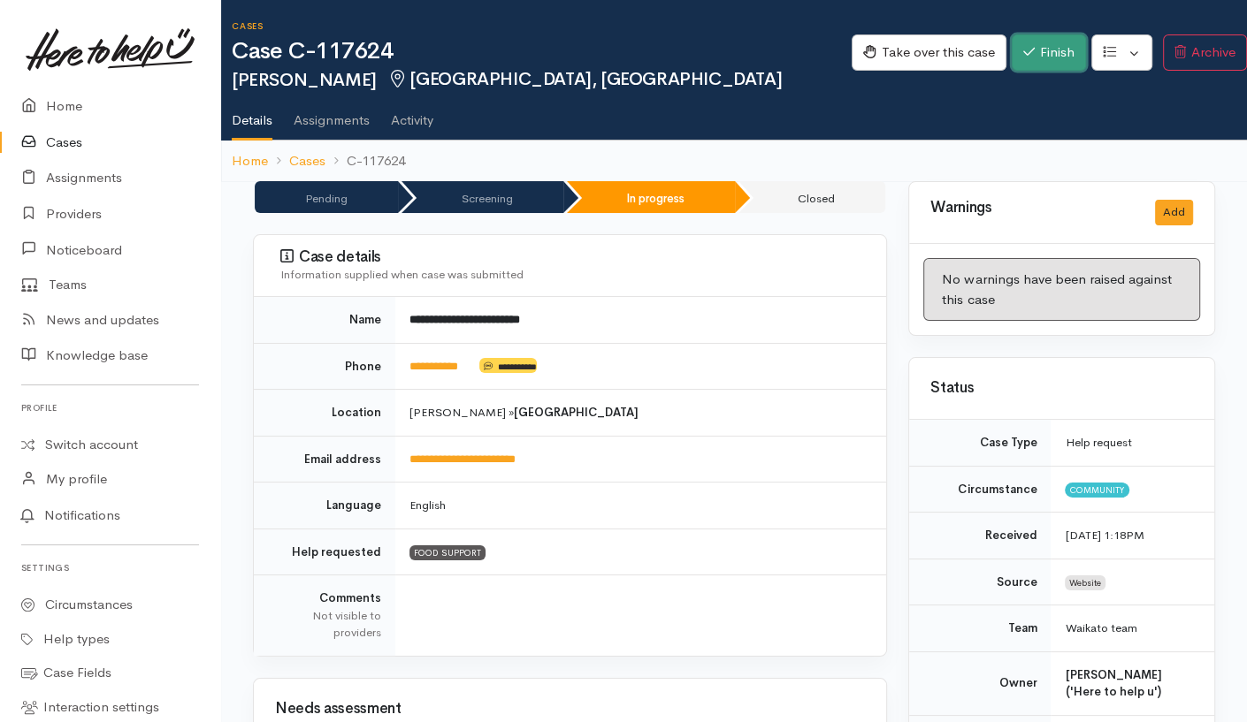
click at [1047, 50] on button "Finish" at bounding box center [1049, 52] width 74 height 36
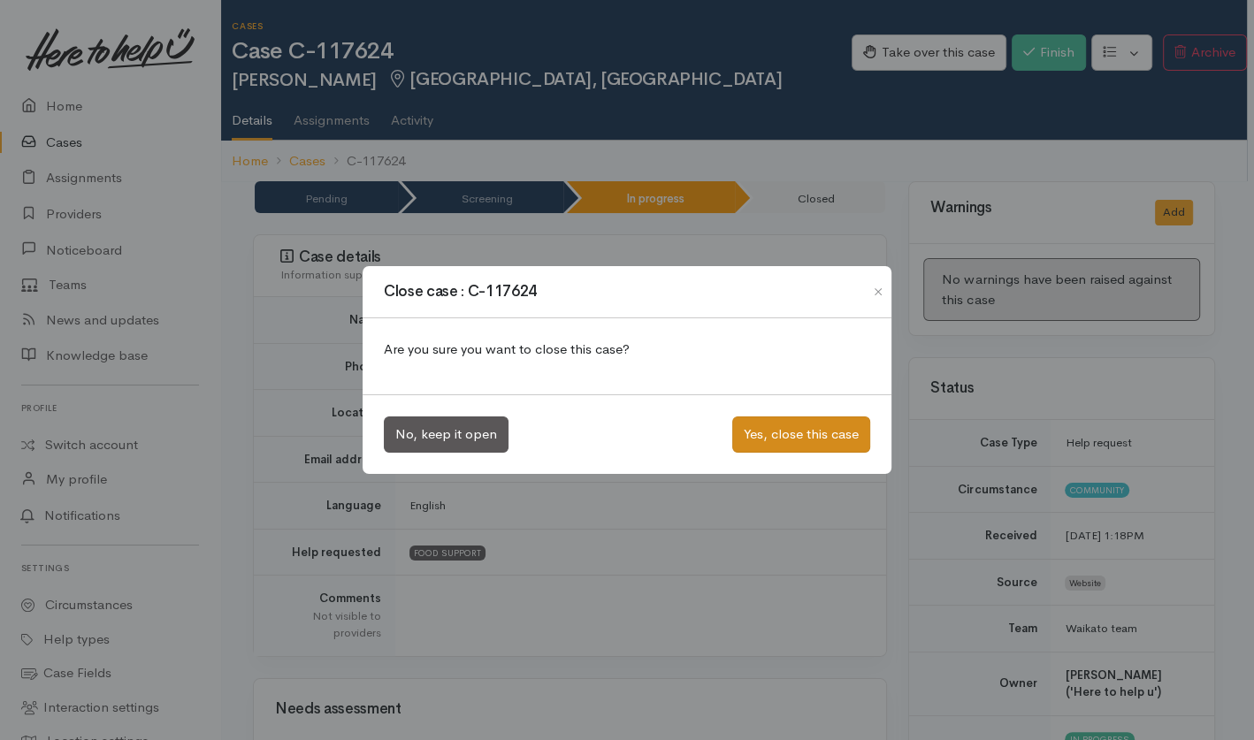
click at [812, 440] on button "Yes, close this case" at bounding box center [801, 435] width 138 height 36
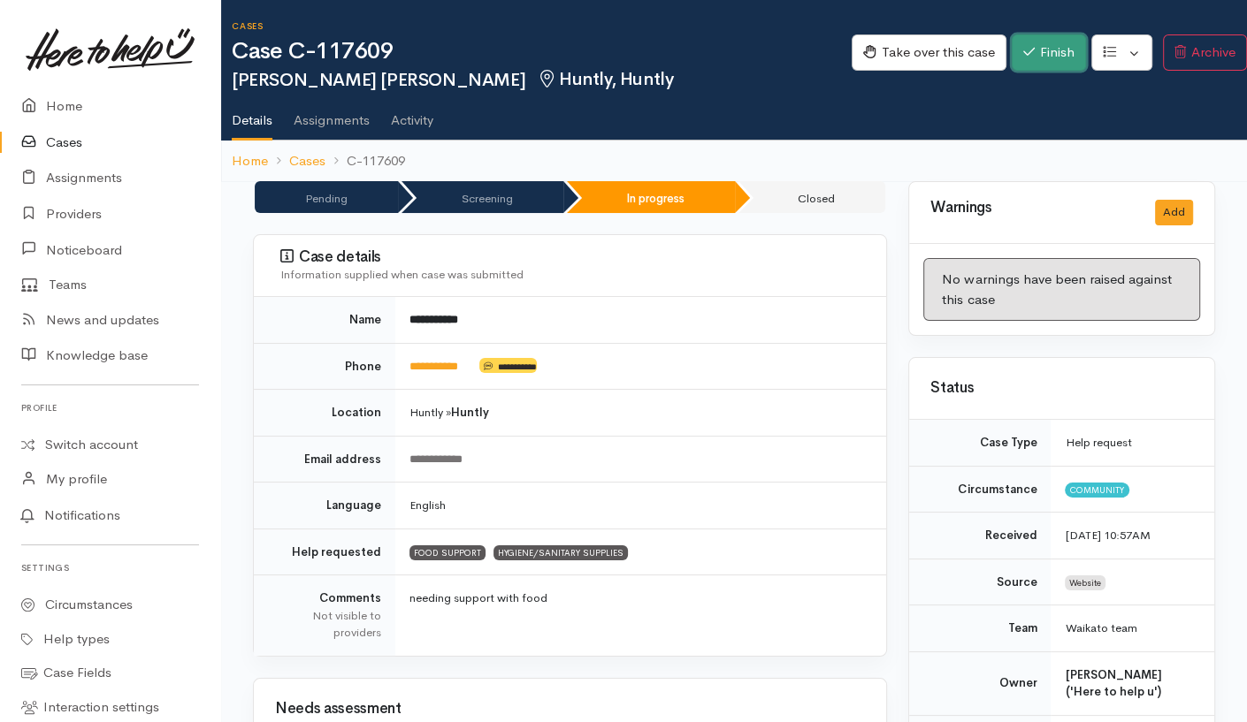
click at [1040, 52] on button "Finish" at bounding box center [1049, 52] width 74 height 36
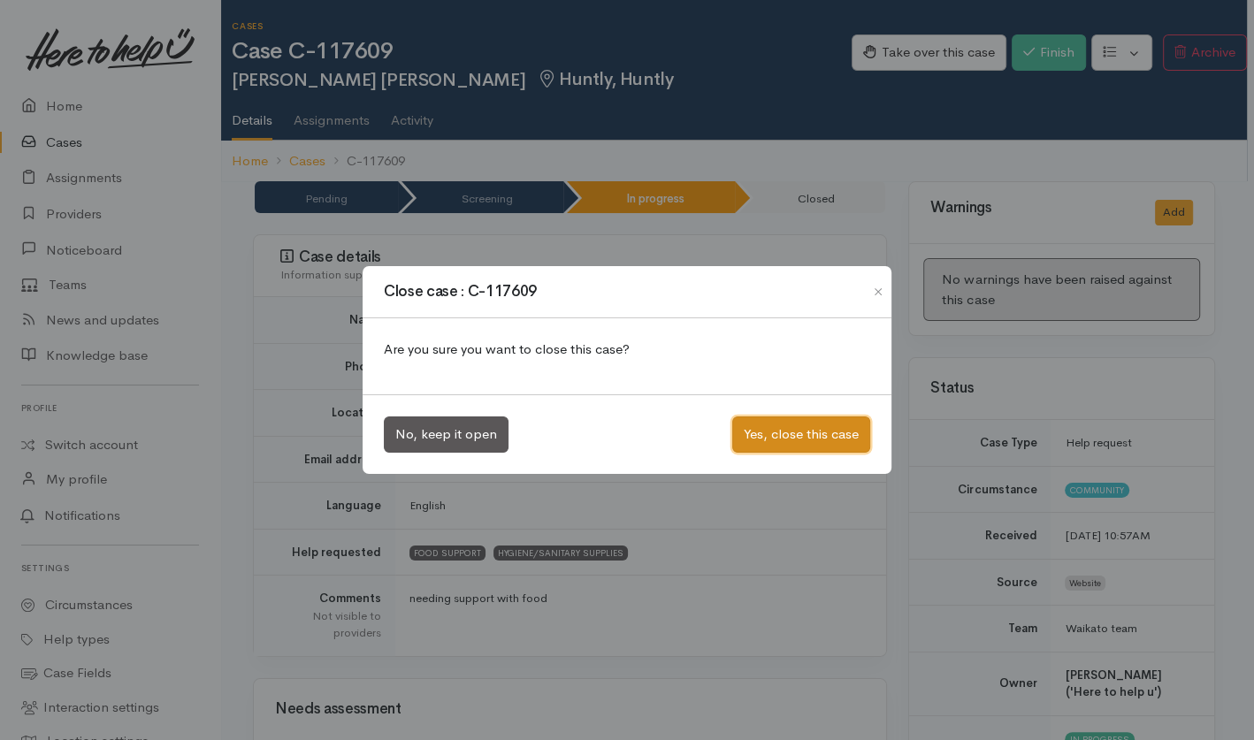
click at [816, 437] on button "Yes, close this case" at bounding box center [801, 435] width 138 height 36
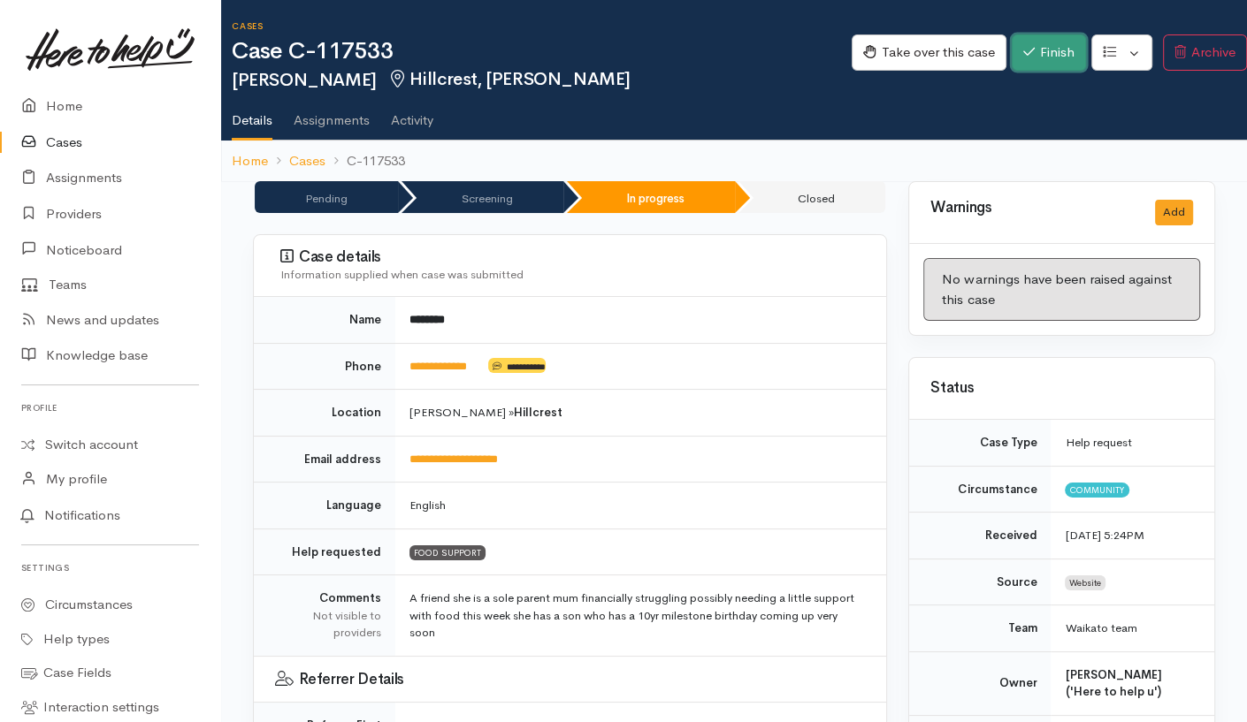
click at [1044, 50] on button "Finish" at bounding box center [1049, 52] width 74 height 36
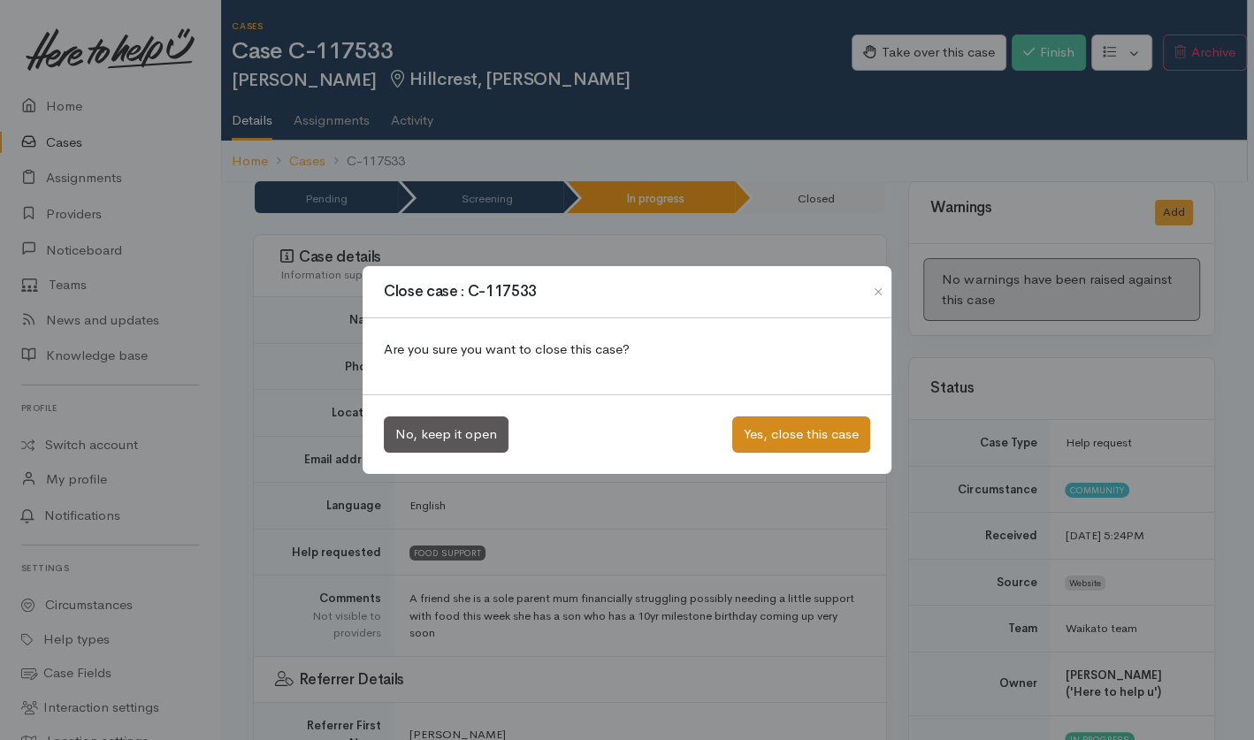
click at [806, 432] on button "Yes, close this case" at bounding box center [801, 435] width 138 height 36
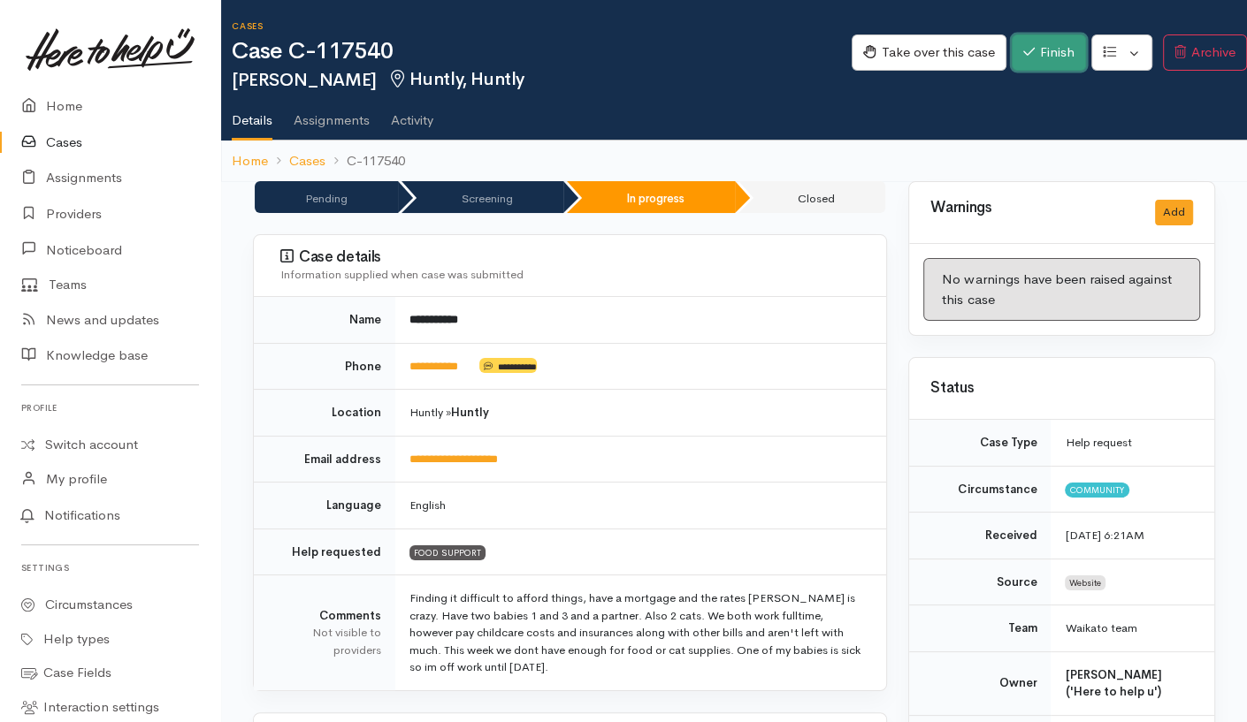
click at [1048, 58] on button "Finish" at bounding box center [1049, 52] width 74 height 36
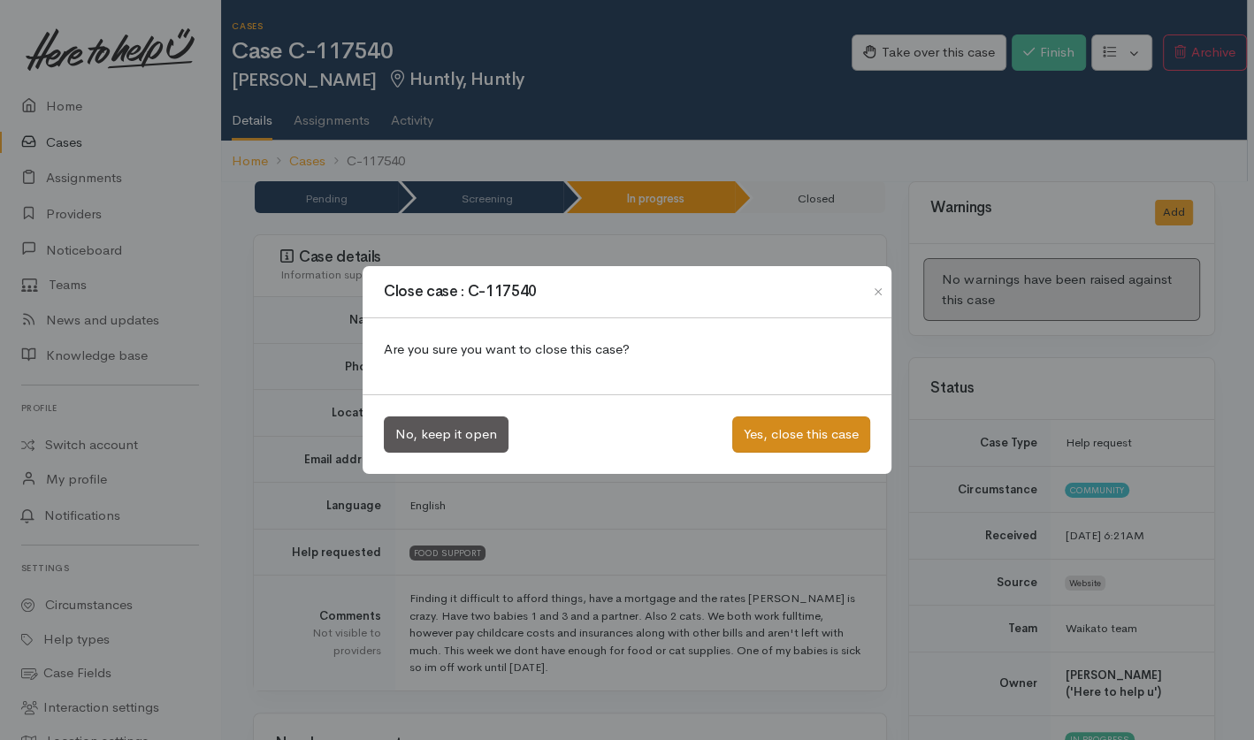
click at [827, 451] on button "Yes, close this case" at bounding box center [801, 435] width 138 height 36
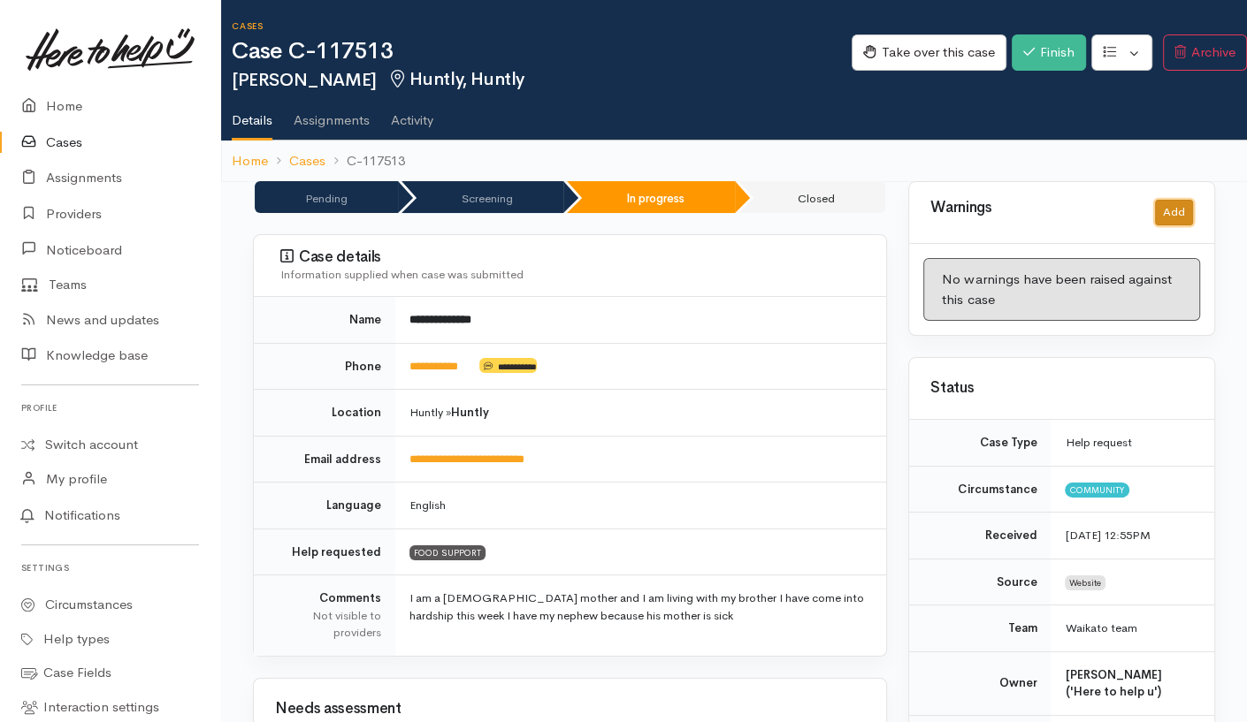
click at [1177, 208] on button "Add" at bounding box center [1174, 213] width 38 height 26
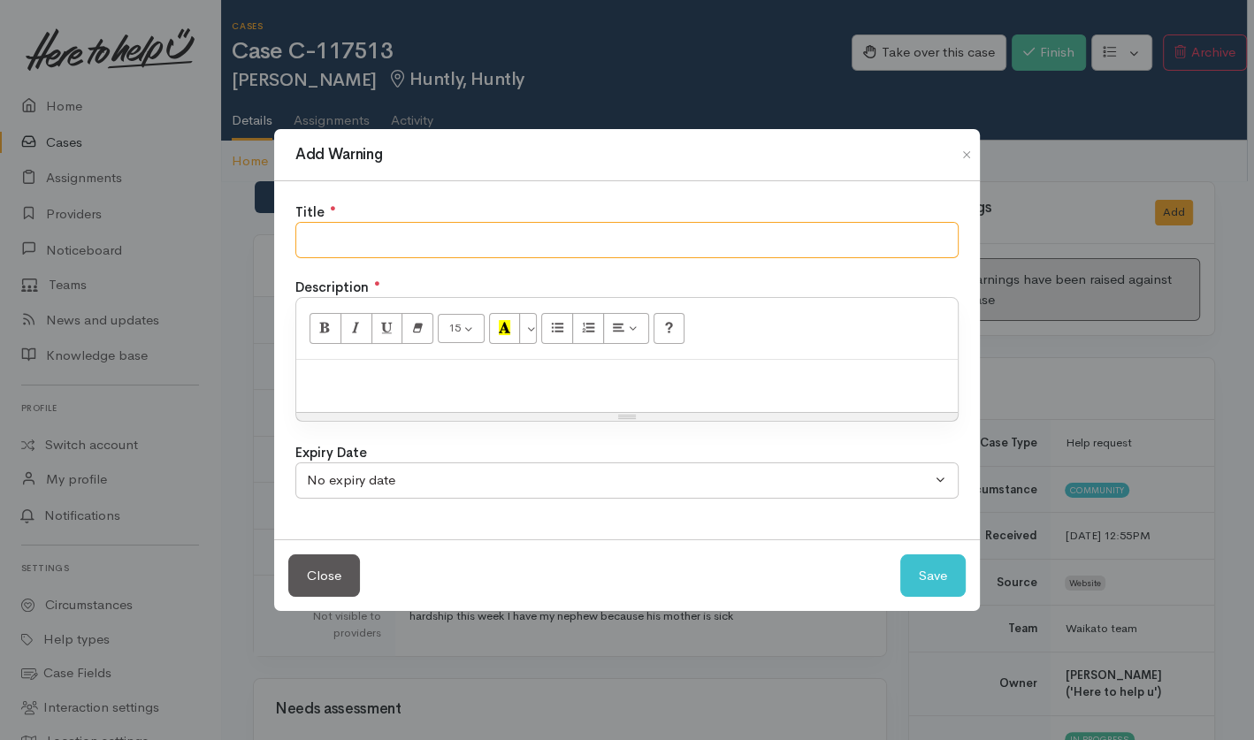
click at [894, 244] on input "text" at bounding box center [626, 240] width 663 height 36
type input "NO SHOW"
click at [929, 570] on button "Save" at bounding box center [932, 575] width 65 height 43
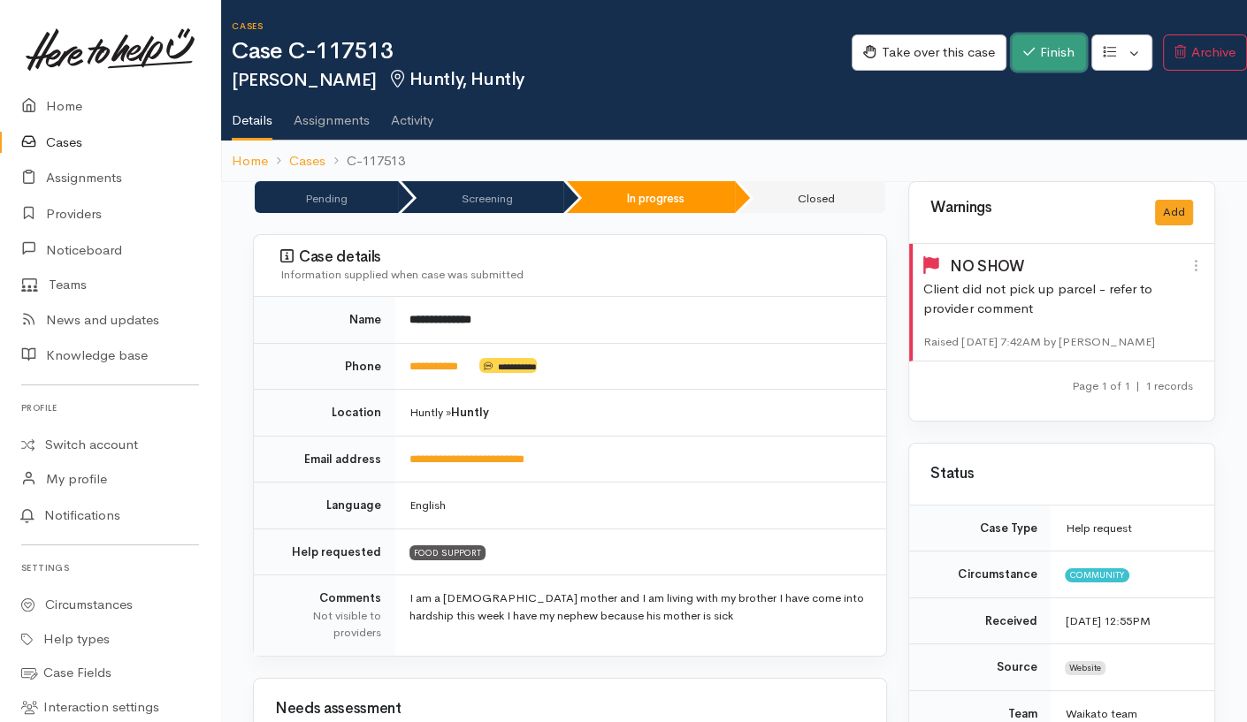
click at [1065, 57] on button "Finish" at bounding box center [1049, 52] width 74 height 36
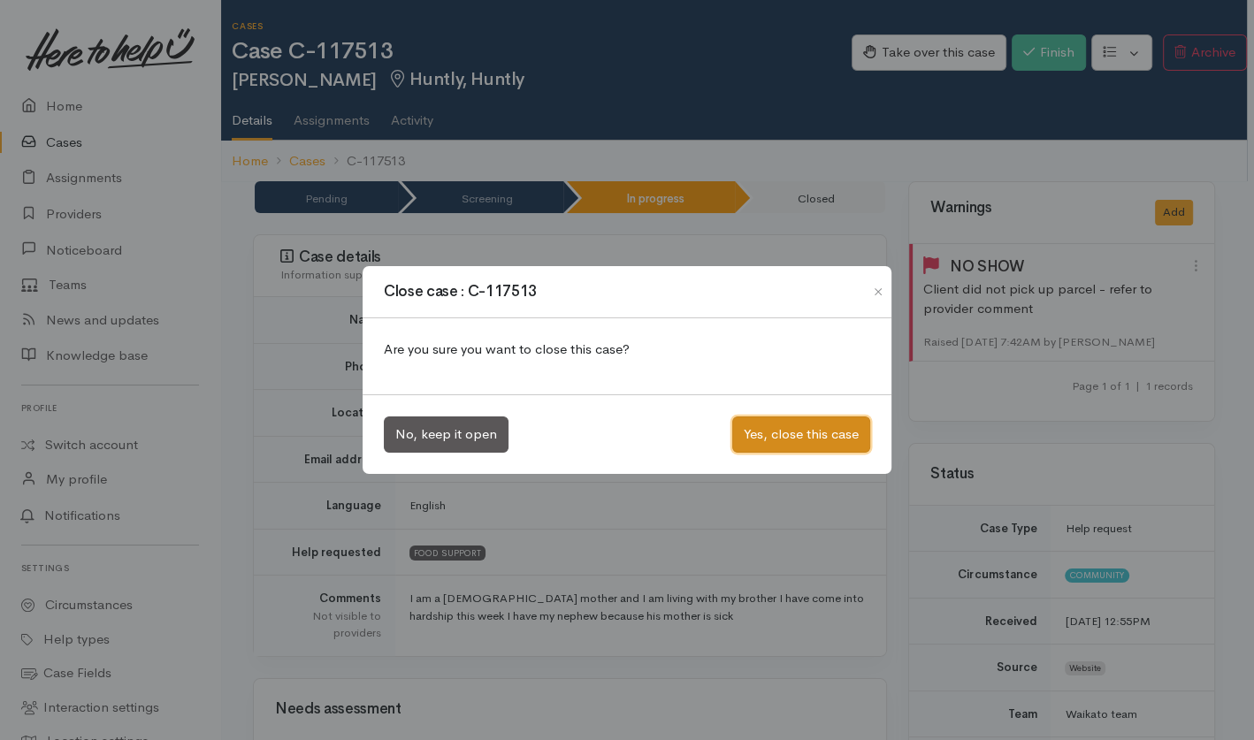
click at [782, 447] on button "Yes, close this case" at bounding box center [801, 435] width 138 height 36
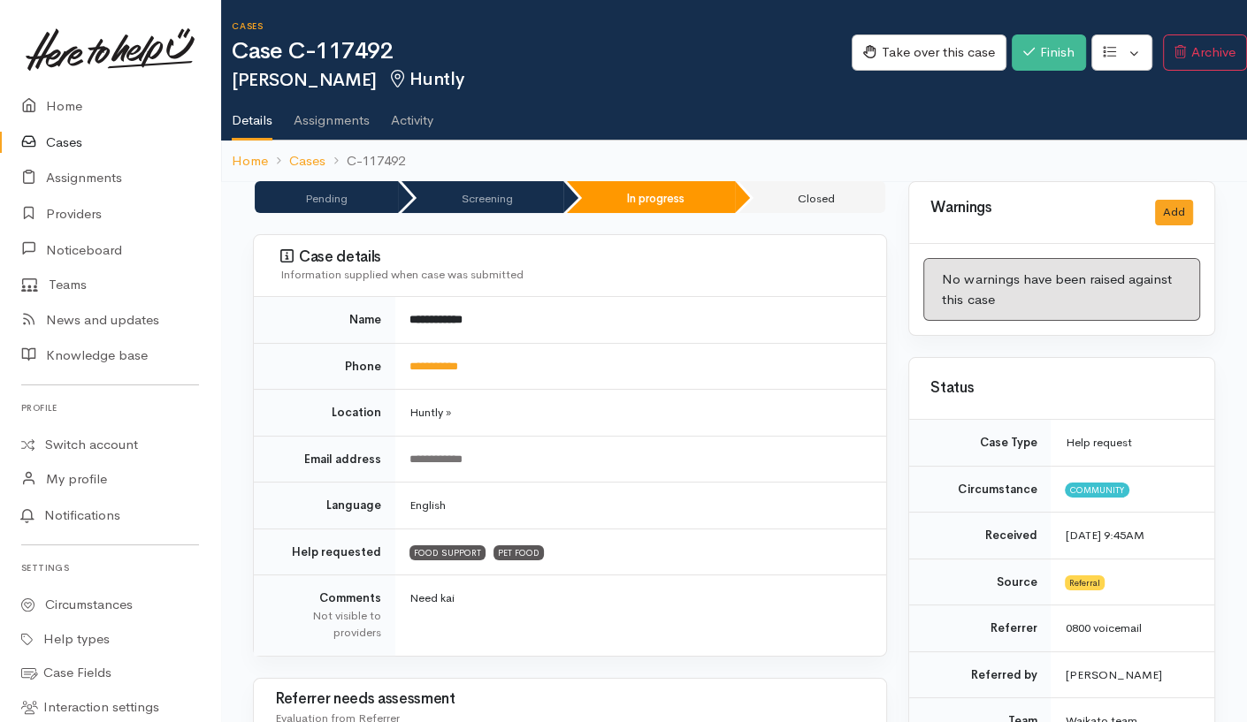
click at [1016, 73] on div "Take over this case Finish Edit Change circumstance Re-assign team" at bounding box center [1049, 55] width 395 height 57
click at [1039, 62] on button "Finish" at bounding box center [1049, 52] width 74 height 36
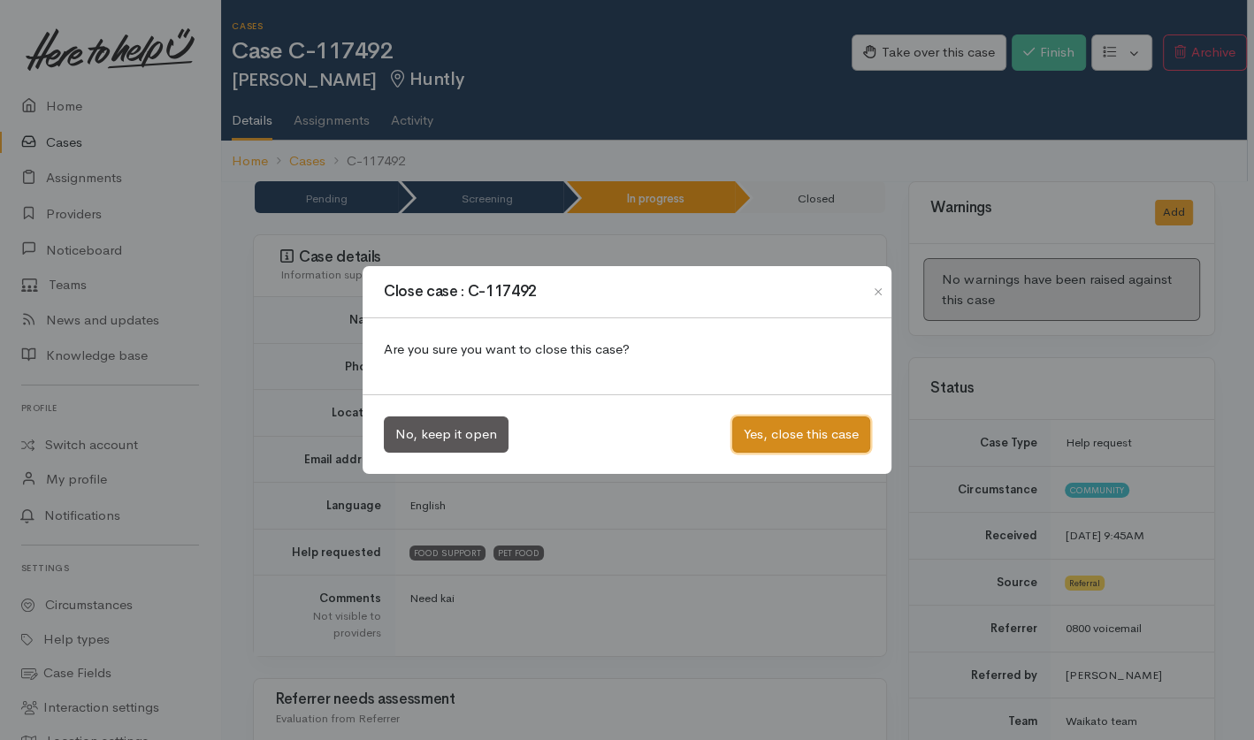
click at [768, 432] on button "Yes, close this case" at bounding box center [801, 435] width 138 height 36
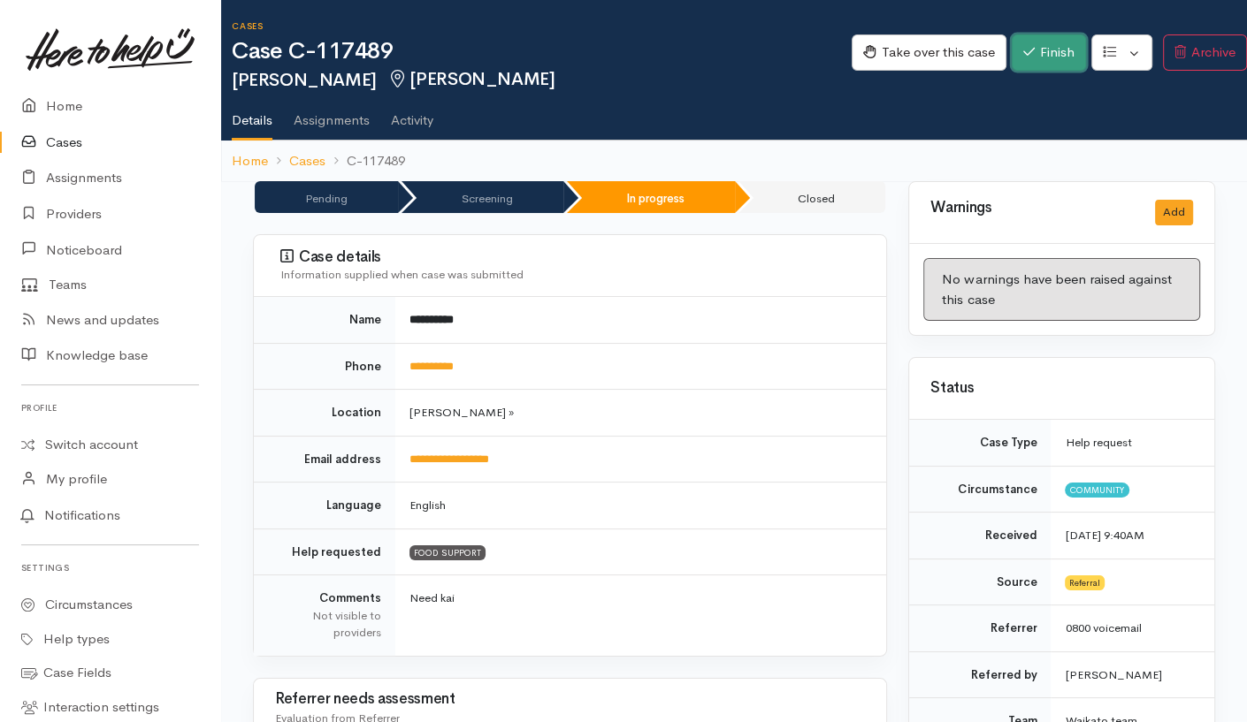
click at [1048, 57] on button "Finish" at bounding box center [1049, 52] width 74 height 36
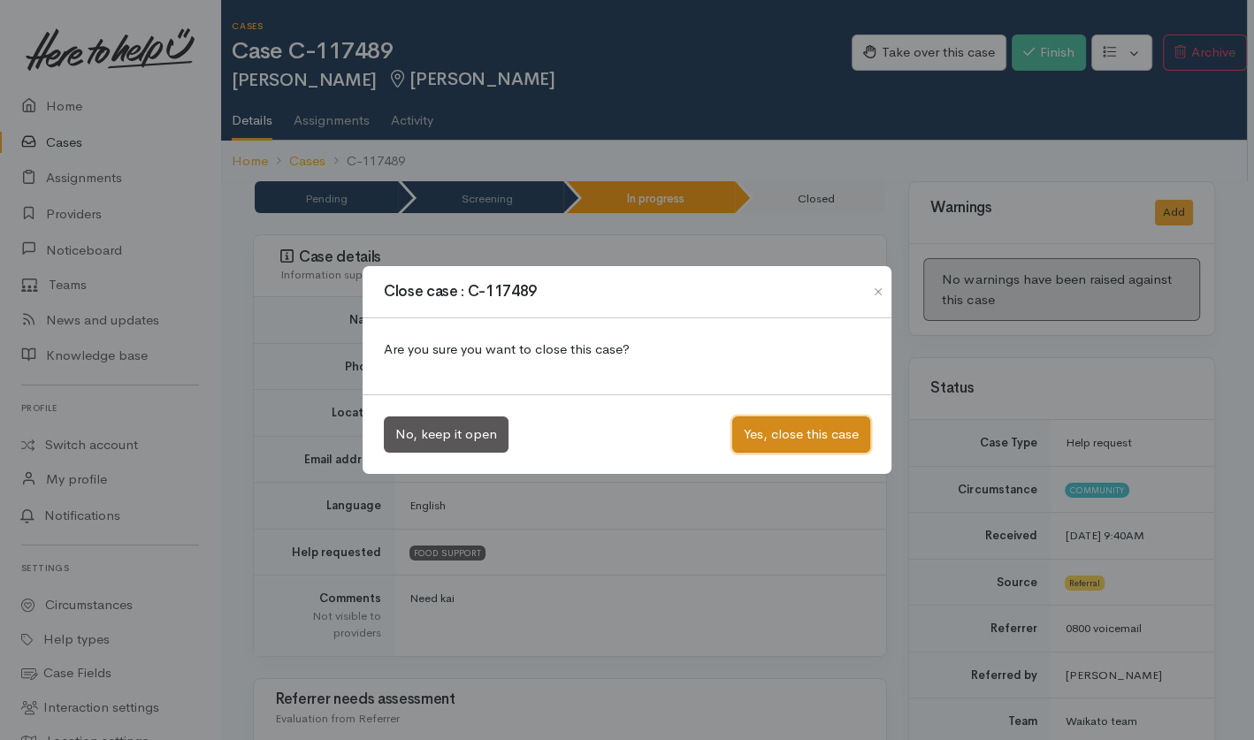
click at [833, 429] on button "Yes, close this case" at bounding box center [801, 435] width 138 height 36
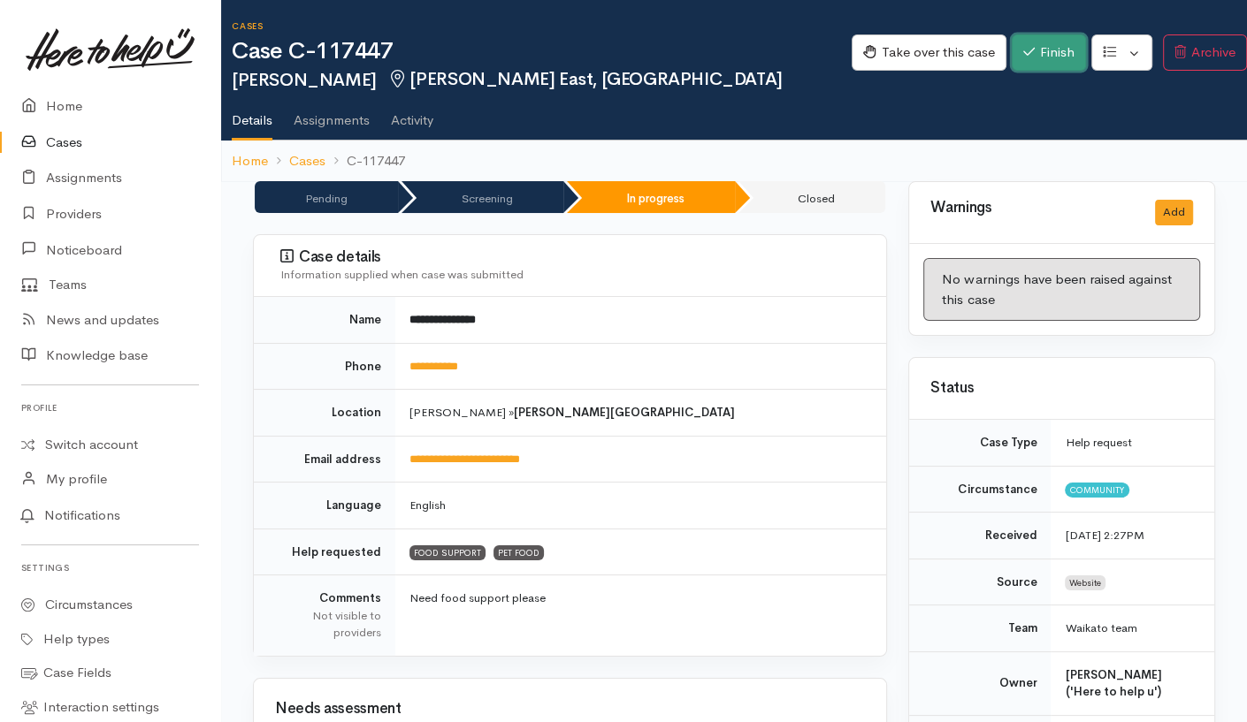
click at [1037, 55] on button "Finish" at bounding box center [1049, 52] width 74 height 36
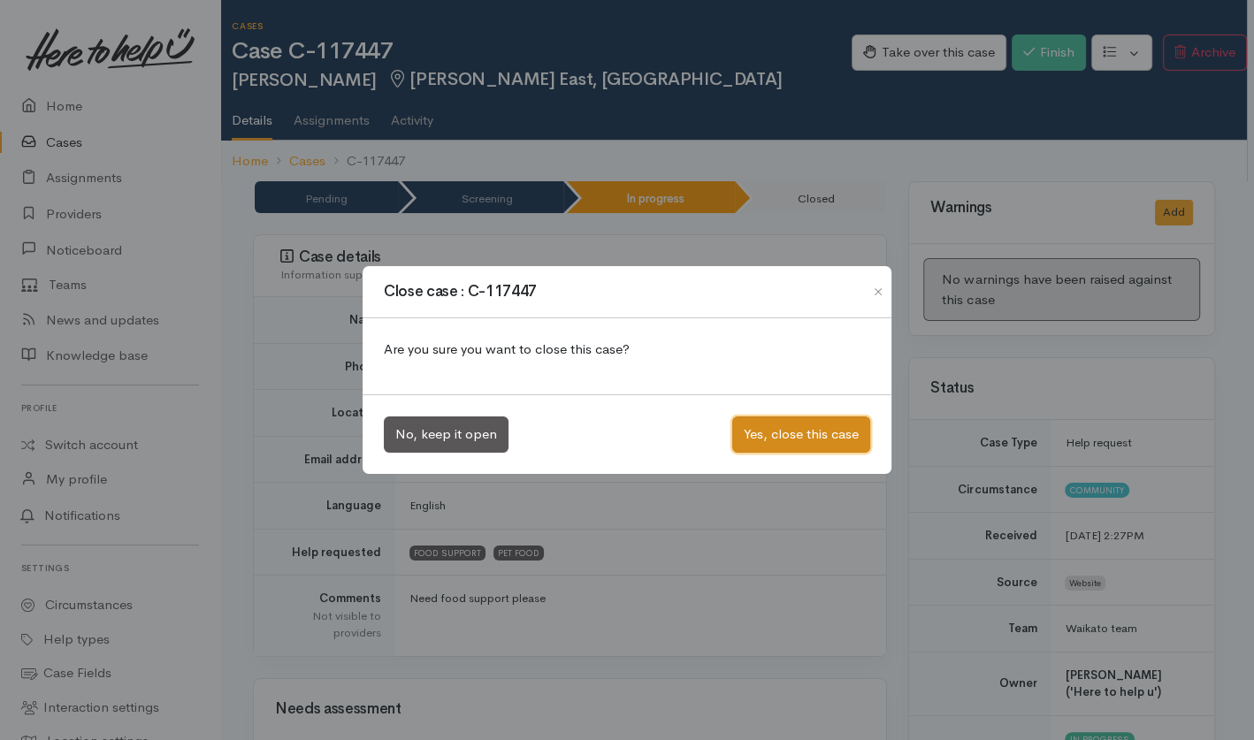
click at [759, 428] on button "Yes, close this case" at bounding box center [801, 435] width 138 height 36
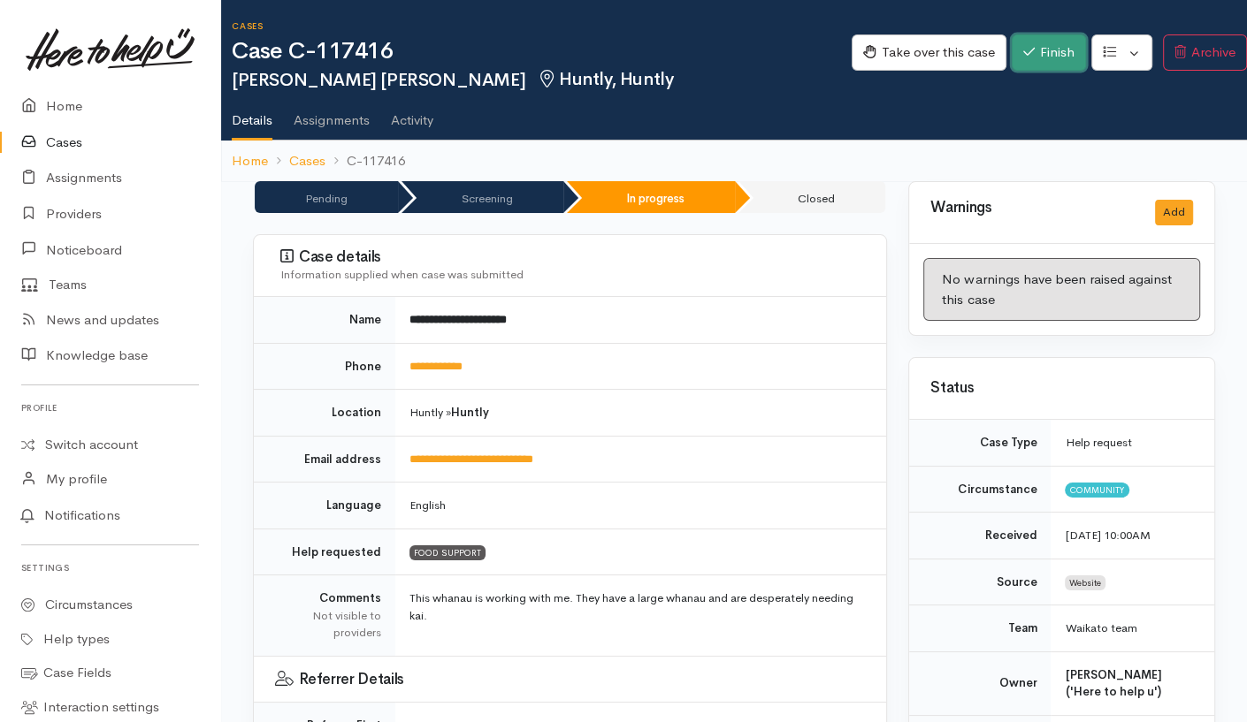
click at [1068, 39] on button "Finish" at bounding box center [1049, 52] width 74 height 36
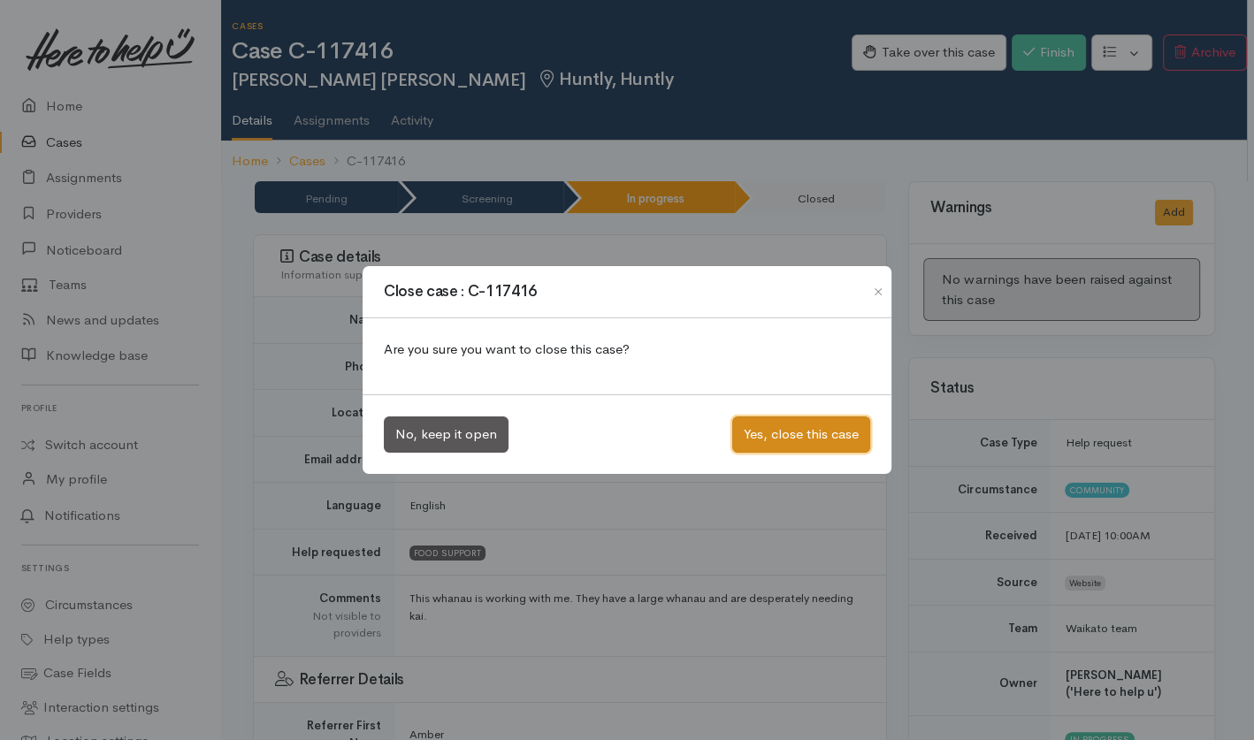
click at [791, 435] on button "Yes, close this case" at bounding box center [801, 435] width 138 height 36
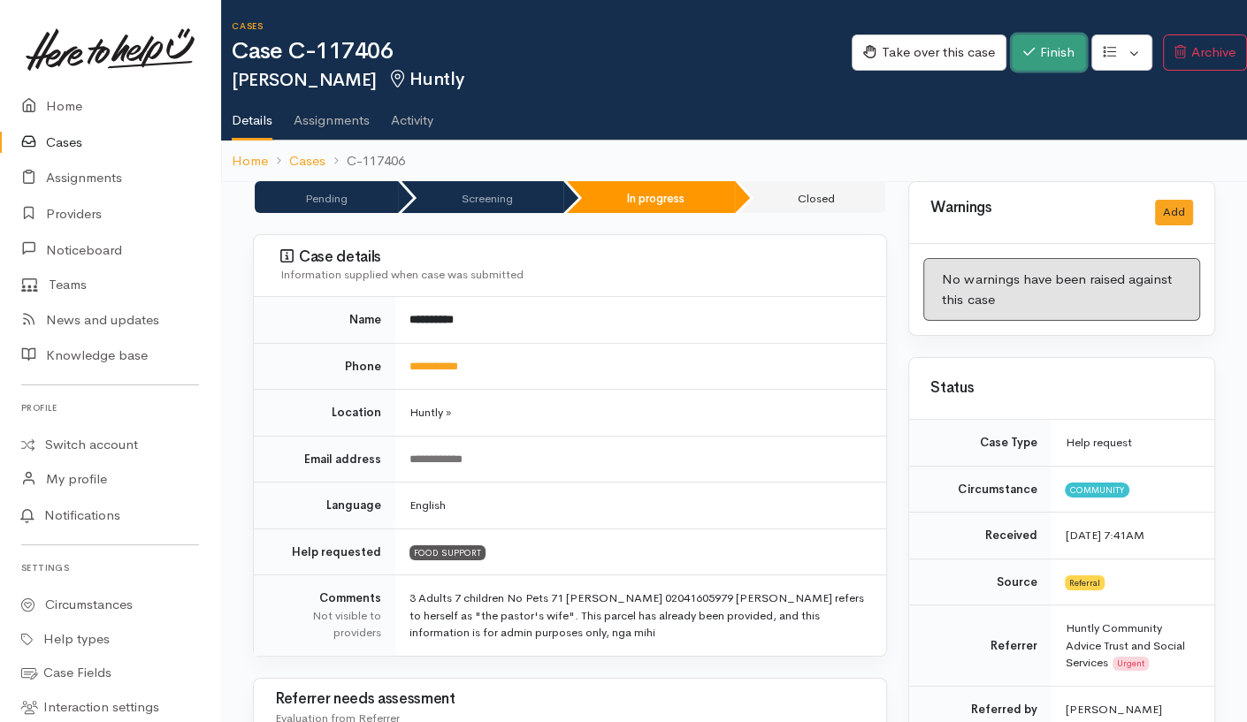
click at [1032, 55] on button "Finish" at bounding box center [1049, 52] width 74 height 36
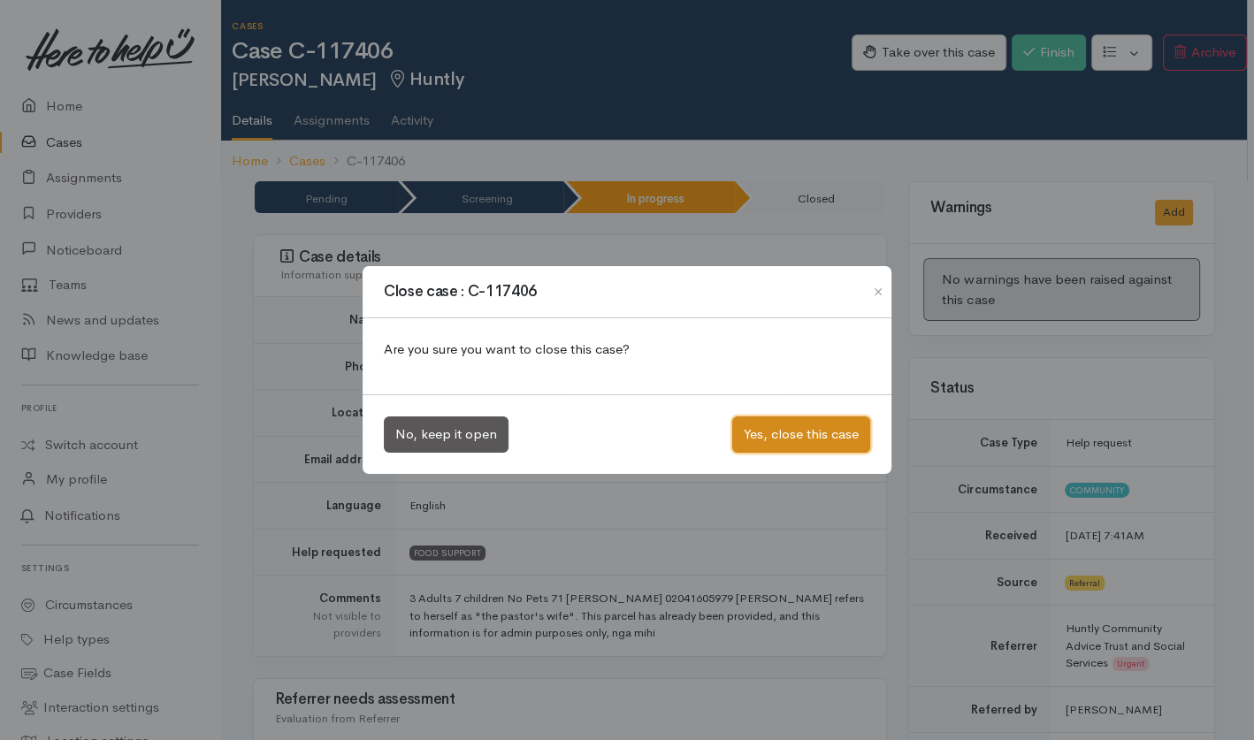
click at [826, 439] on button "Yes, close this case" at bounding box center [801, 435] width 138 height 36
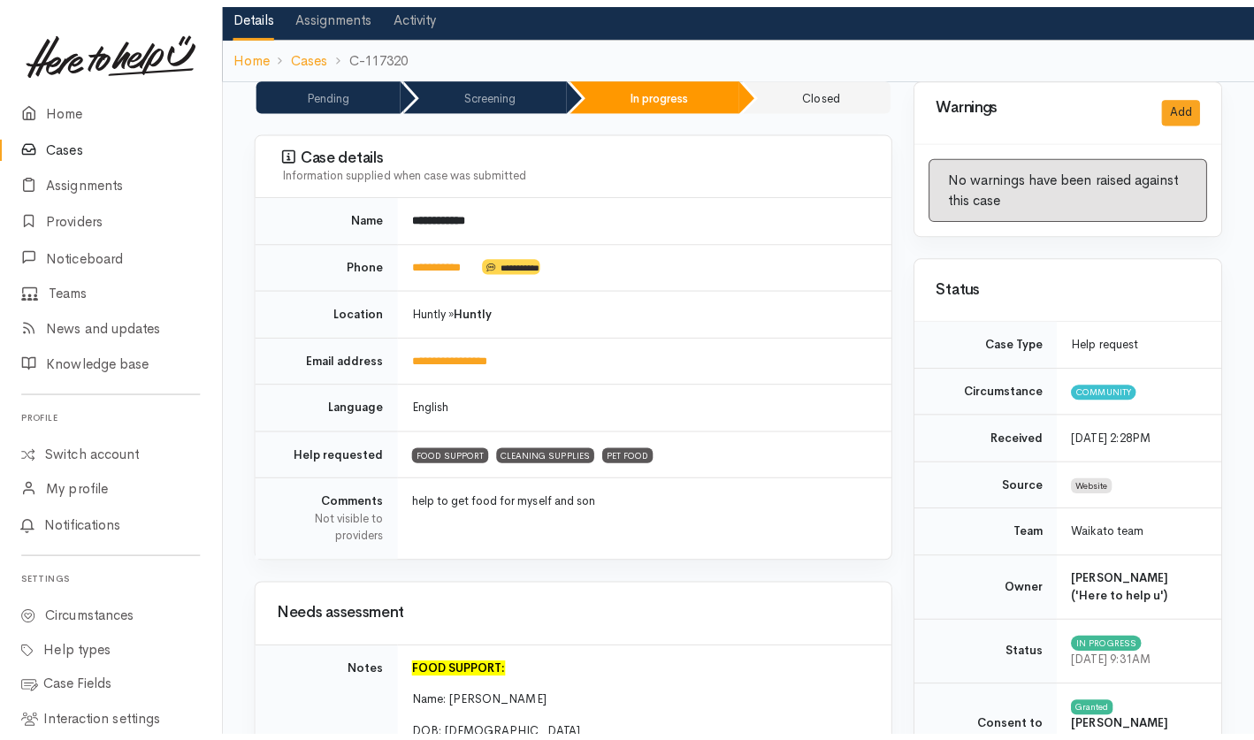
scroll to position [14, 0]
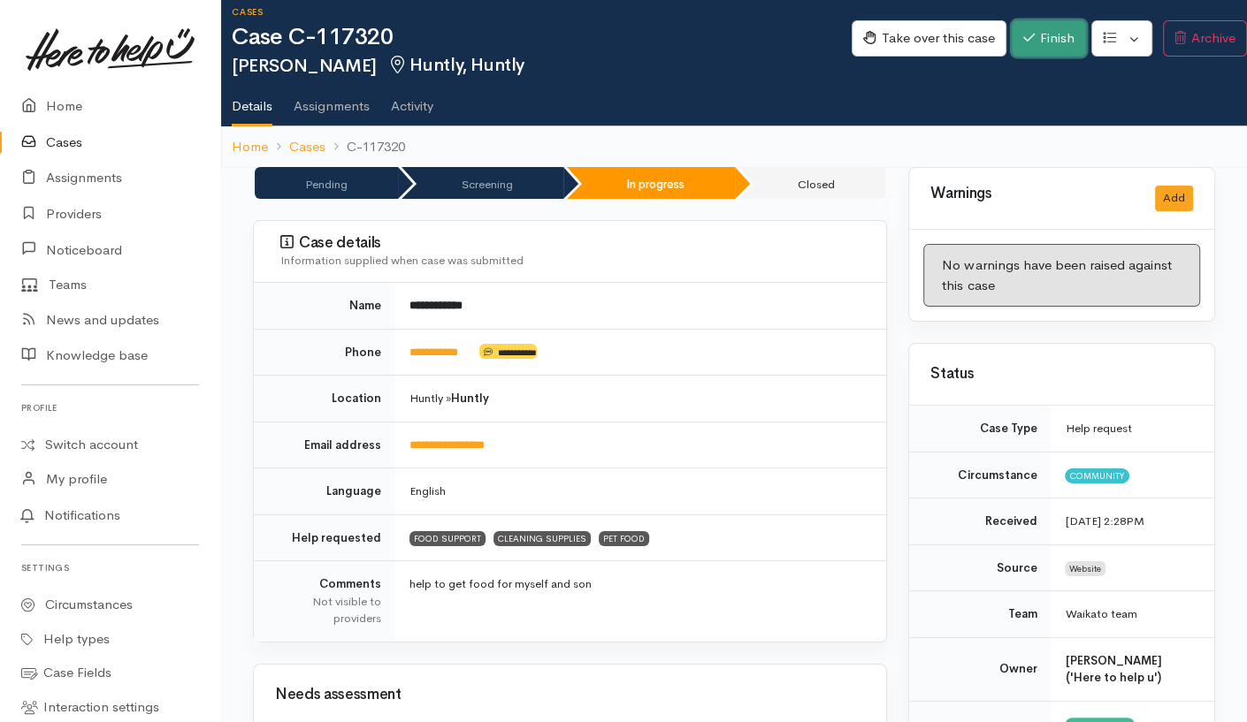
click at [1037, 25] on button "Finish" at bounding box center [1049, 38] width 74 height 36
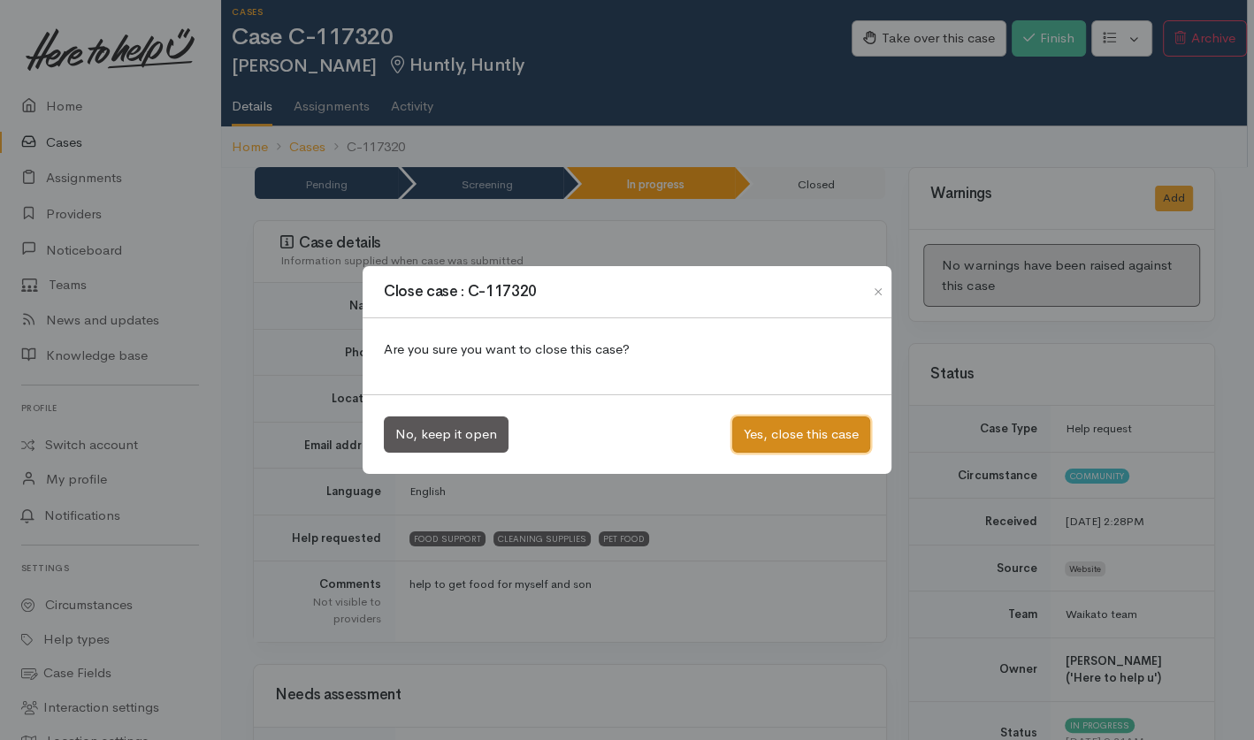
click at [746, 447] on button "Yes, close this case" at bounding box center [801, 435] width 138 height 36
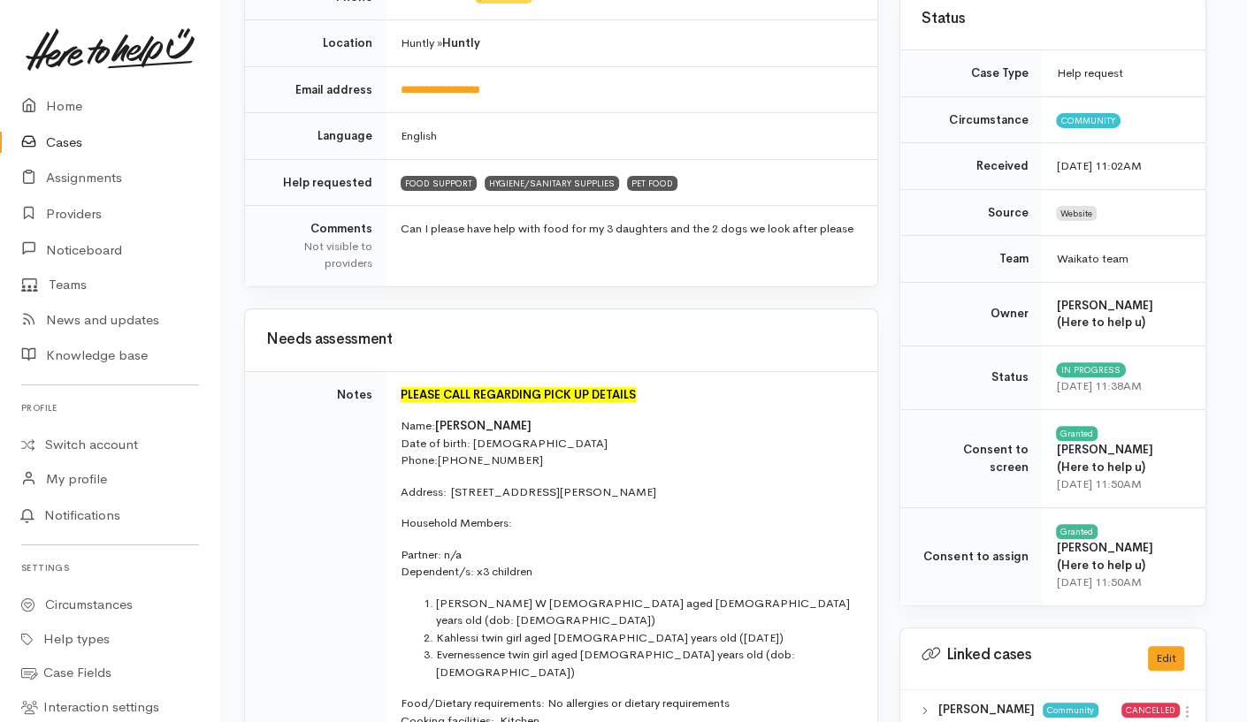
scroll to position [0, 9]
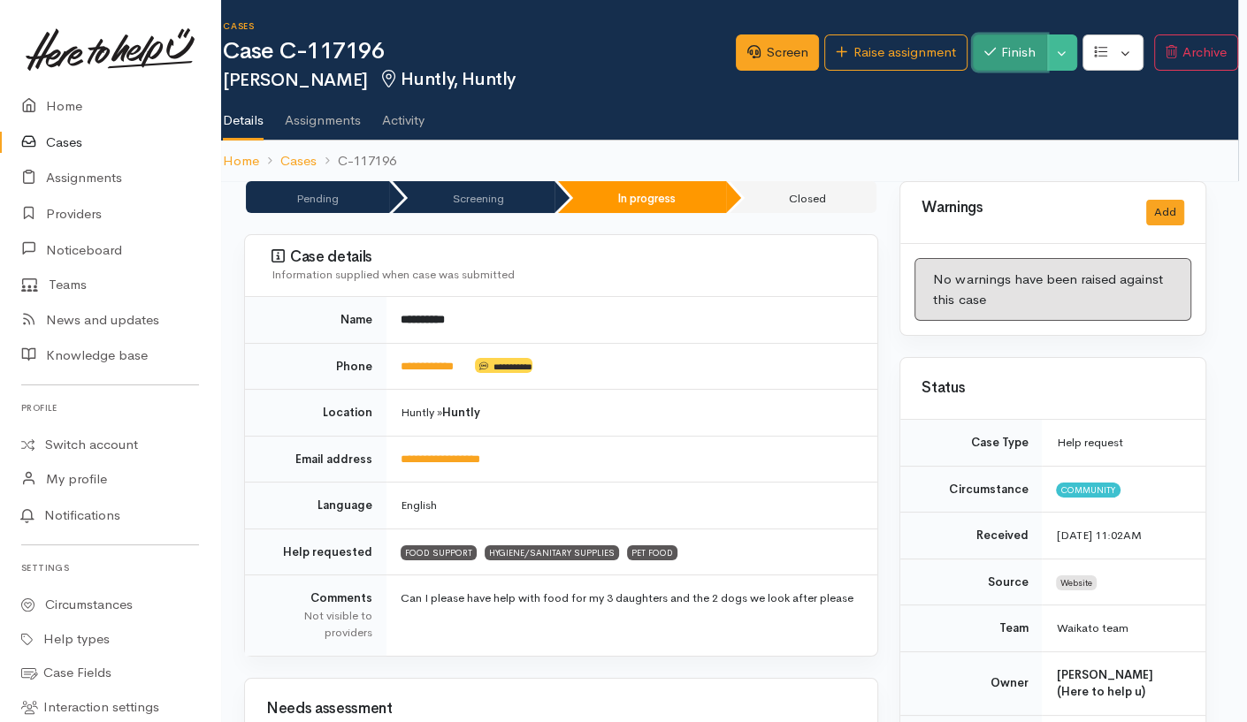
click at [1021, 45] on button "Finish" at bounding box center [1010, 52] width 74 height 36
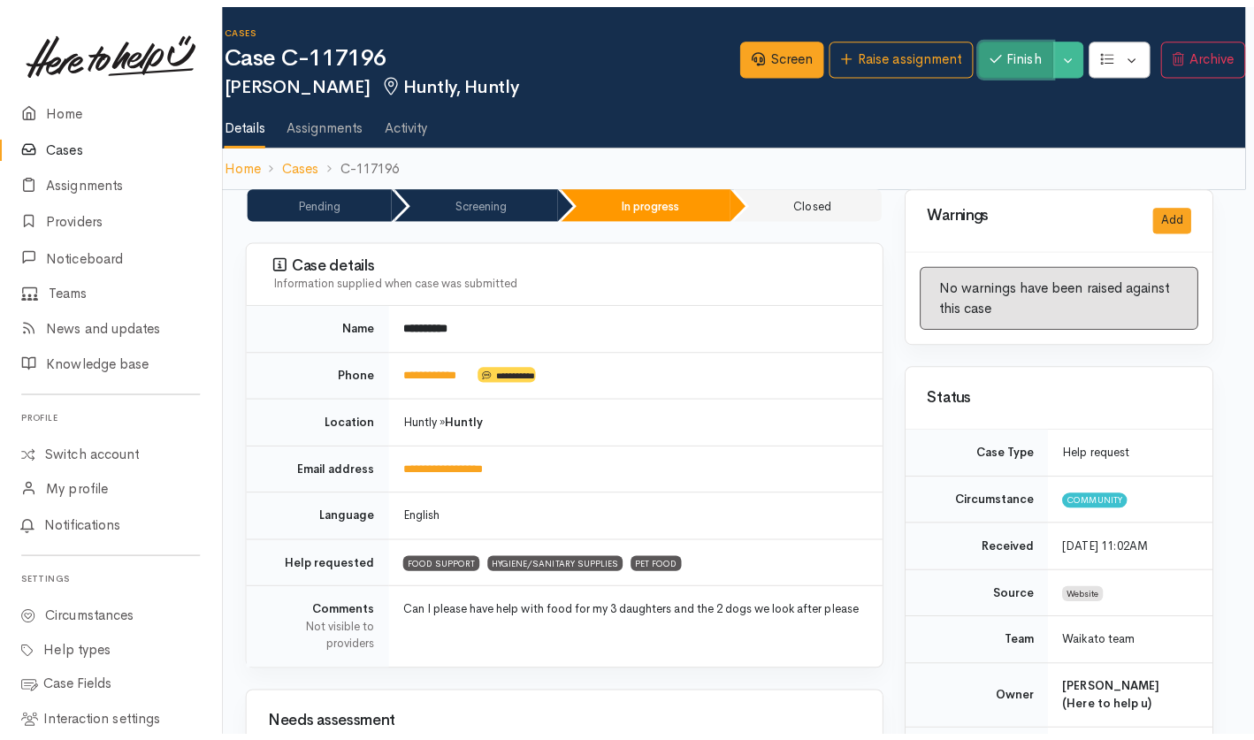
scroll to position [0, 4]
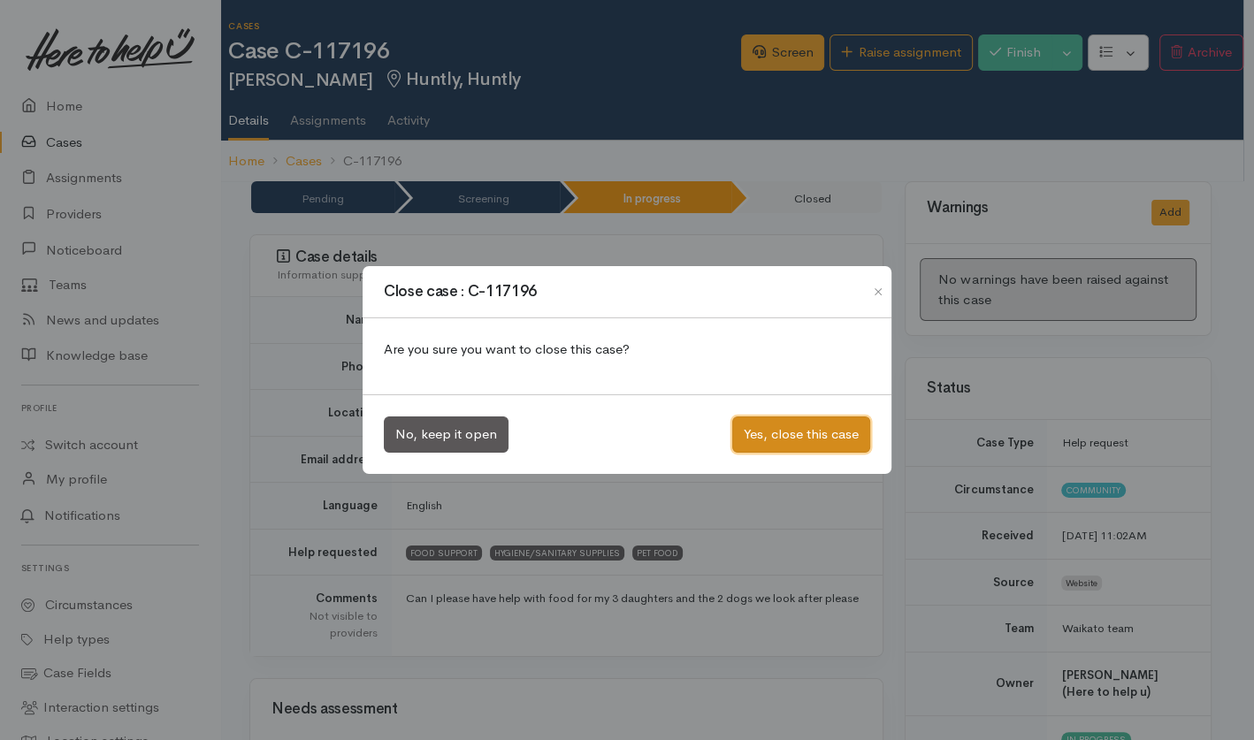
click at [789, 447] on button "Yes, close this case" at bounding box center [801, 435] width 138 height 36
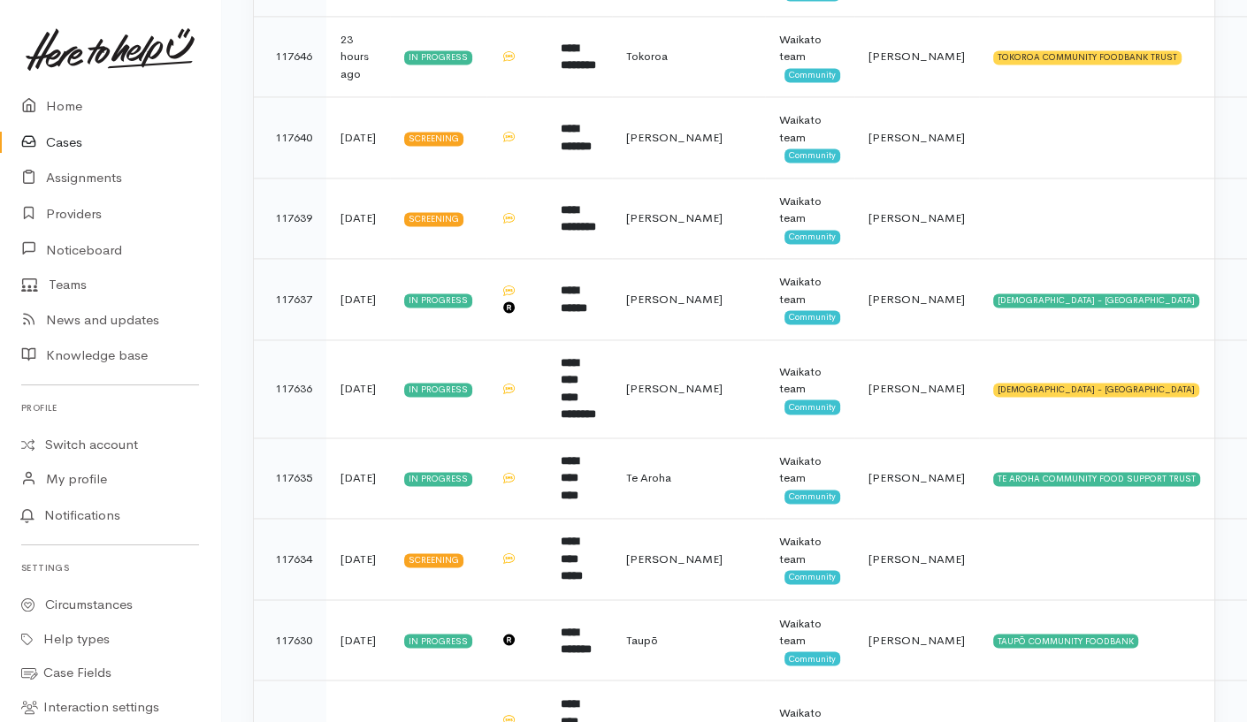
scroll to position [2558, 0]
